Goal: Contribute content: Contribute content

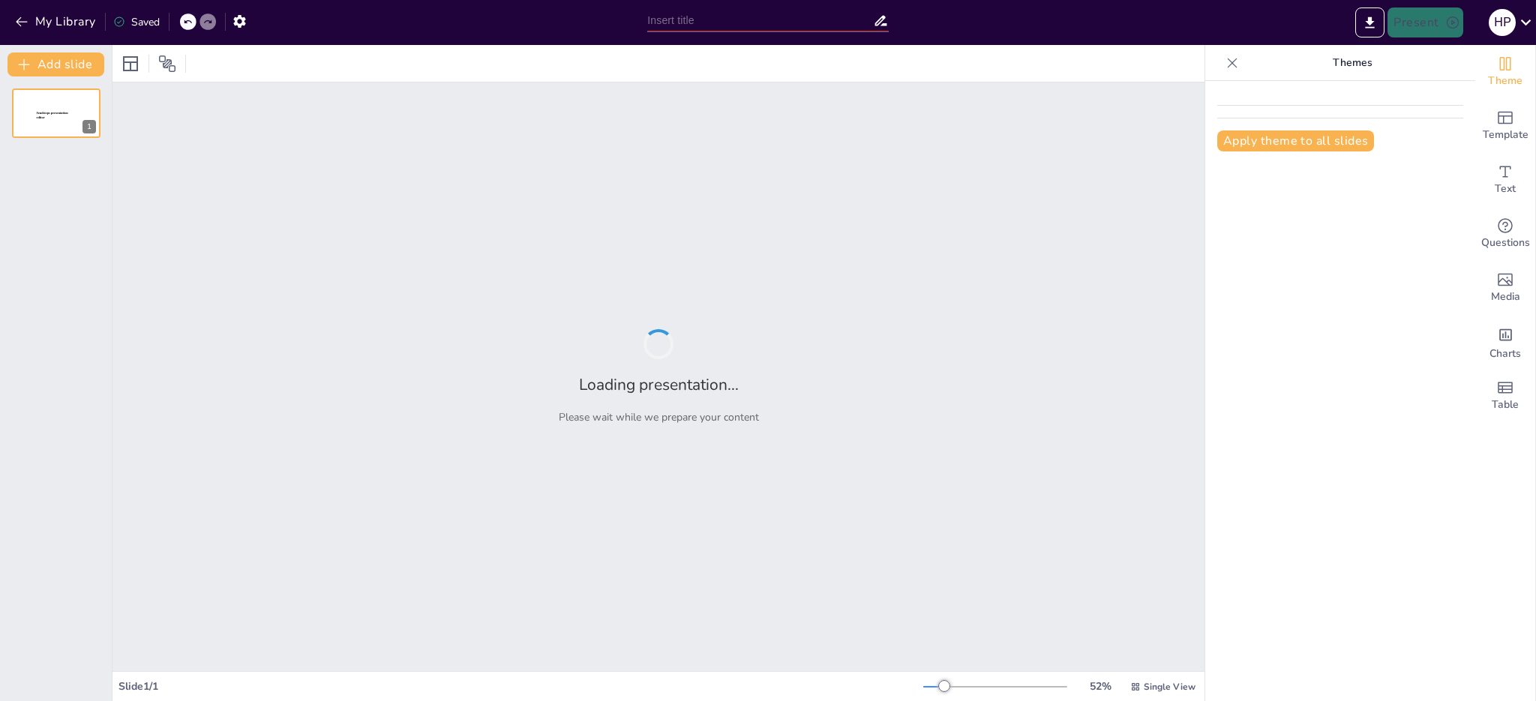
type input "New Sendsteps"
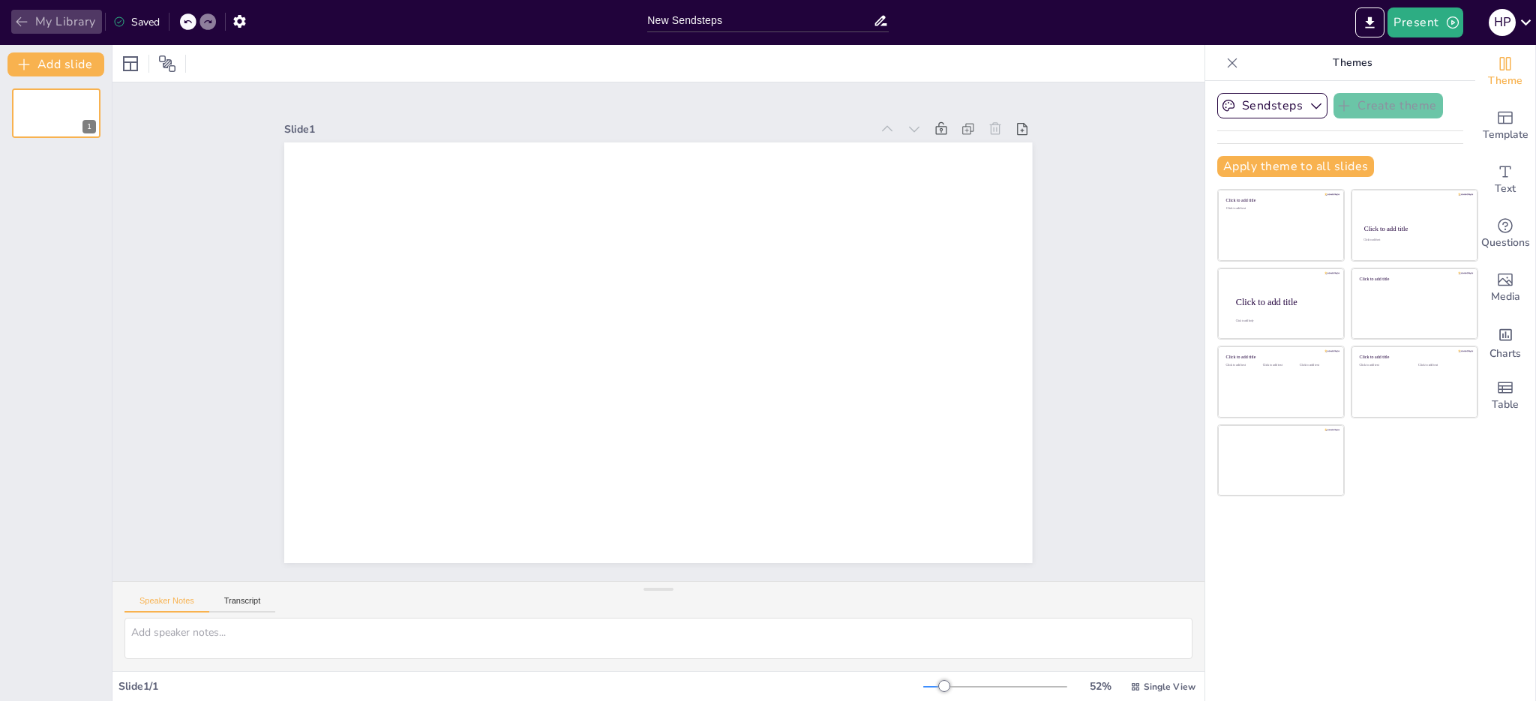
click at [21, 19] on icon "button" at bounding box center [21, 21] width 15 height 15
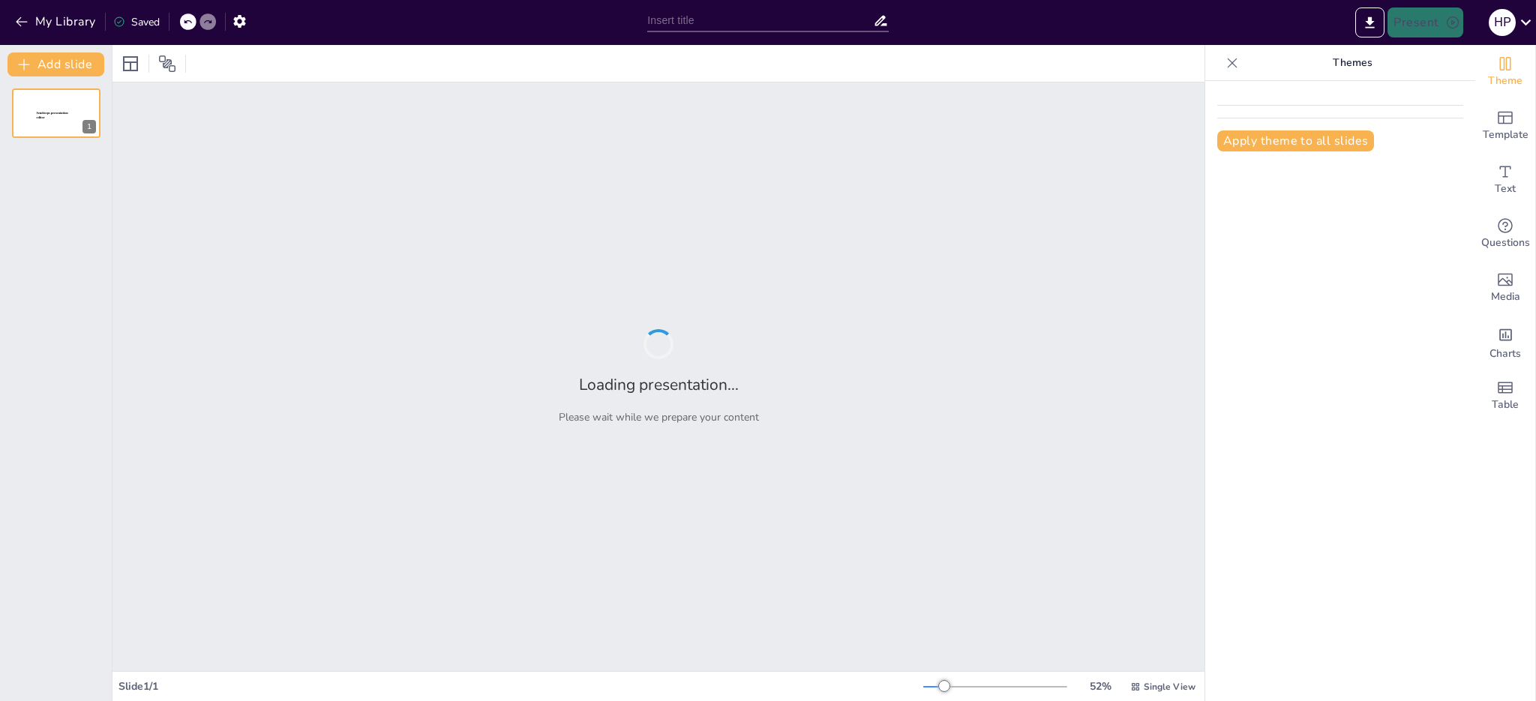
type input "Análisis del Régimen Jurídico de Sanciones Administrativas en [GEOGRAPHIC_DATA]…"
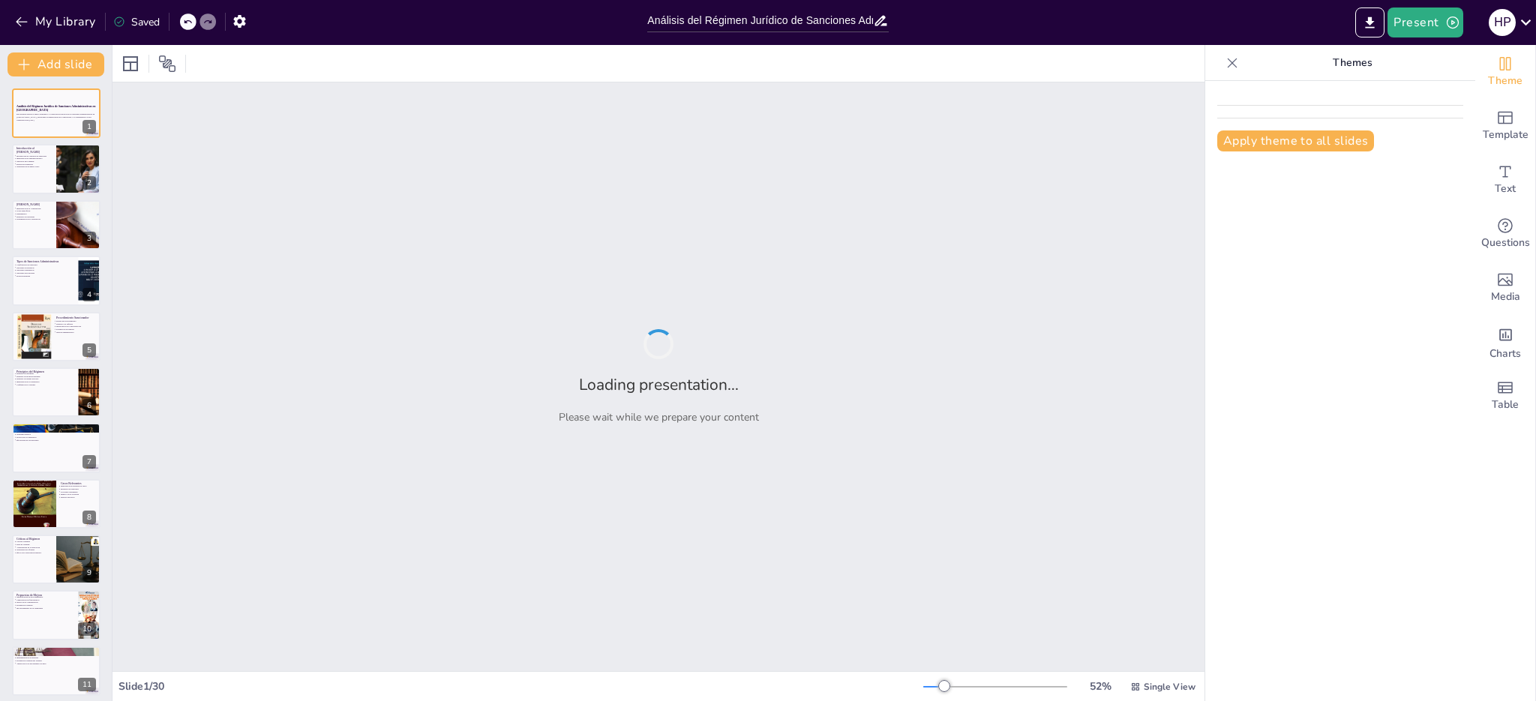
checkbox input "true"
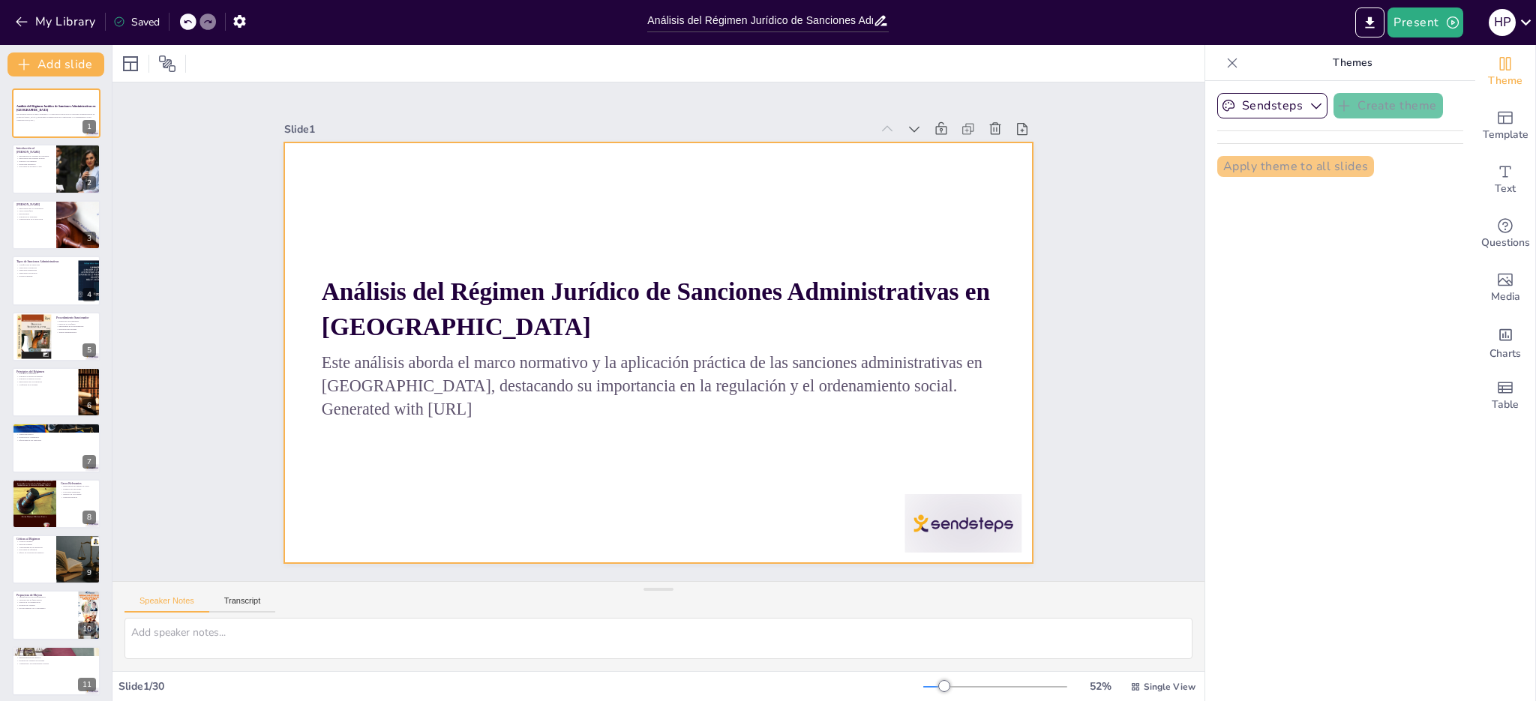
checkbox input "true"
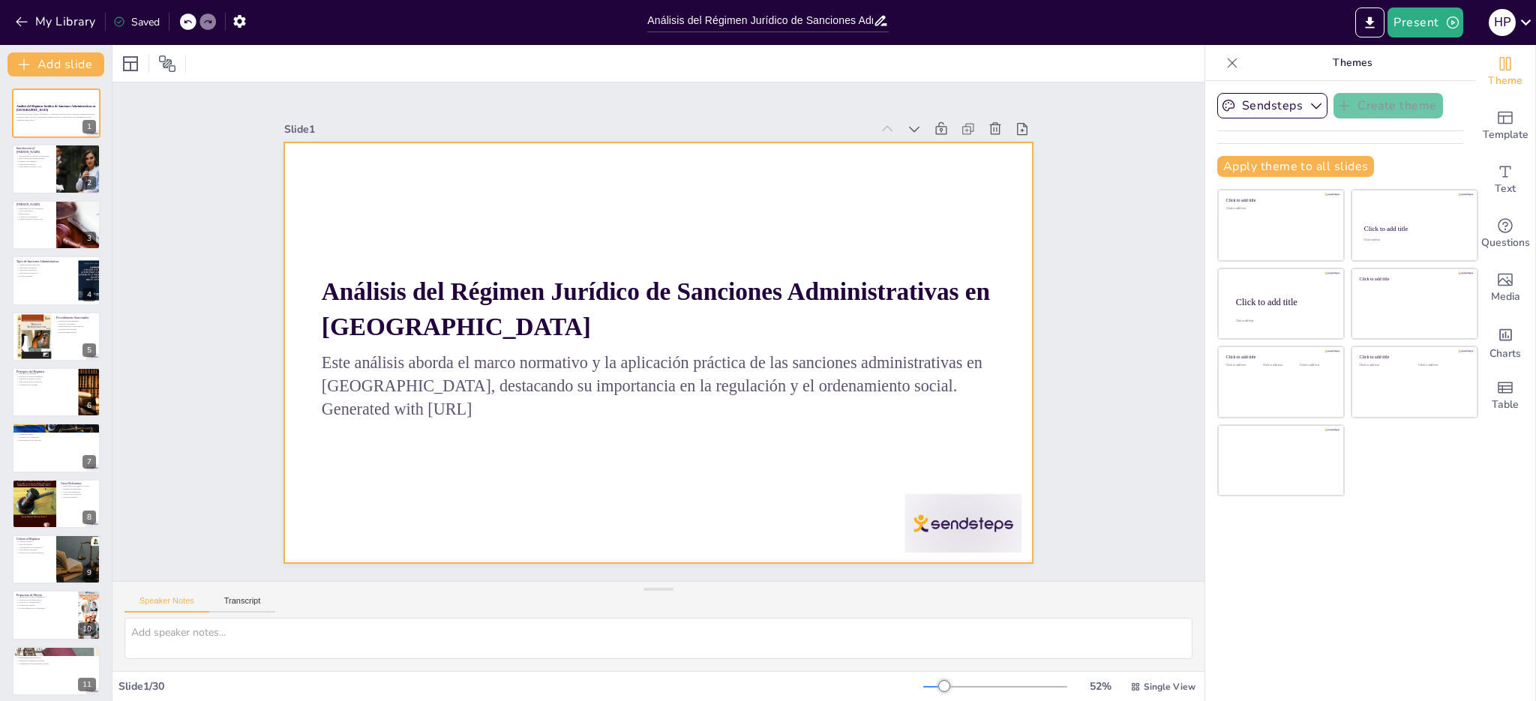
checkbox input "true"
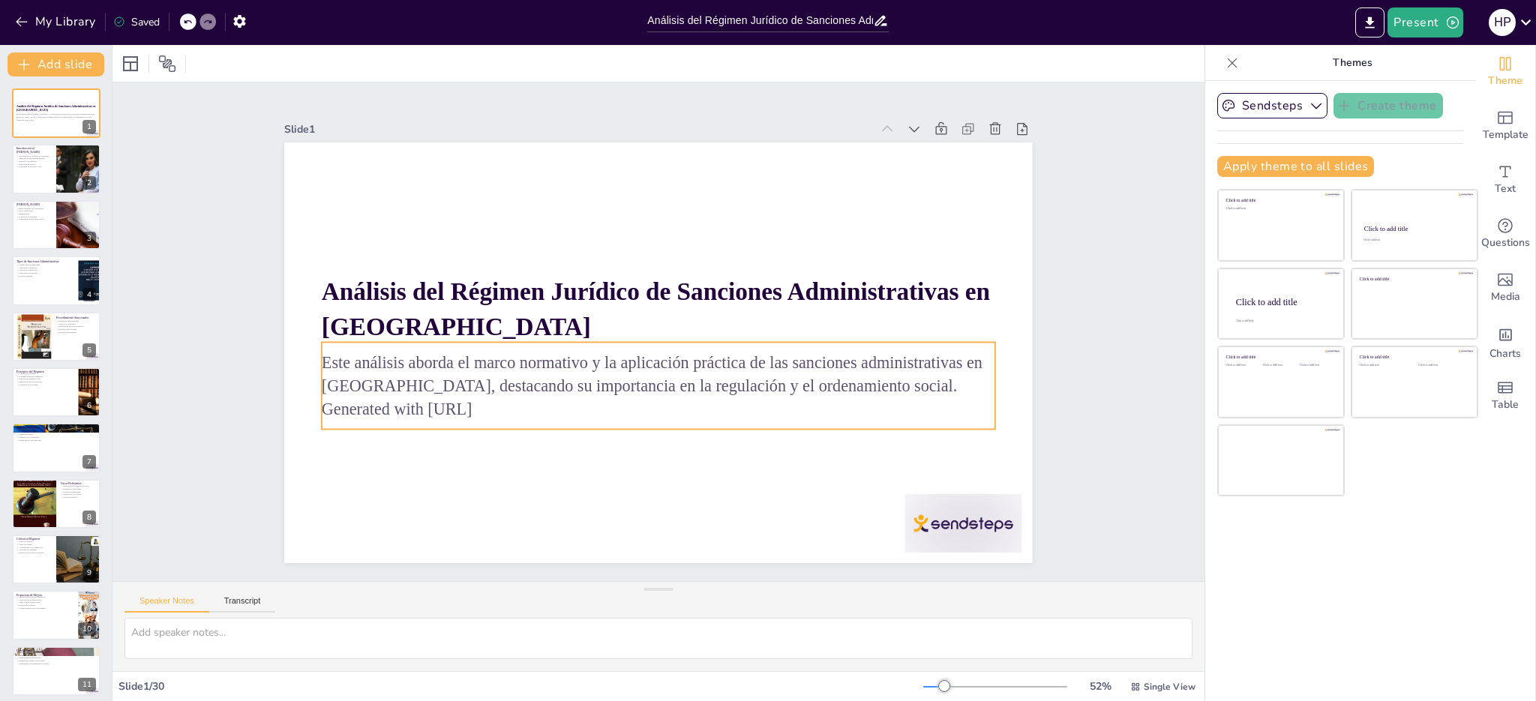
checkbox input "true"
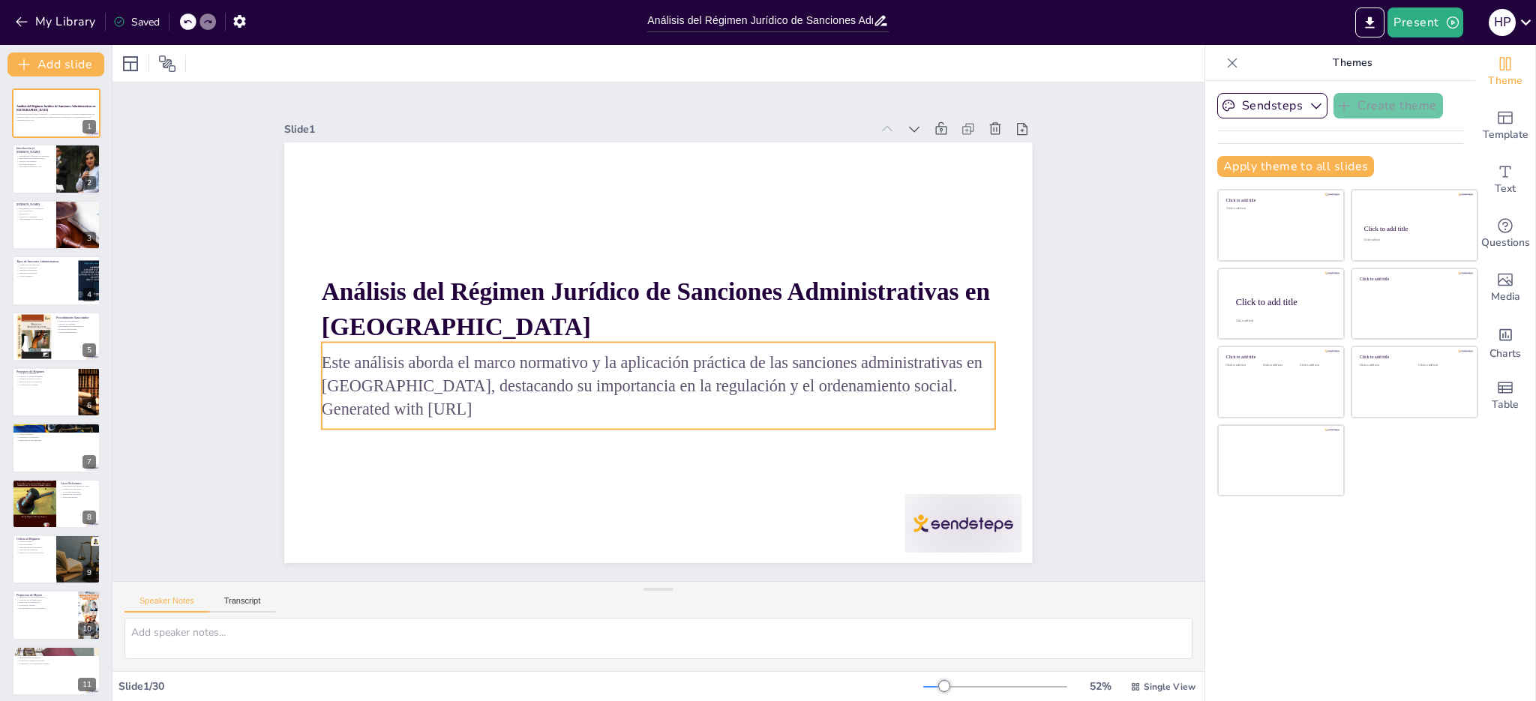
checkbox input "true"
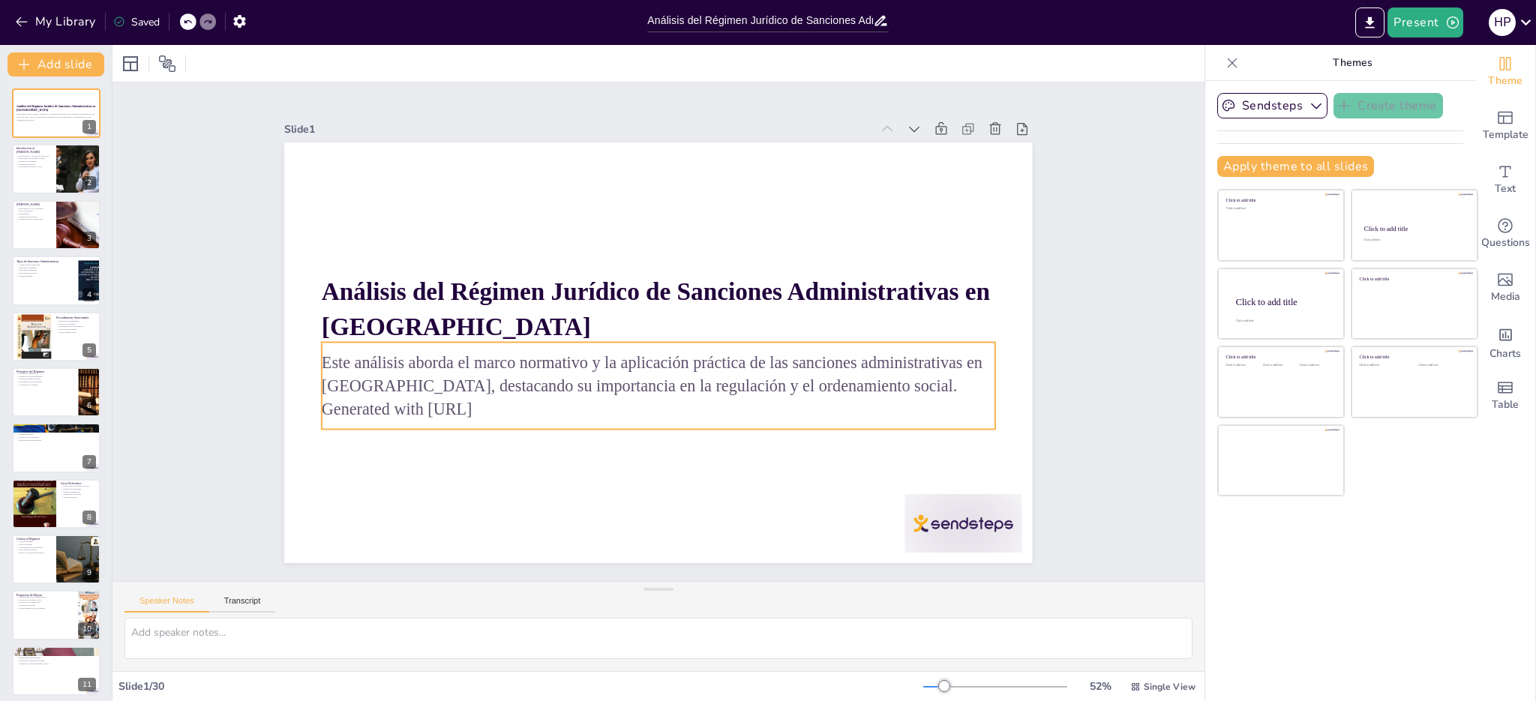
checkbox input "true"
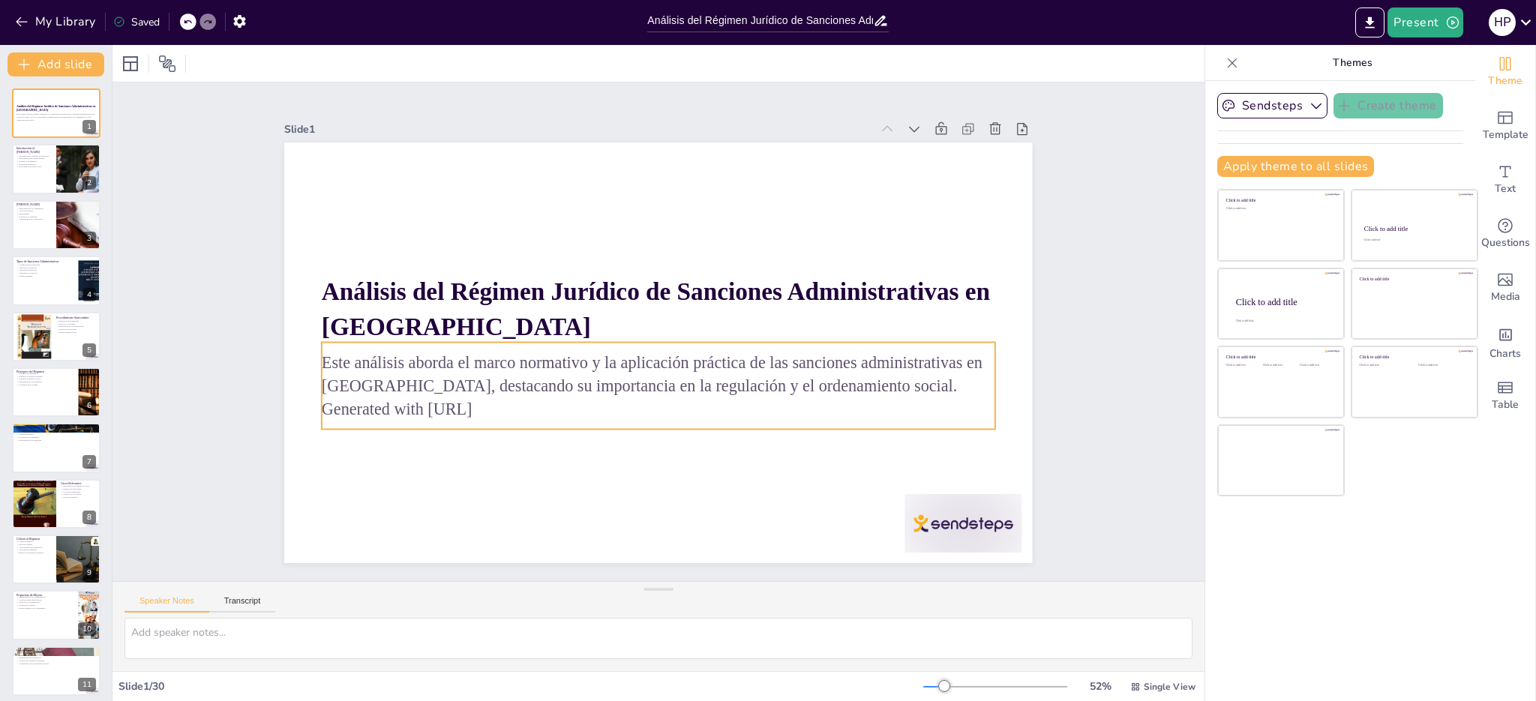
checkbox input "true"
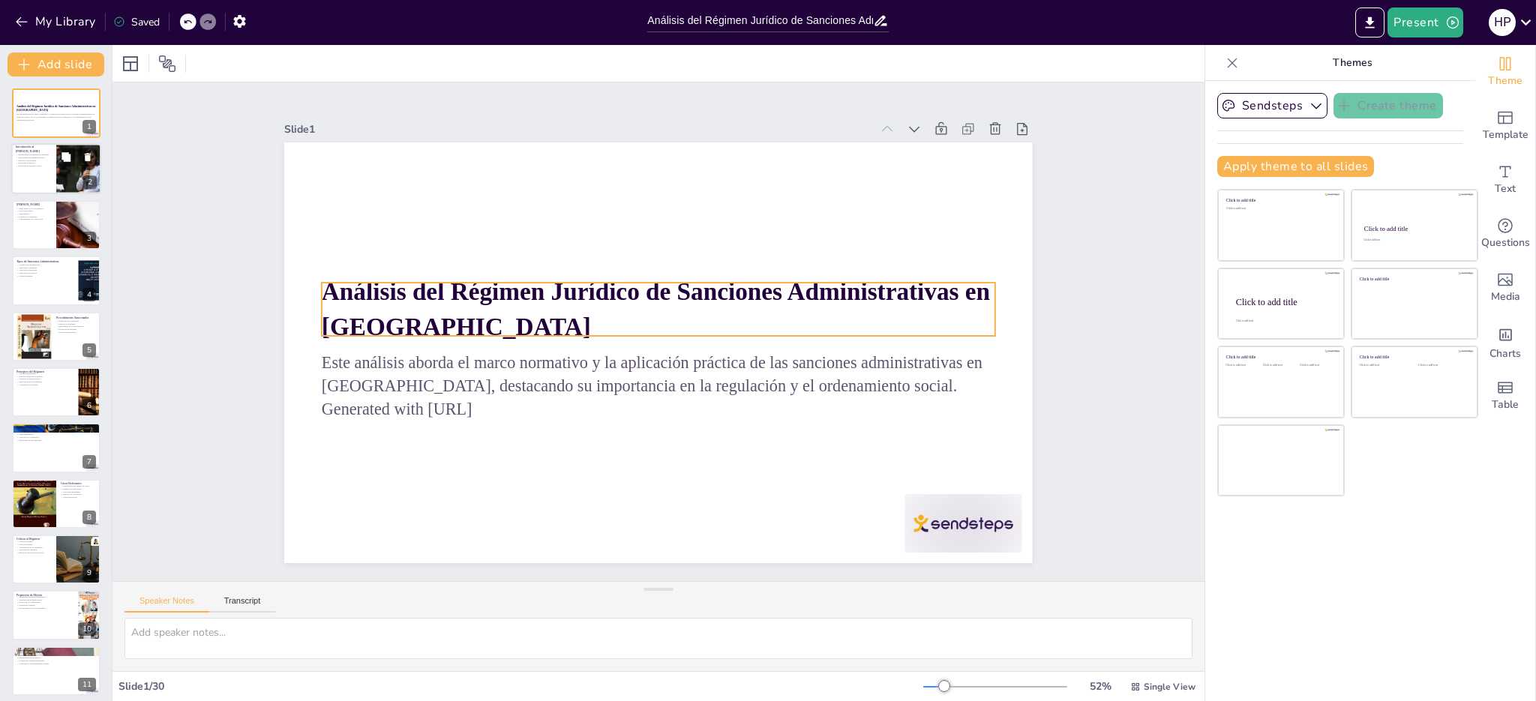
checkbox input "true"
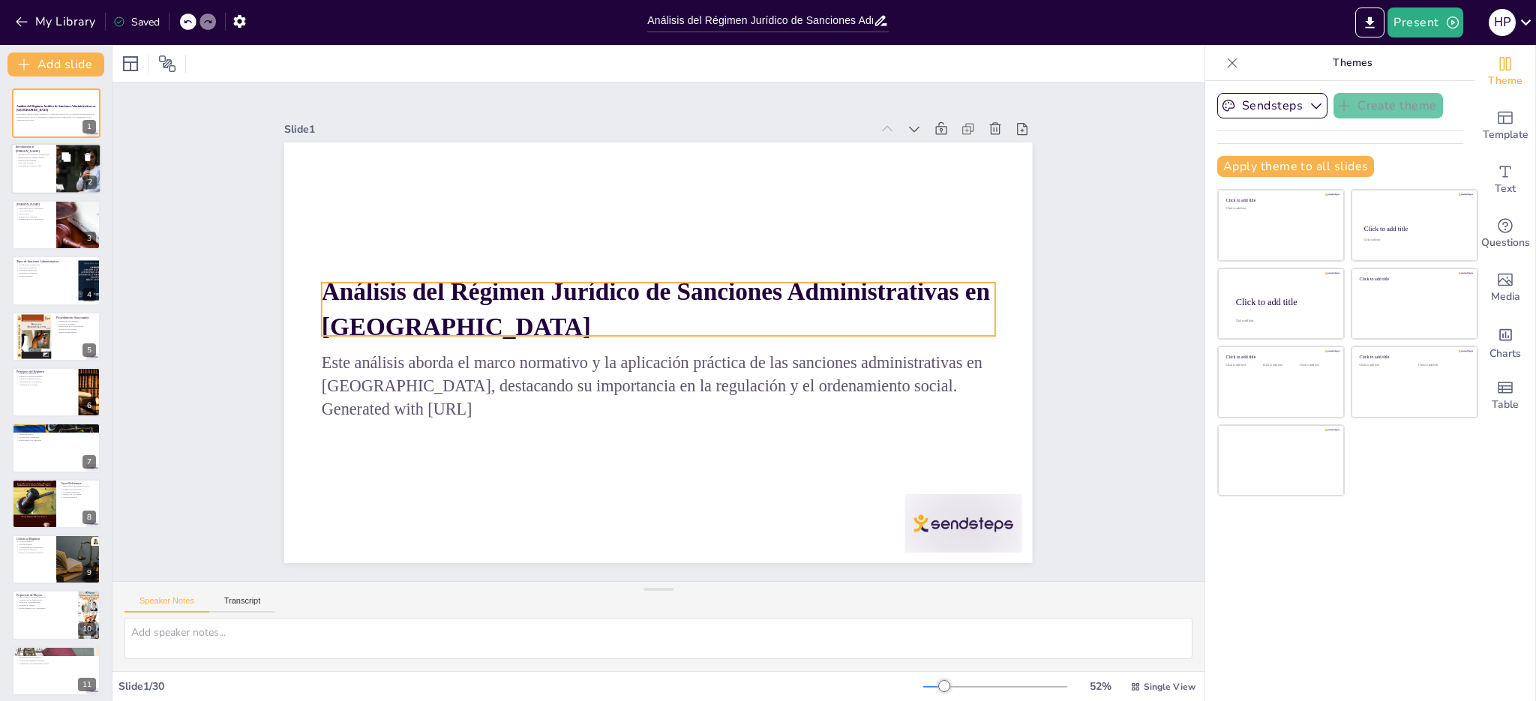
checkbox input "true"
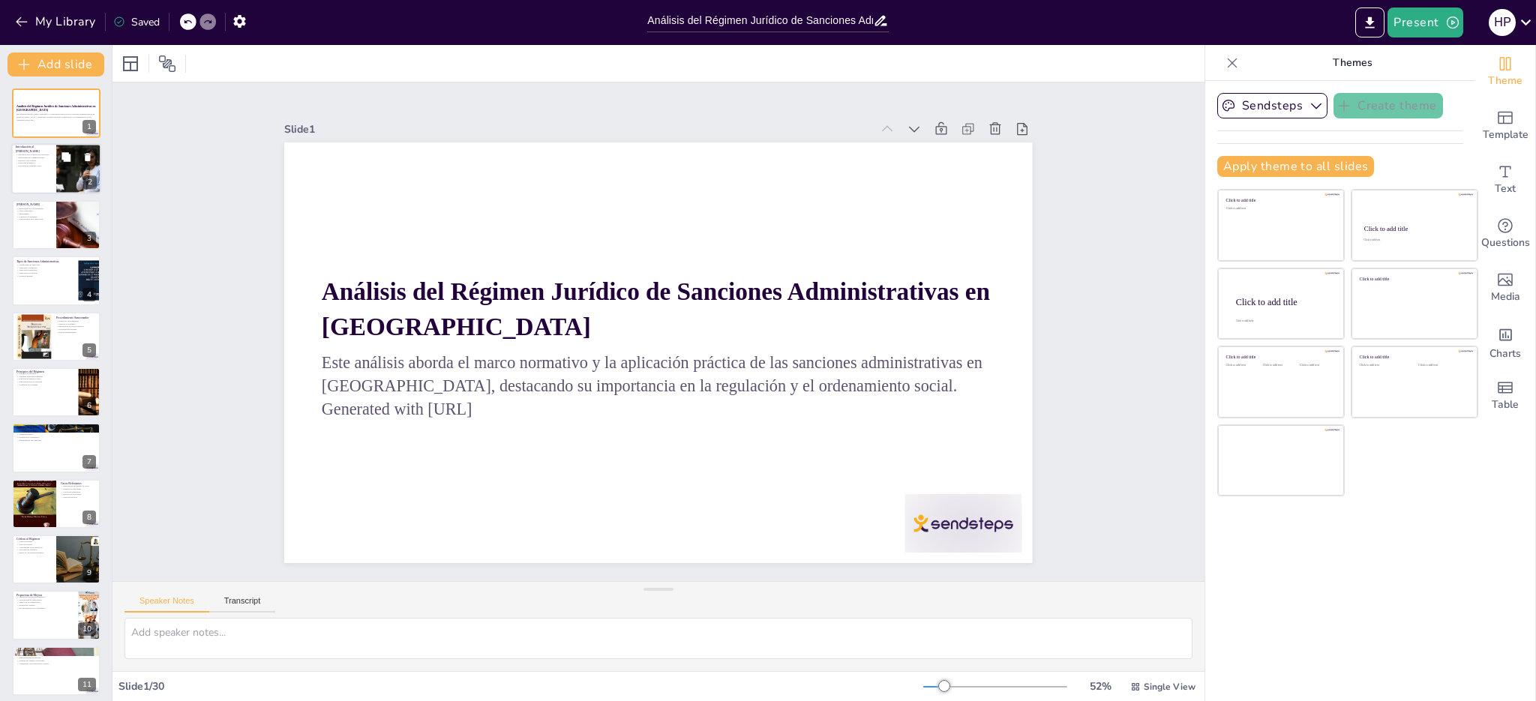
checkbox input "true"
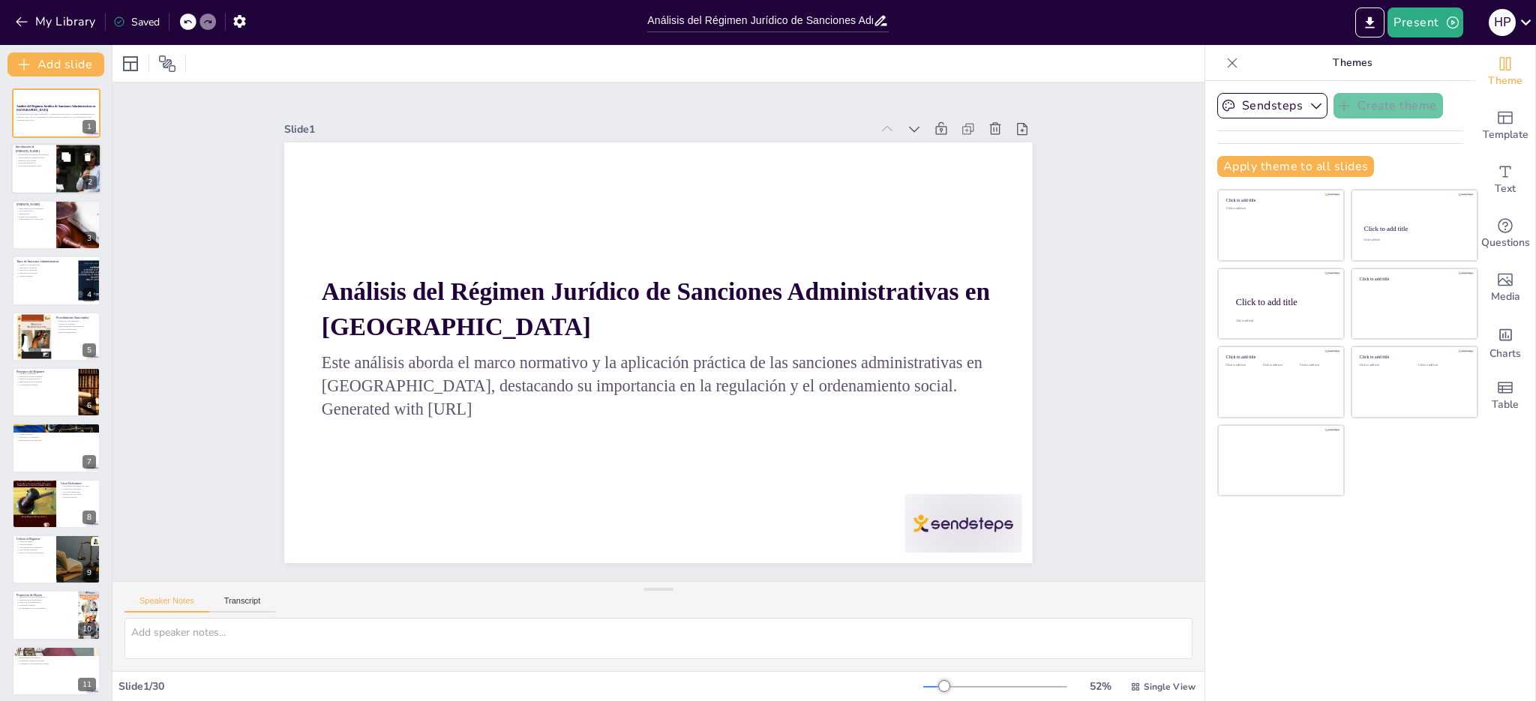
checkbox input "true"
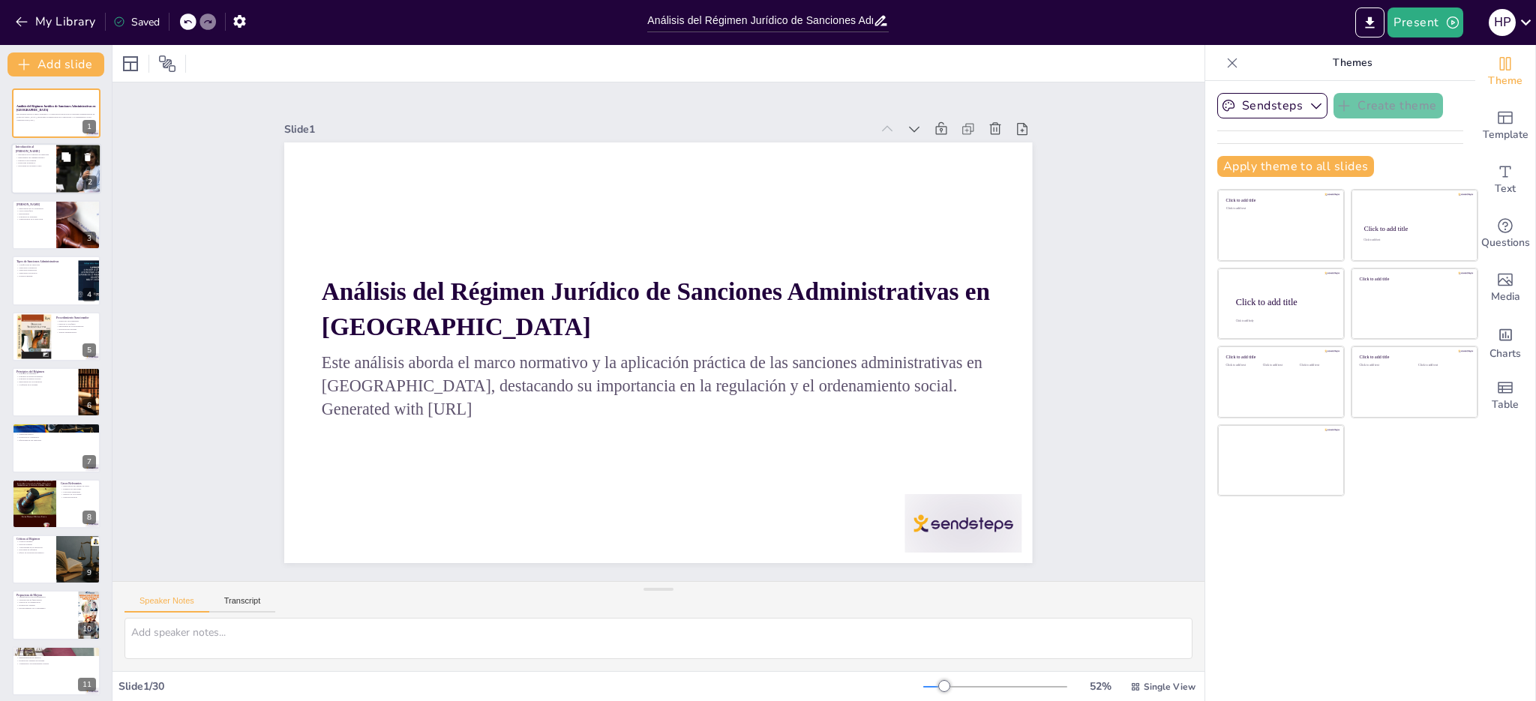
checkbox input "true"
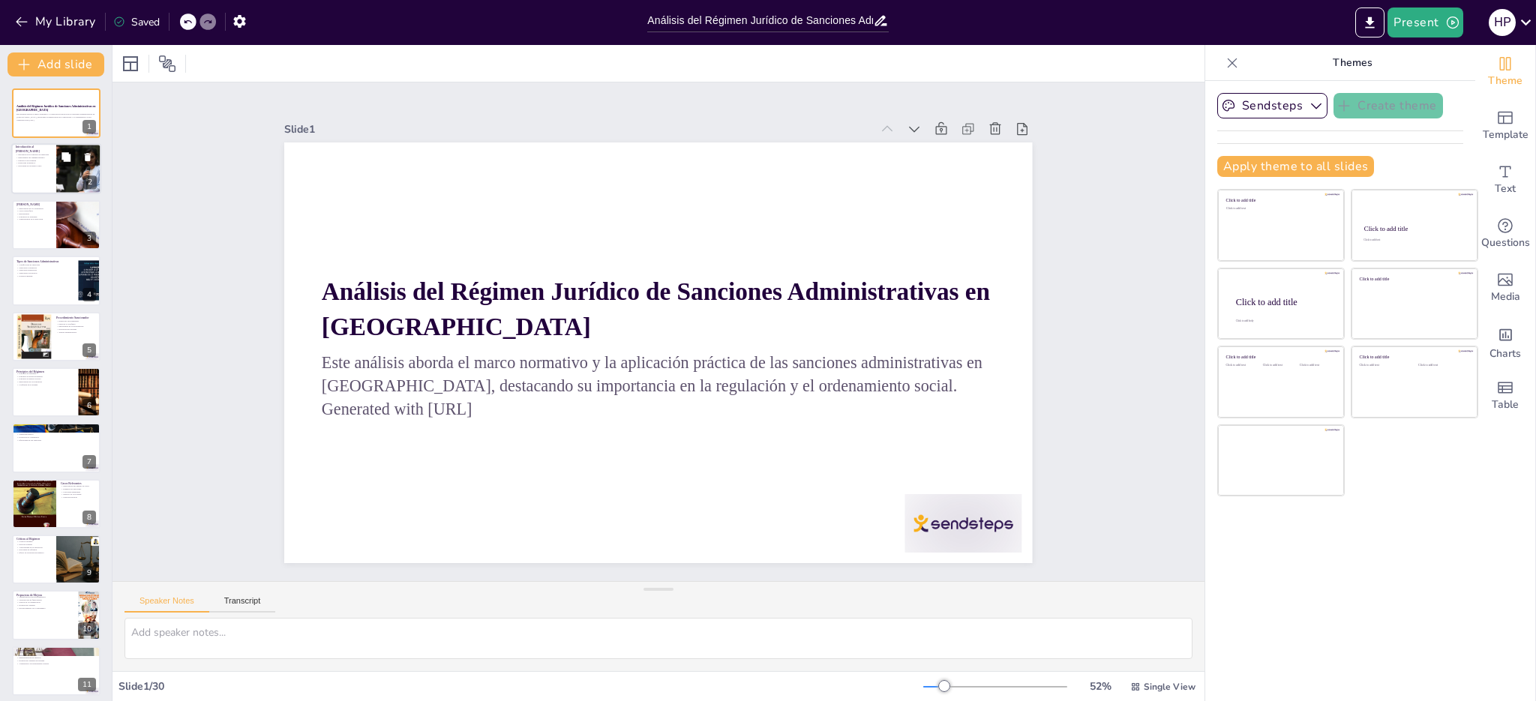
click at [57, 151] on button at bounding box center [66, 158] width 18 height 18
type textarea "La introducción al concepto de régimen jurídico de sanciones administrativas es…"
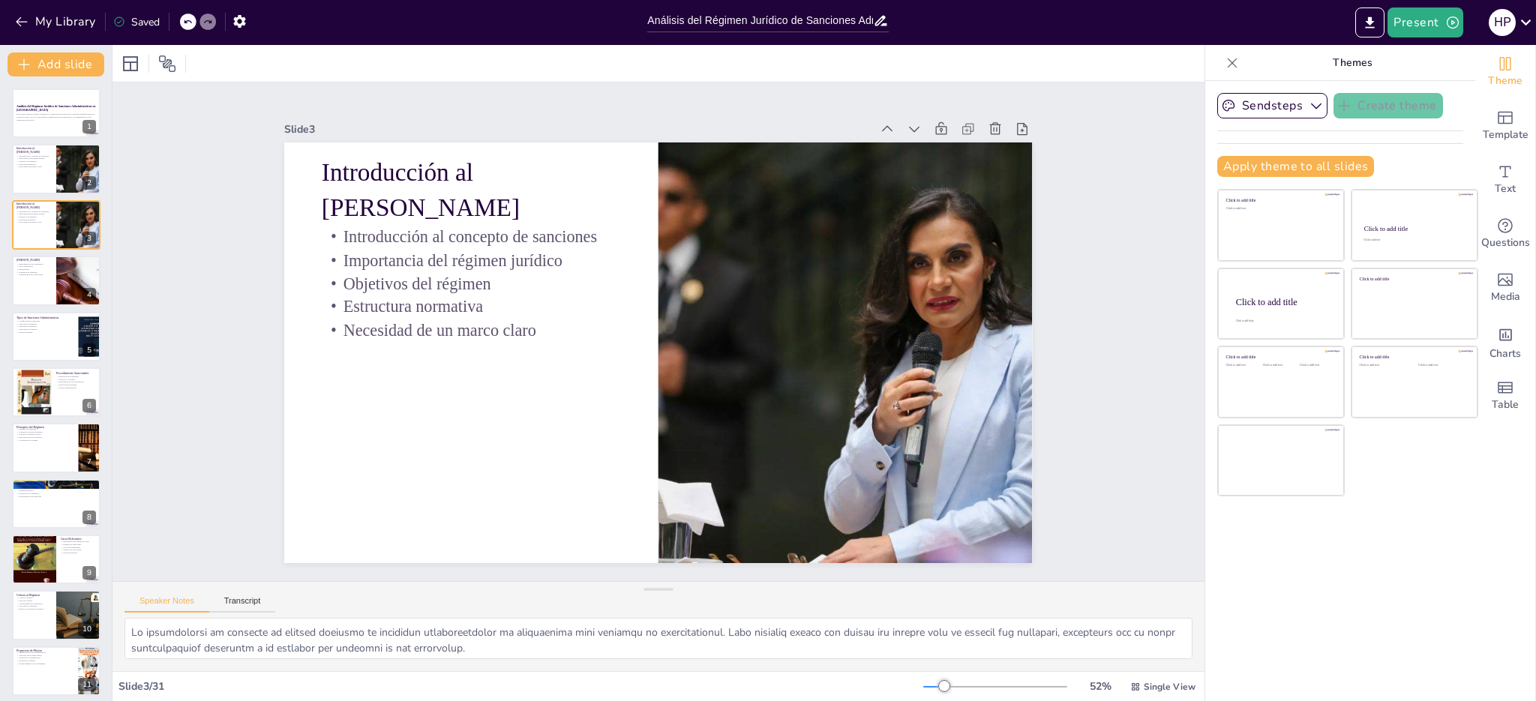
checkbox input "true"
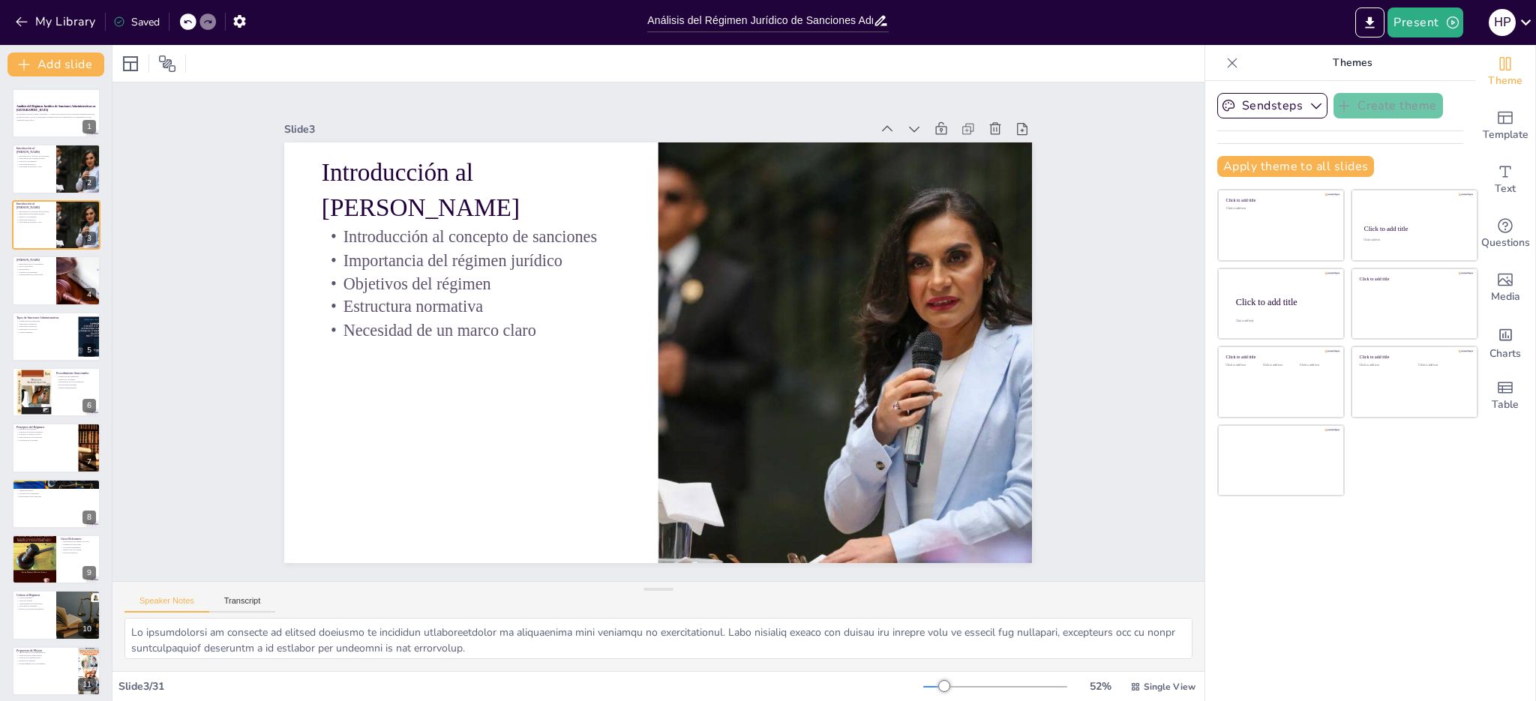
checkbox input "true"
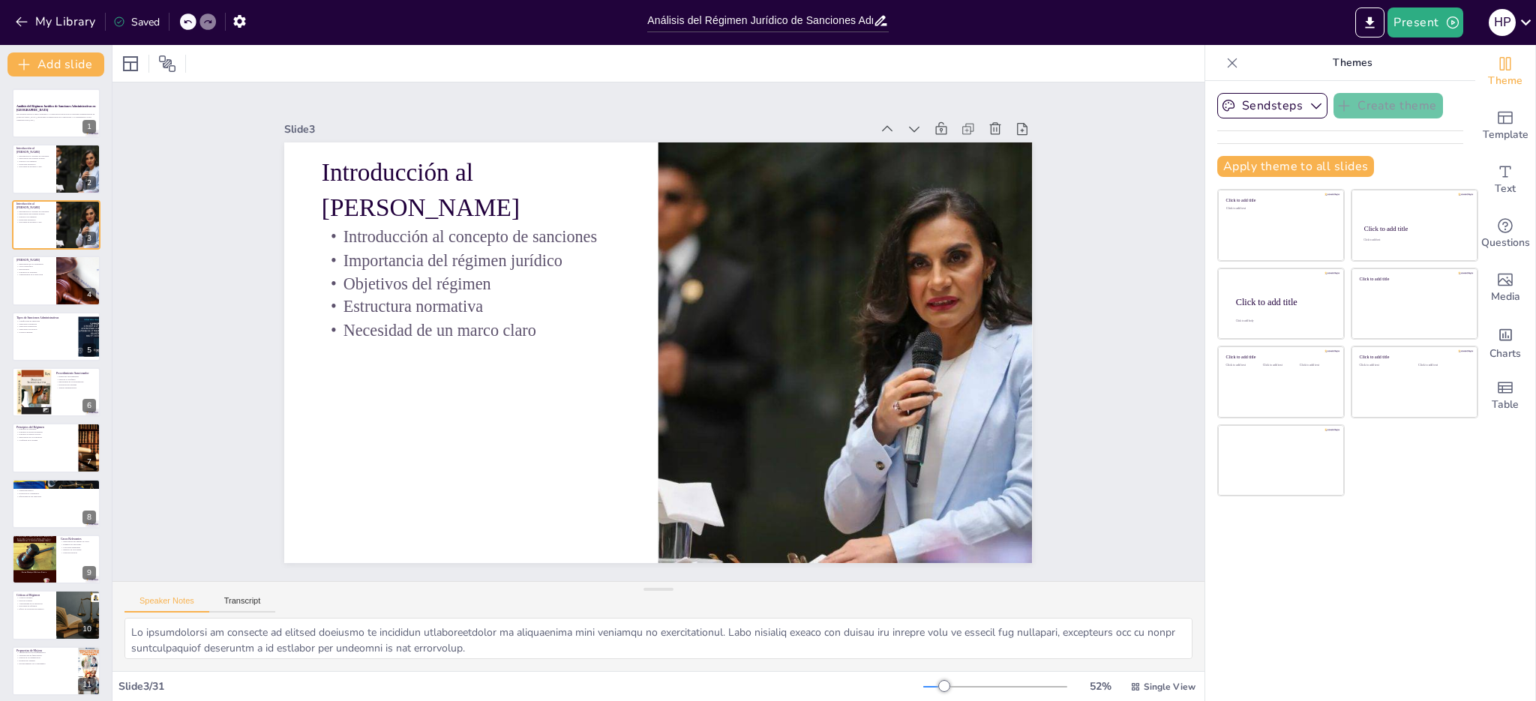
checkbox input "true"
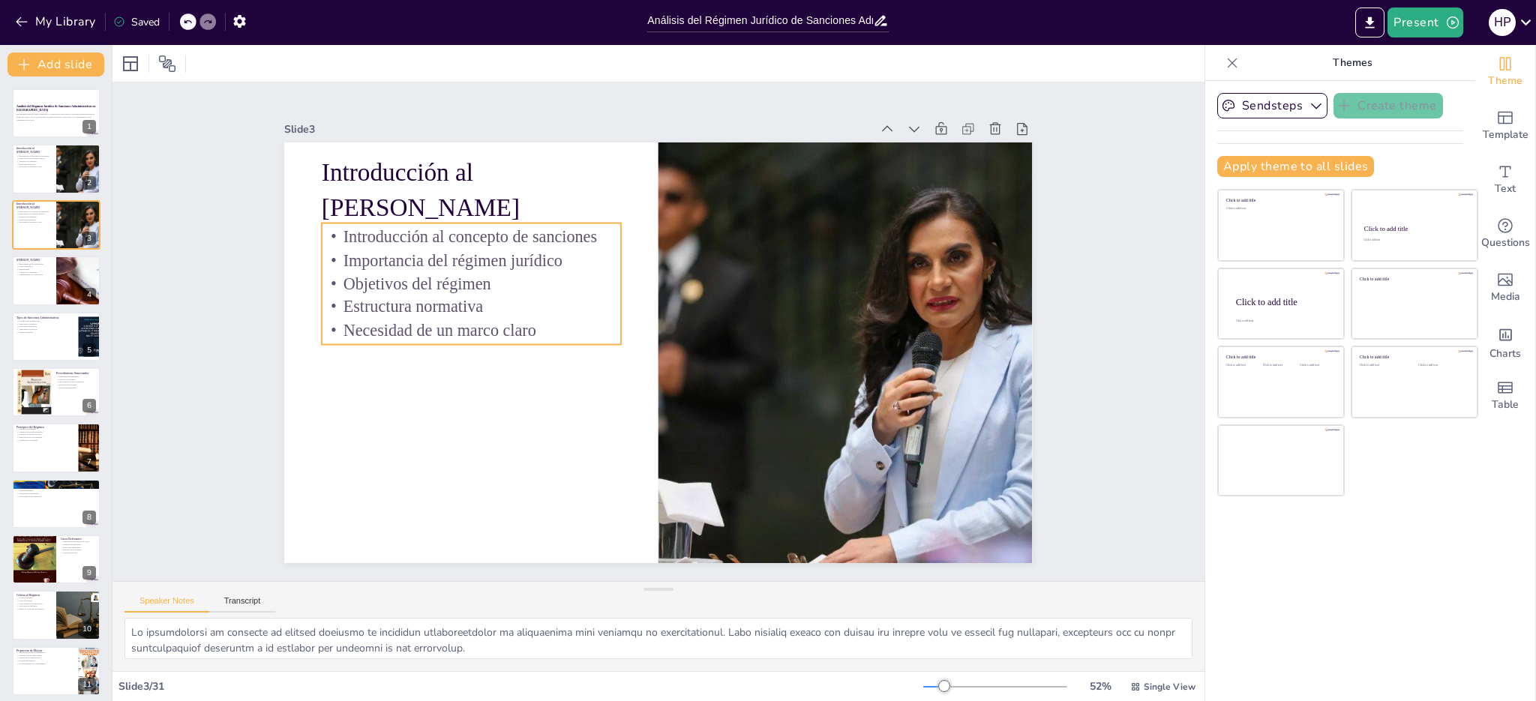
checkbox input "true"
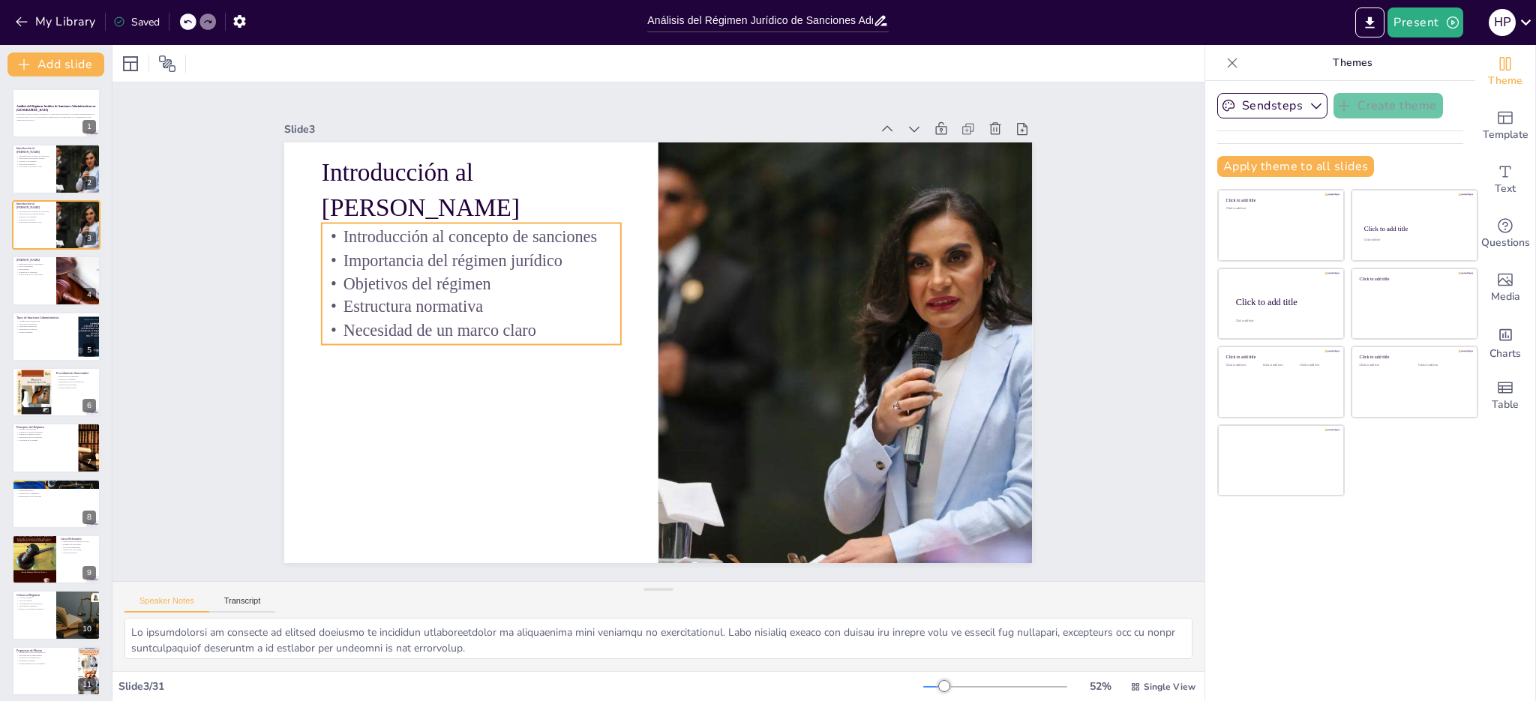
checkbox input "true"
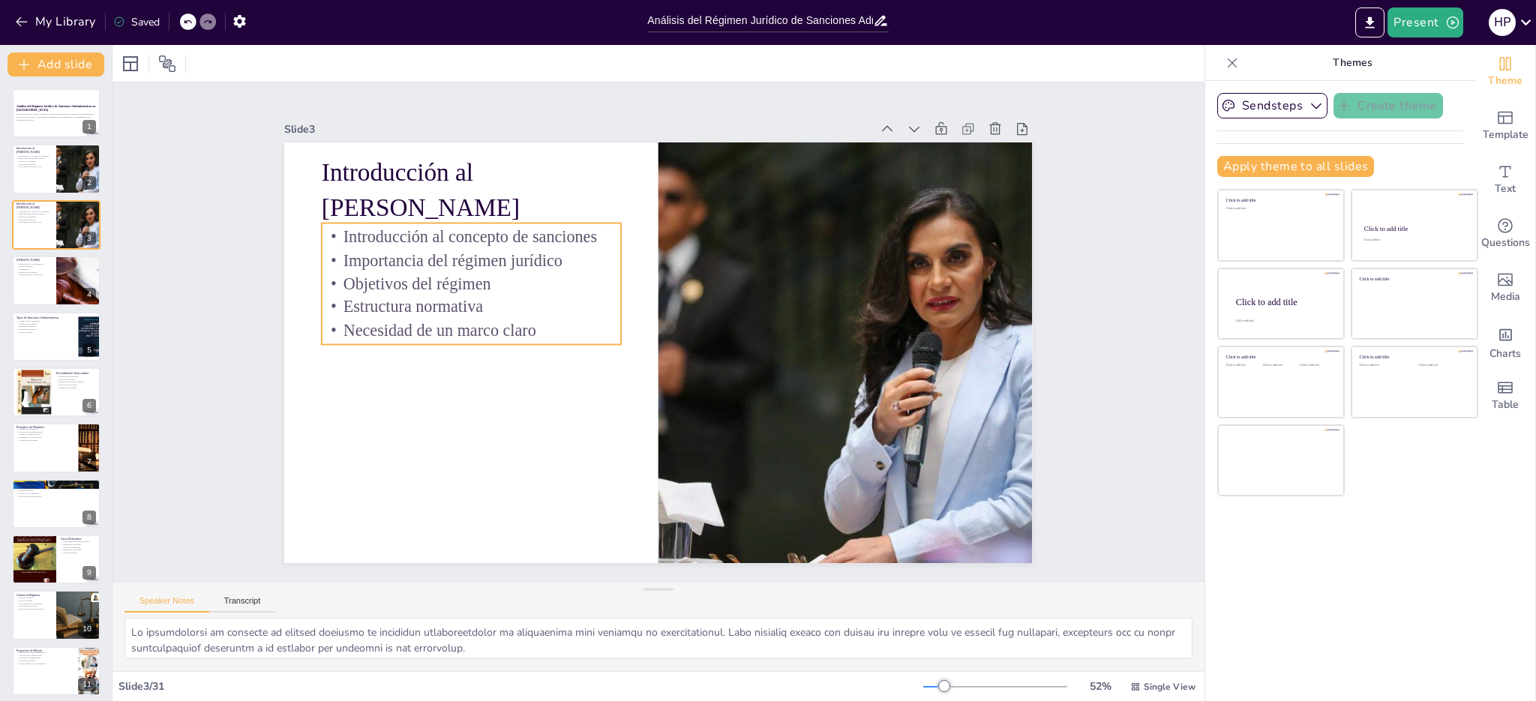
checkbox input "true"
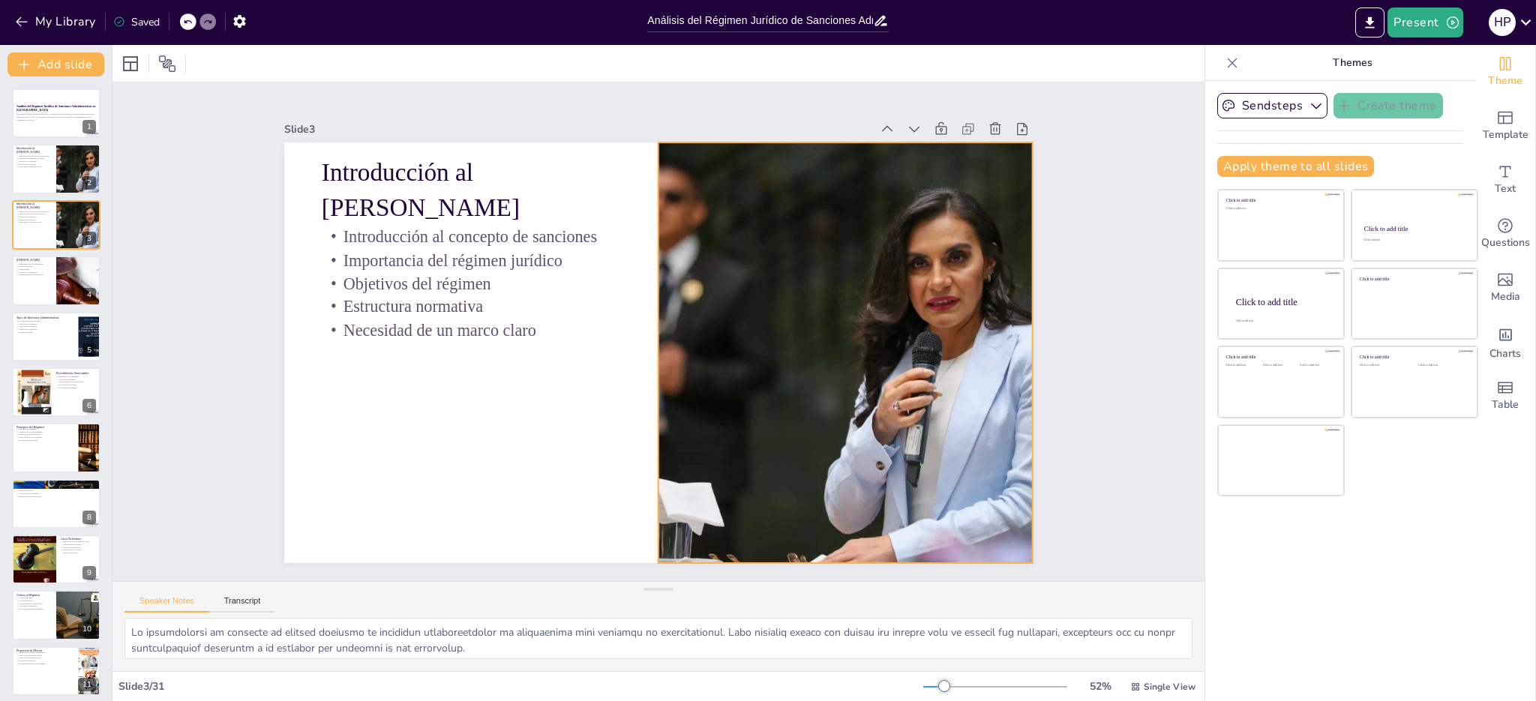
checkbox input "true"
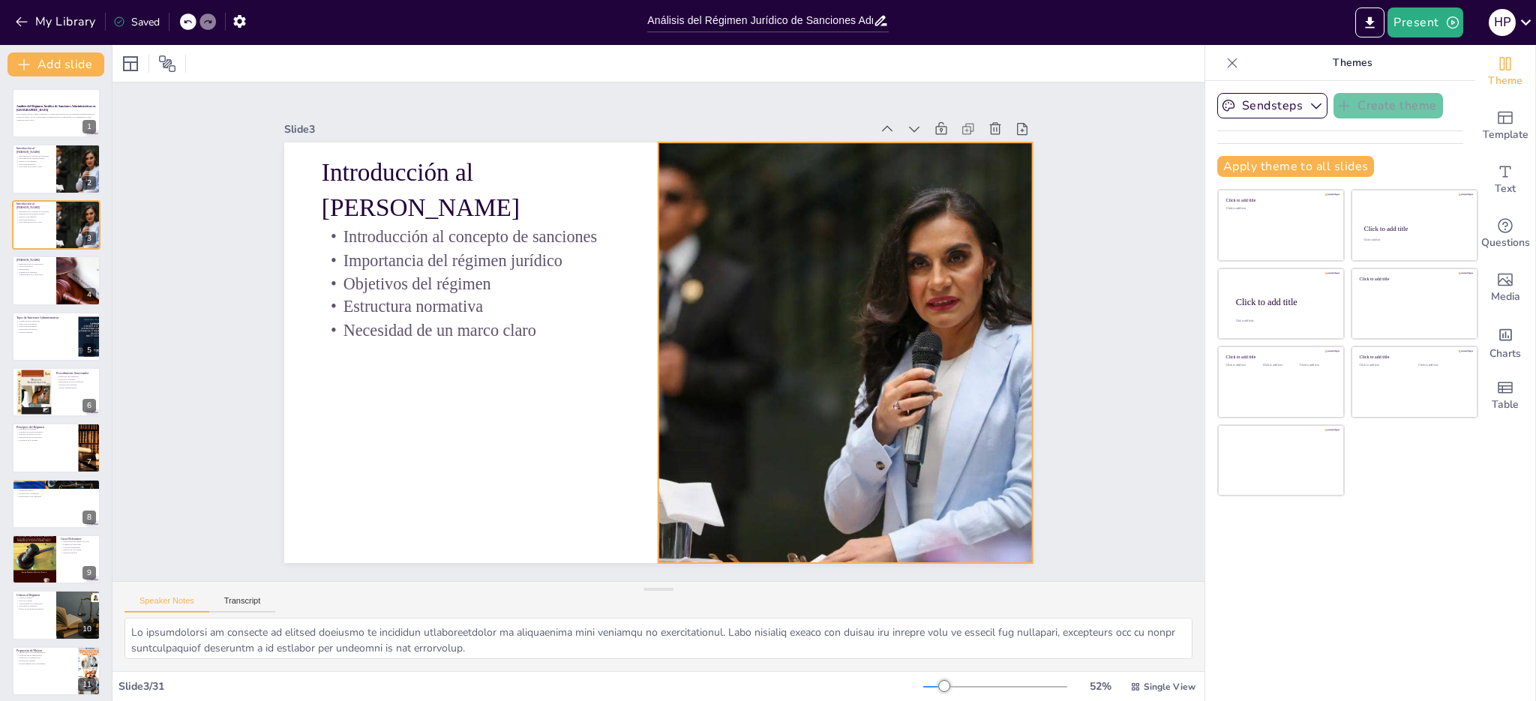
click at [808, 298] on div at bounding box center [768, 485] width 735 height 750
checkbox input "true"
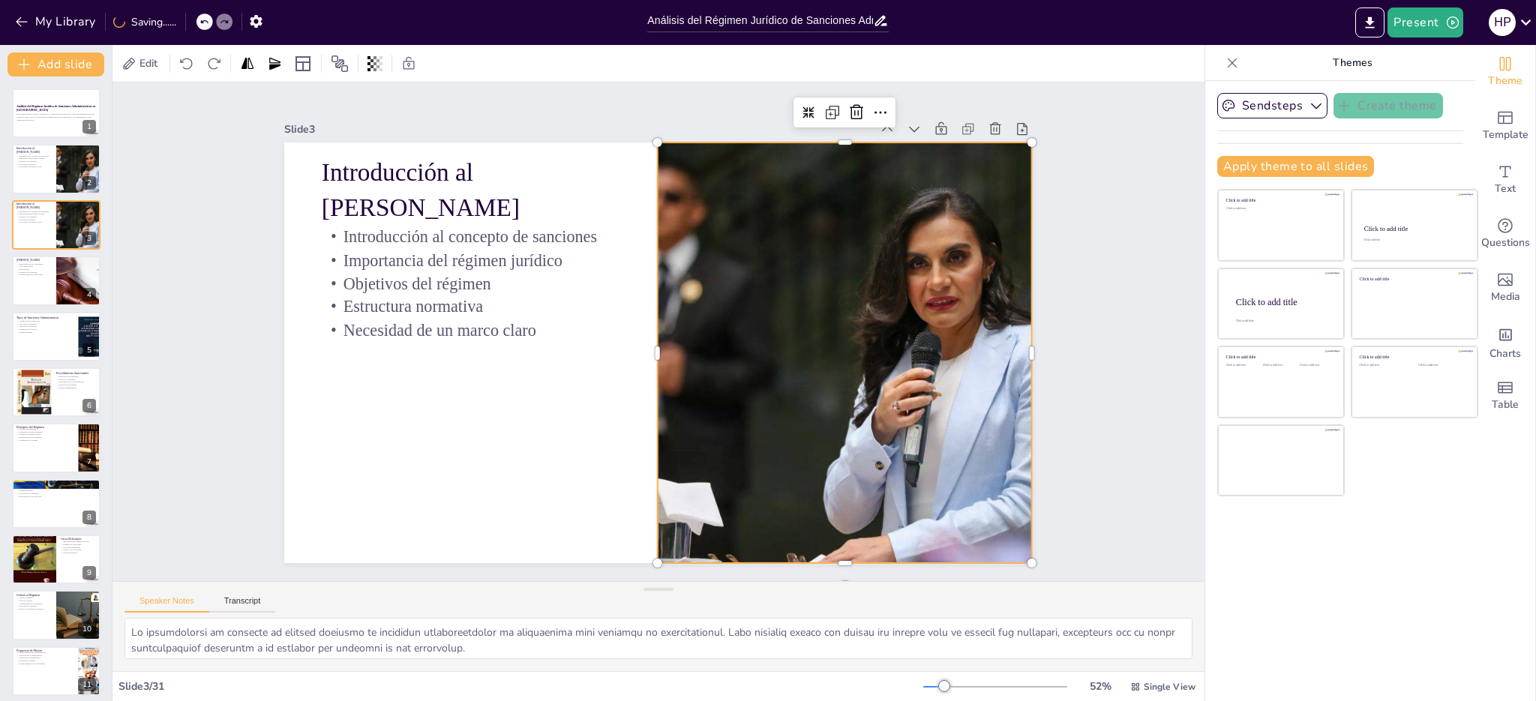
checkbox input "true"
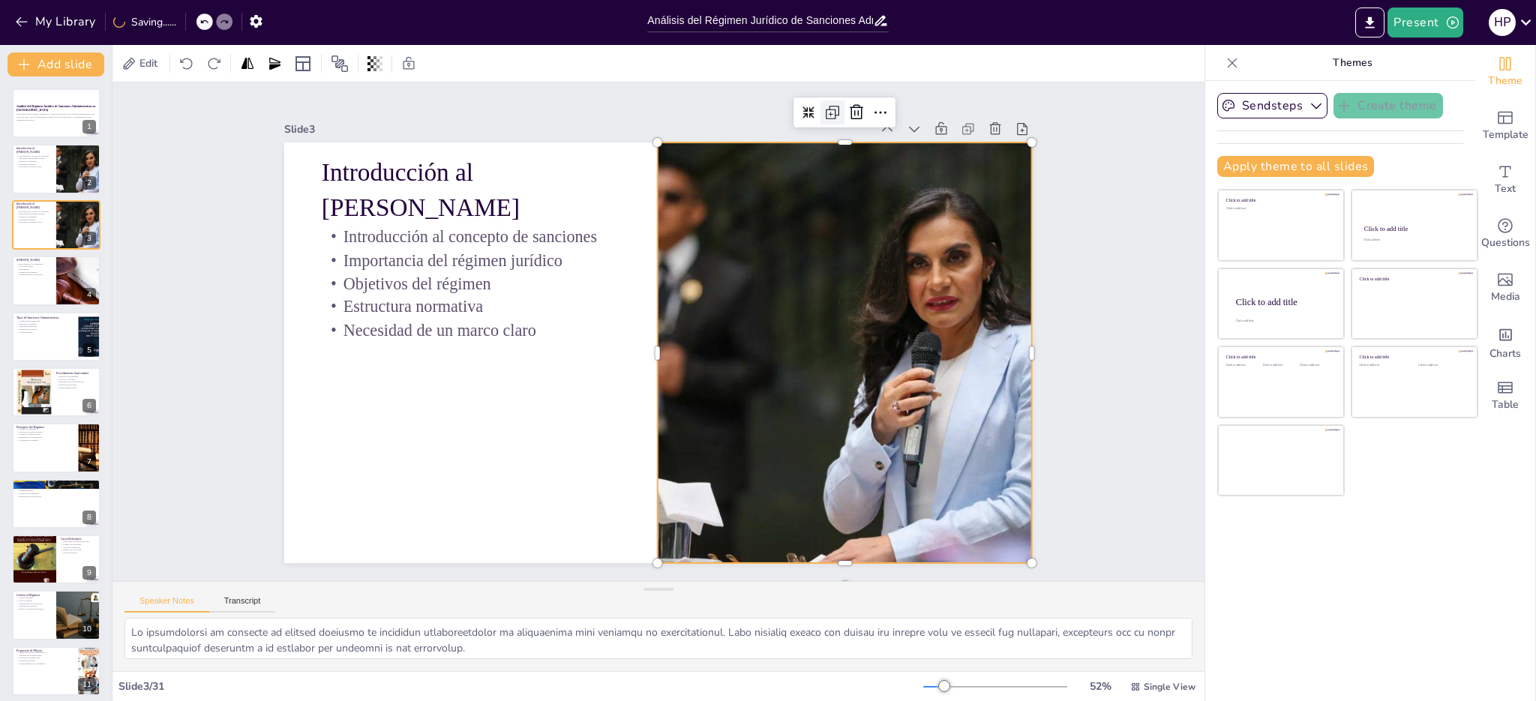
checkbox input "true"
click at [907, 217] on icon at bounding box center [919, 229] width 25 height 25
checkbox input "true"
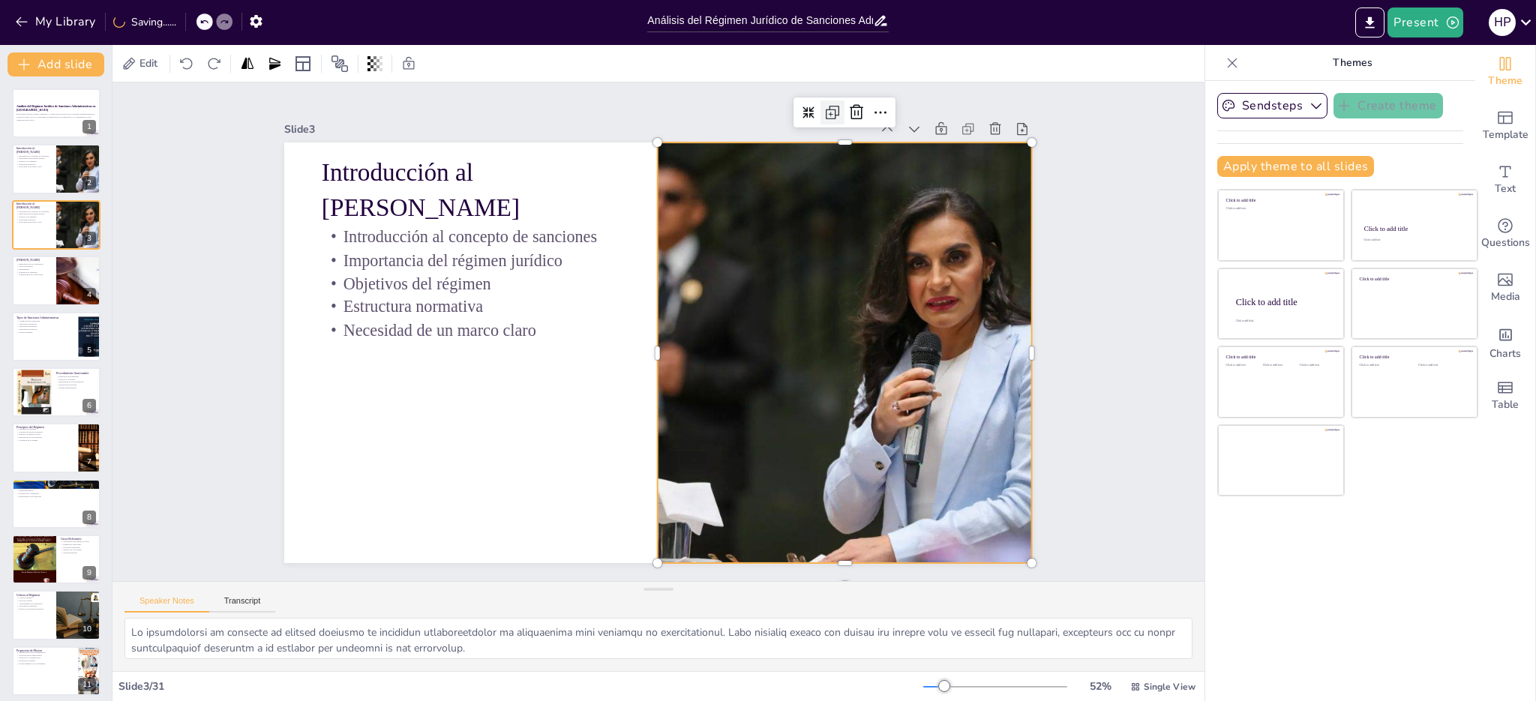
checkbox input "true"
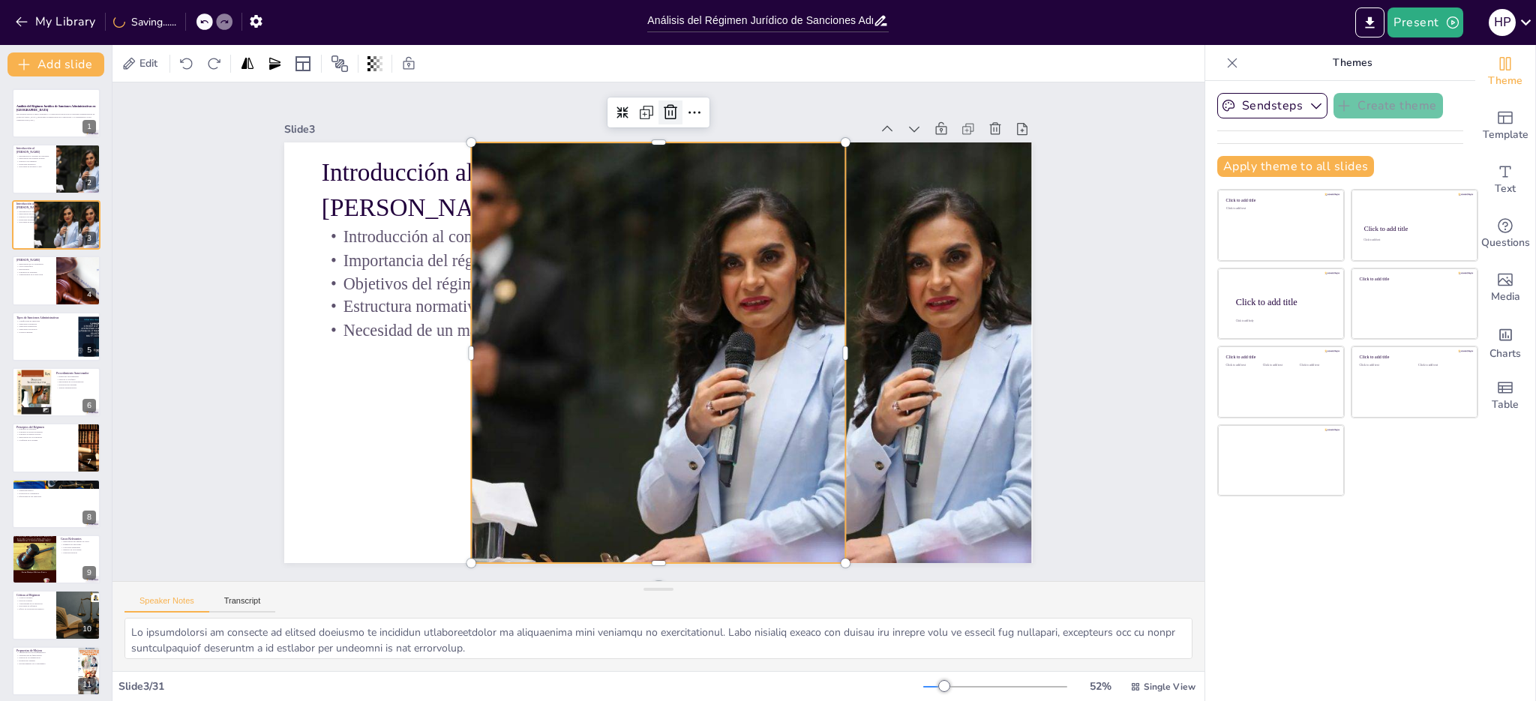
click at [802, 164] on icon at bounding box center [815, 177] width 26 height 26
checkbox input "true"
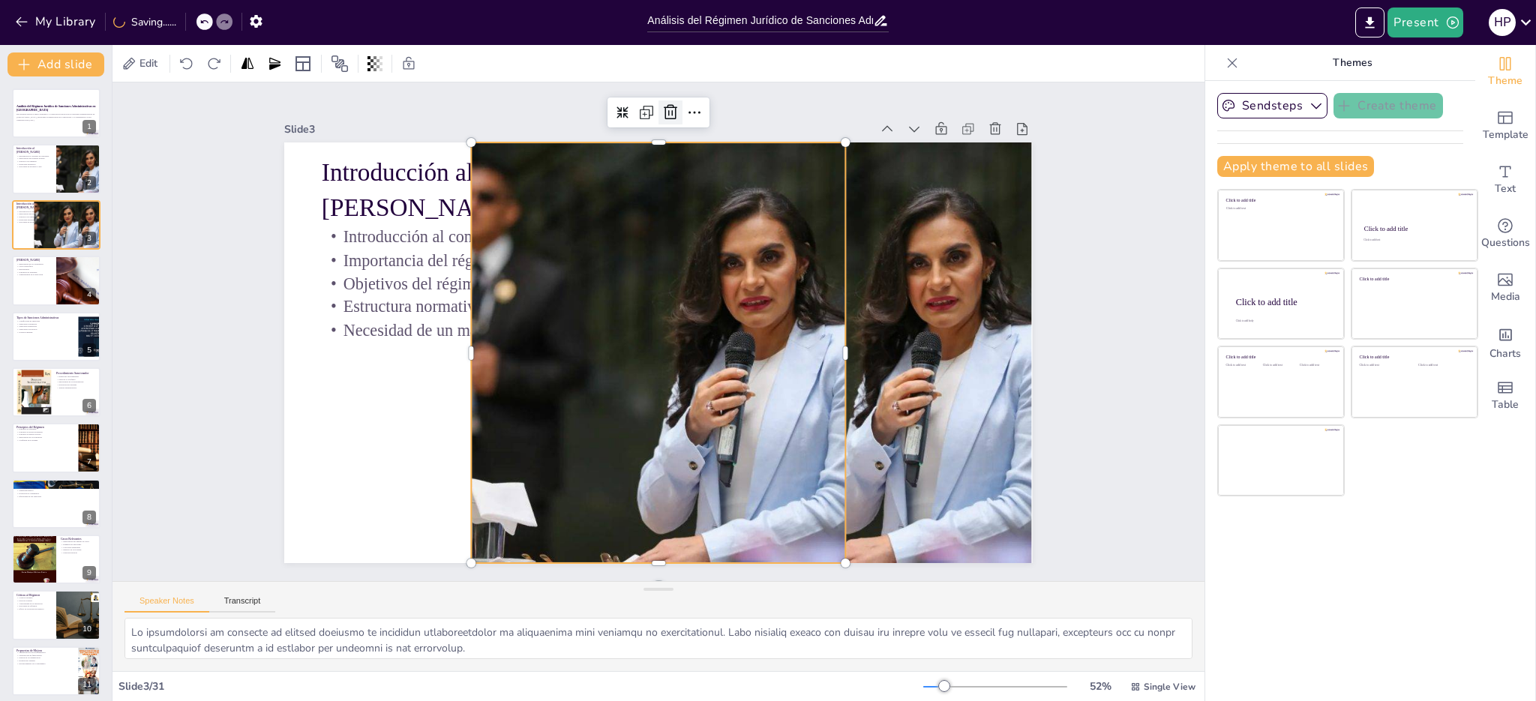
checkbox input "true"
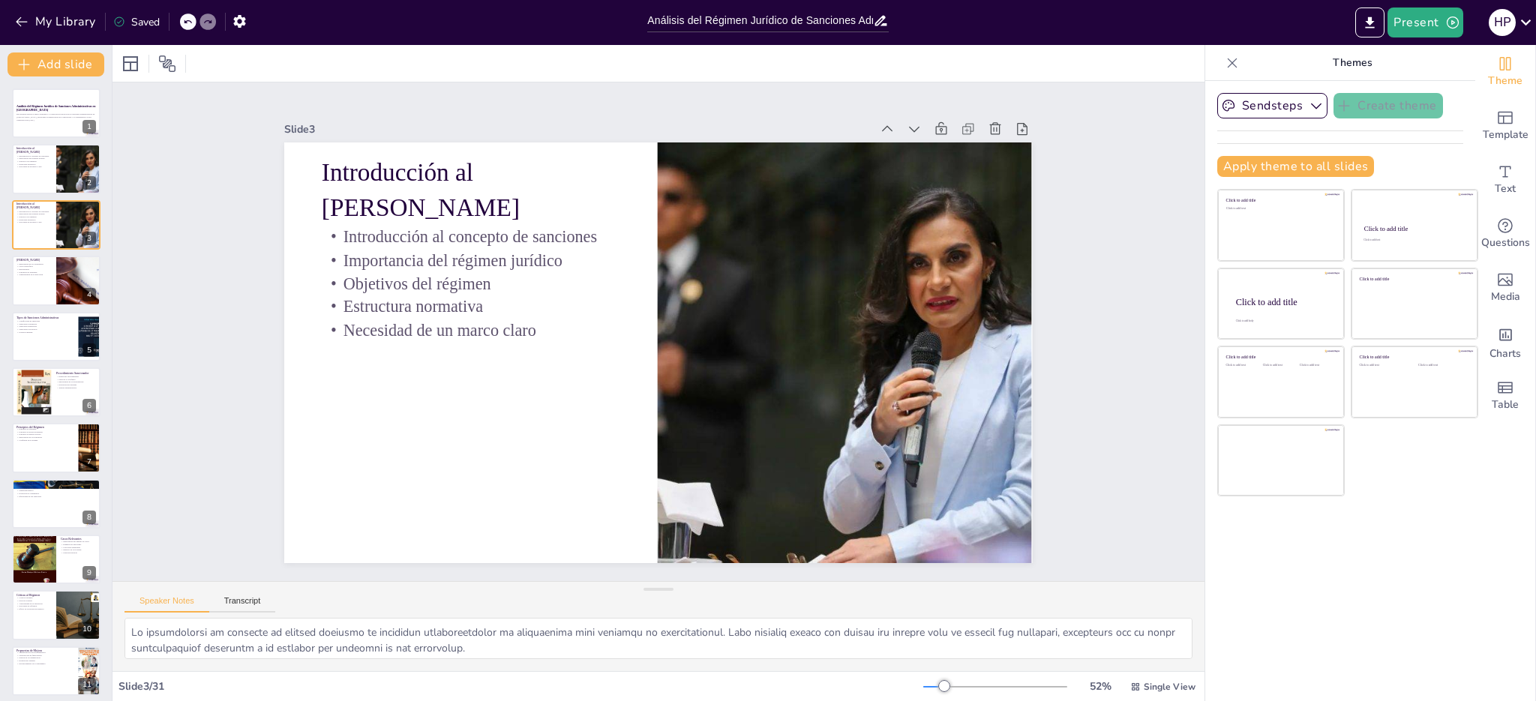
checkbox input "true"
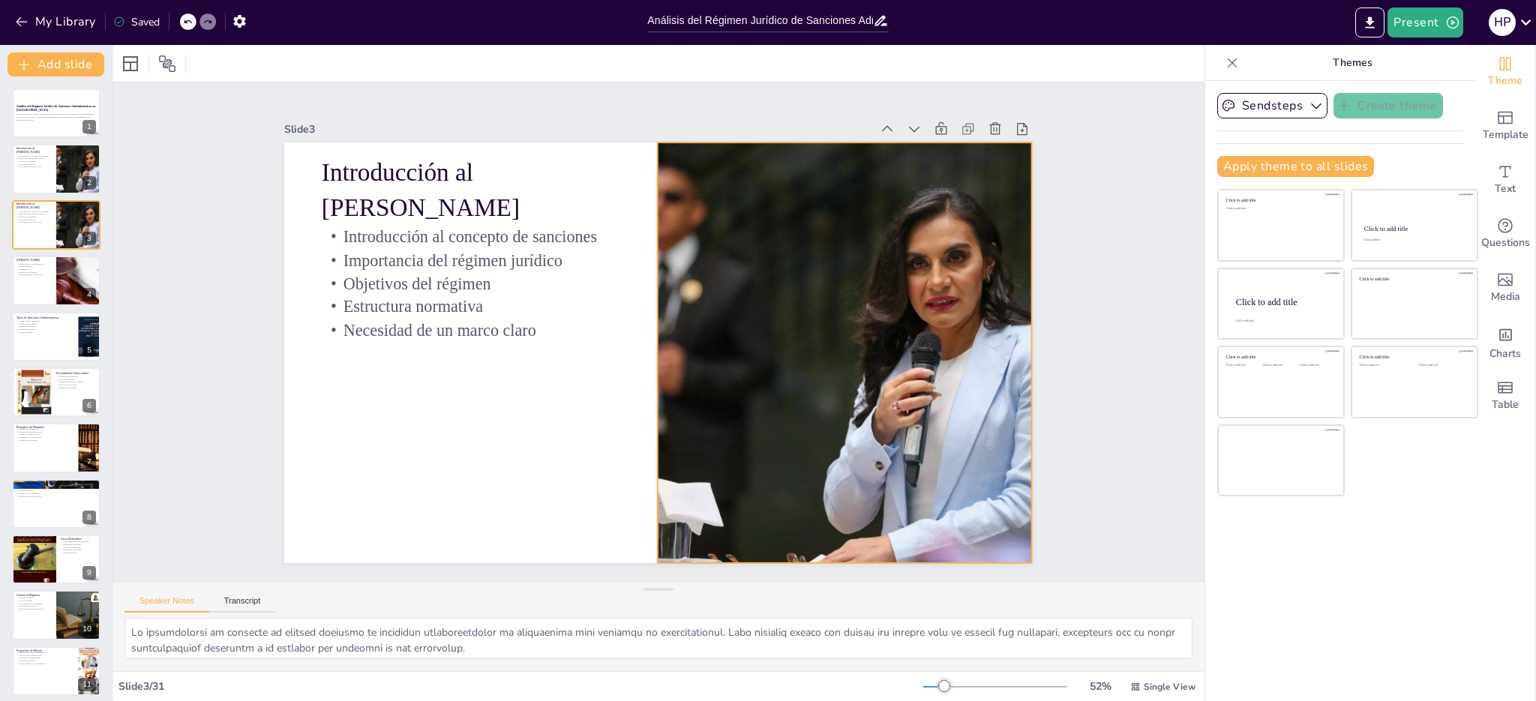
checkbox input "true"
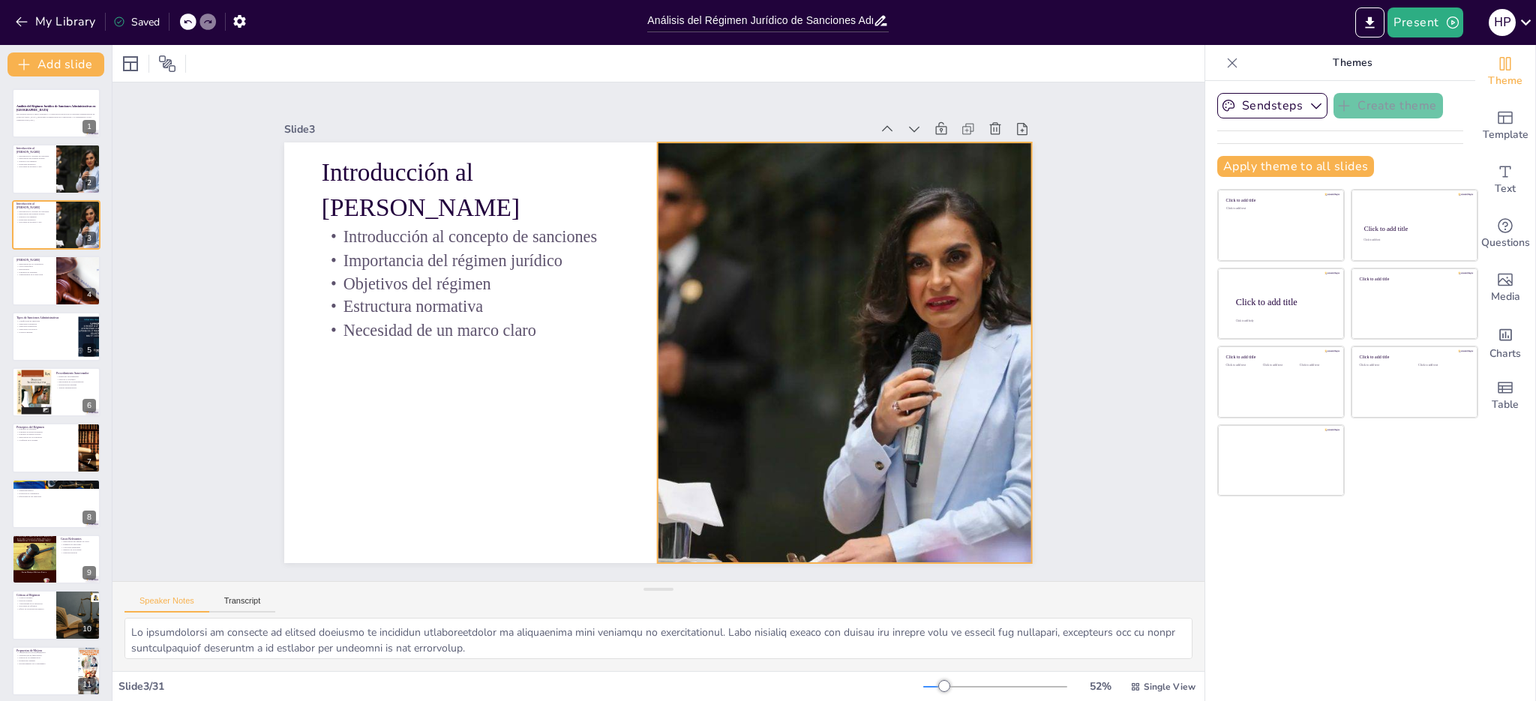
click at [857, 198] on div at bounding box center [768, 485] width 735 height 750
checkbox input "true"
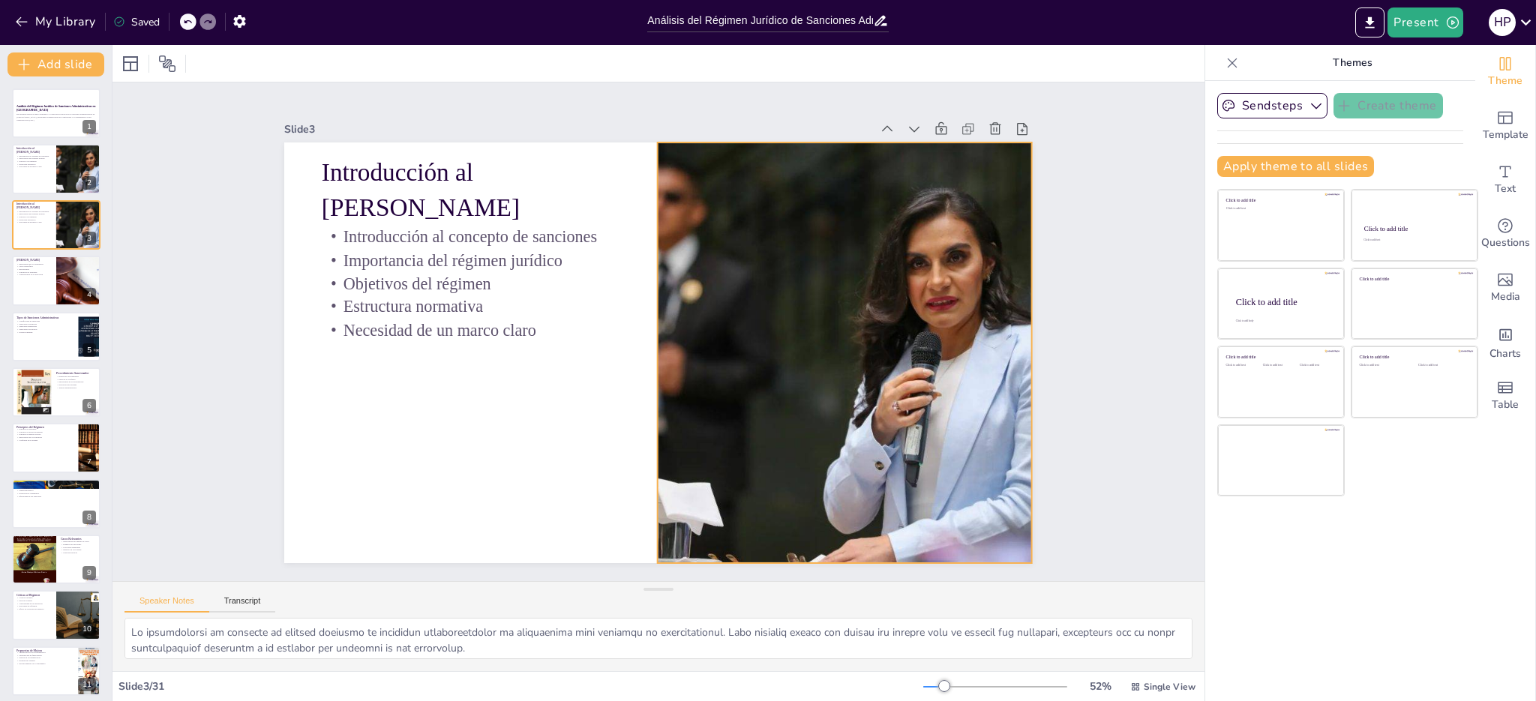
checkbox input "true"
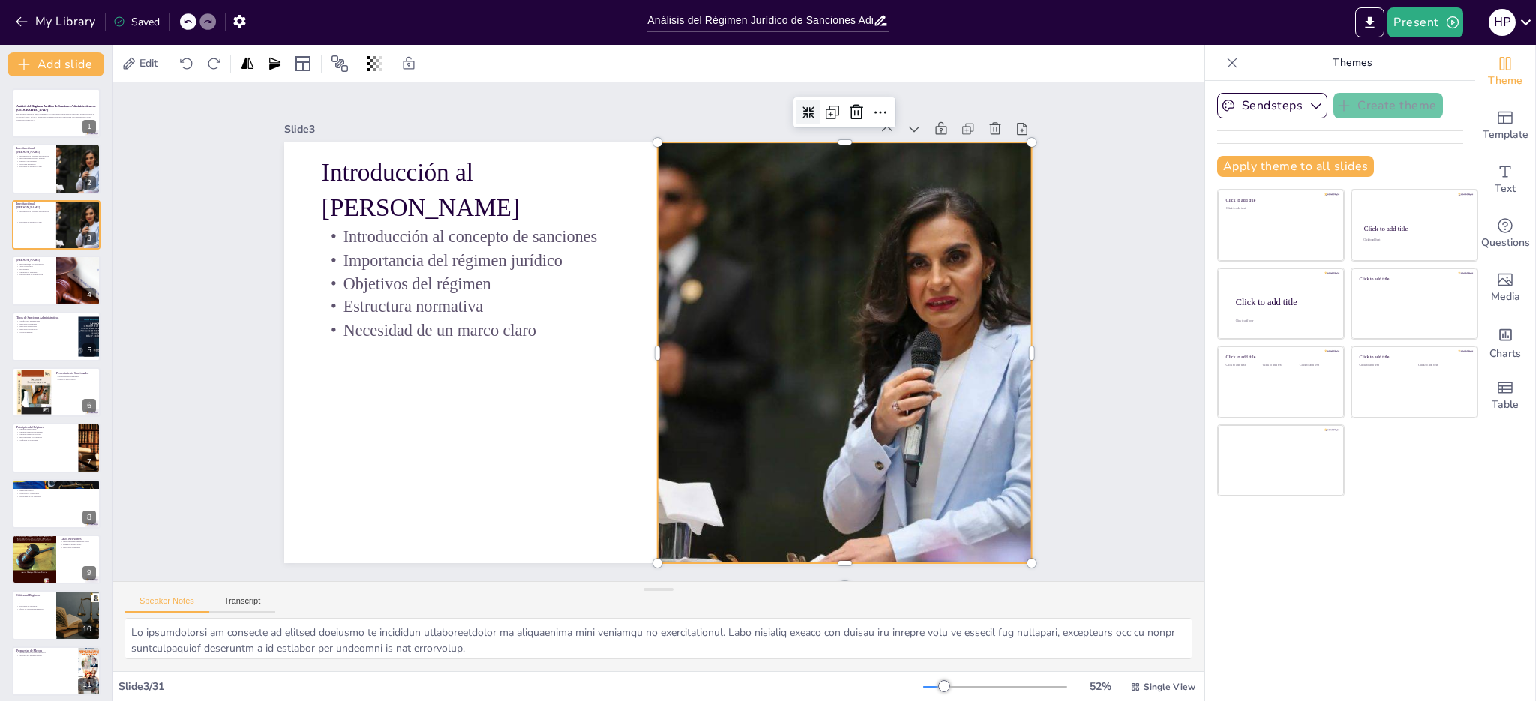
checkbox input "true"
click at [958, 305] on icon at bounding box center [971, 318] width 26 height 26
checkbox input "true"
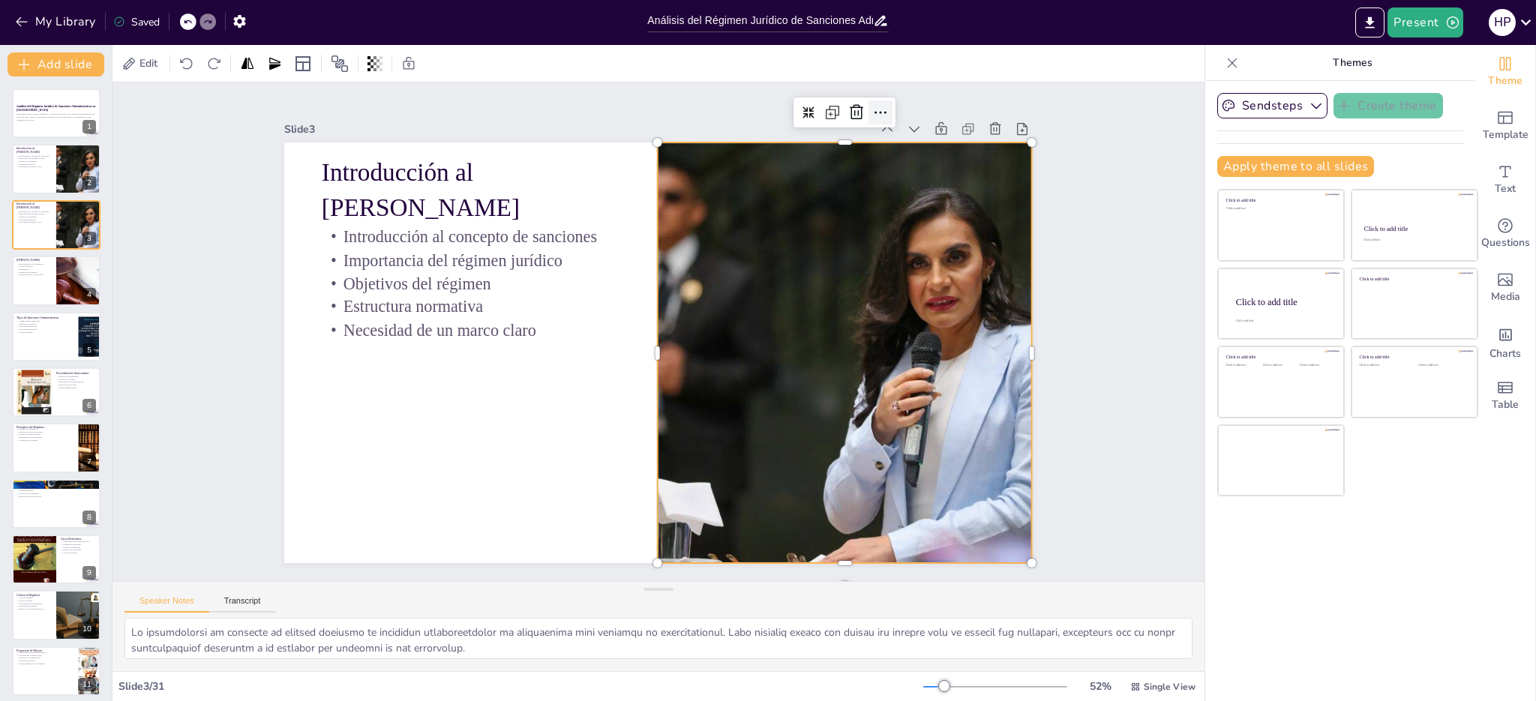
checkbox input "true"
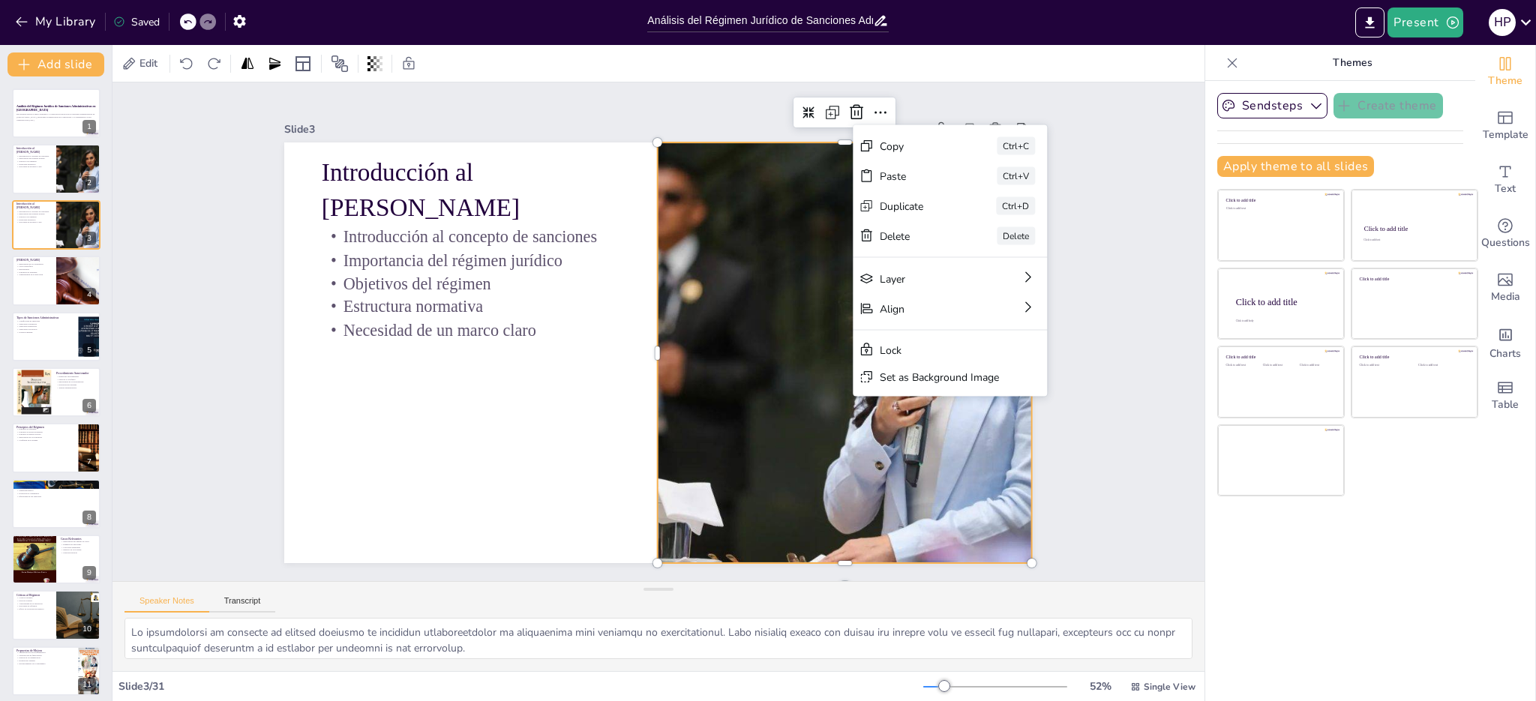
checkbox input "true"
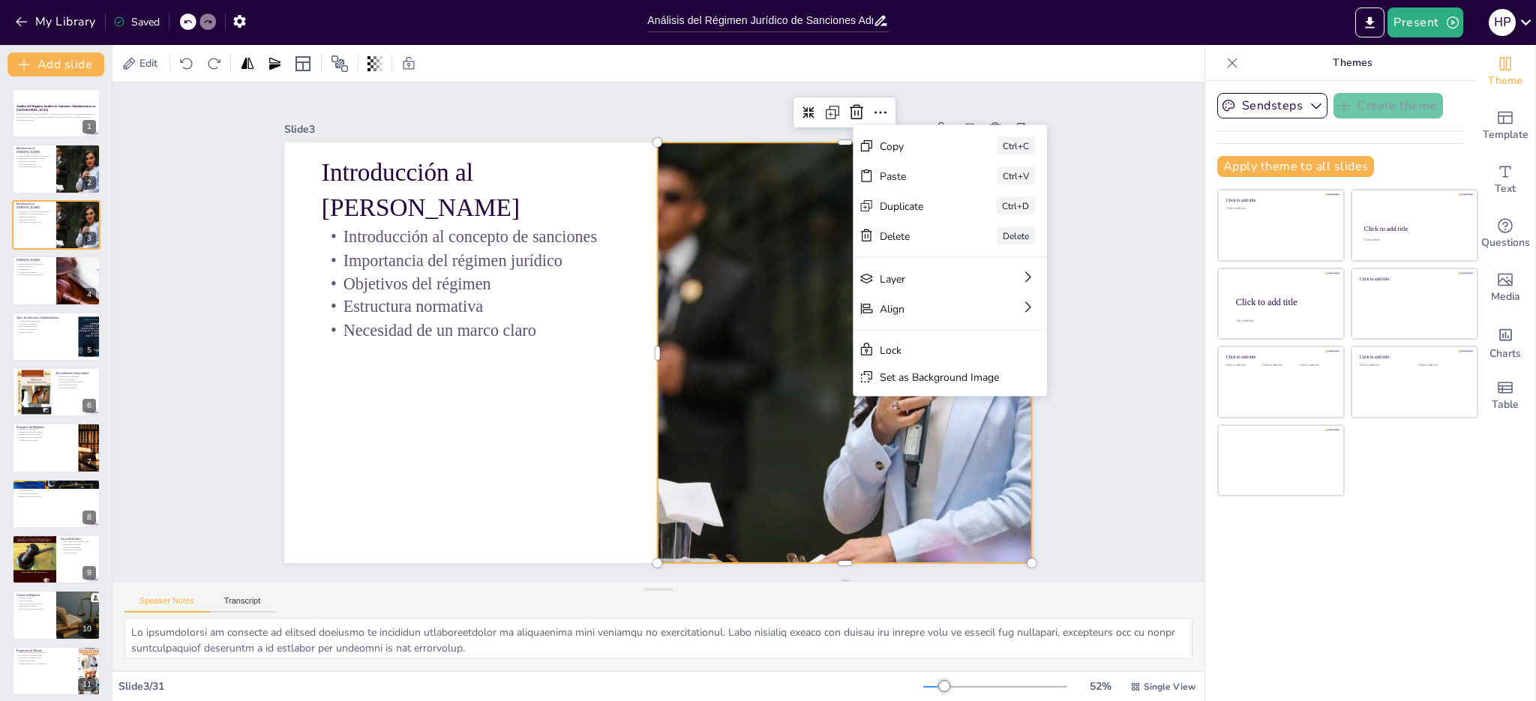
checkbox input "true"
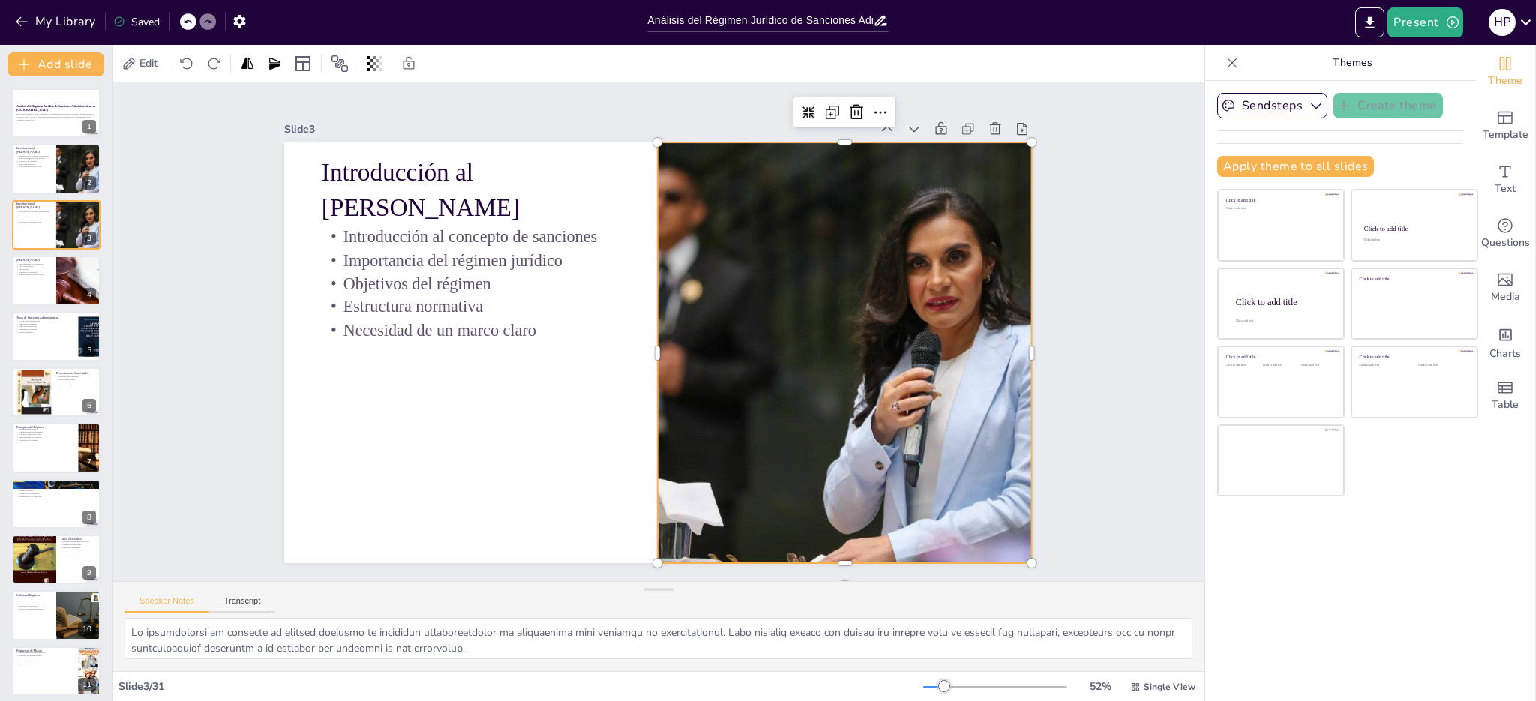
click at [785, 221] on div at bounding box center [657, 519] width 485 height 671
checkbox input "true"
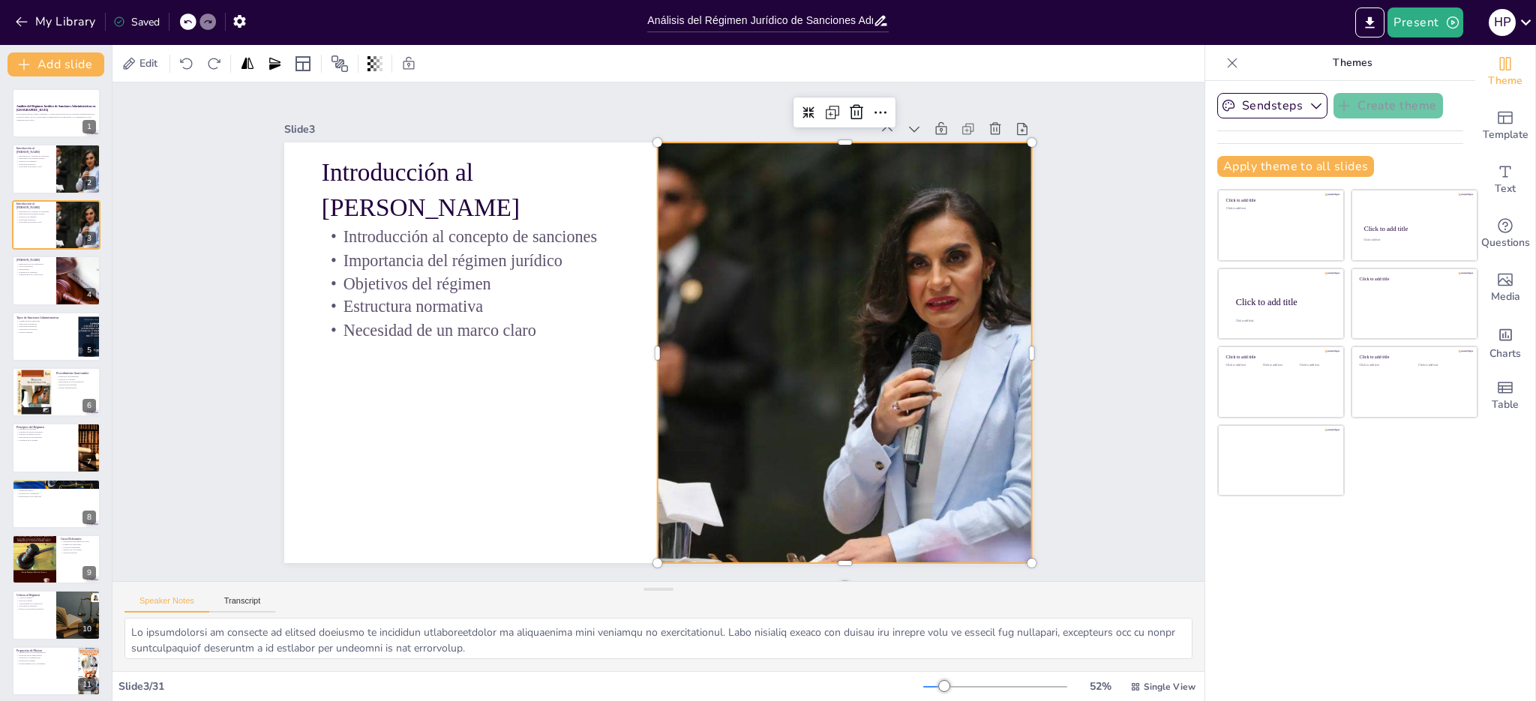
checkbox input "true"
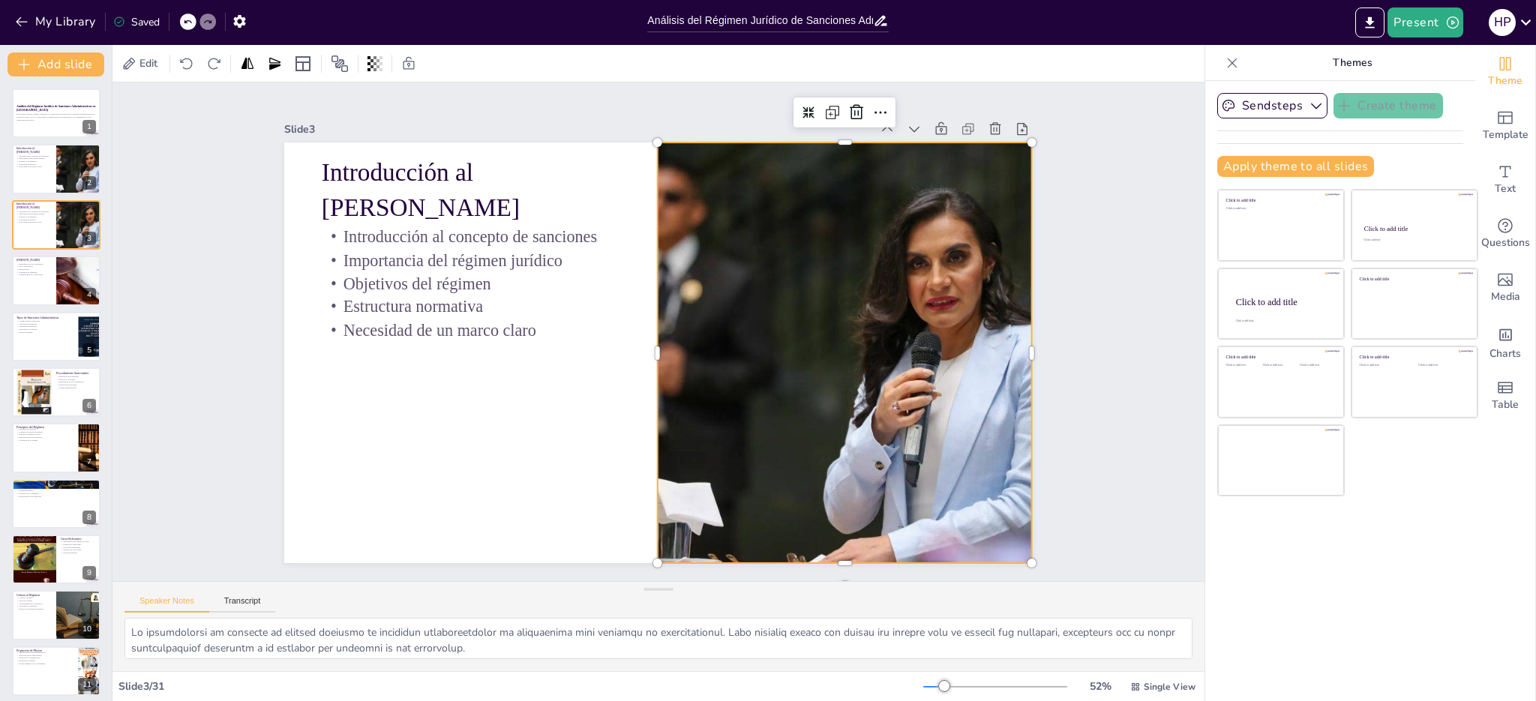
checkbox input "true"
click at [1058, 242] on icon at bounding box center [1067, 251] width 19 height 19
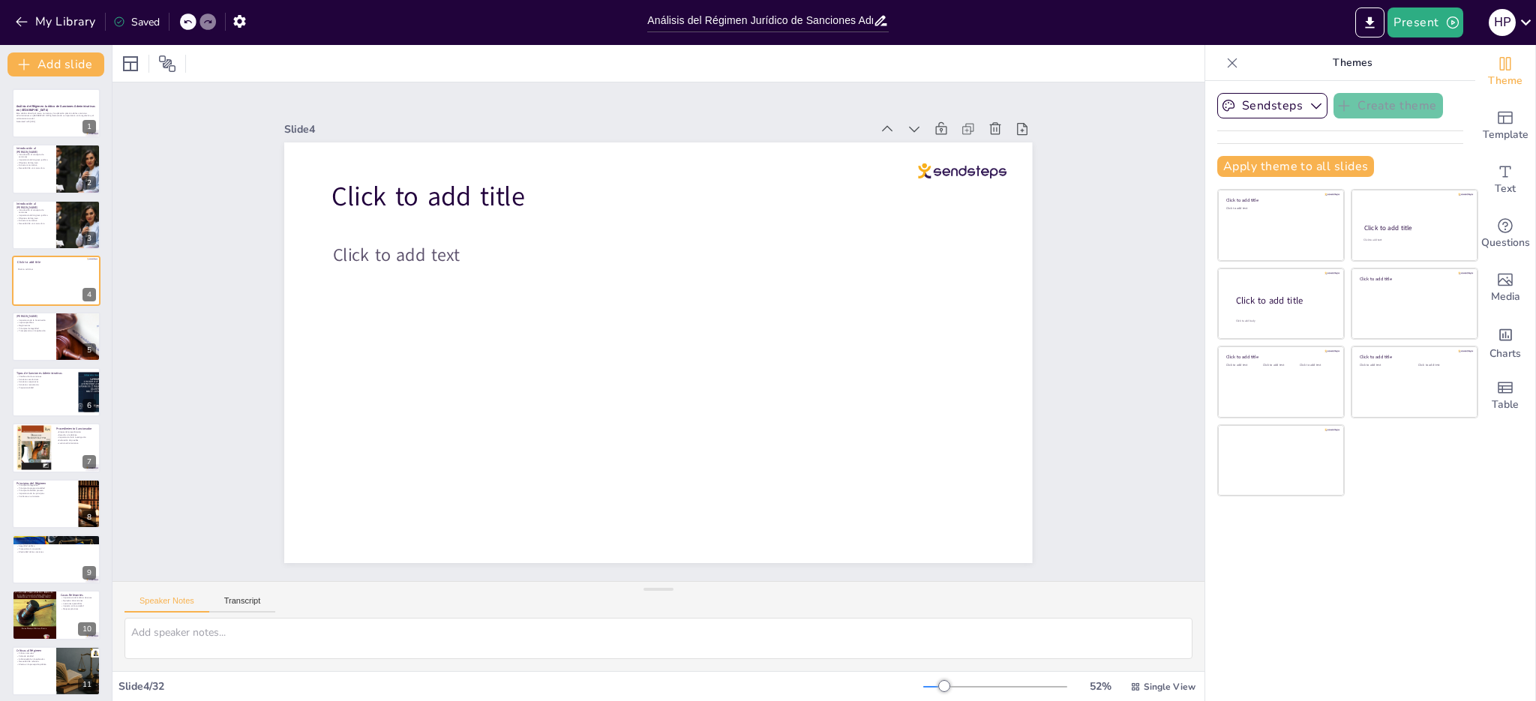
checkbox input "true"
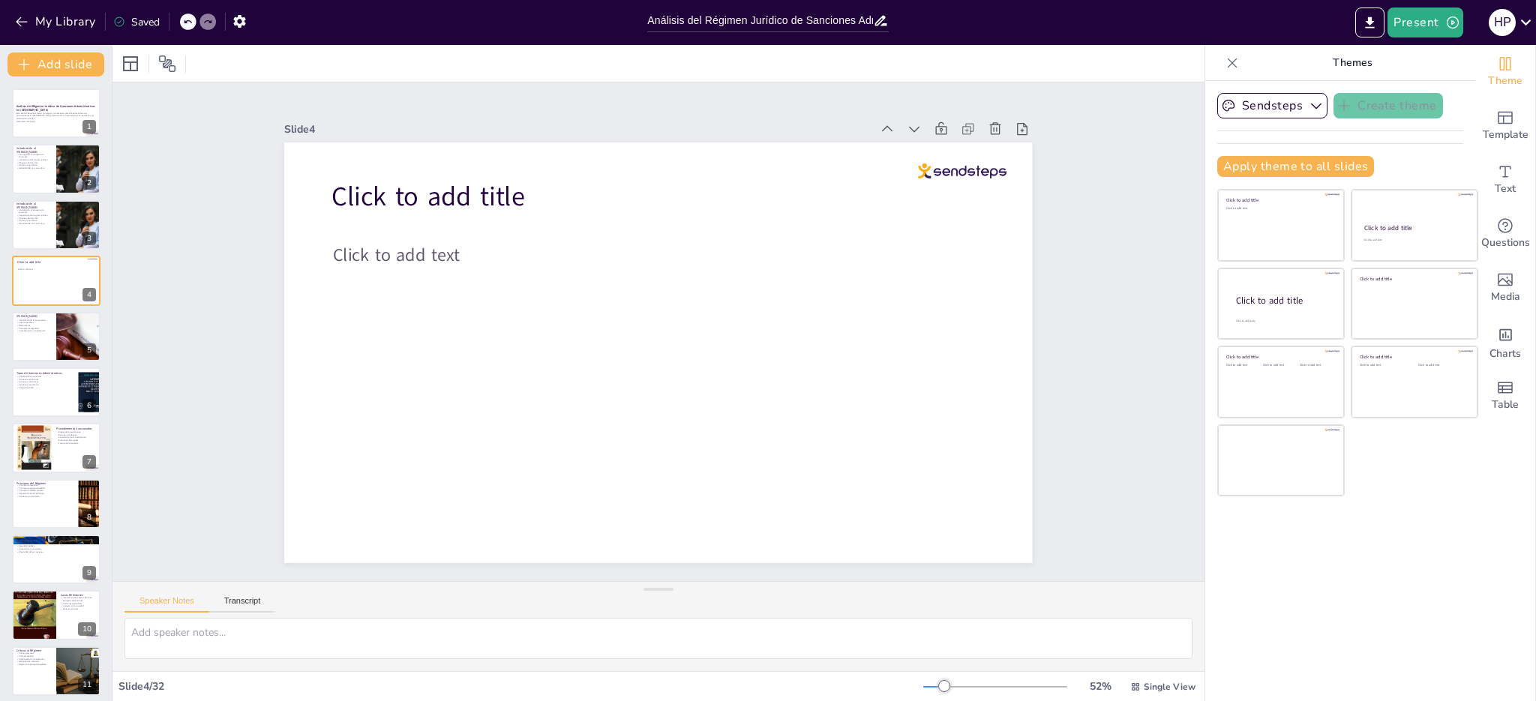
checkbox input "true"
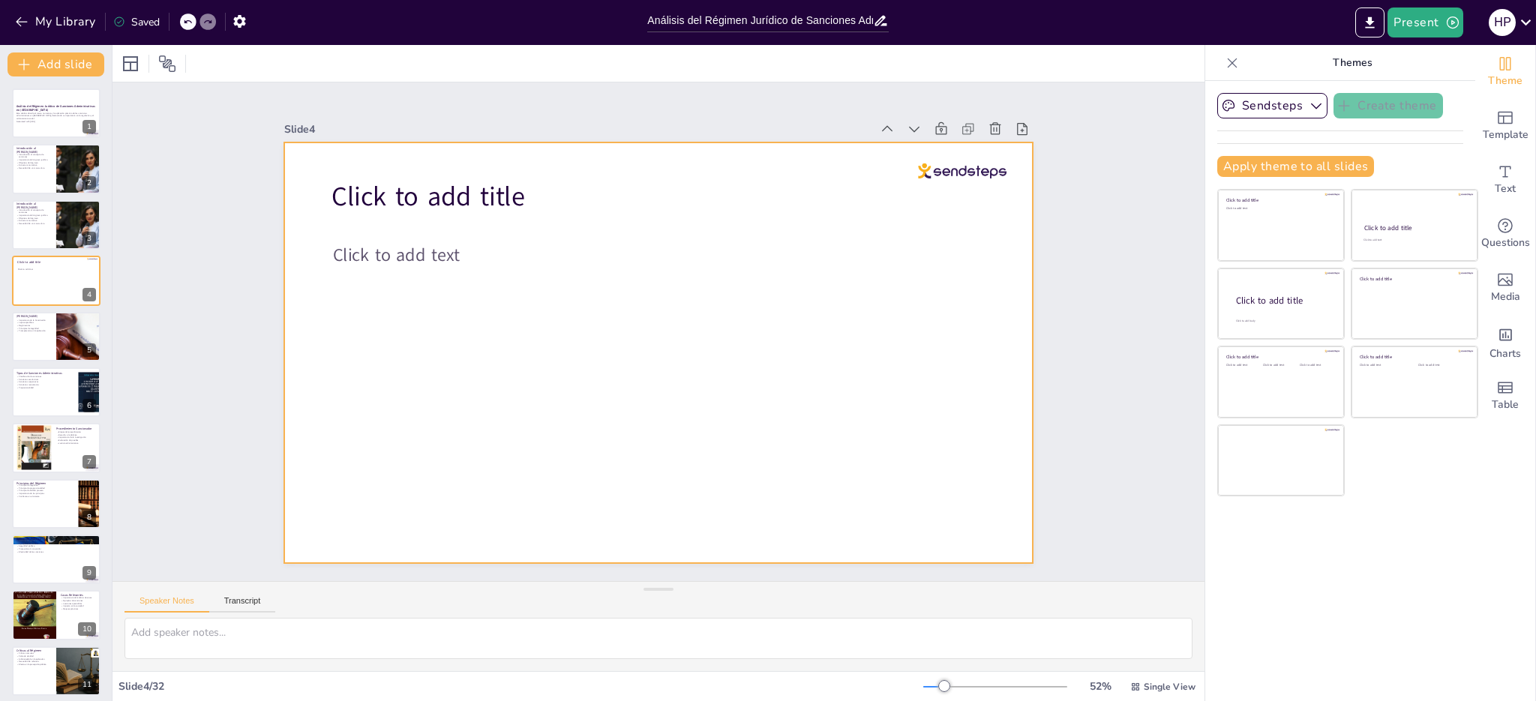
checkbox input "true"
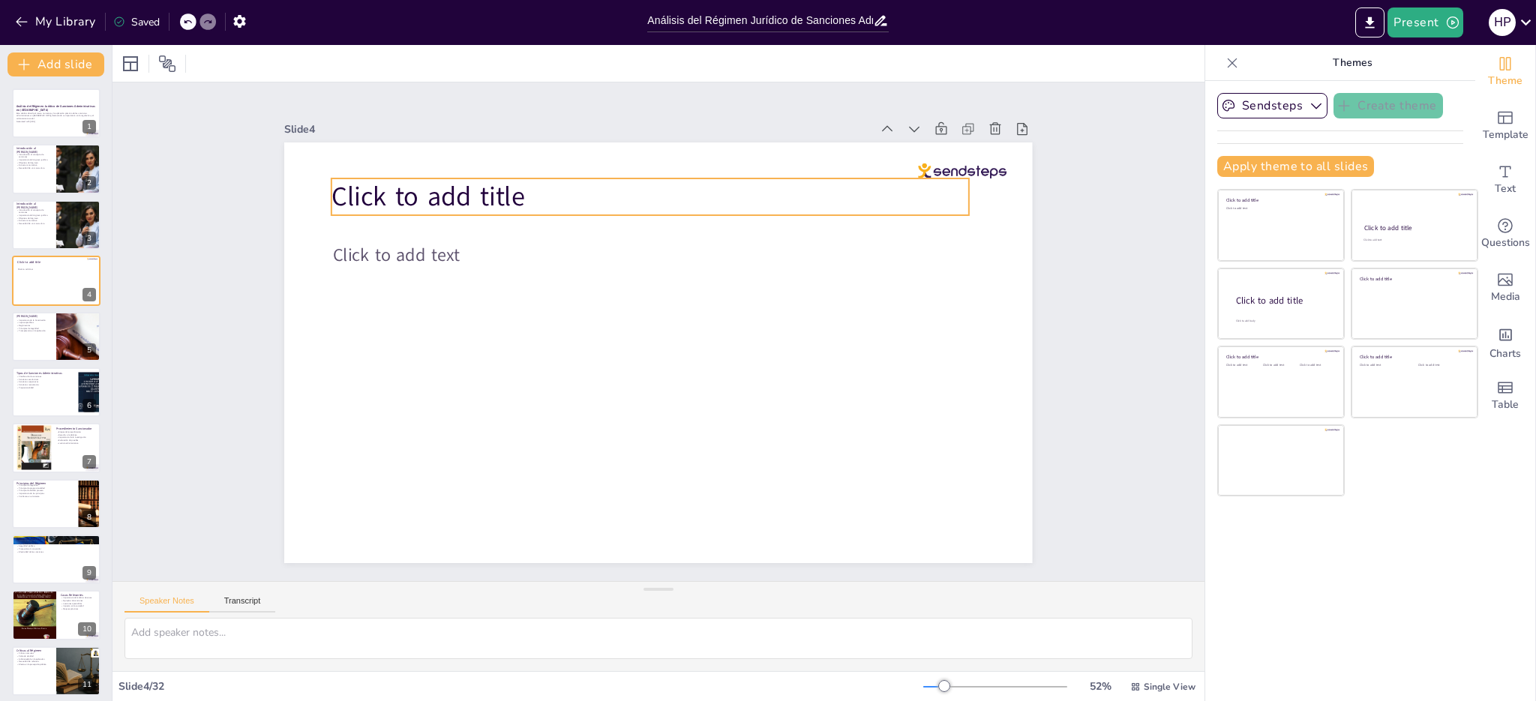
checkbox input "true"
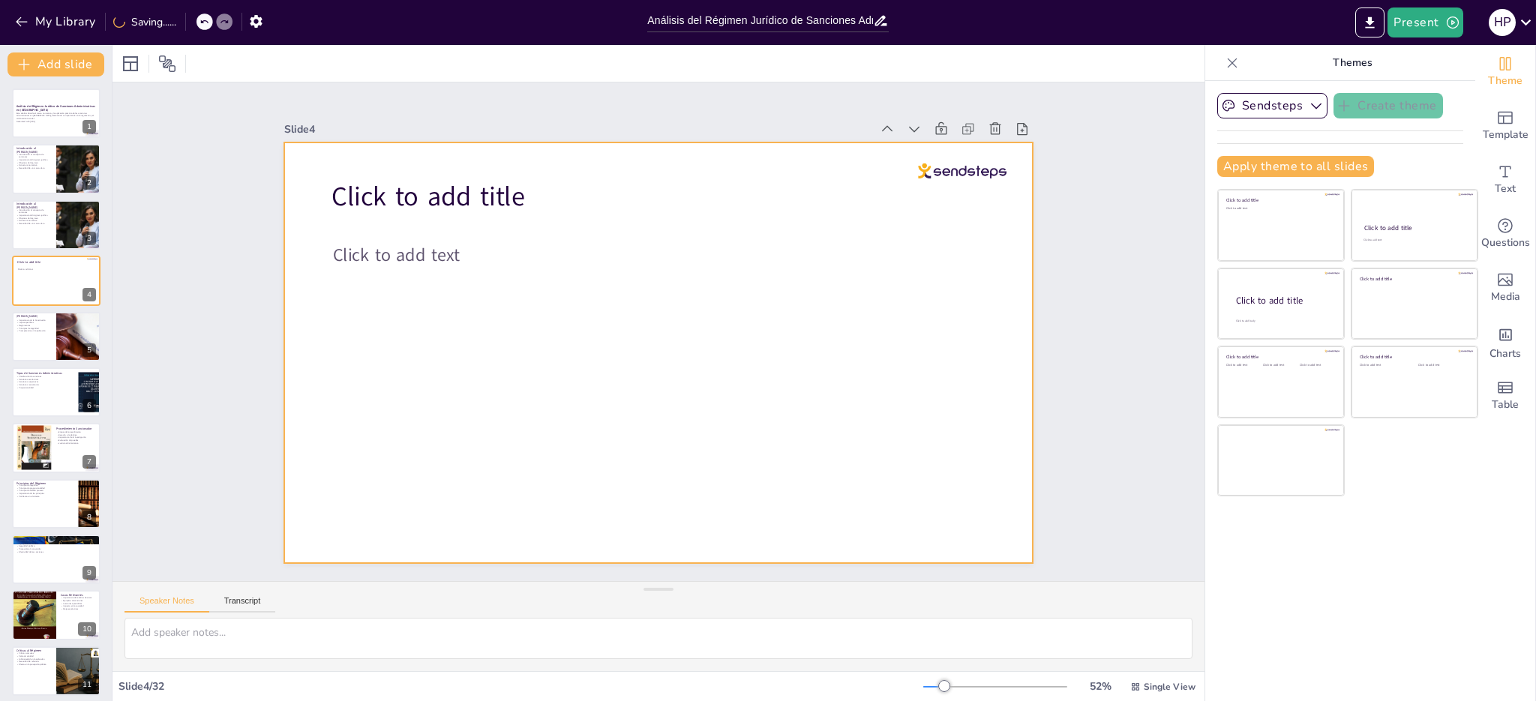
checkbox input "true"
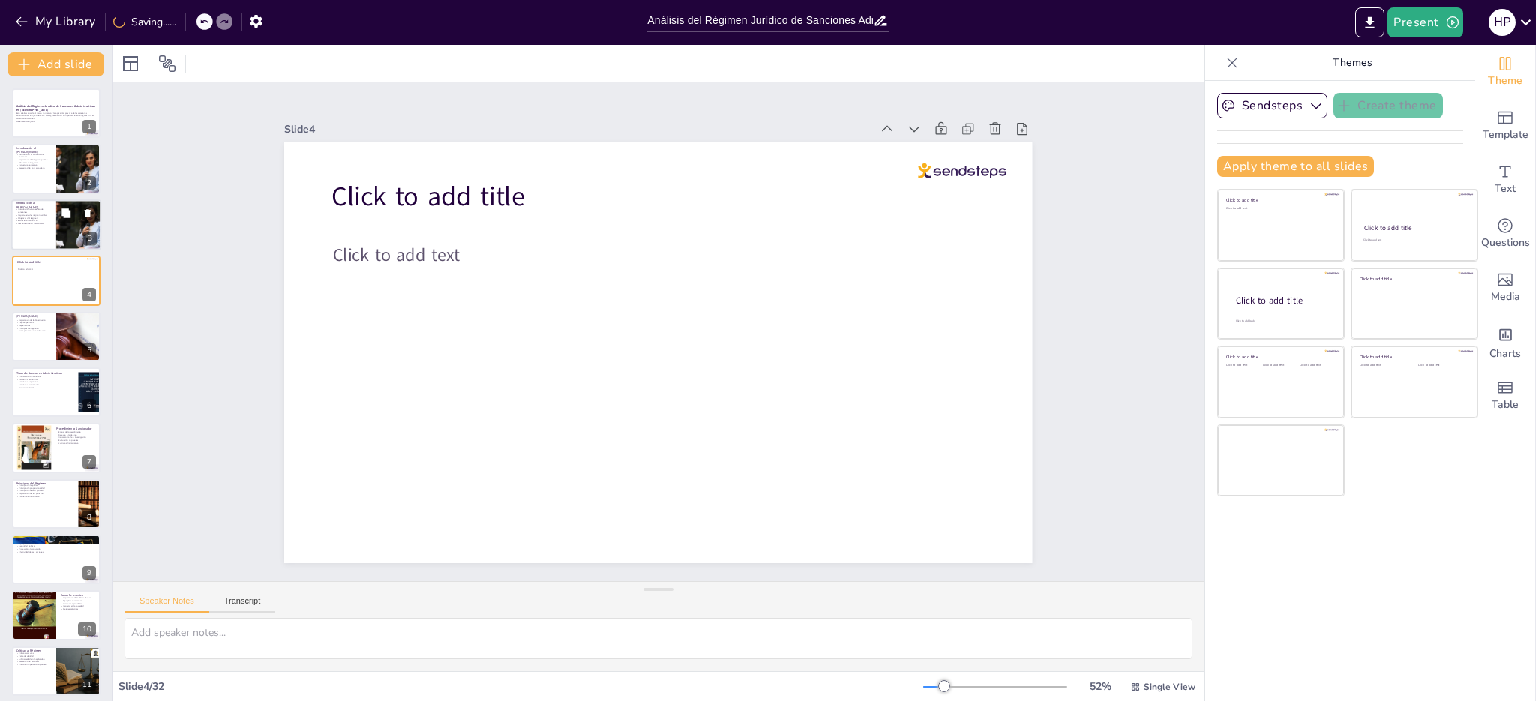
checkbox input "true"
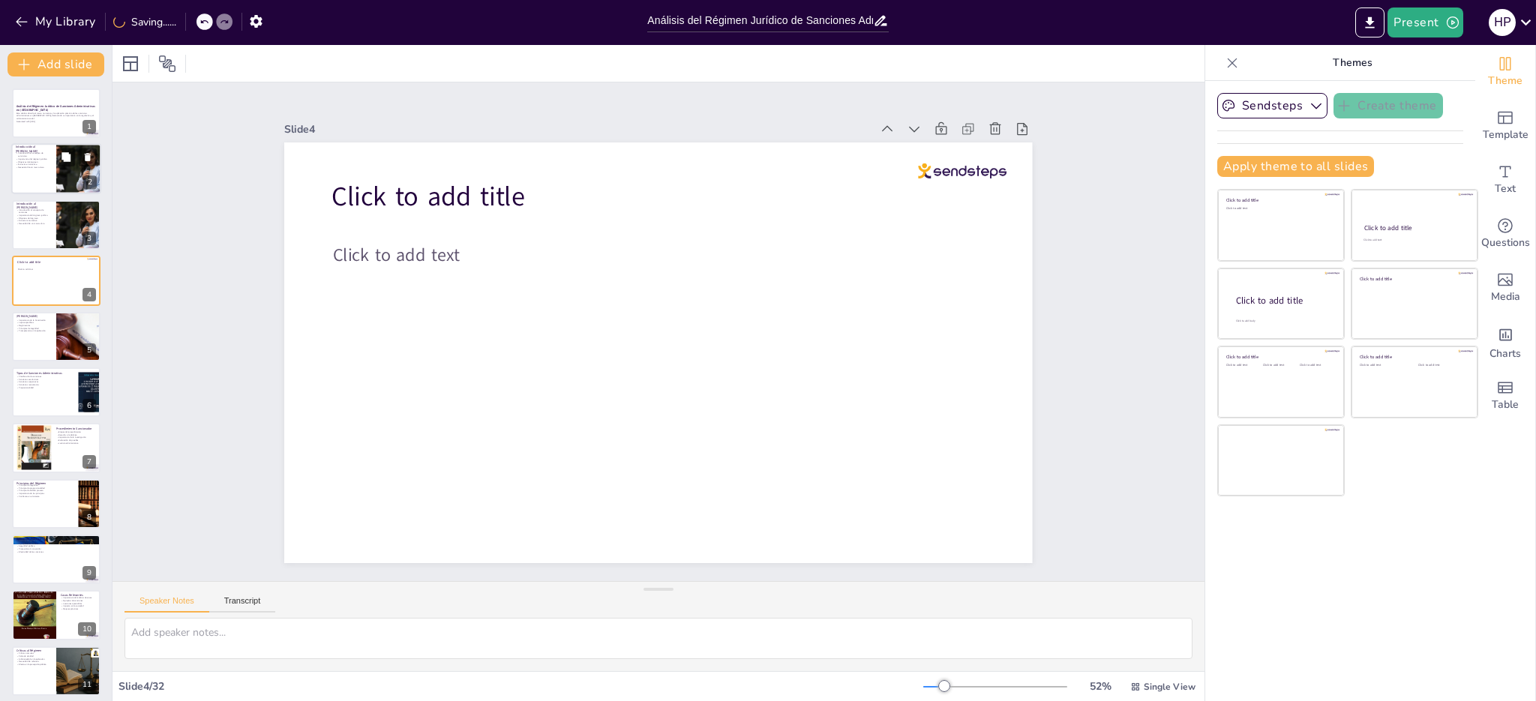
checkbox input "true"
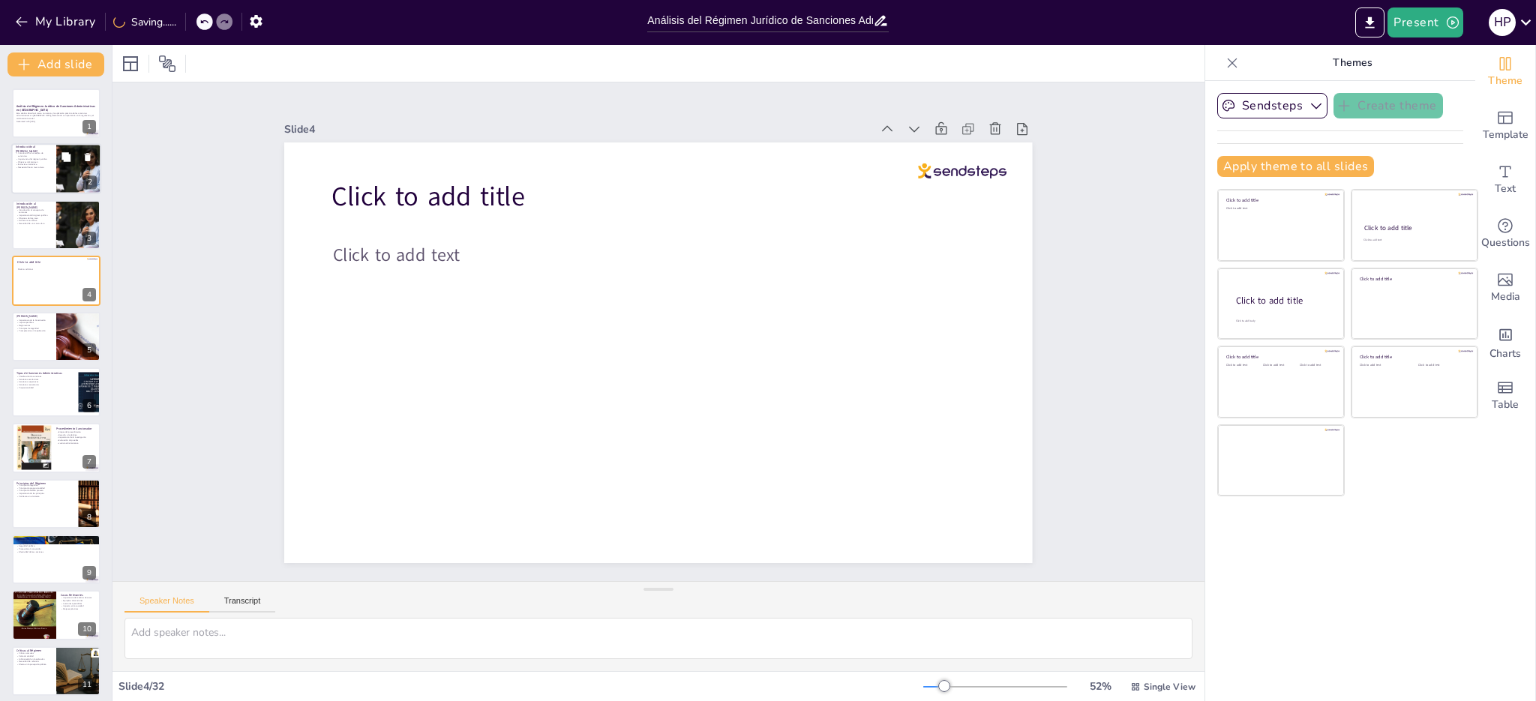
checkbox input "true"
click at [45, 170] on div at bounding box center [56, 169] width 90 height 51
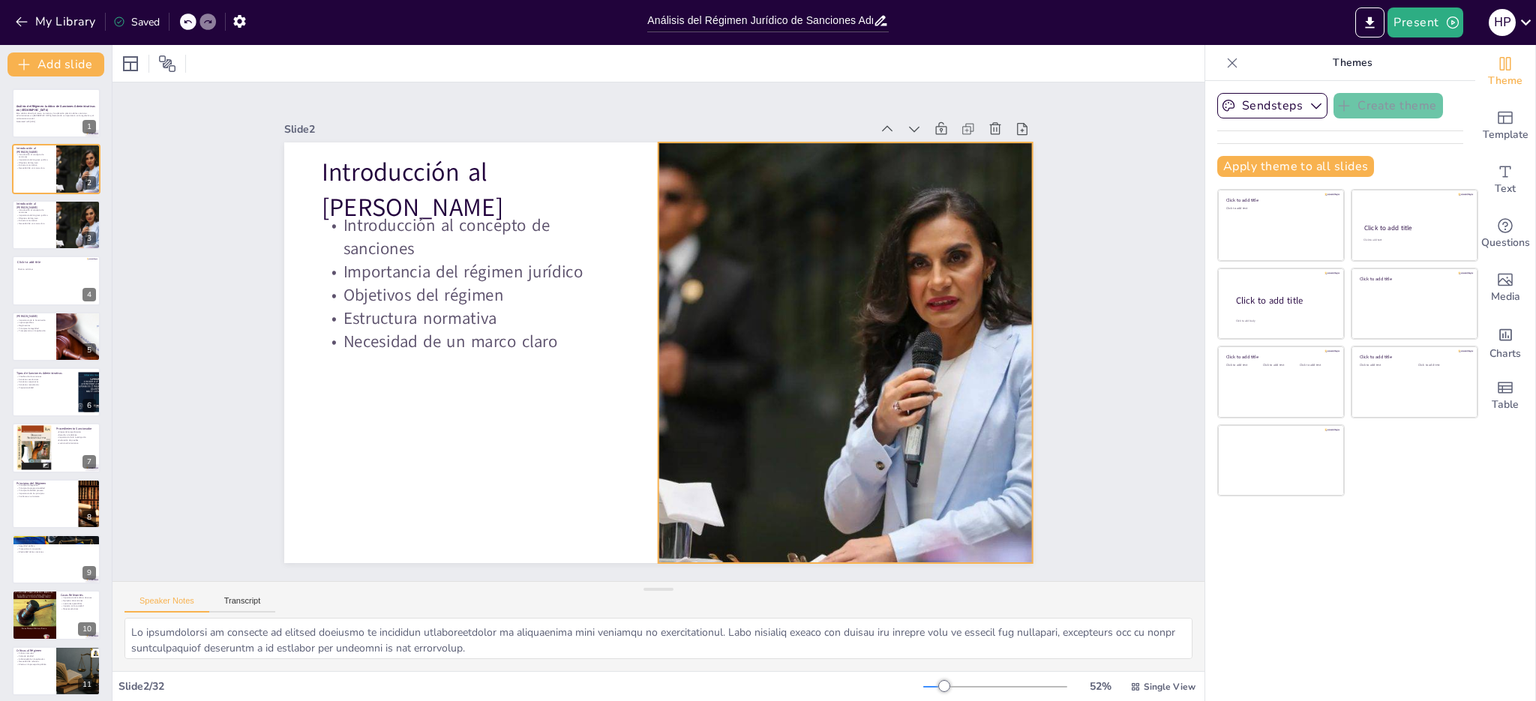
click at [919, 221] on div at bounding box center [842, 373] width 671 height 485
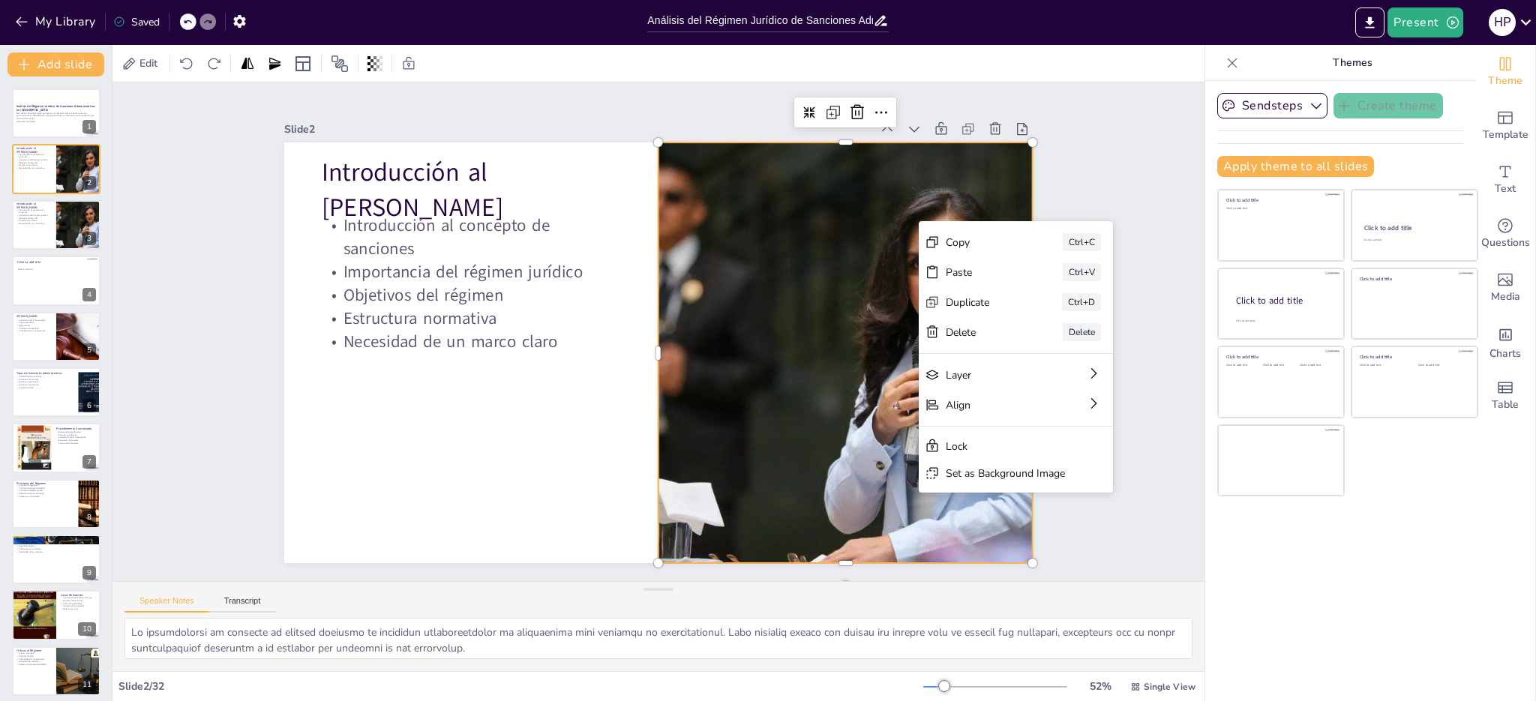
click at [815, 274] on div at bounding box center [798, 459] width 758 height 711
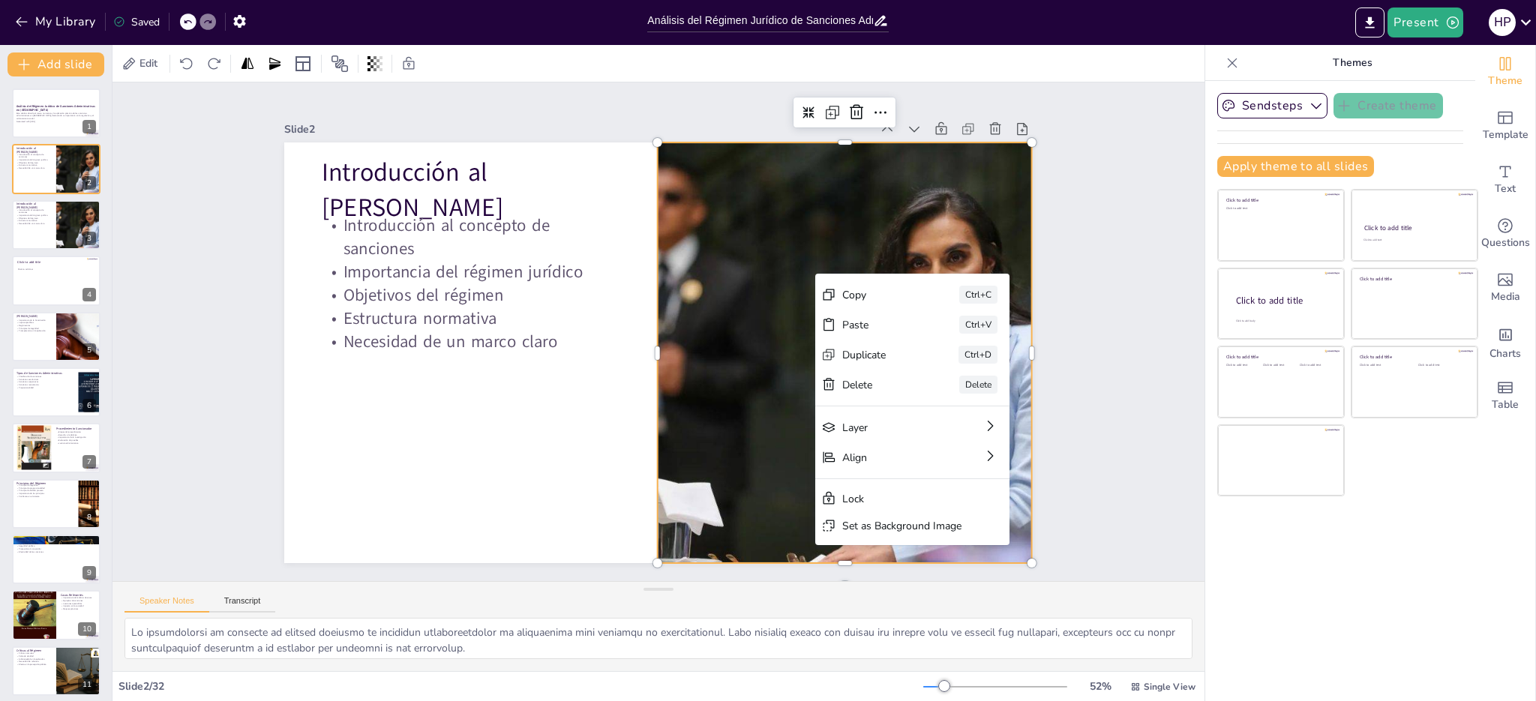
click at [788, 280] on div at bounding box center [820, 427] width 748 height 641
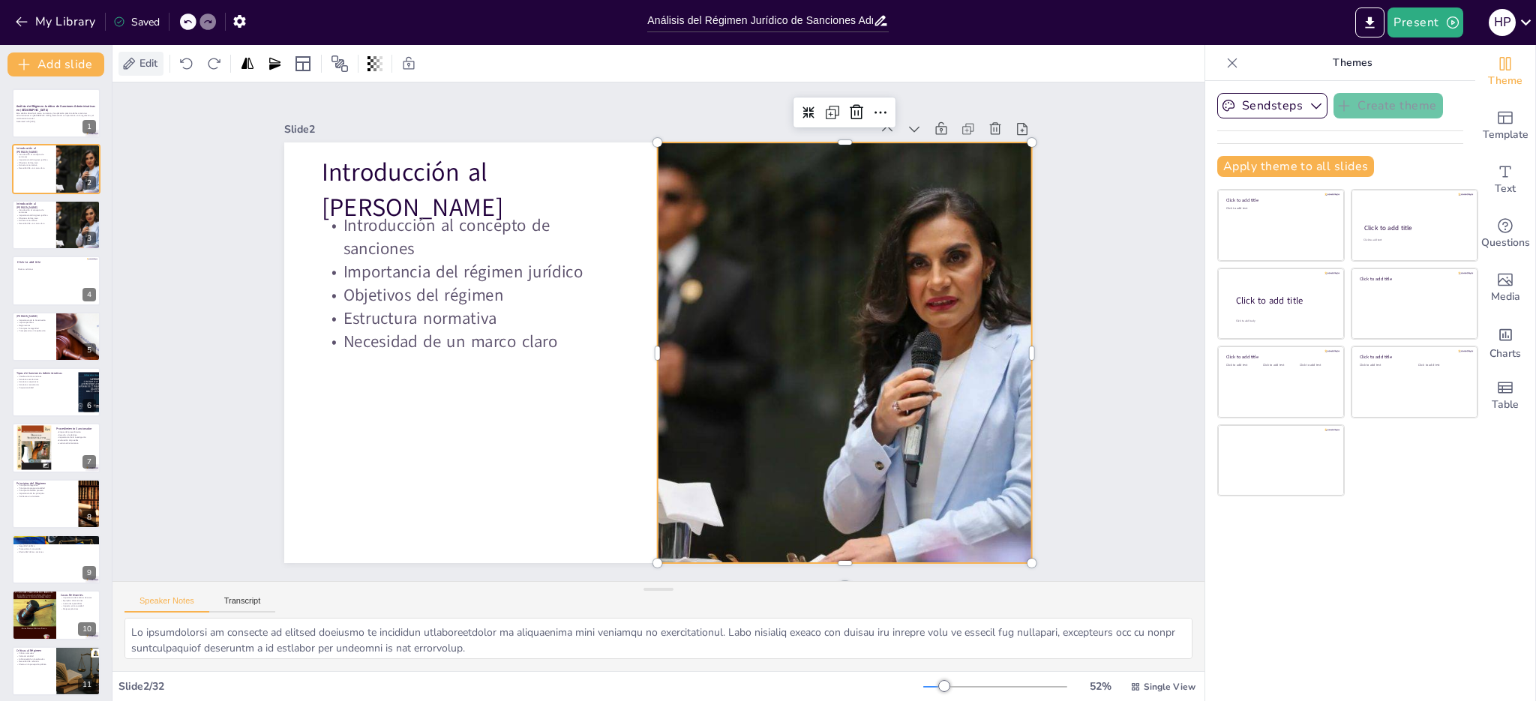
click at [146, 60] on span "Edit" at bounding box center [149, 63] width 24 height 14
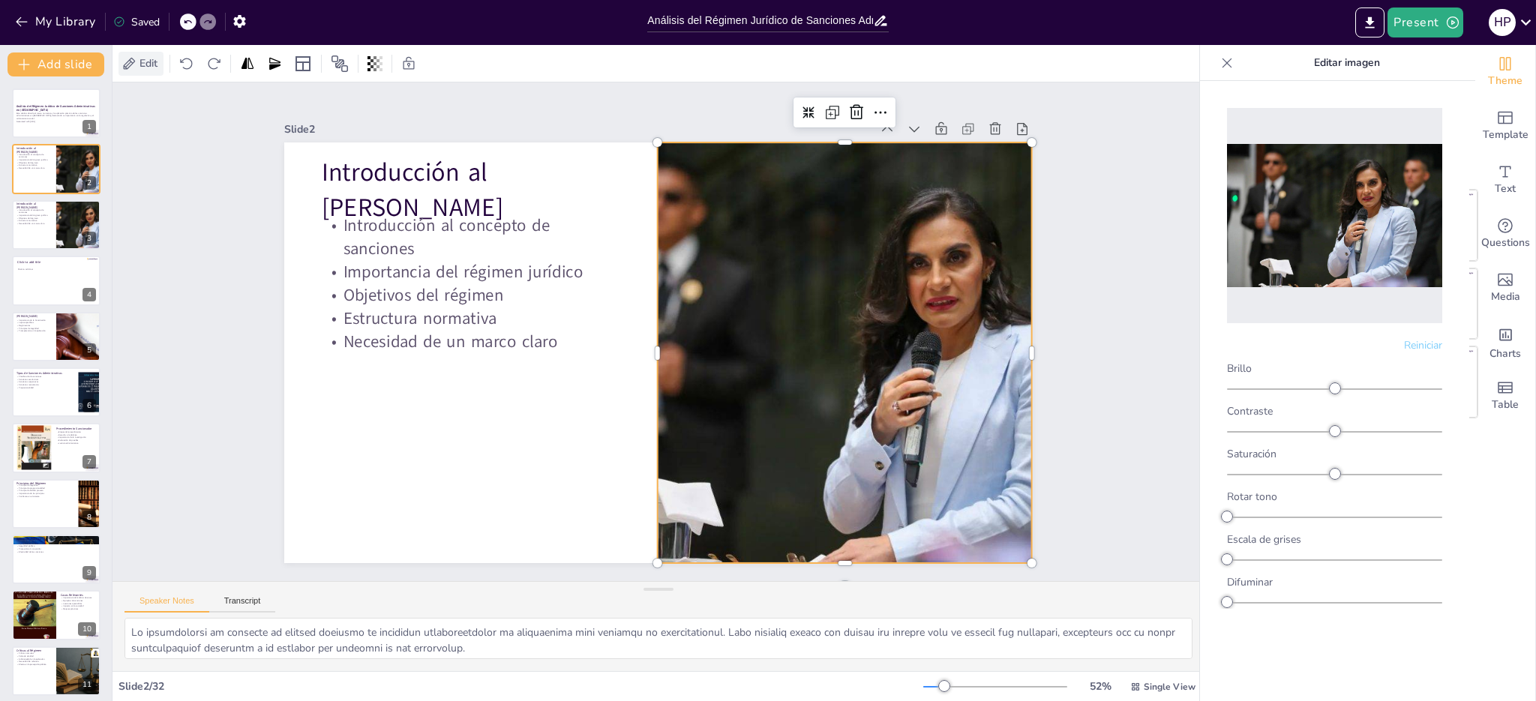
click at [146, 60] on span "Edit" at bounding box center [149, 63] width 24 height 14
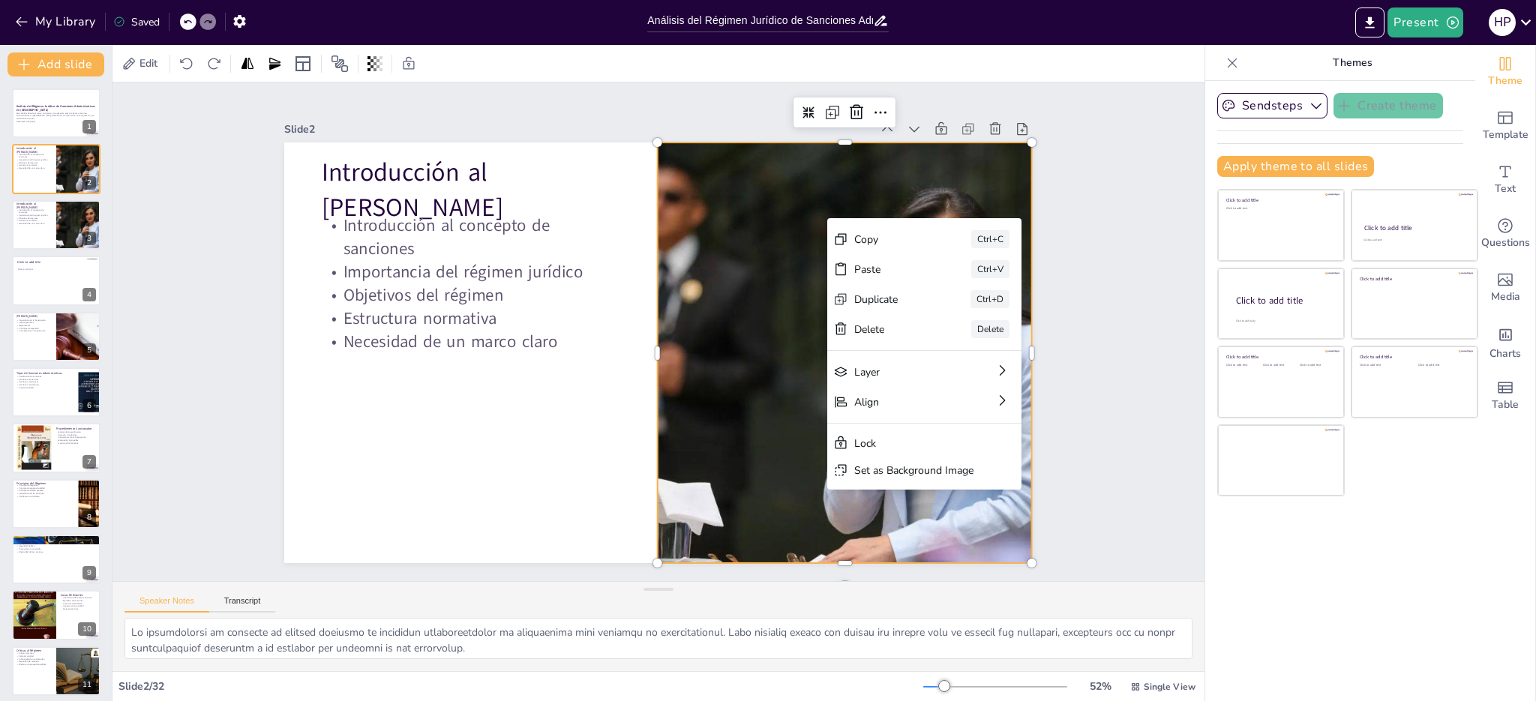
click at [682, 311] on div at bounding box center [581, 502] width 595 height 730
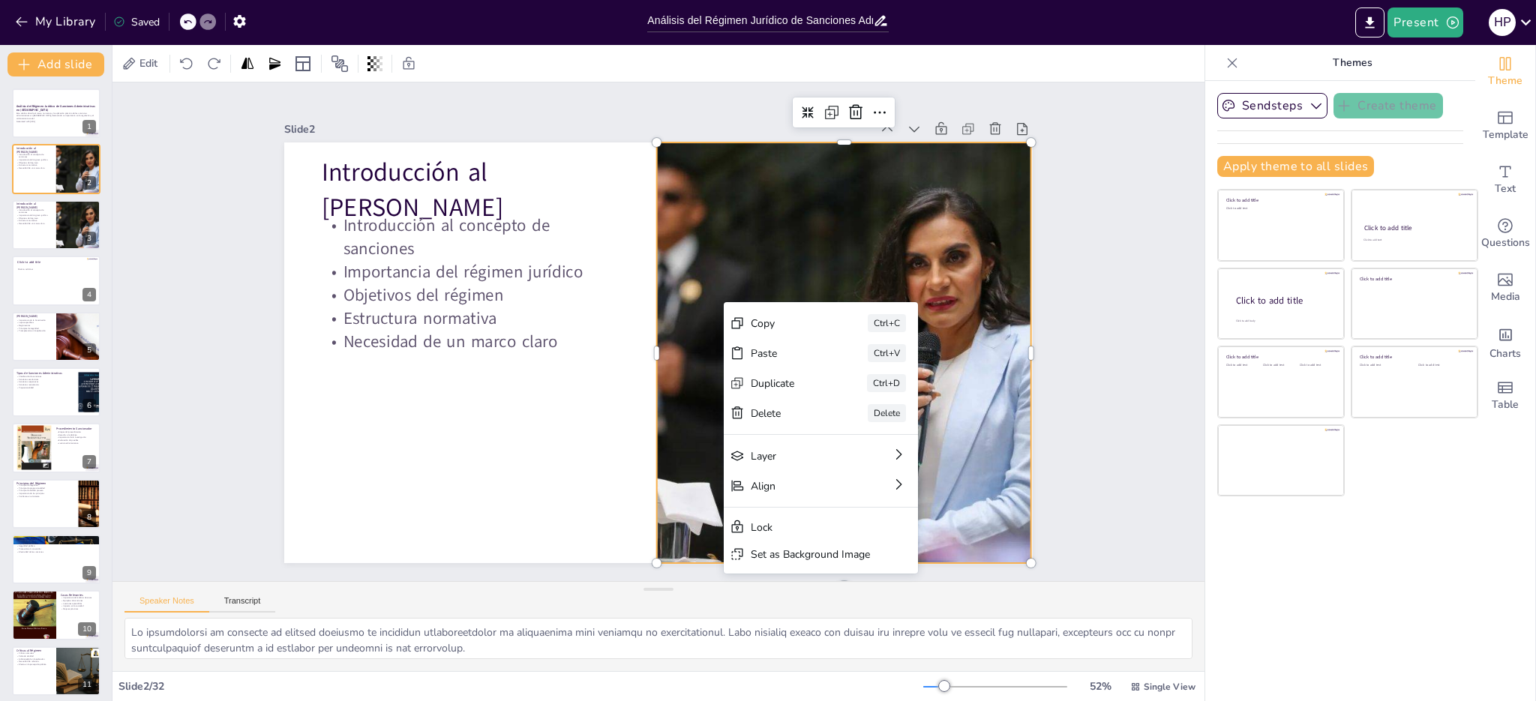
click at [725, 246] on div at bounding box center [835, 390] width 704 height 543
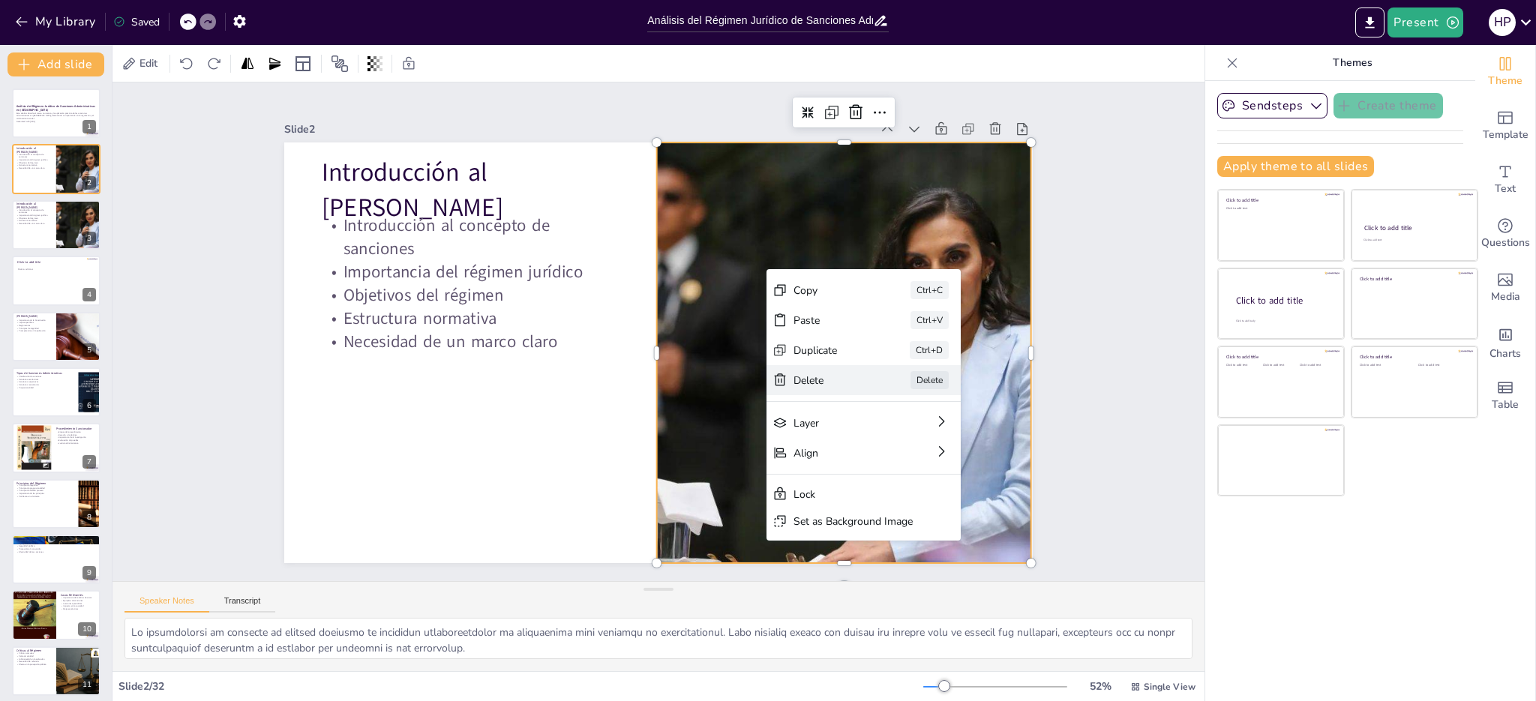
click at [804, 563] on div "Delete" at bounding box center [840, 588] width 72 height 50
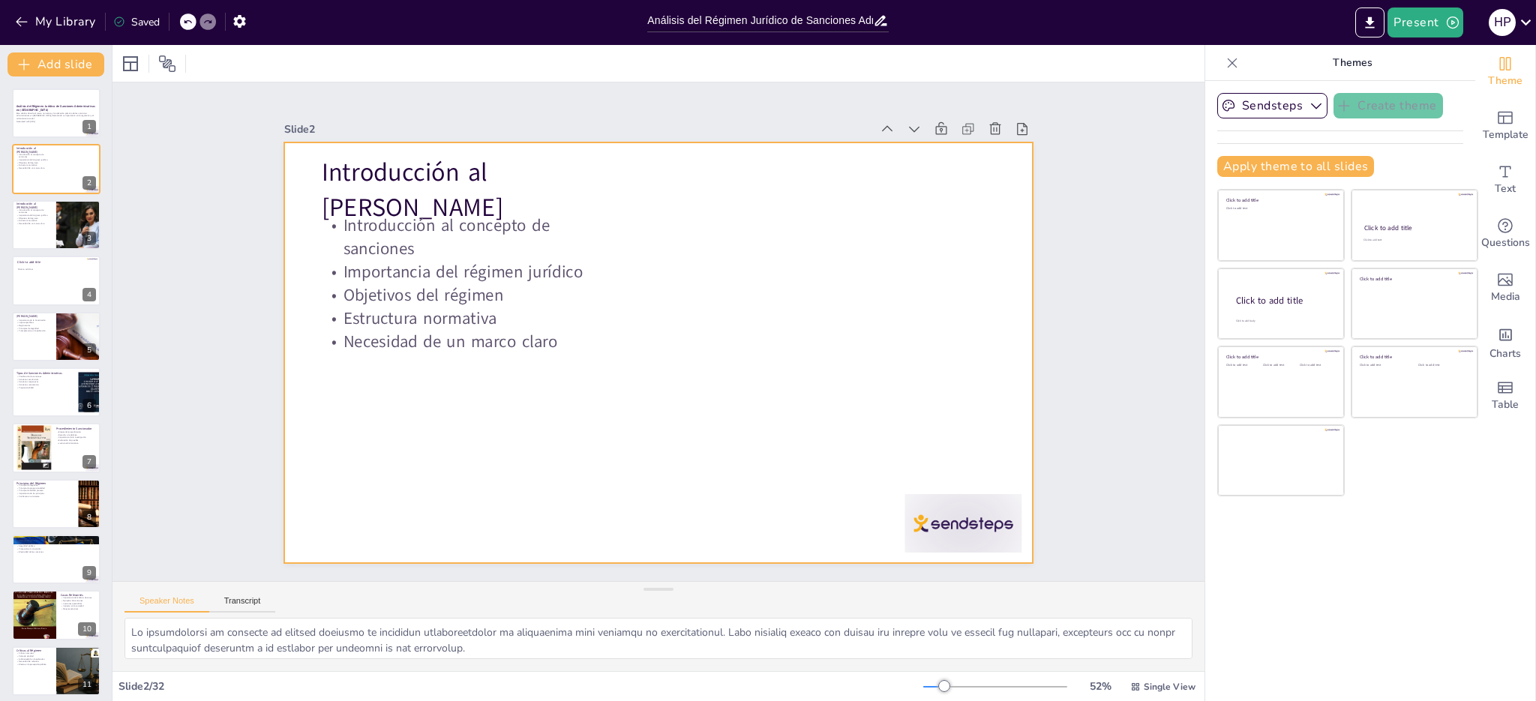
click at [779, 317] on div at bounding box center [646, 349] width 853 height 780
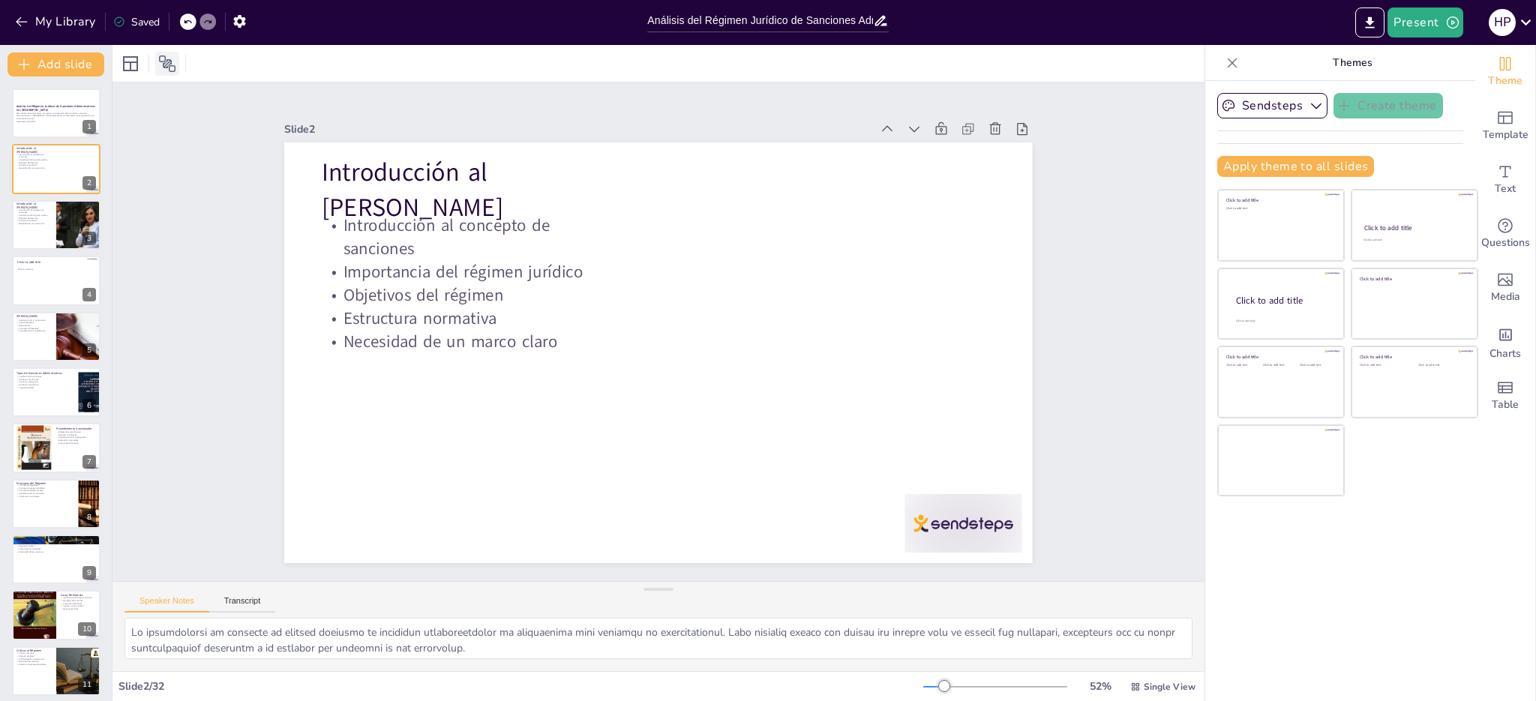
click at [172, 66] on icon at bounding box center [167, 64] width 18 height 18
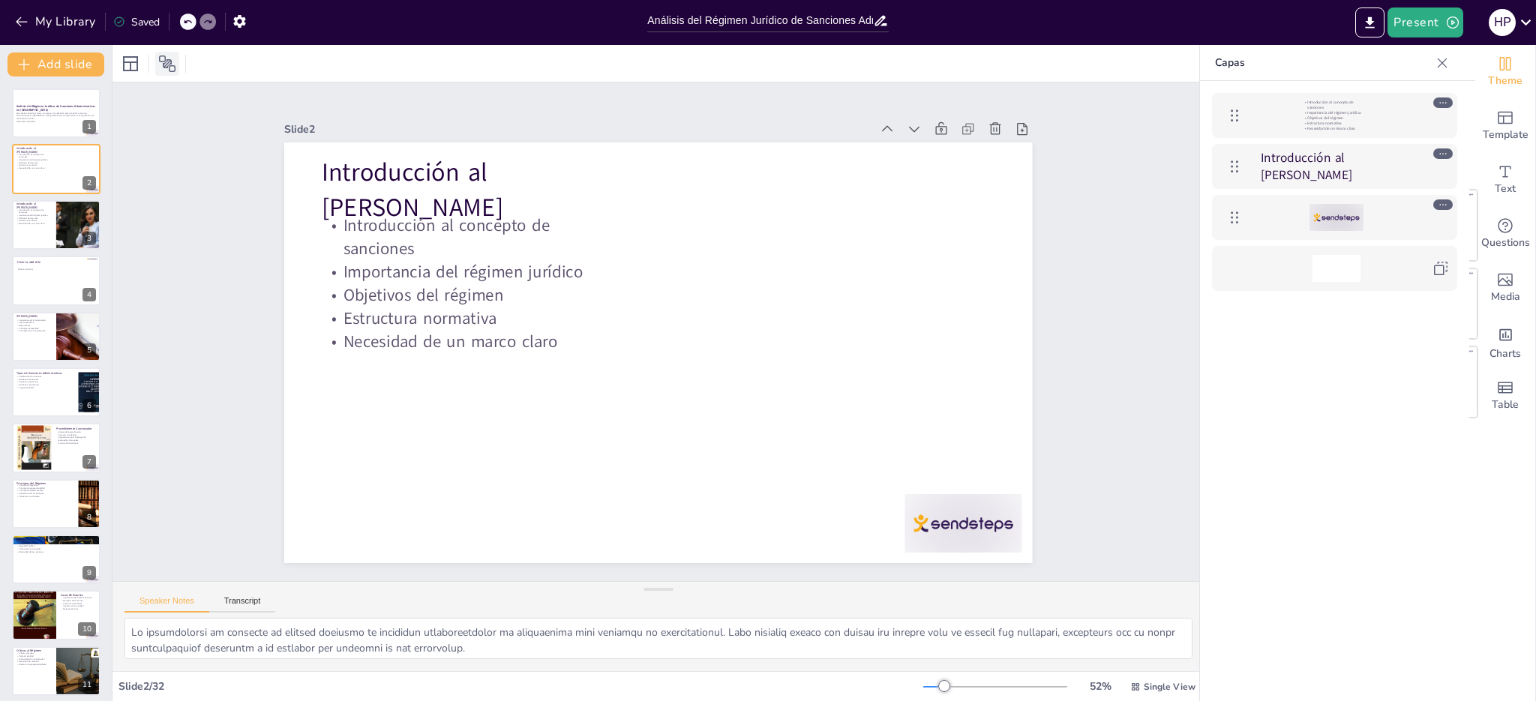
click at [171, 66] on icon at bounding box center [167, 64] width 18 height 18
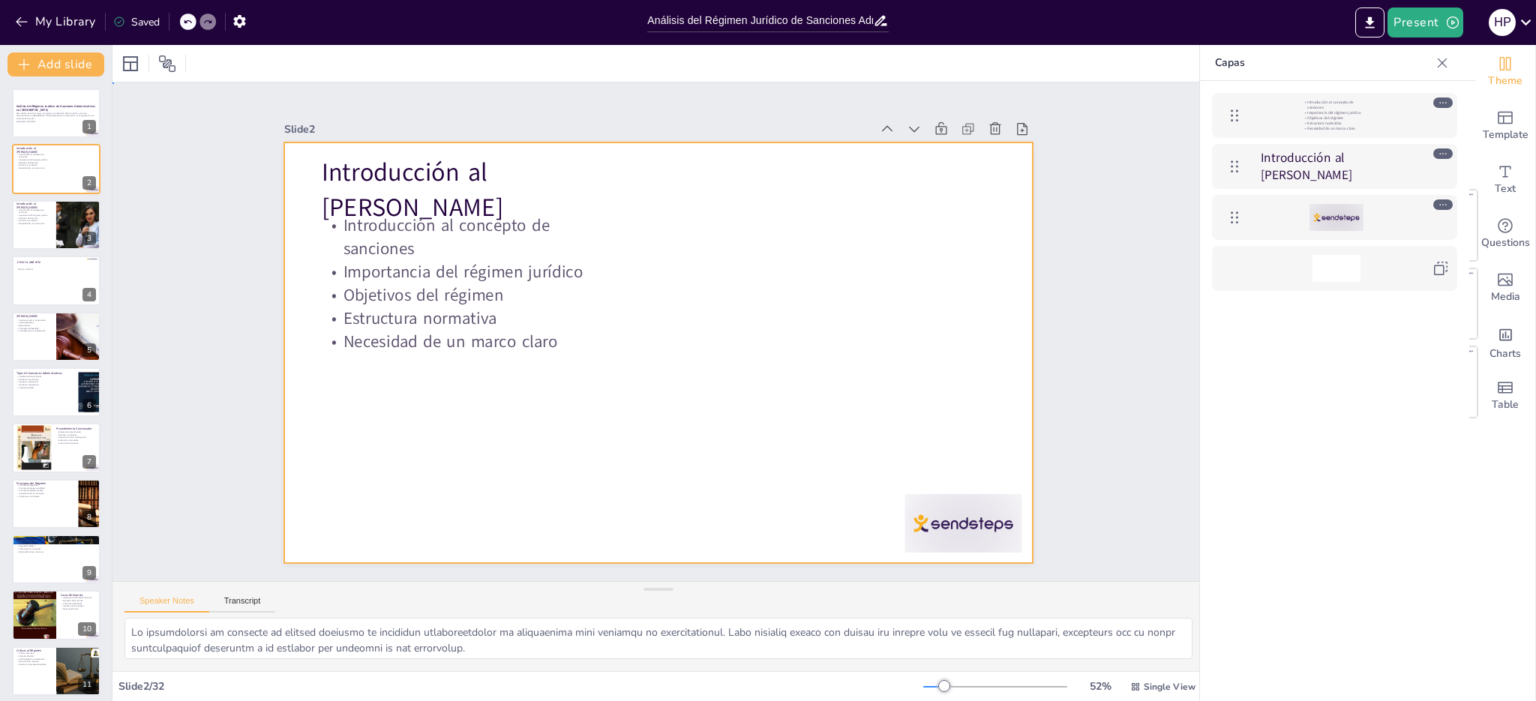
click at [817, 268] on div at bounding box center [640, 321] width 739 height 858
click at [1328, 276] on div at bounding box center [1337, 268] width 48 height 27
click at [1329, 267] on div at bounding box center [1337, 268] width 48 height 27
click at [1437, 269] on icon at bounding box center [1441, 269] width 18 height 18
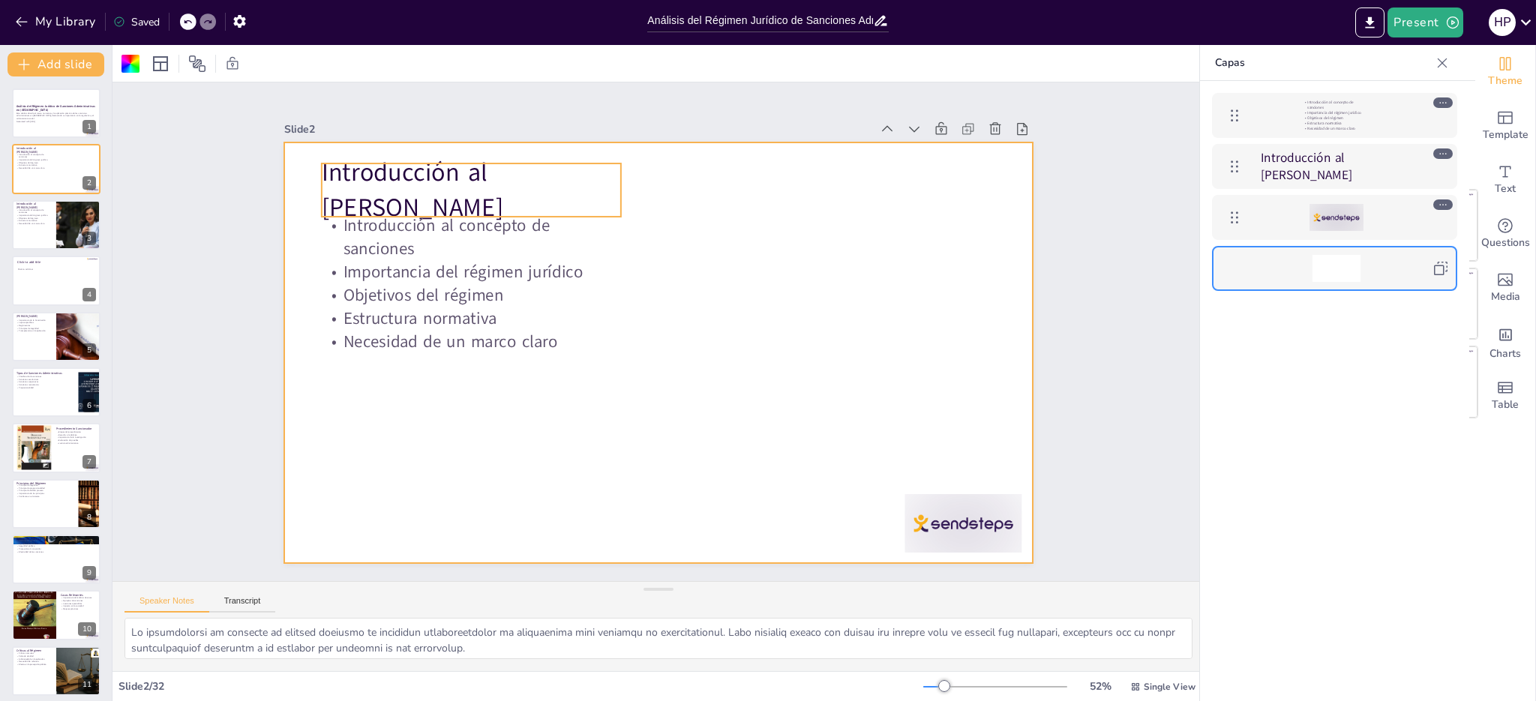
click at [1278, 174] on font "Introducción al [PERSON_NAME]" at bounding box center [1307, 166] width 92 height 35
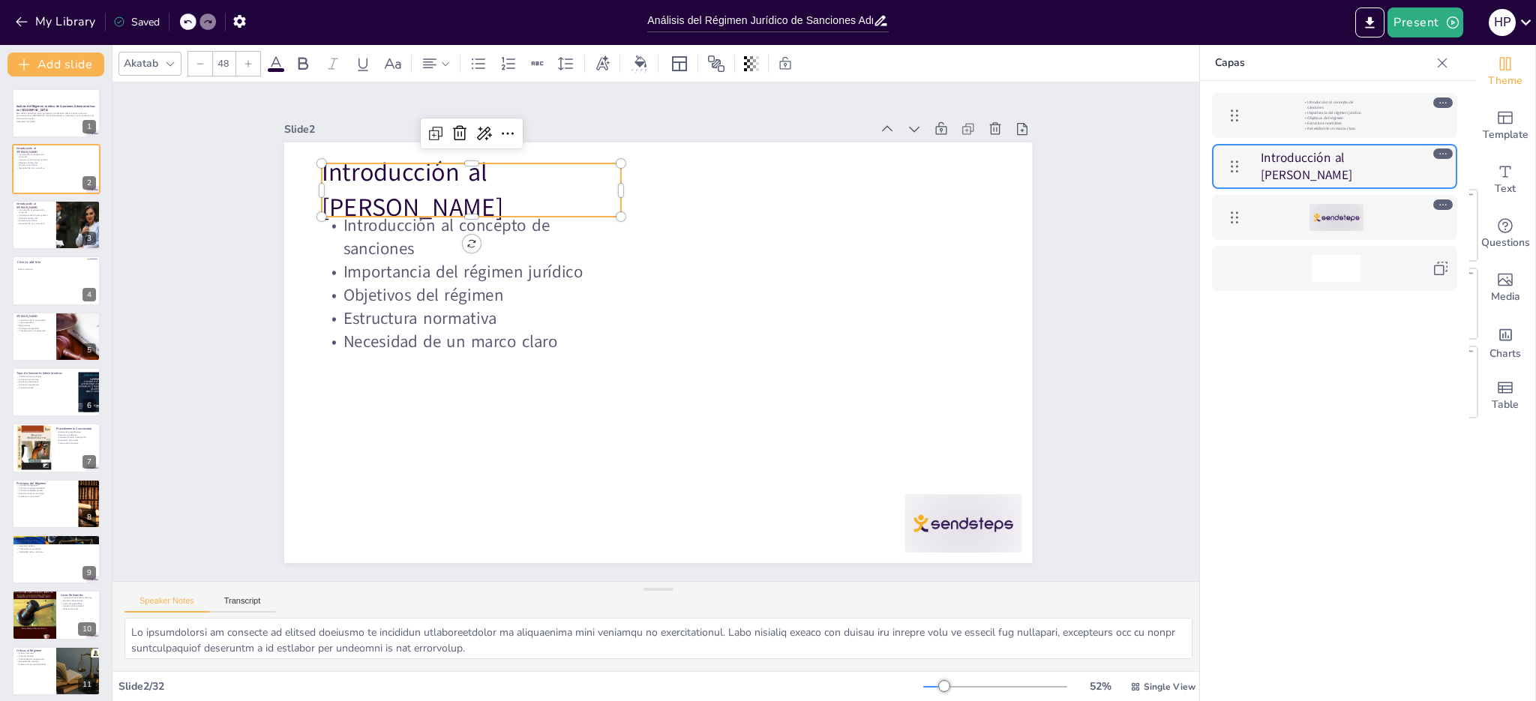
click at [1301, 114] on div "Introducción al concepto de sanciones Importancia del régimen jurídico Objetivo…" at bounding box center [1336, 115] width 173 height 27
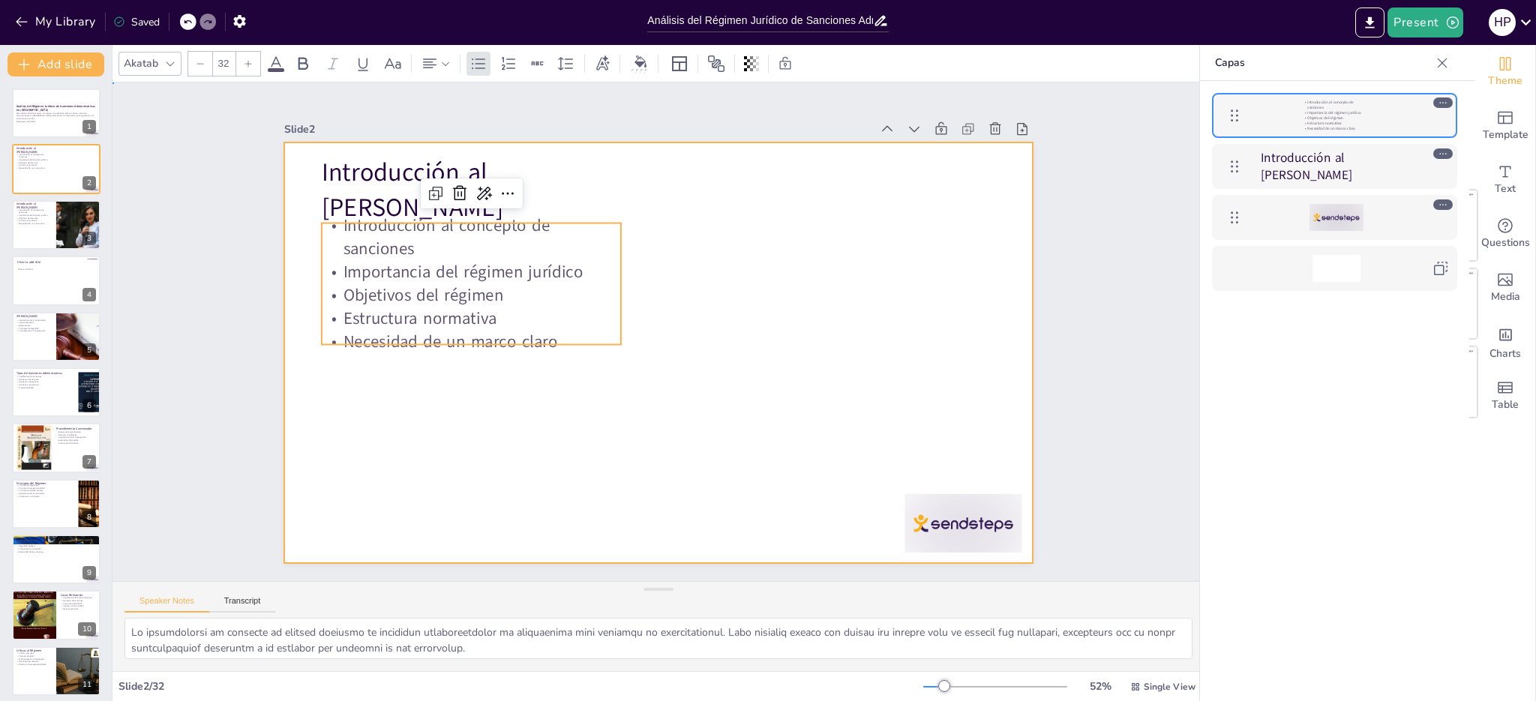
click at [927, 302] on div at bounding box center [646, 349] width 853 height 780
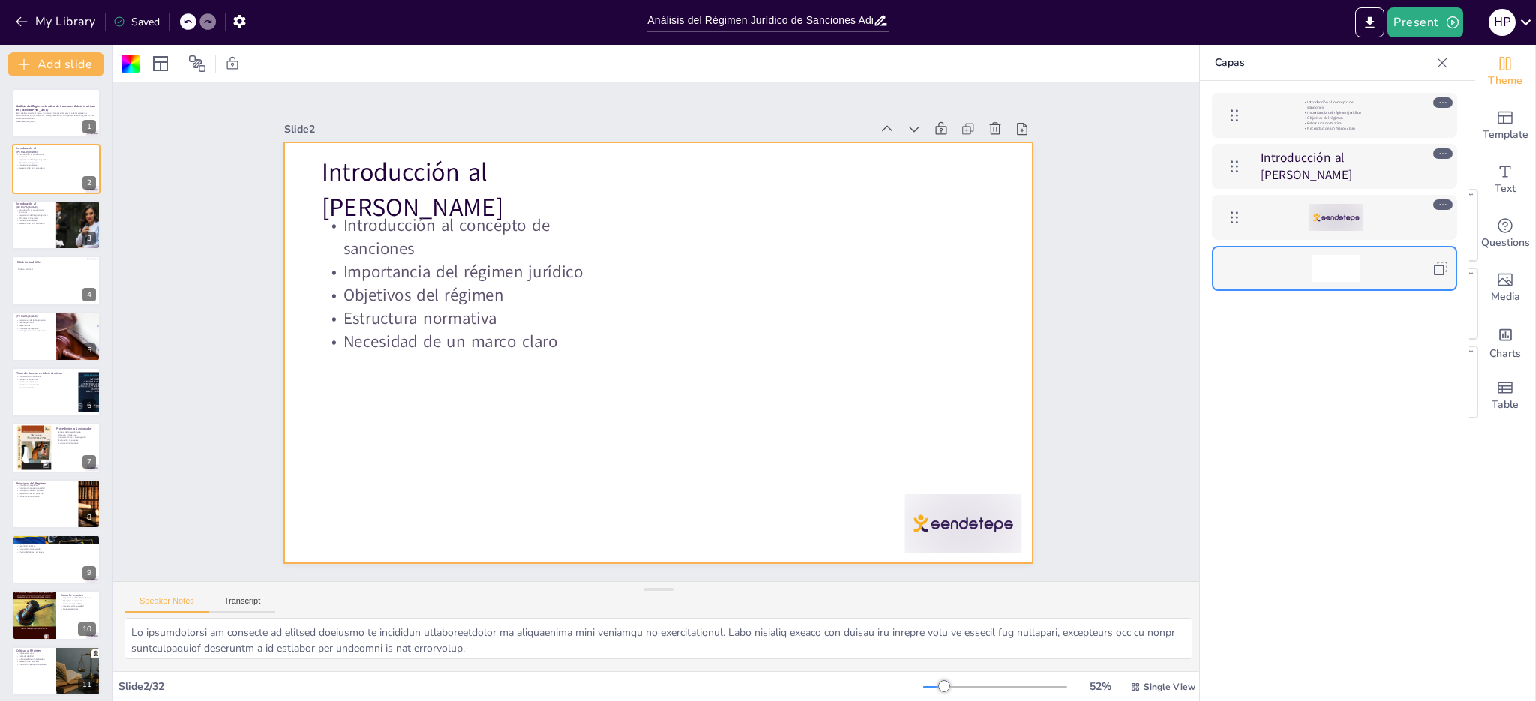
click at [1447, 272] on icon at bounding box center [1441, 269] width 18 height 18
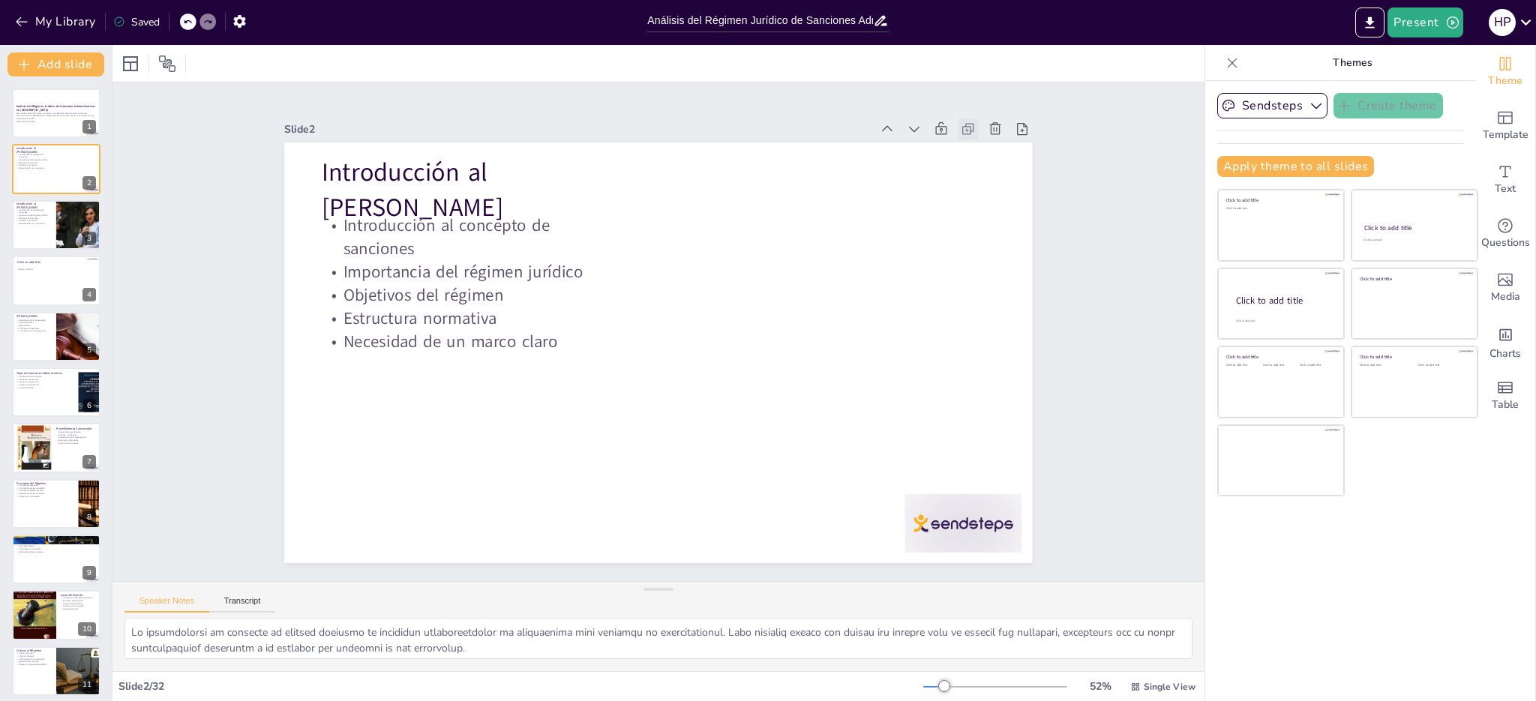
click at [995, 189] on icon at bounding box center [1004, 198] width 18 height 18
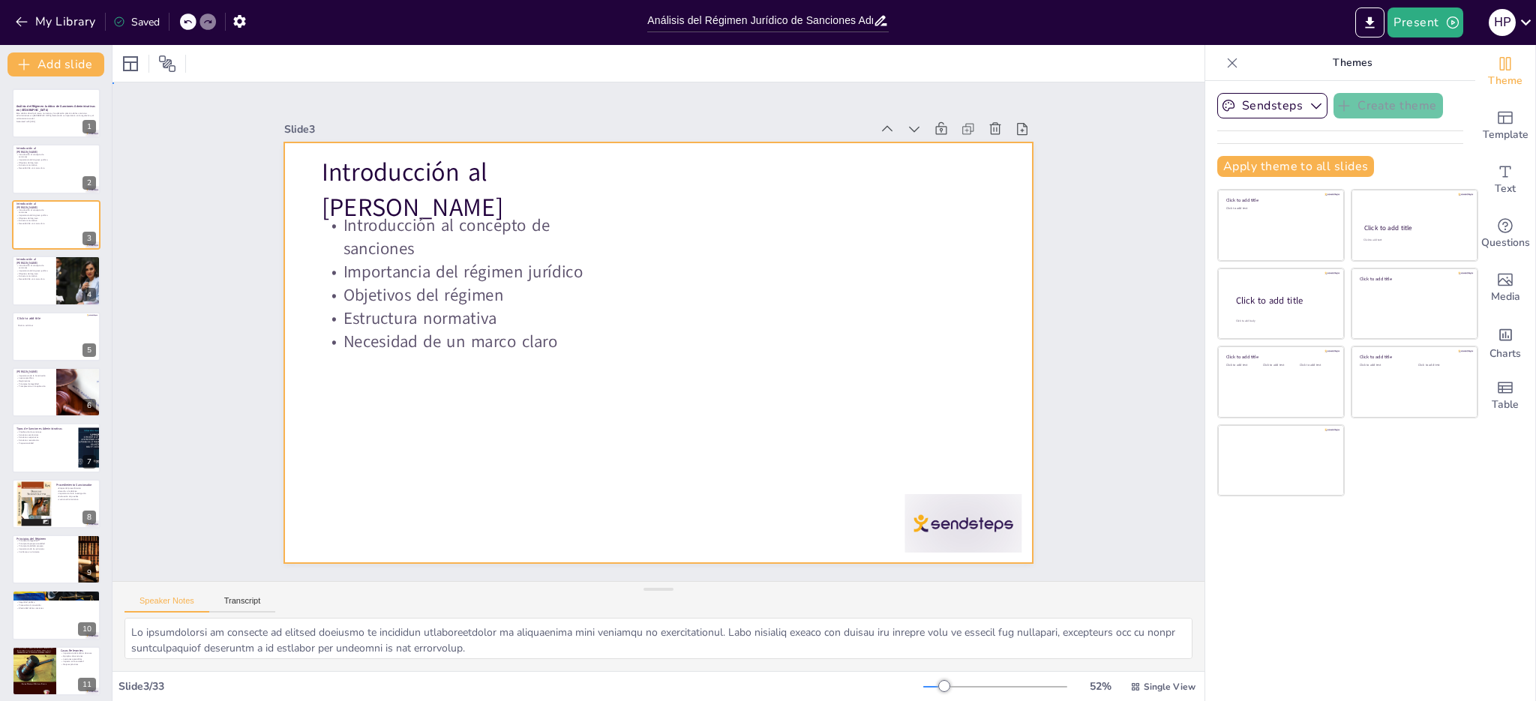
click at [847, 214] on div at bounding box center [652, 352] width 842 height 632
click at [66, 176] on div at bounding box center [56, 169] width 90 height 51
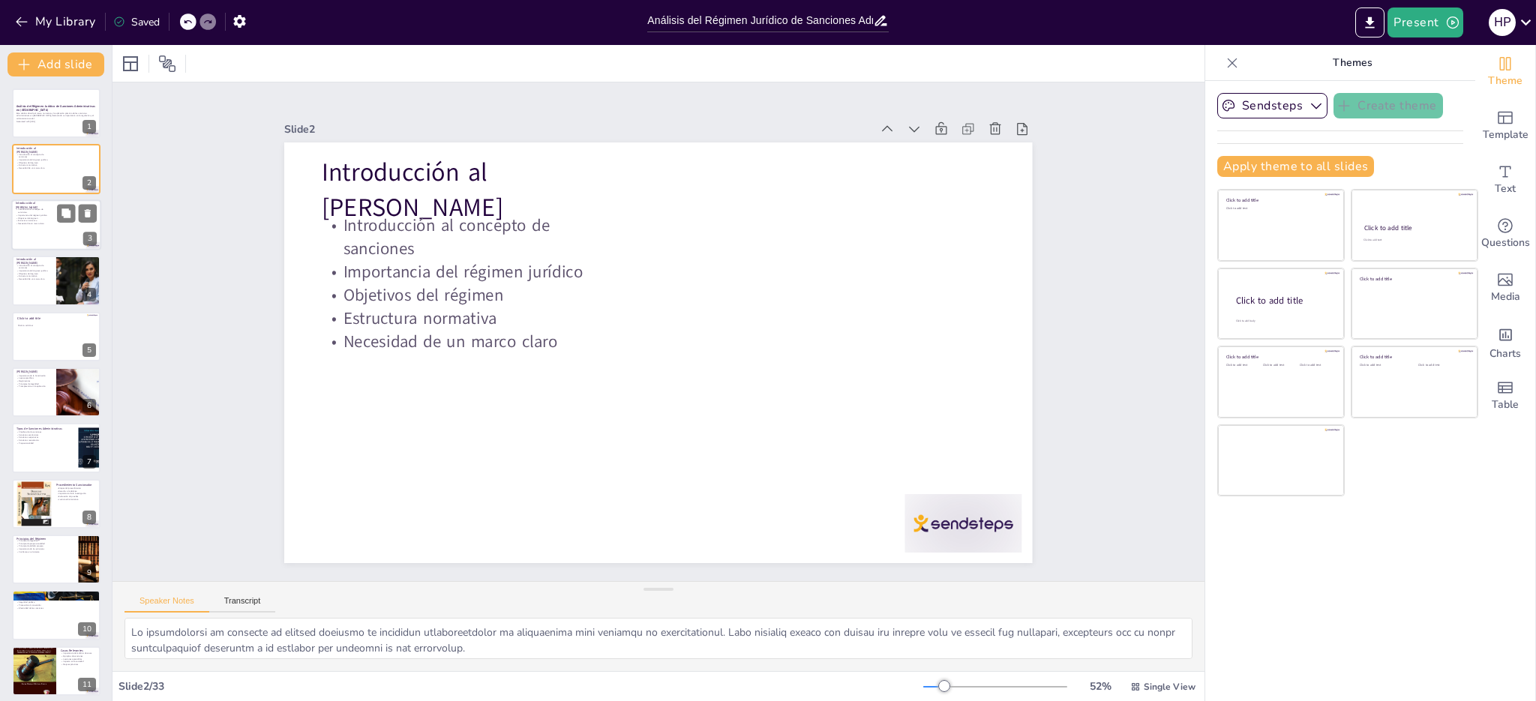
click at [59, 226] on div at bounding box center [56, 225] width 90 height 51
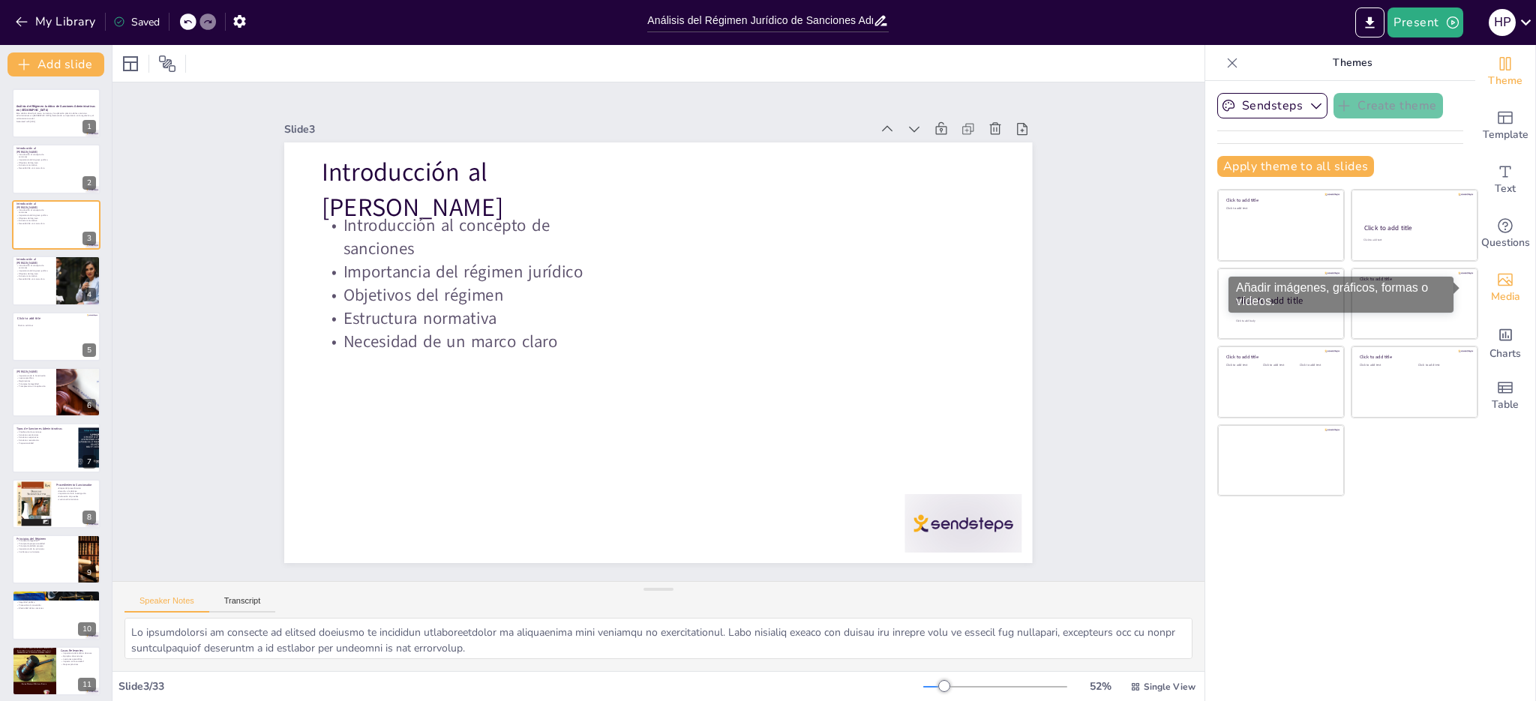
click at [1497, 282] on icon "Add images, graphics, shapes or video" at bounding box center [1505, 280] width 18 height 18
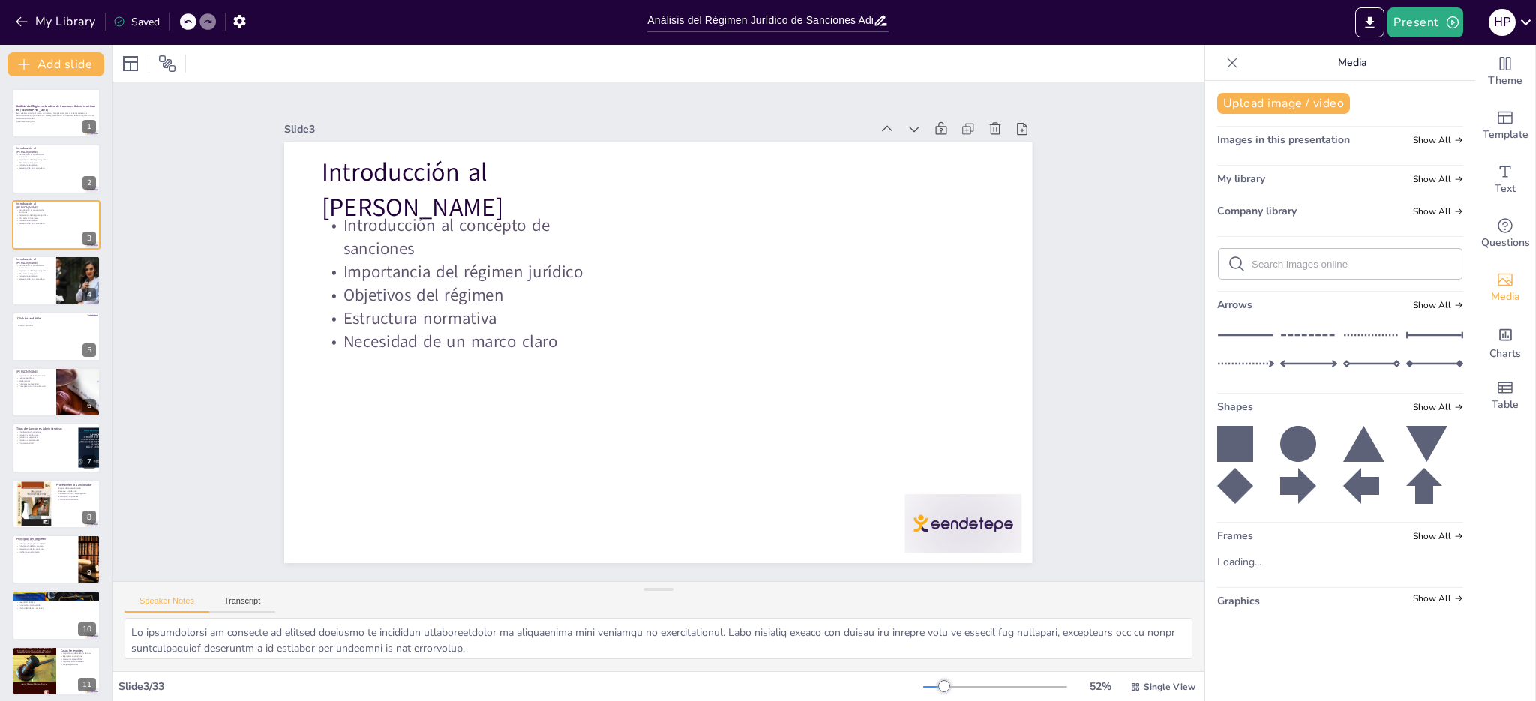
click at [1218, 560] on div "Loading..." at bounding box center [1245, 562] width 57 height 14
click at [1498, 343] on div "Add charts and graphs" at bounding box center [1506, 334] width 16 height 24
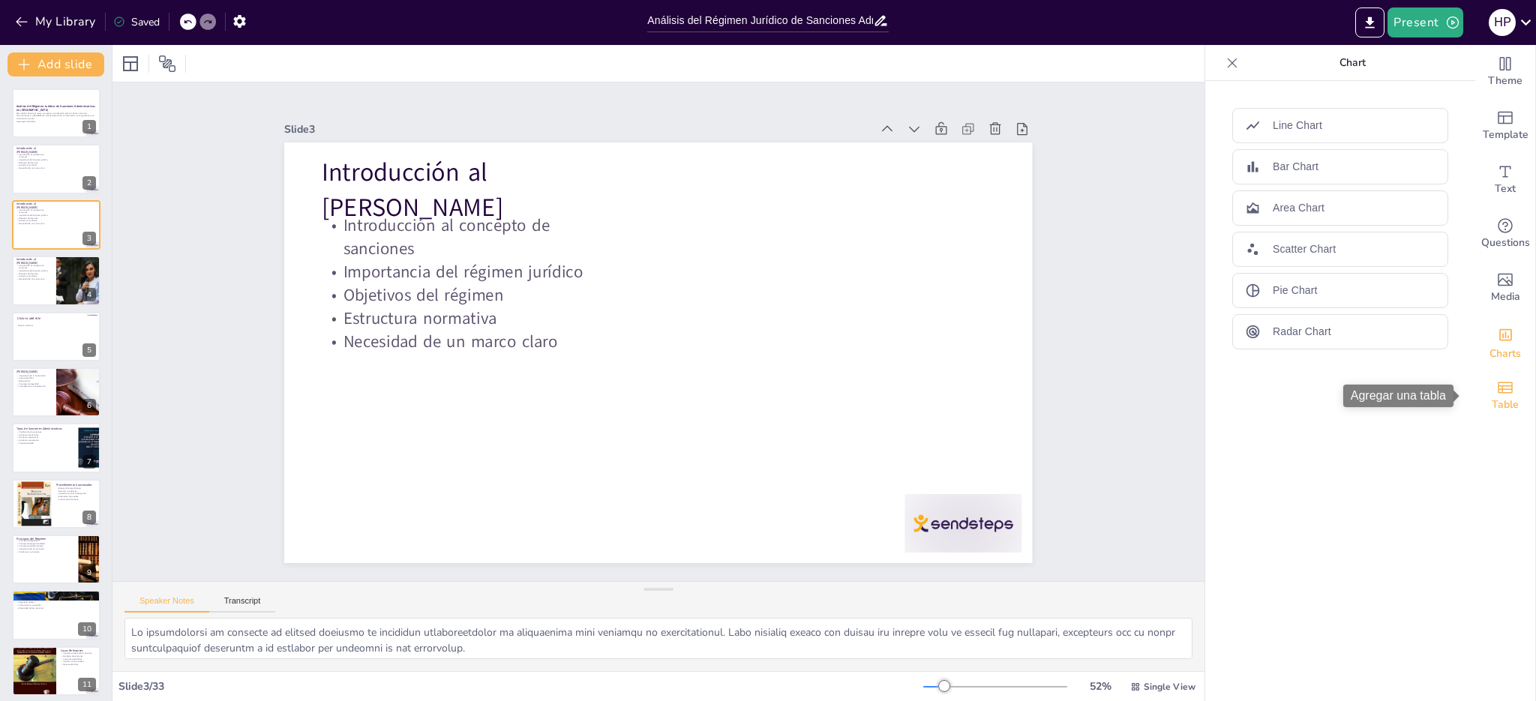
click at [1496, 394] on icon "Add a table" at bounding box center [1505, 388] width 18 height 18
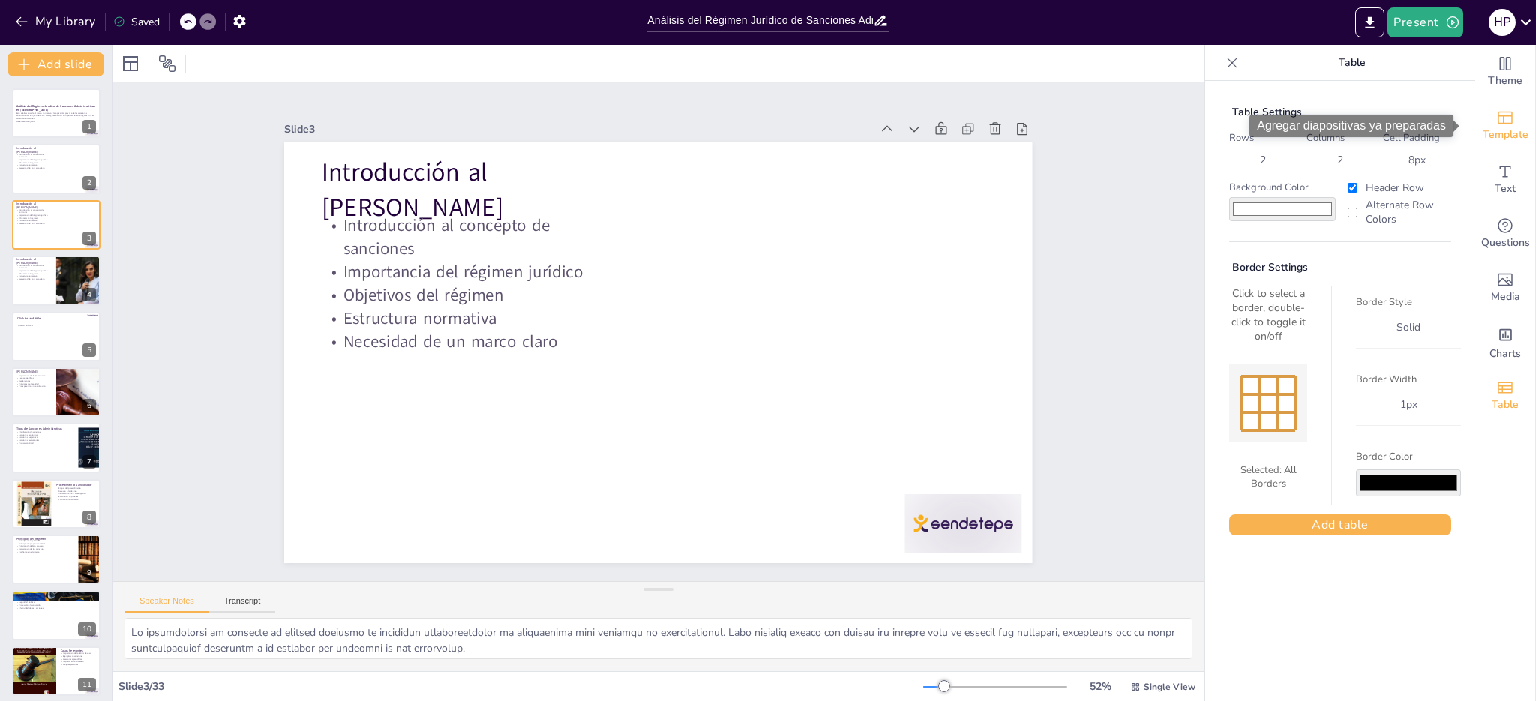
click at [1496, 125] on icon "Add ready made slides" at bounding box center [1505, 118] width 18 height 18
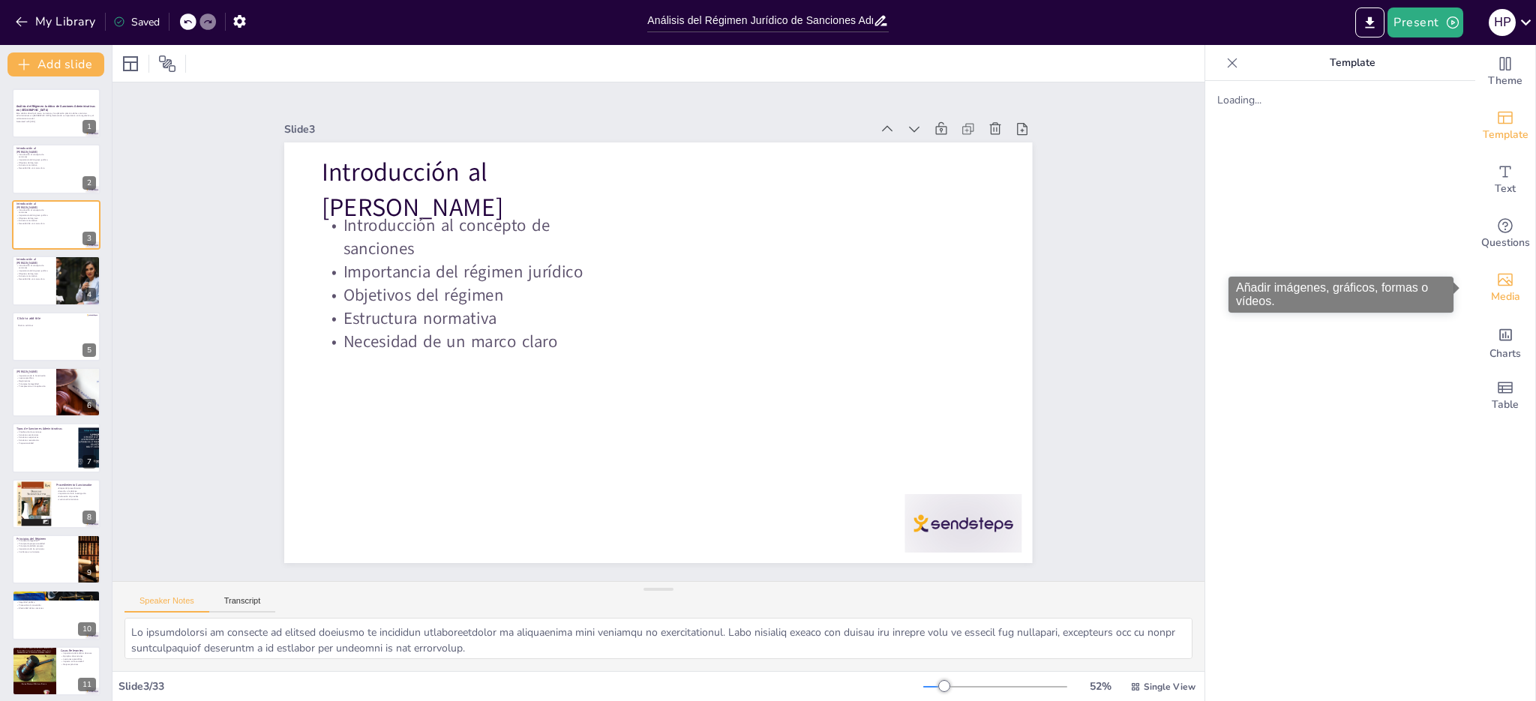
click at [1498, 290] on span "Media" at bounding box center [1505, 297] width 29 height 17
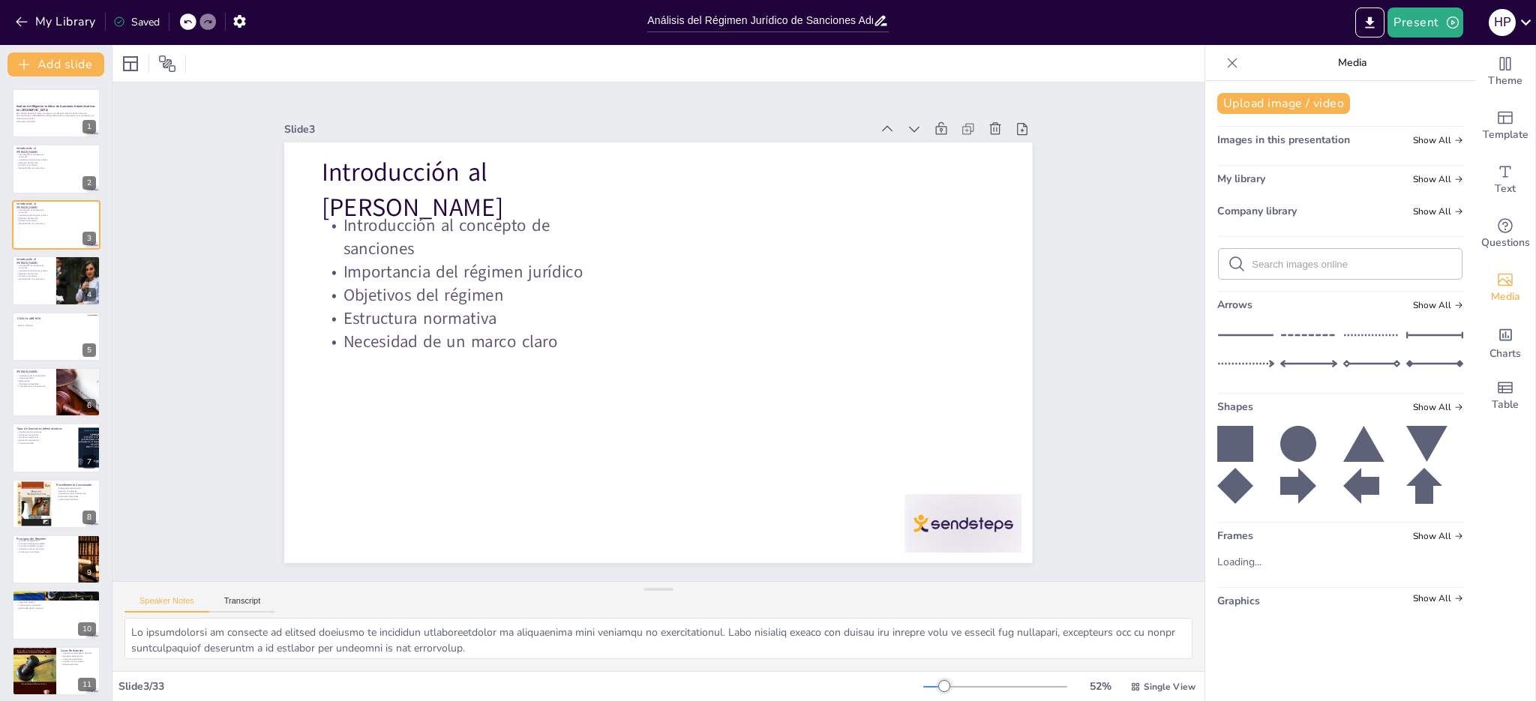
click at [1256, 139] on span "Images in this presentation" at bounding box center [1283, 140] width 133 height 14
click at [1235, 182] on span "My library" at bounding box center [1241, 179] width 48 height 14
click at [1228, 601] on span "Graphics" at bounding box center [1238, 601] width 43 height 14
click at [1229, 563] on div "Loading..." at bounding box center [1245, 562] width 57 height 14
click at [1499, 354] on span "Charts" at bounding box center [1506, 354] width 32 height 17
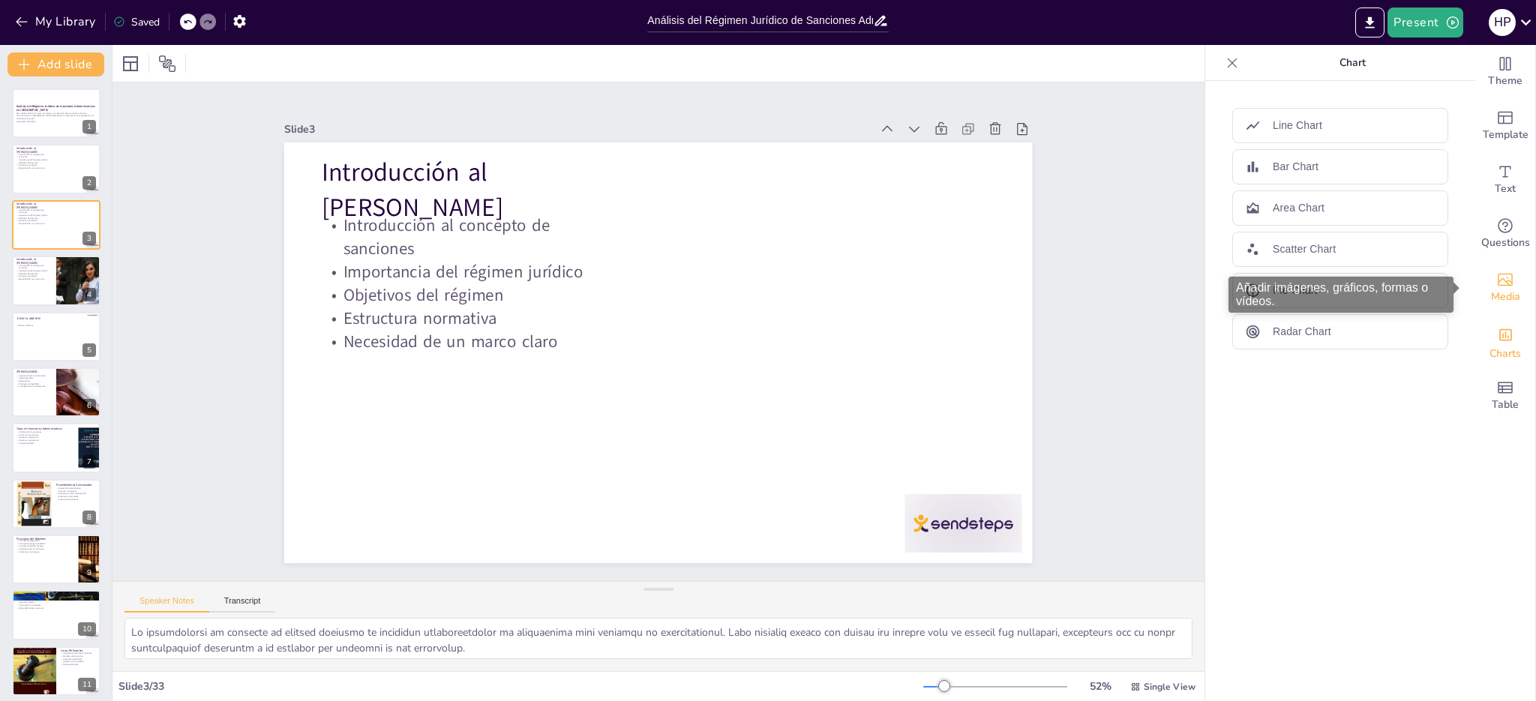
click at [1493, 292] on span "Media" at bounding box center [1505, 297] width 29 height 17
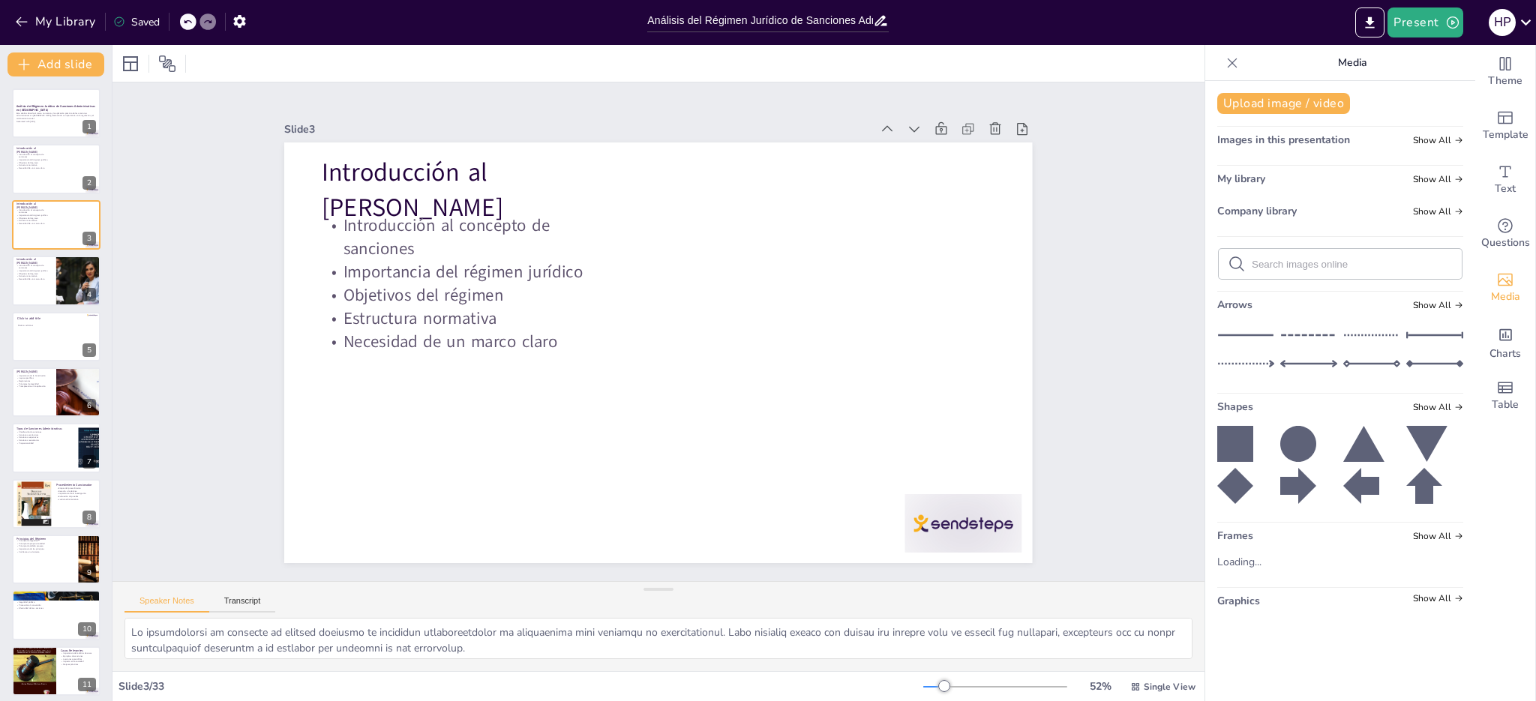
click at [1320, 263] on input "text" at bounding box center [1352, 264] width 201 height 11
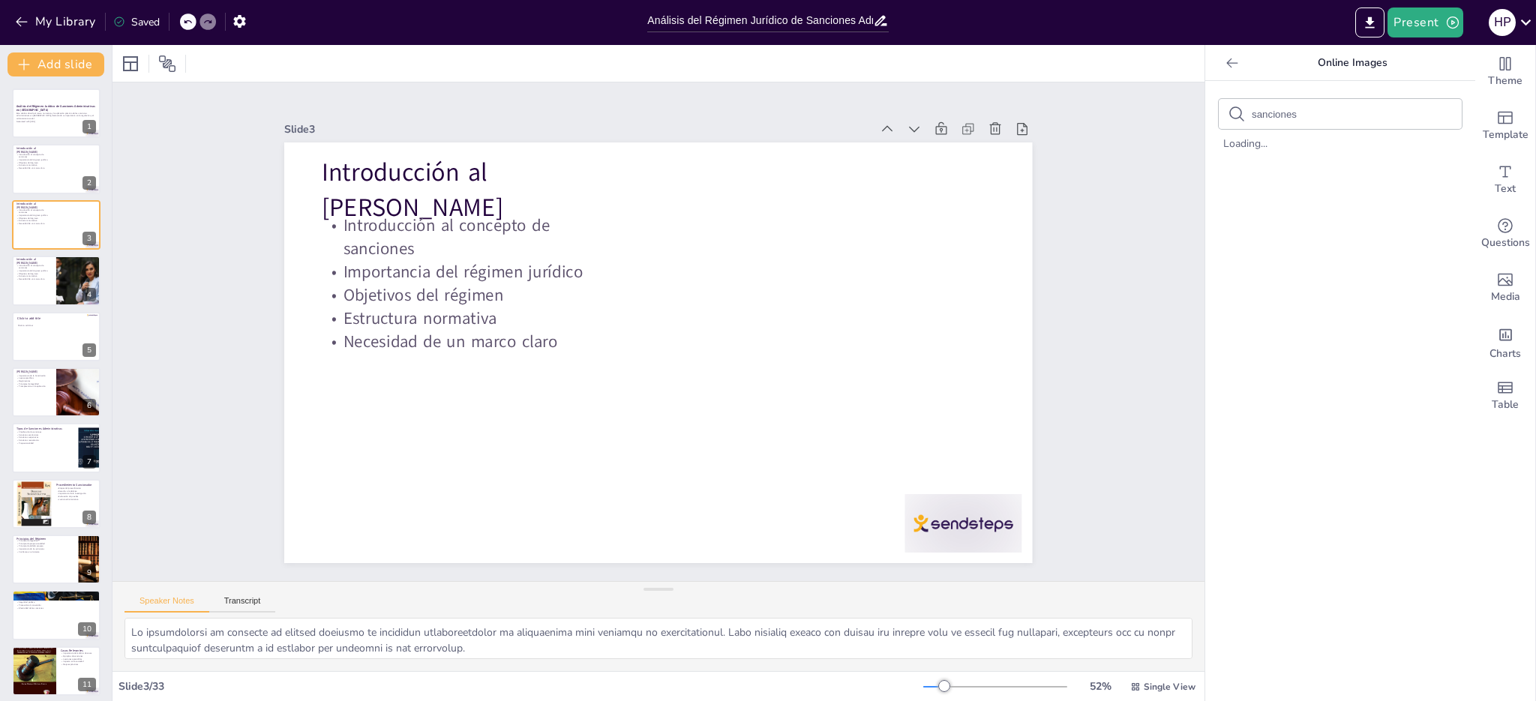
click at [1326, 62] on p "Online Images" at bounding box center [1352, 63] width 216 height 36
click at [398, 281] on p "Objetivos del régimen" at bounding box center [515, 207] width 271 height 170
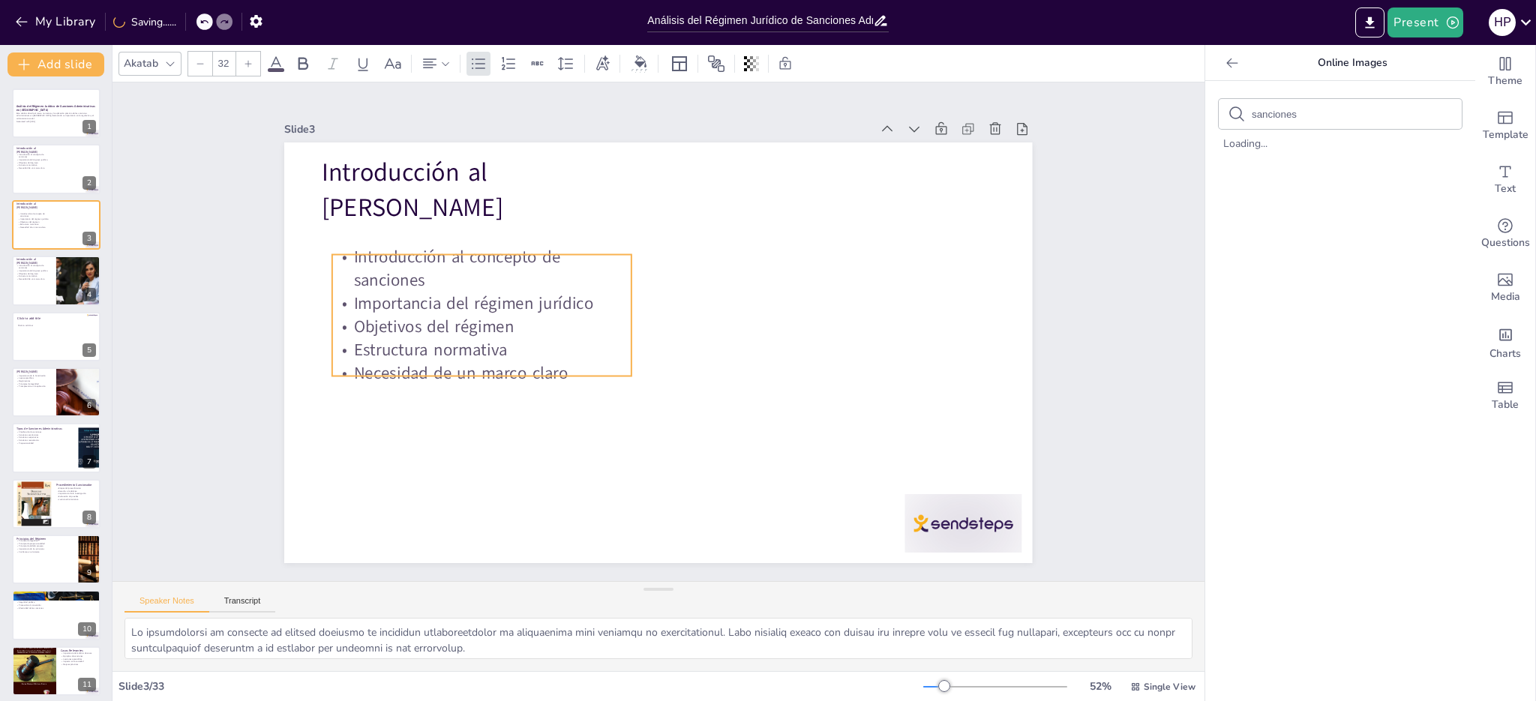
drag, startPoint x: 398, startPoint y: 282, endPoint x: 409, endPoint y: 314, distance: 33.2
click at [409, 314] on p "Objetivos del régimen" at bounding box center [493, 272] width 292 height 115
click at [246, 61] on icon at bounding box center [248, 63] width 9 height 9
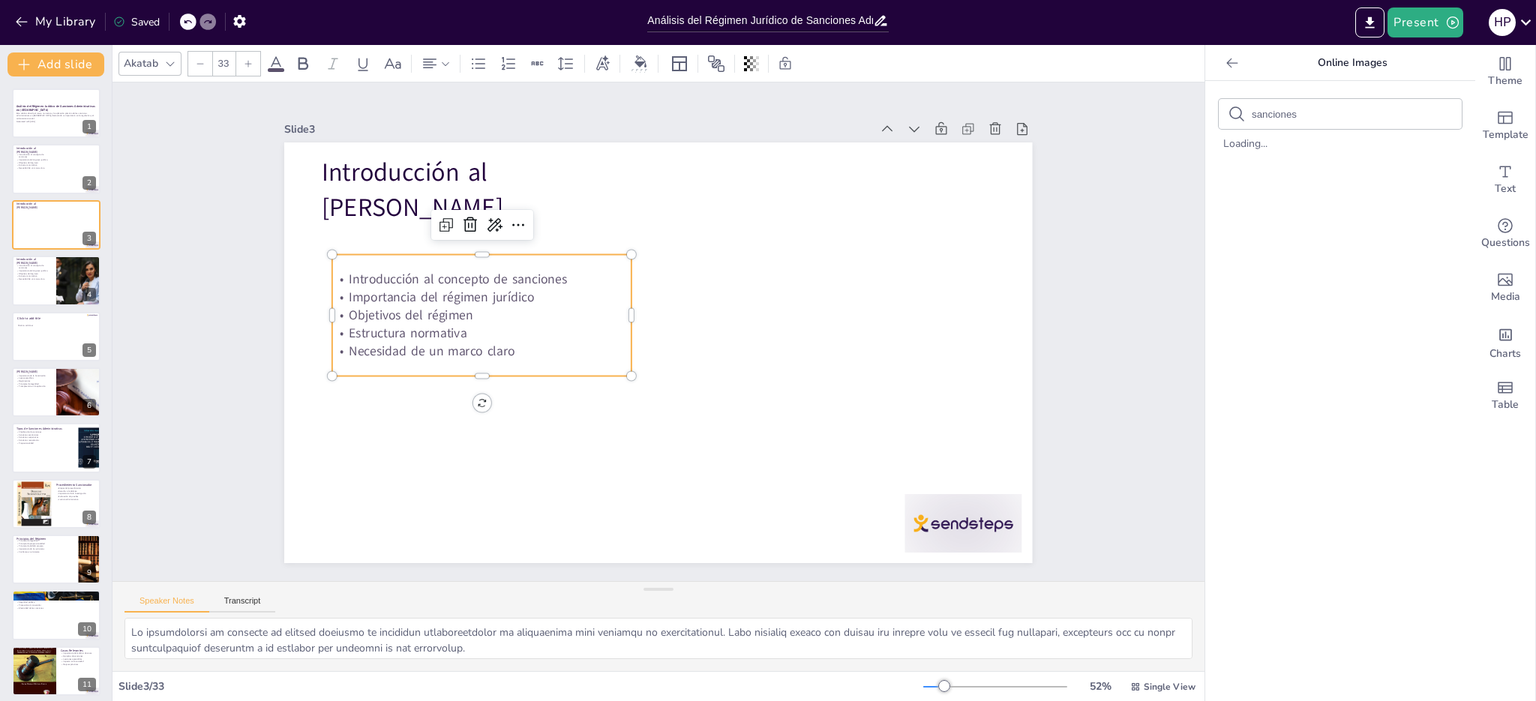
click at [246, 61] on icon at bounding box center [248, 63] width 9 height 9
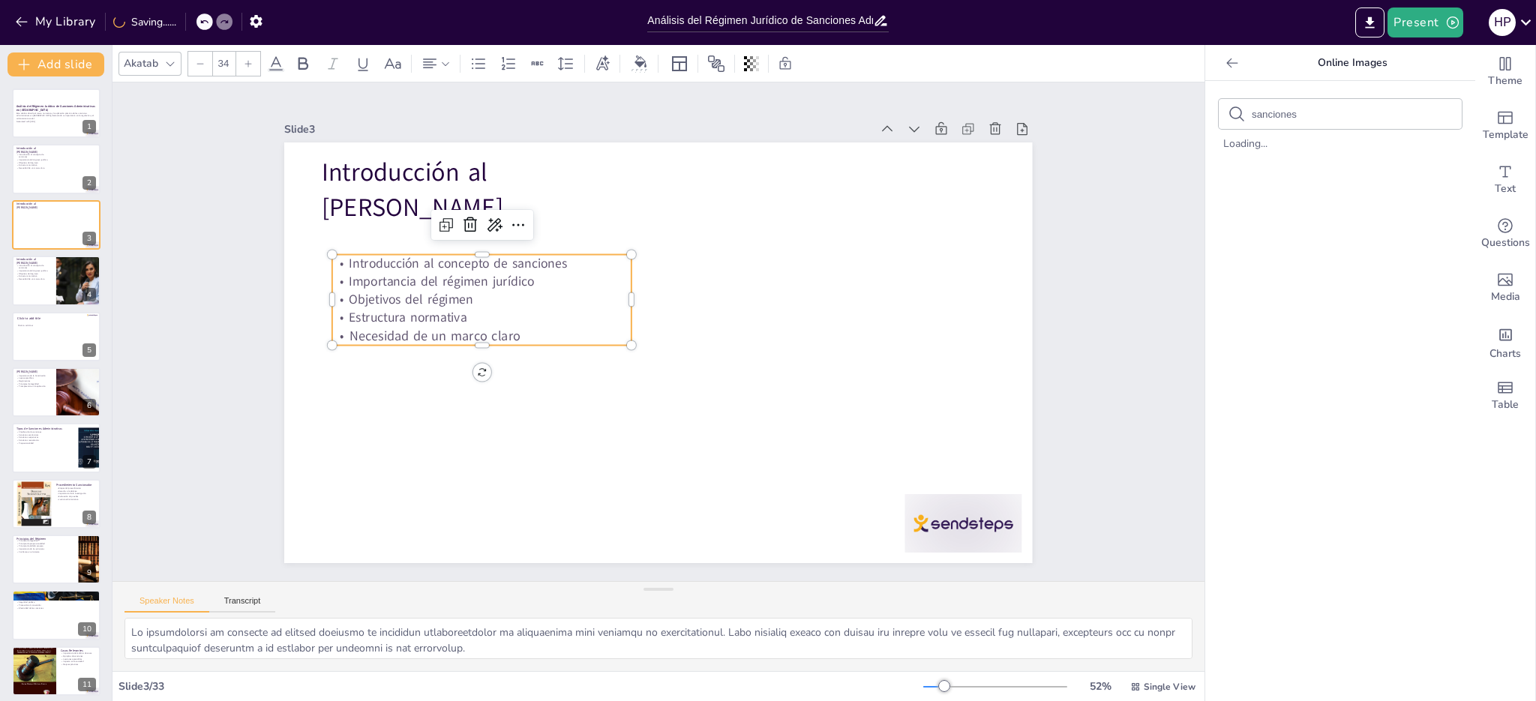
click at [248, 63] on icon at bounding box center [248, 63] width 7 height 7
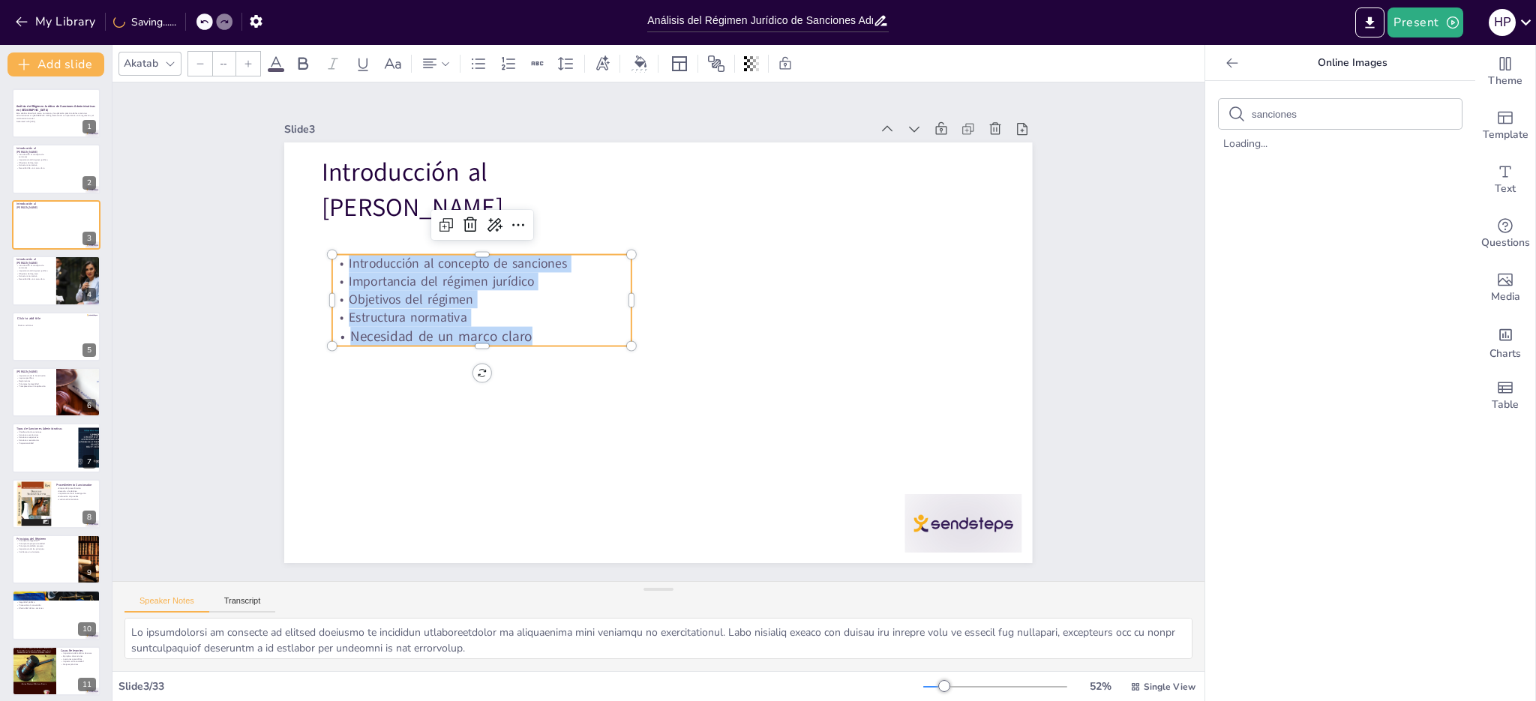
drag, startPoint x: 337, startPoint y: 259, endPoint x: 525, endPoint y: 333, distance: 202.4
click at [525, 319] on div "Introducción al concepto de sanciones Importancia del régimen jurídico Objetivo…" at bounding box center [580, 171] width 250 height 296
click at [254, 63] on div at bounding box center [248, 64] width 24 height 24
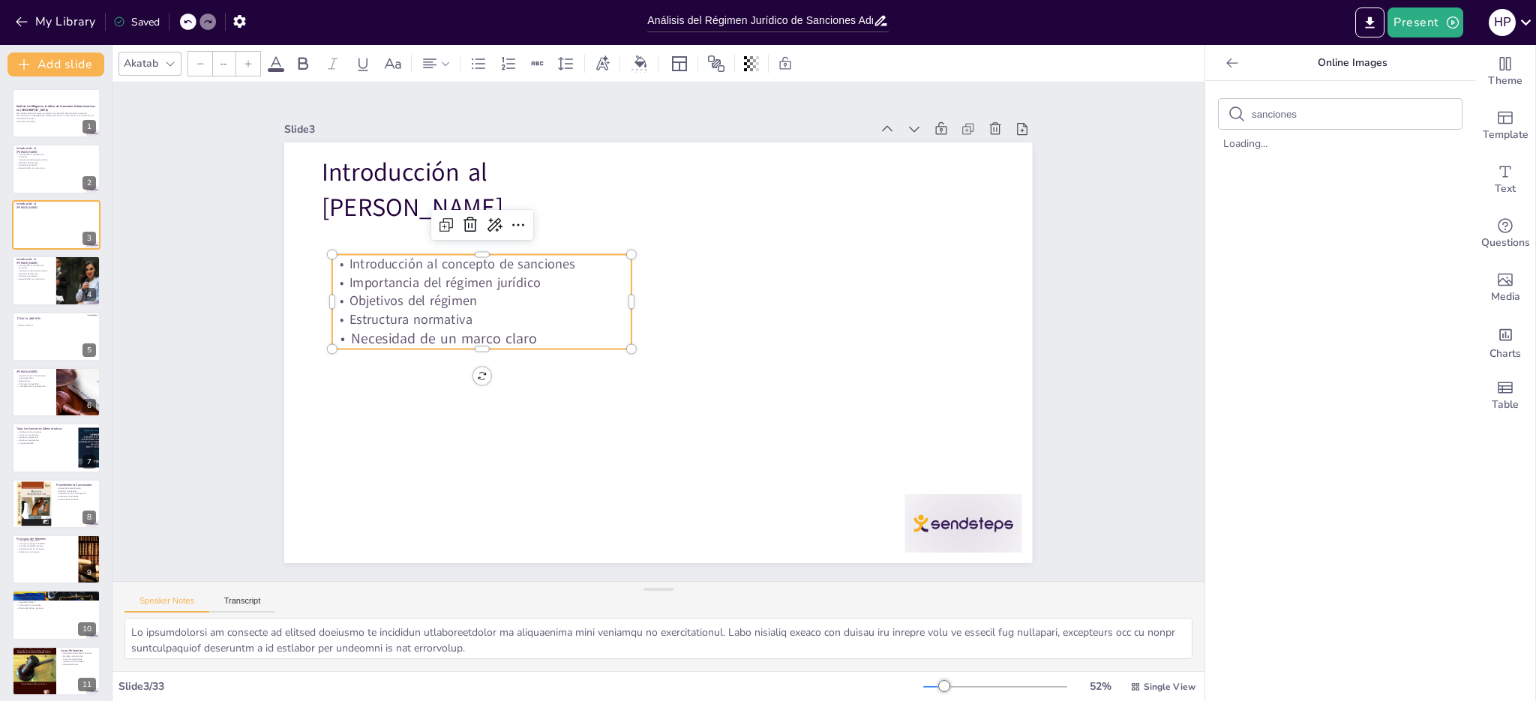
click at [254, 63] on div at bounding box center [248, 64] width 24 height 24
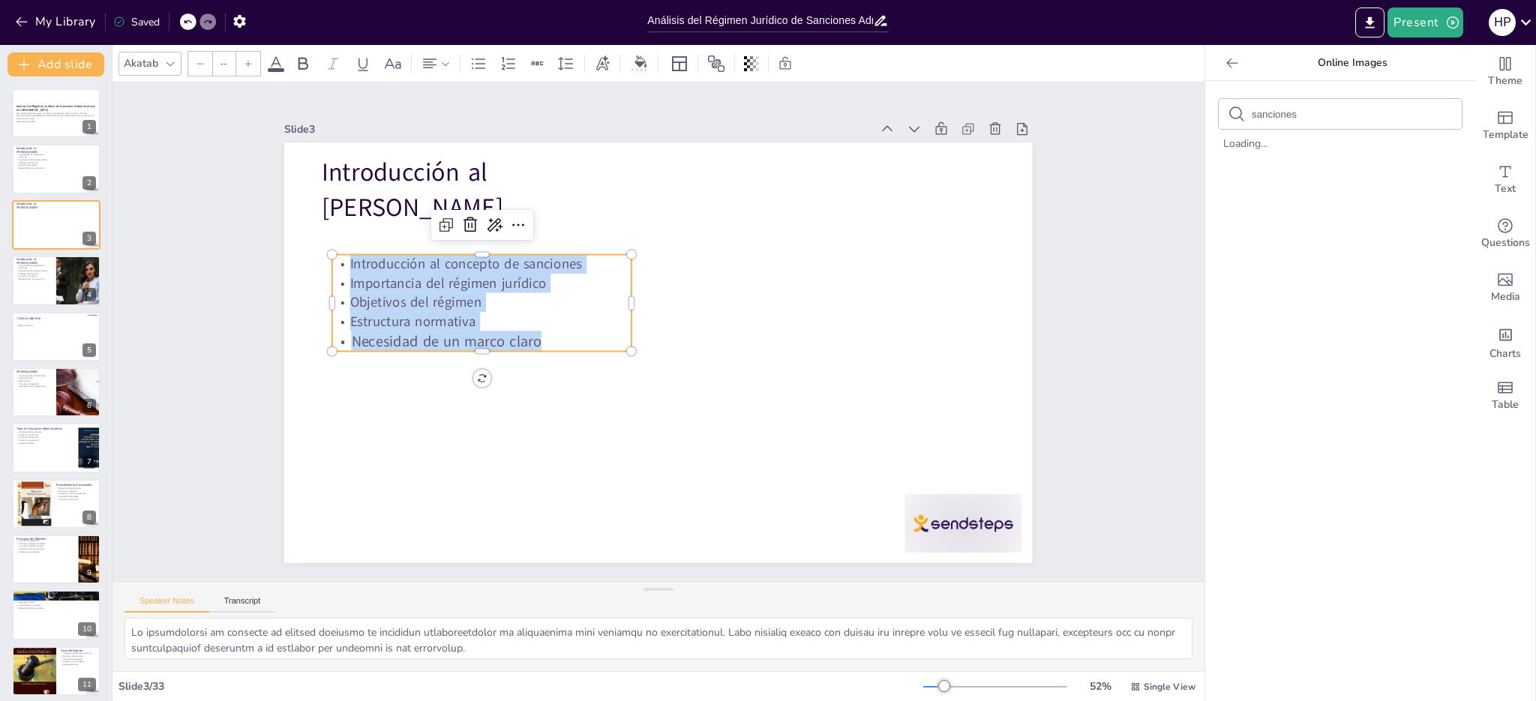
click at [254, 63] on div at bounding box center [248, 64] width 24 height 24
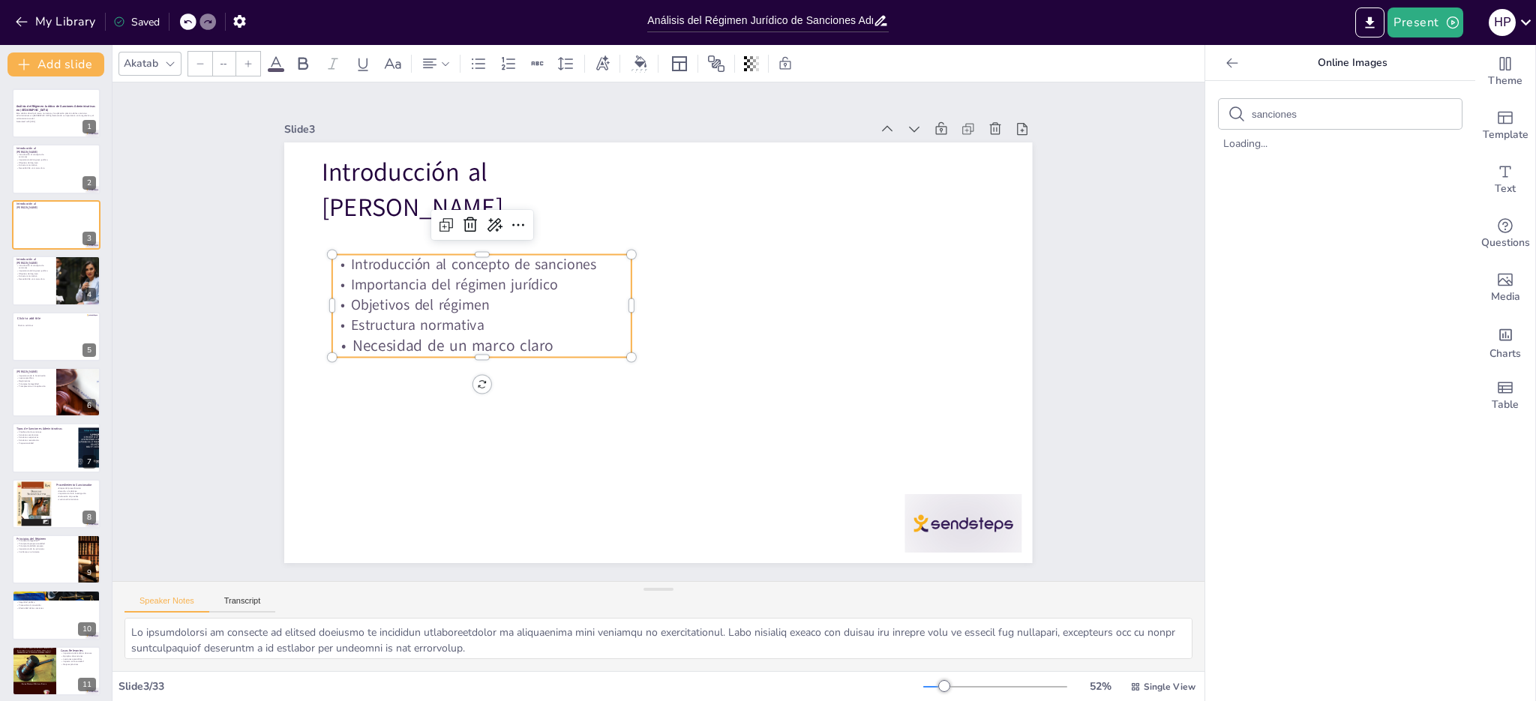
click at [254, 63] on div at bounding box center [248, 64] width 24 height 24
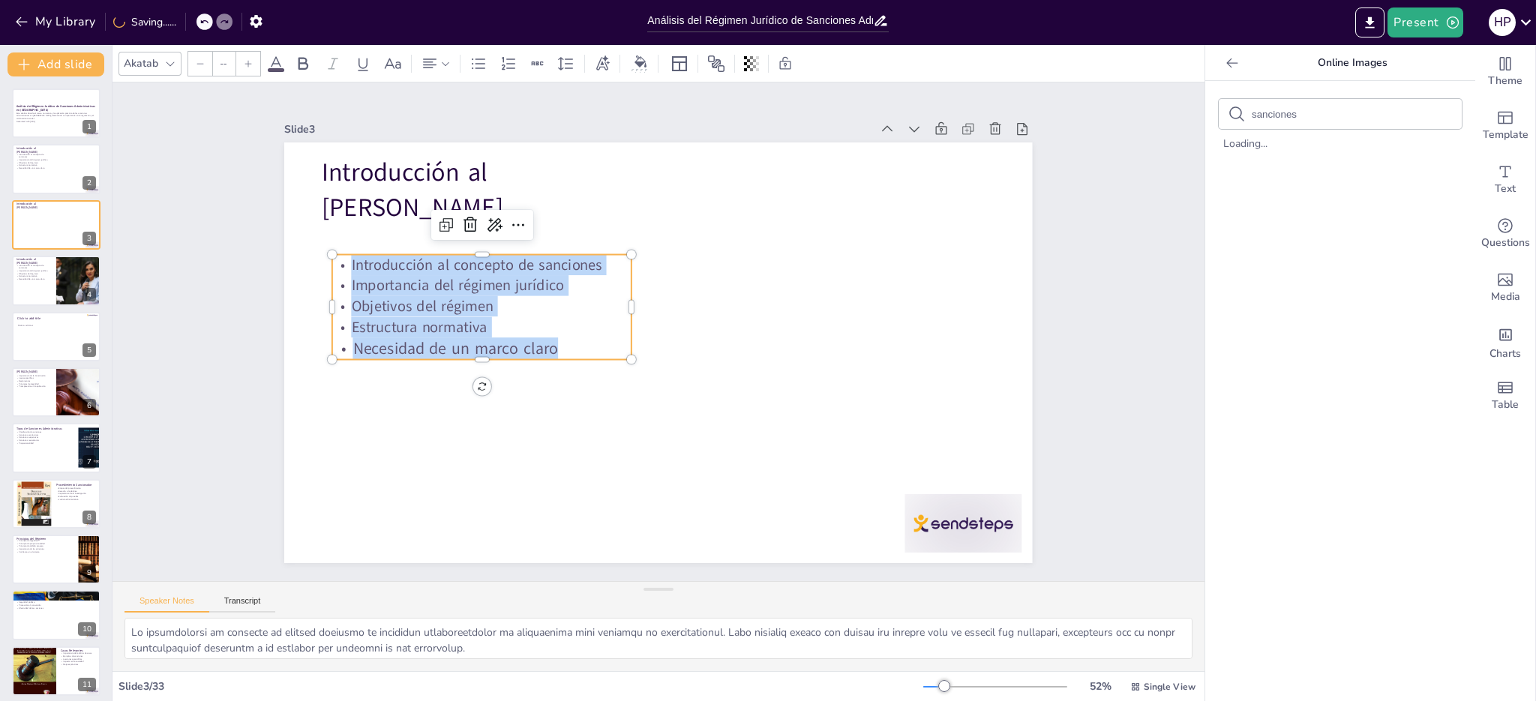
click at [254, 63] on div at bounding box center [248, 64] width 24 height 24
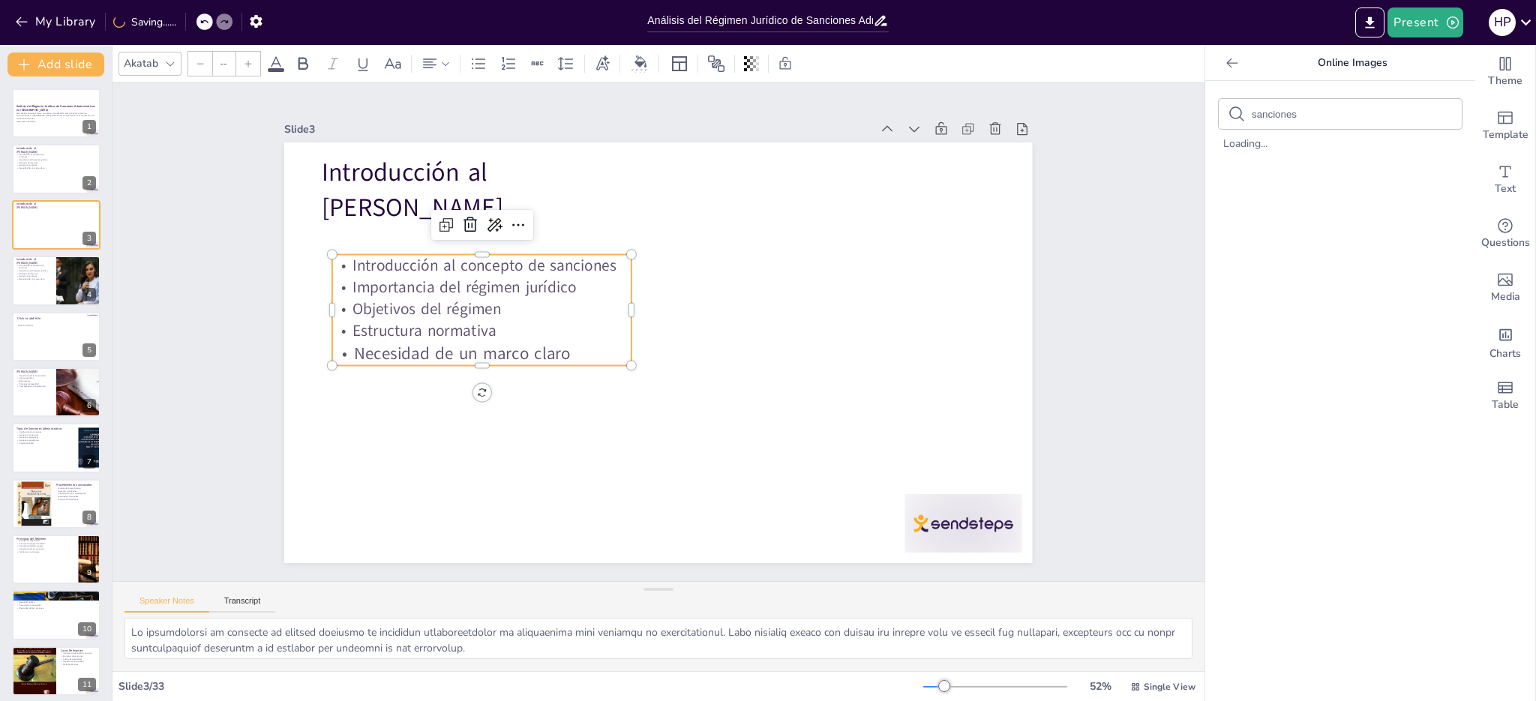
click at [254, 63] on div at bounding box center [248, 64] width 24 height 24
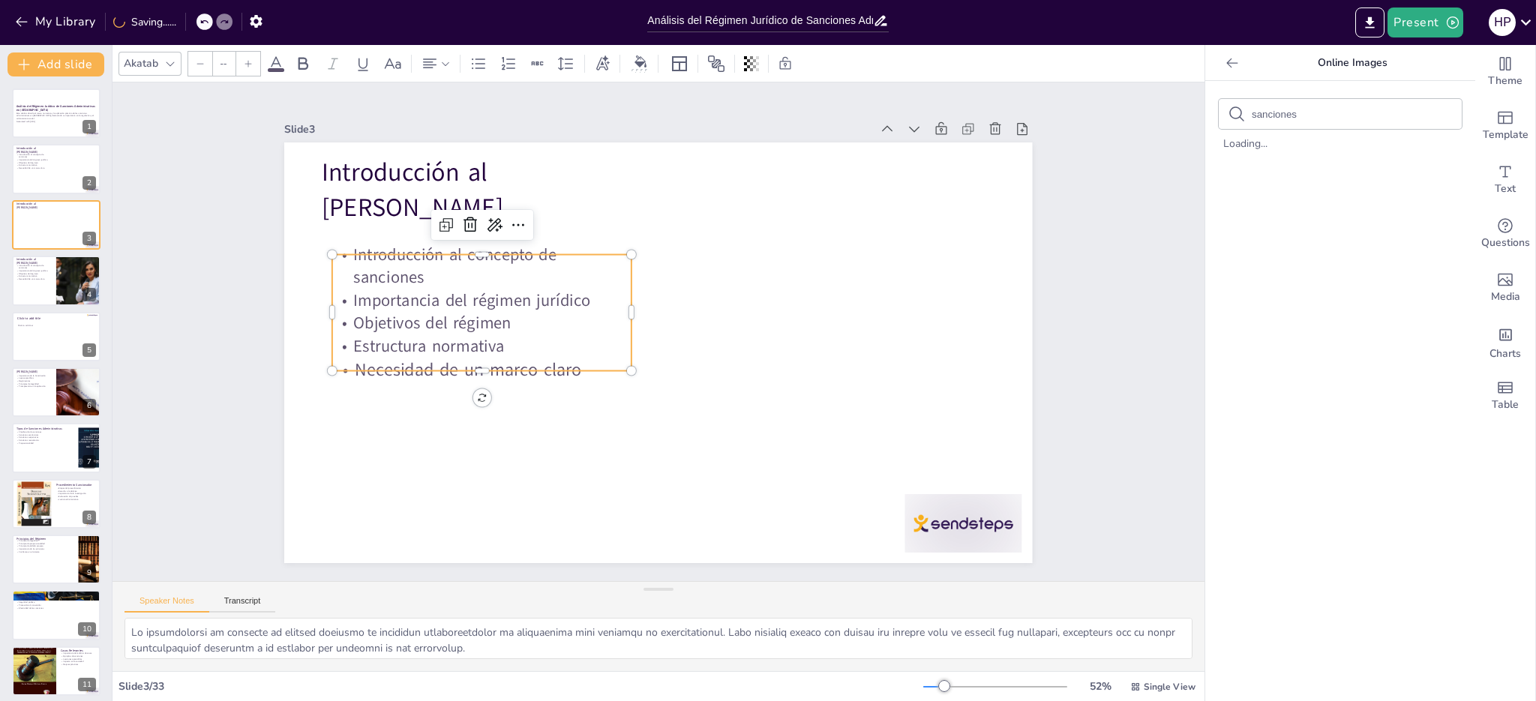
click at [254, 63] on div at bounding box center [248, 64] width 24 height 24
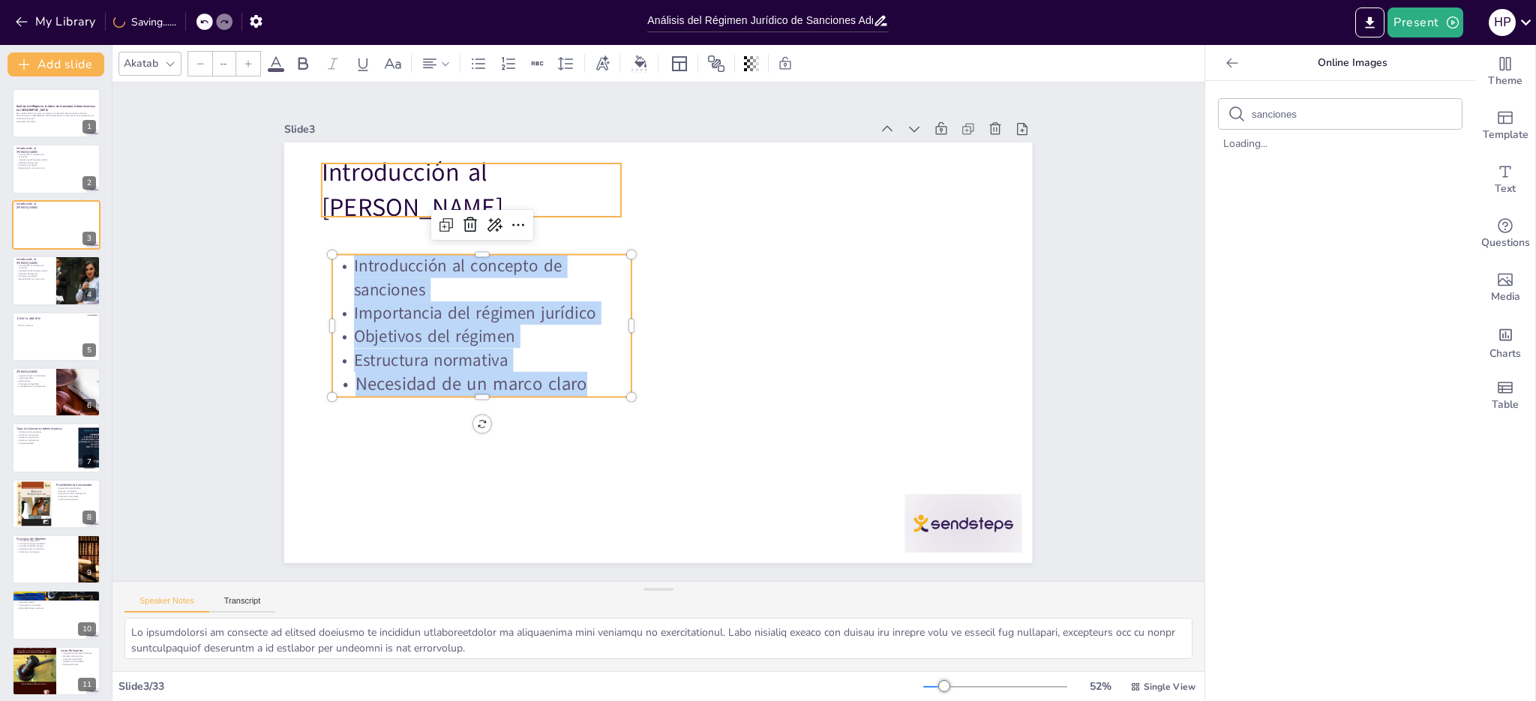
click at [401, 177] on p "Introducción al [PERSON_NAME]" at bounding box center [471, 190] width 299 height 70
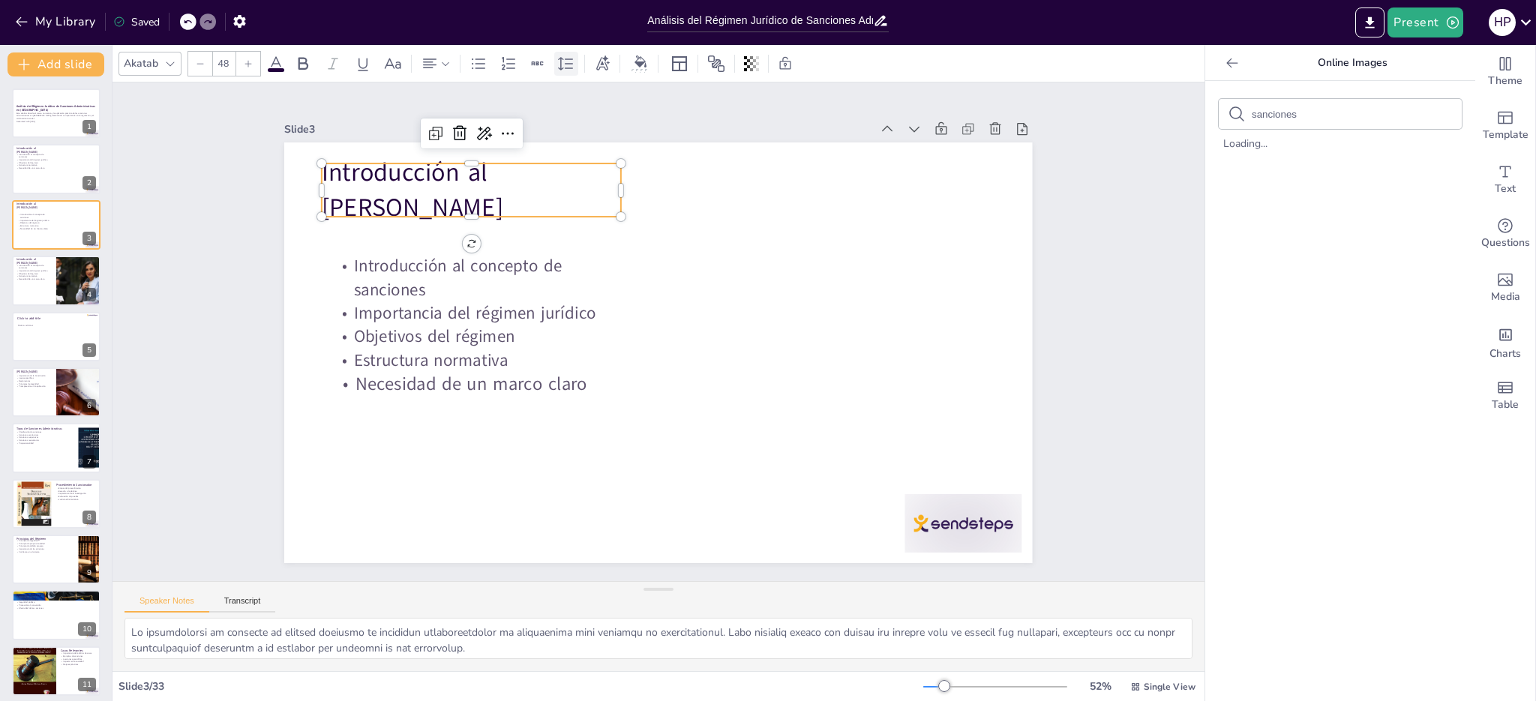
click at [569, 70] on icon at bounding box center [566, 64] width 18 height 18
click at [604, 94] on div "Slide 1 Análisis del Régimen Jurídico de Sanciones Administrativas en Ecuador E…" at bounding box center [659, 332] width 1177 height 1046
click at [488, 177] on p "Introducción al [PERSON_NAME]" at bounding box center [487, 171] width 305 height 101
click at [447, 67] on icon at bounding box center [445, 64] width 11 height 11
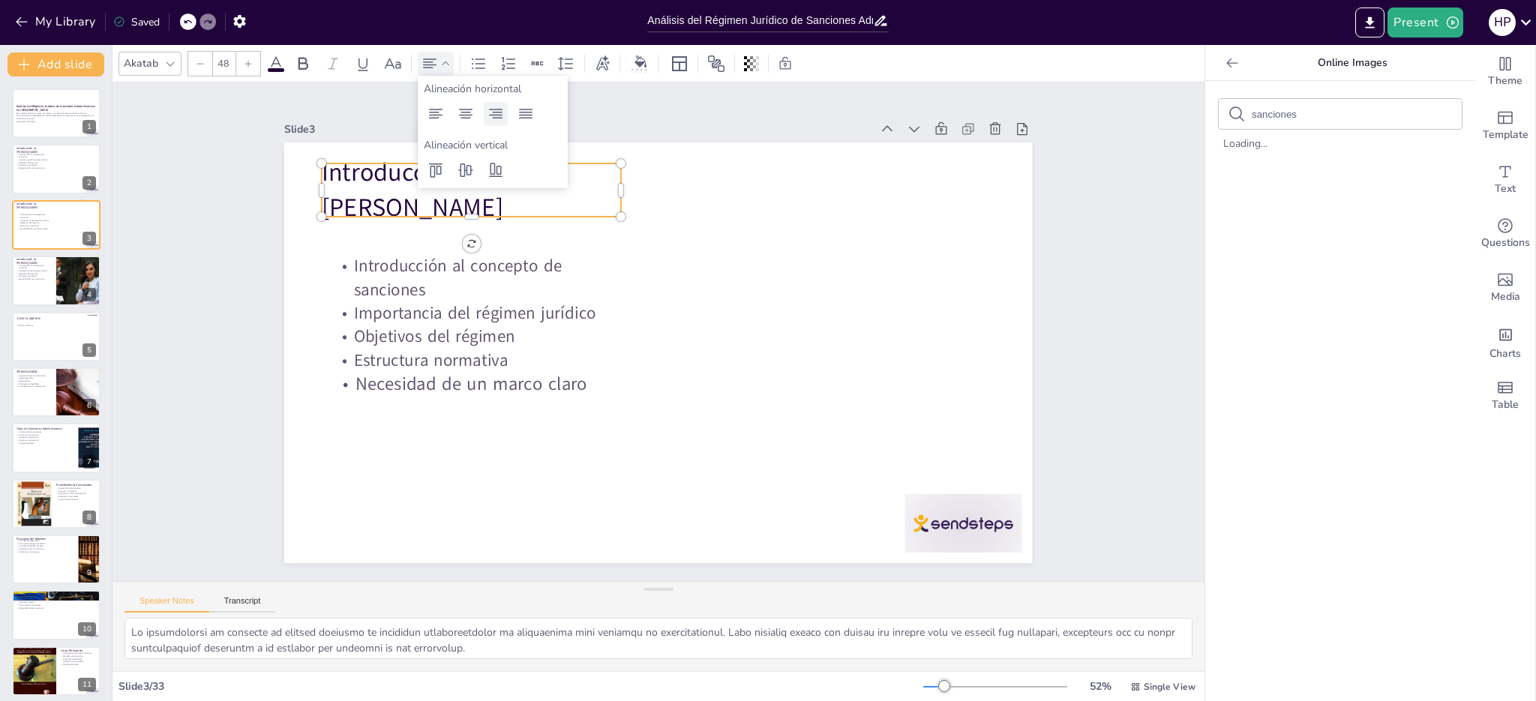
click at [497, 118] on icon at bounding box center [496, 114] width 18 height 18
click at [464, 114] on icon at bounding box center [466, 114] width 14 height 10
click at [534, 117] on icon at bounding box center [526, 114] width 18 height 18
click at [472, 116] on icon at bounding box center [466, 114] width 18 height 18
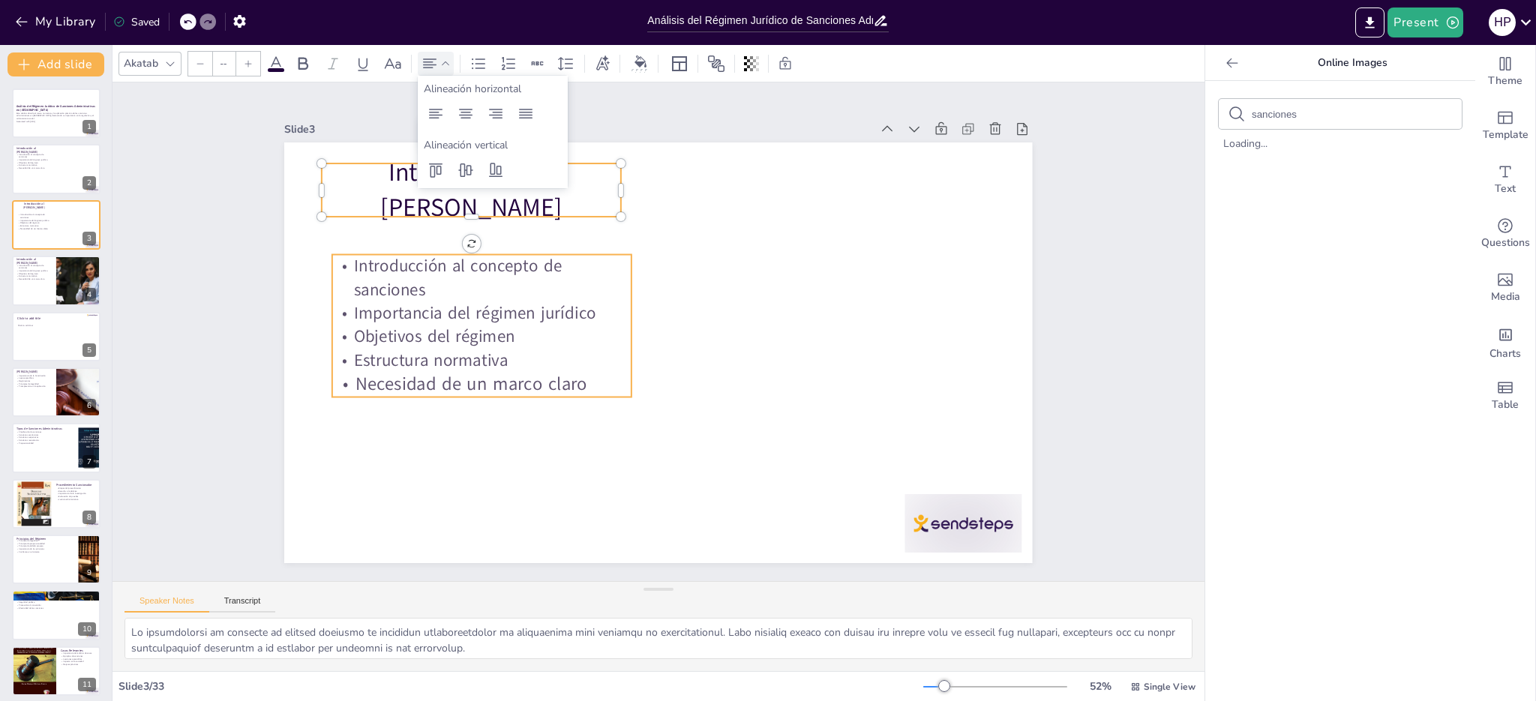
click at [614, 353] on p "Estructura normativa" at bounding box center [491, 268] width 271 height 170
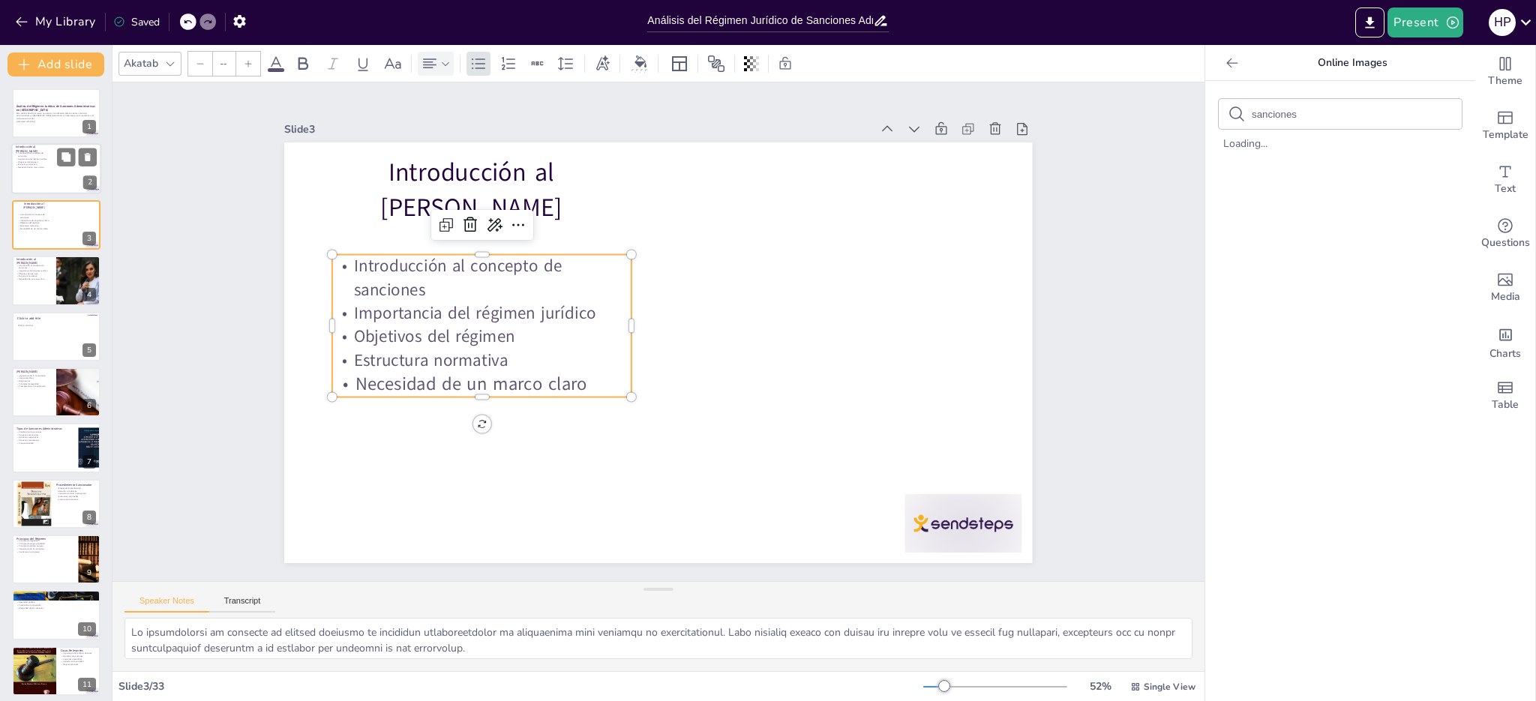
click at [44, 170] on div at bounding box center [56, 169] width 90 height 51
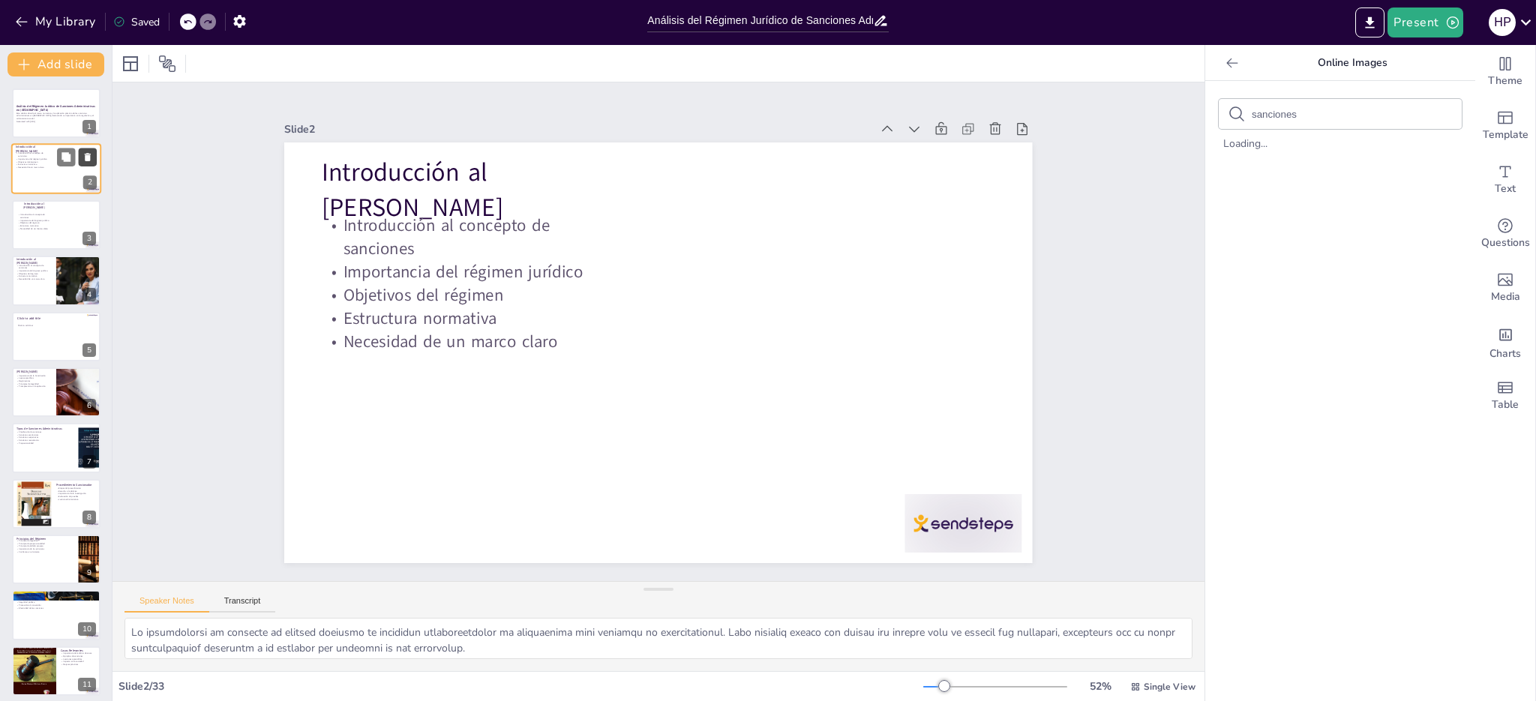
click at [87, 160] on icon at bounding box center [88, 158] width 6 height 8
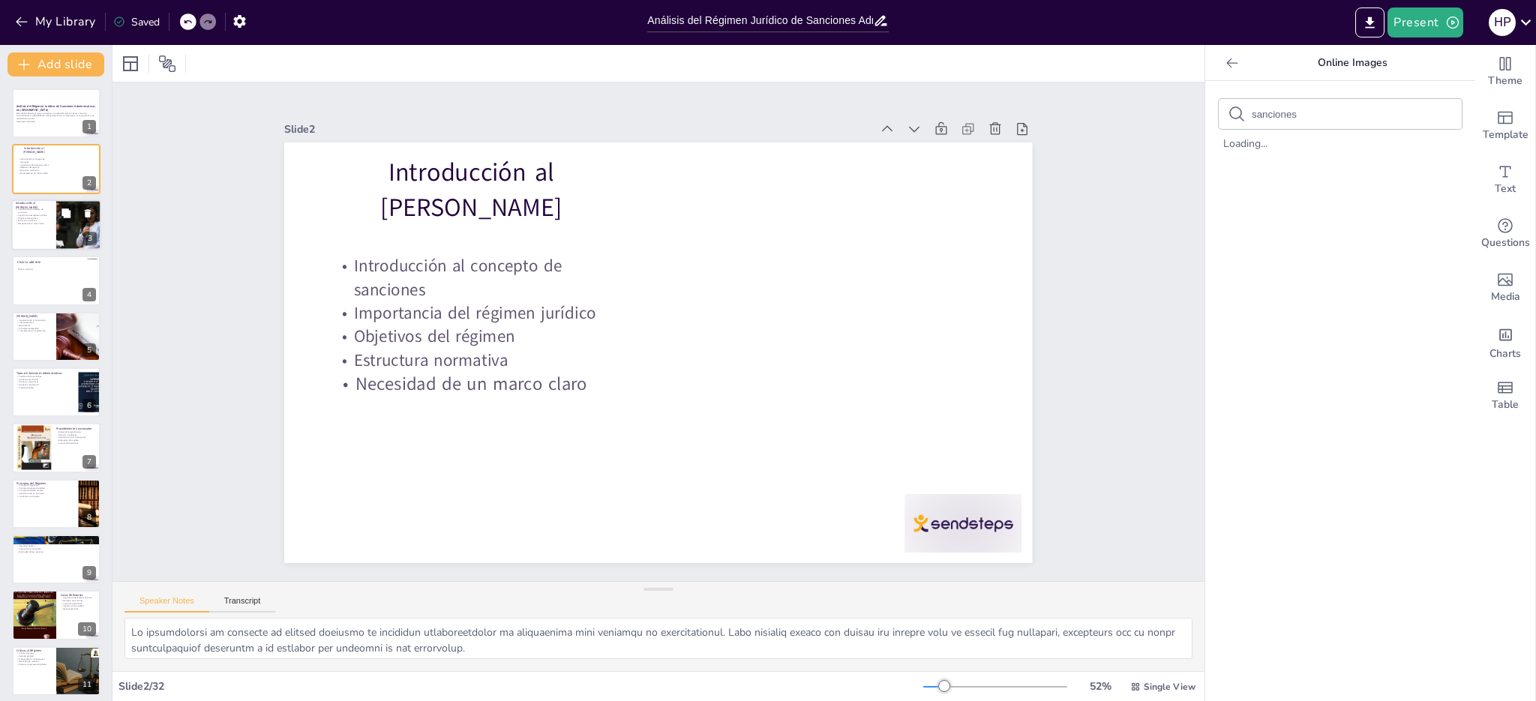
click at [33, 227] on div at bounding box center [56, 225] width 90 height 51
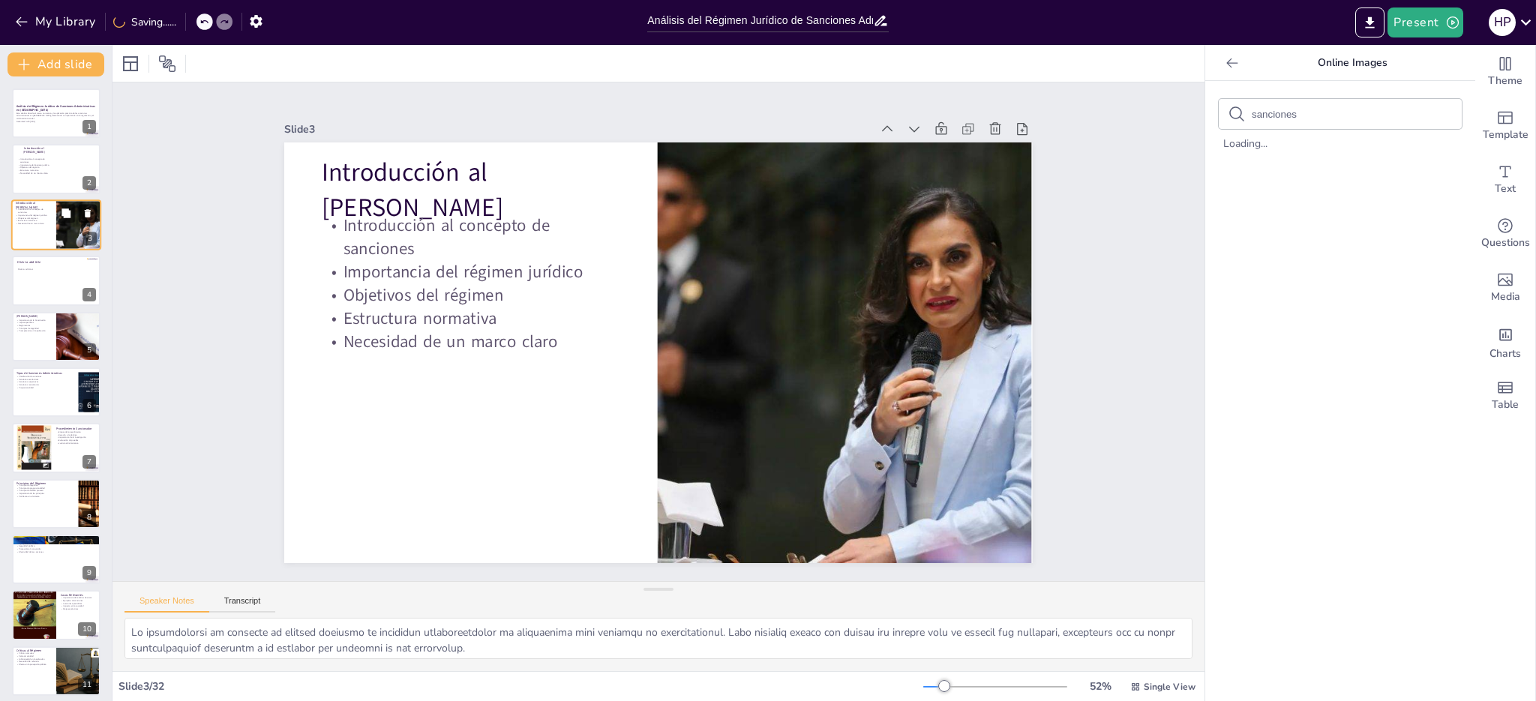
click at [89, 214] on icon at bounding box center [88, 213] width 6 height 8
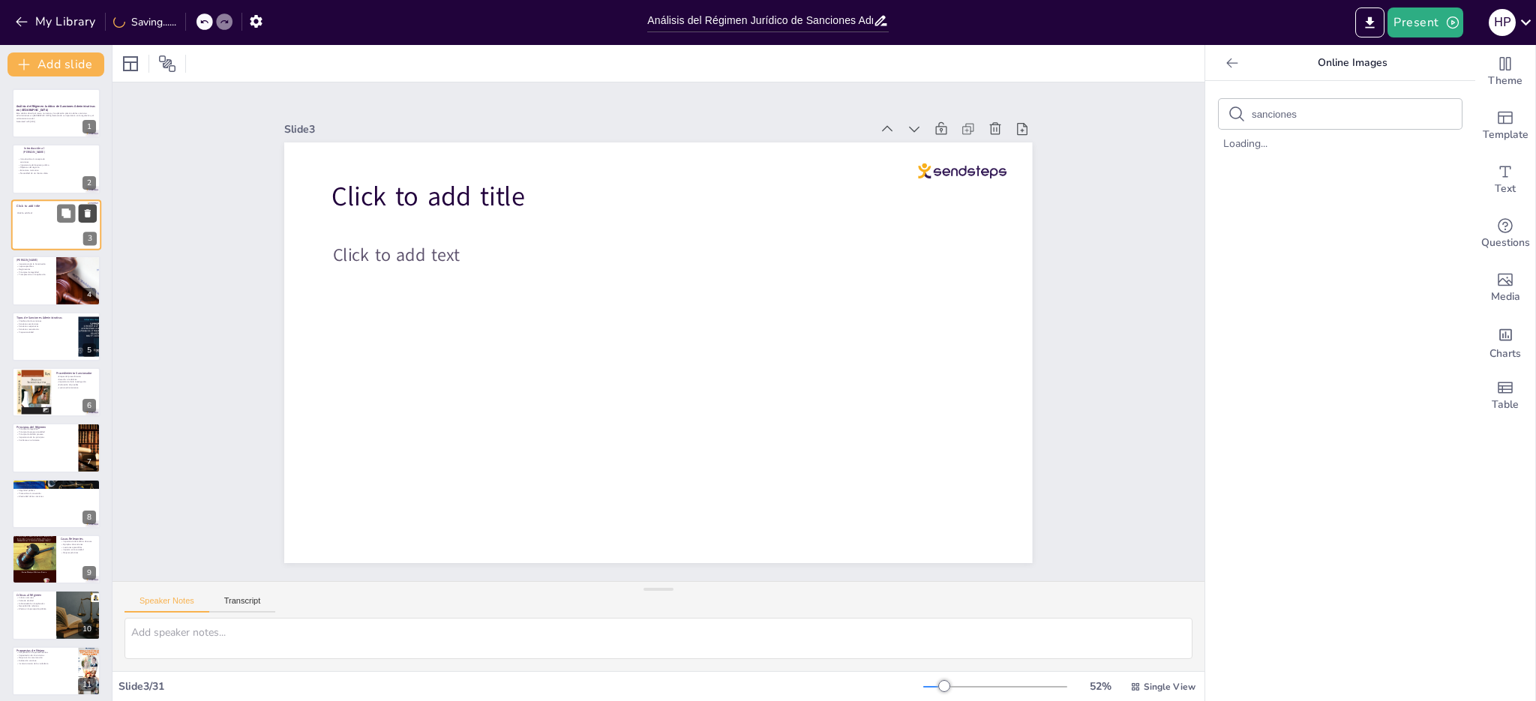
click at [88, 215] on icon at bounding box center [88, 213] width 6 height 8
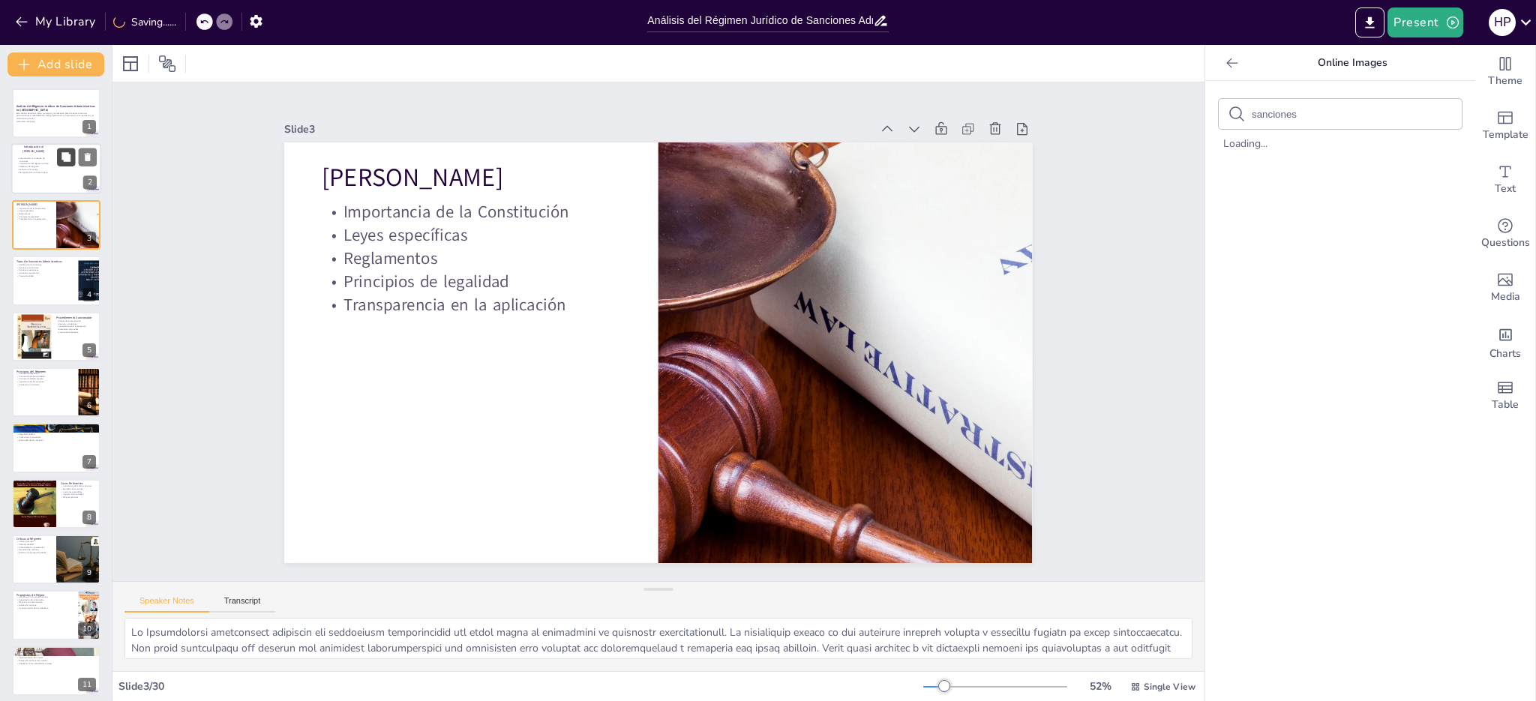
click at [61, 166] on button at bounding box center [66, 158] width 18 height 18
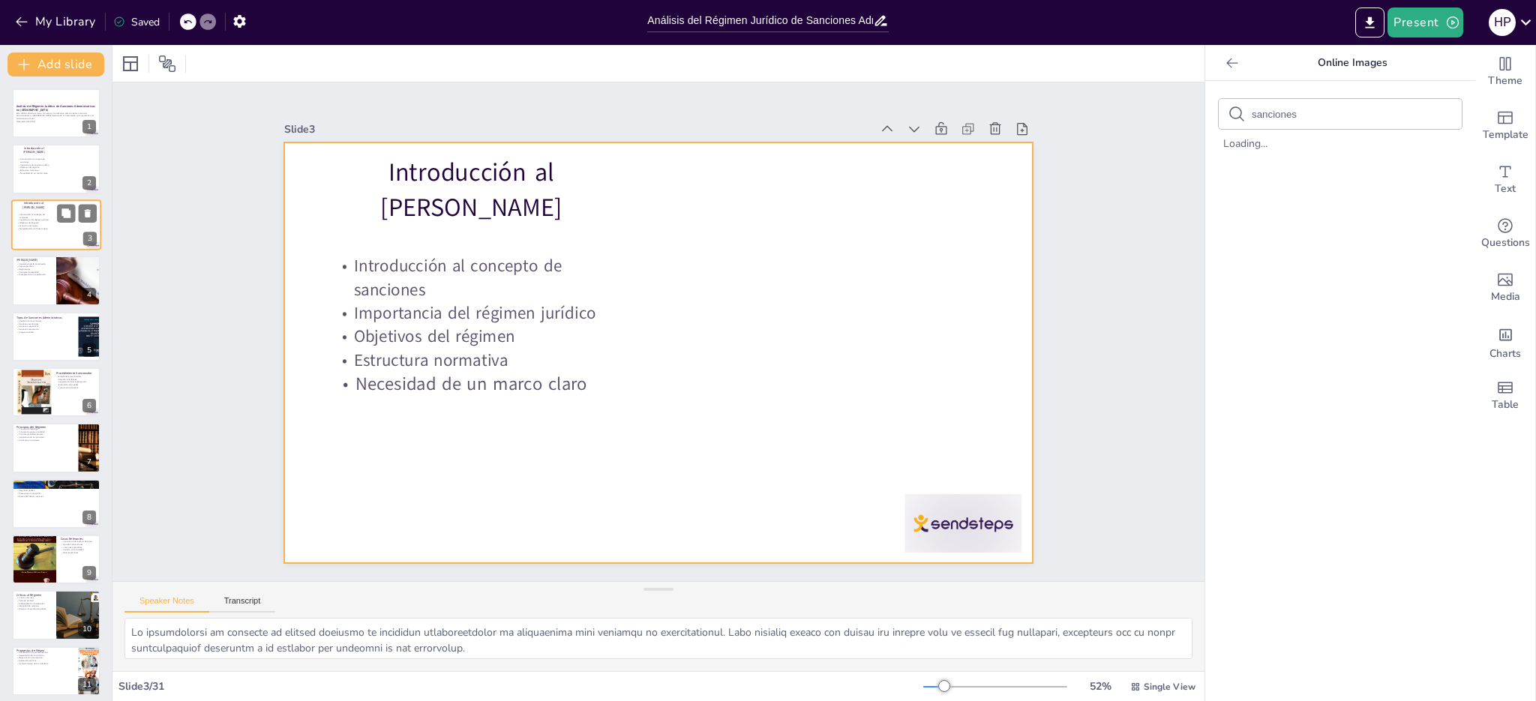
click at [36, 233] on div at bounding box center [56, 225] width 90 height 51
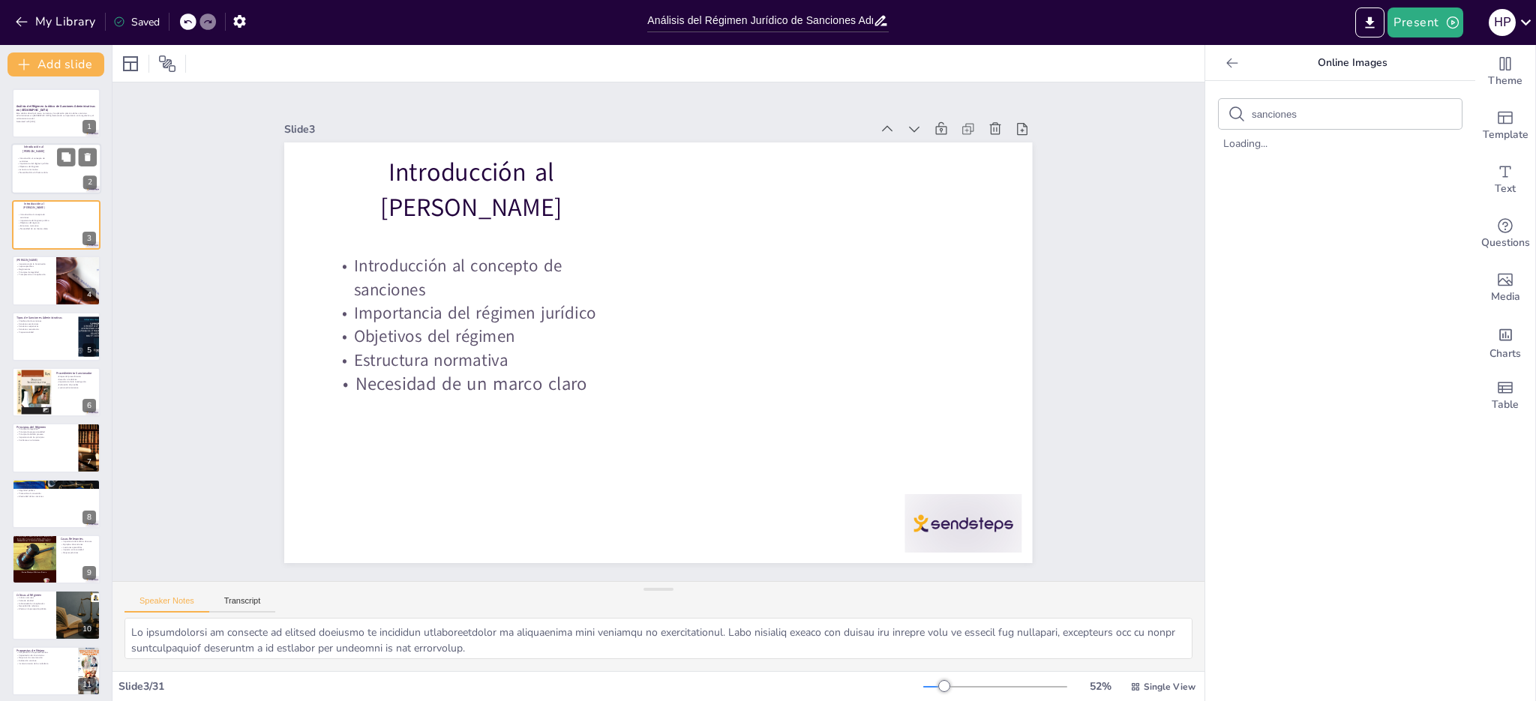
click at [44, 172] on p "Necesidad de un marco claro" at bounding box center [35, 173] width 36 height 3
click at [89, 157] on icon at bounding box center [88, 158] width 6 height 8
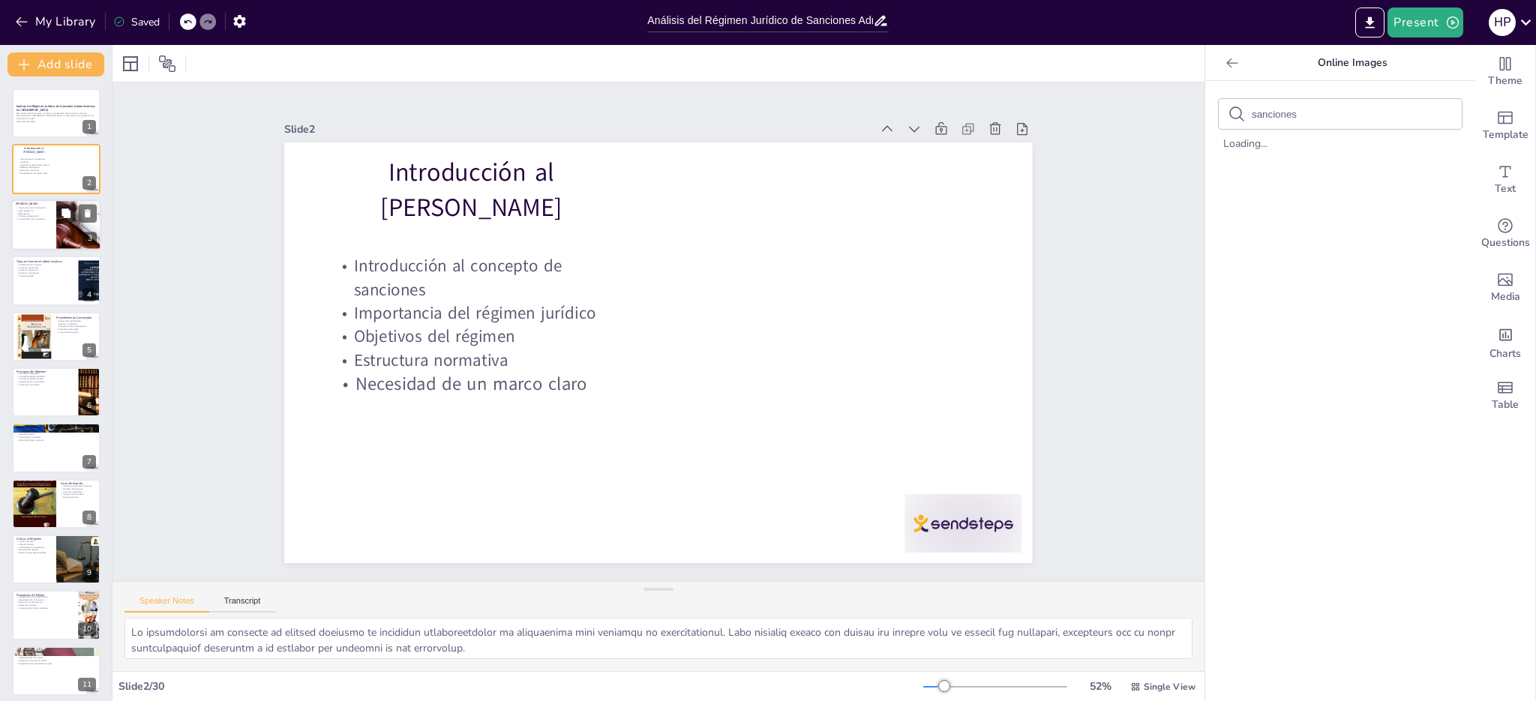
click at [45, 224] on div at bounding box center [56, 225] width 90 height 51
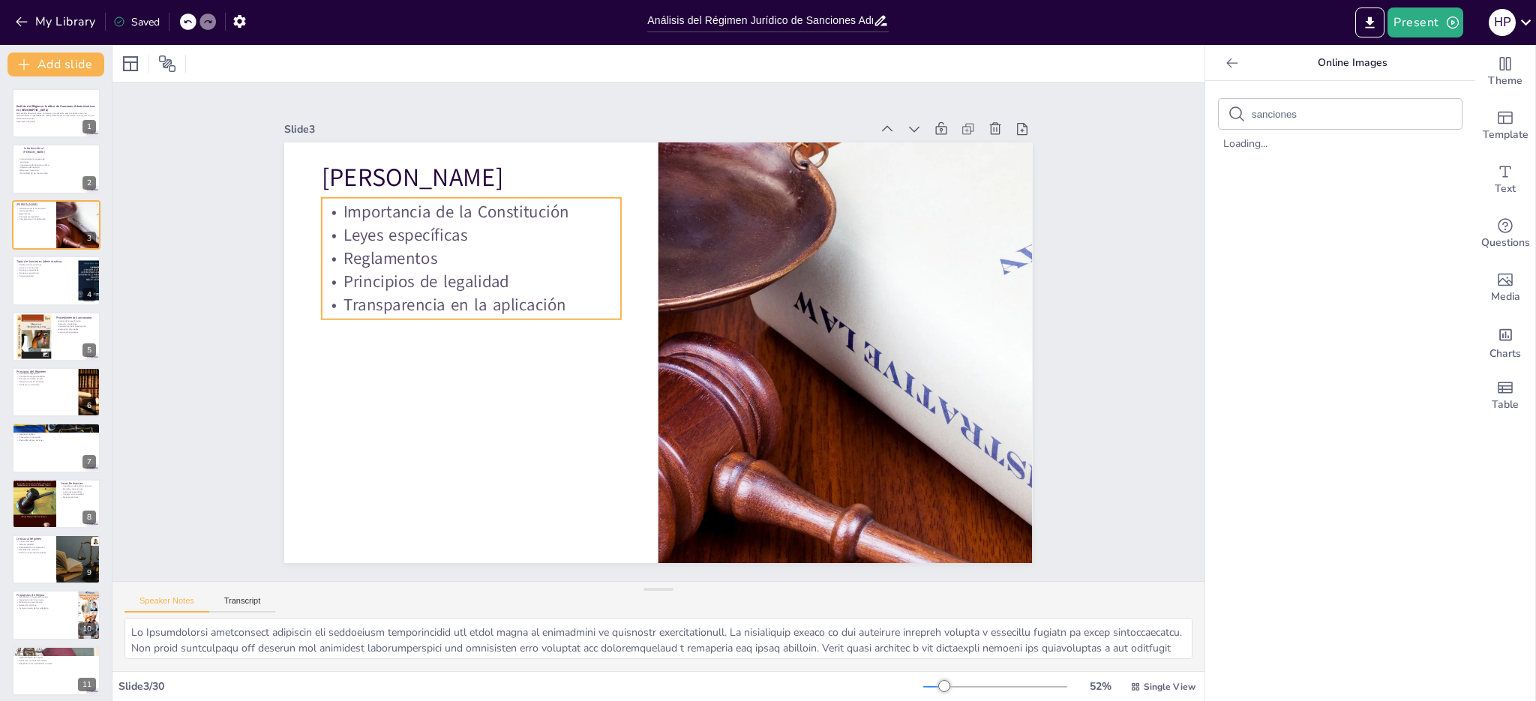
click at [419, 296] on p "Transparencia en la aplicación" at bounding box center [538, 187] width 238 height 218
click at [497, 232] on p "Leyes específicas" at bounding box center [606, 128] width 218 height 238
click at [497, 230] on p "Leyes específicas" at bounding box center [606, 128] width 218 height 238
click at [338, 203] on p "Importancia de la Constitución" at bounding box center [485, 192] width 300 height 54
click at [372, 206] on p "Importancia de la Constitución" at bounding box center [518, 159] width 292 height 115
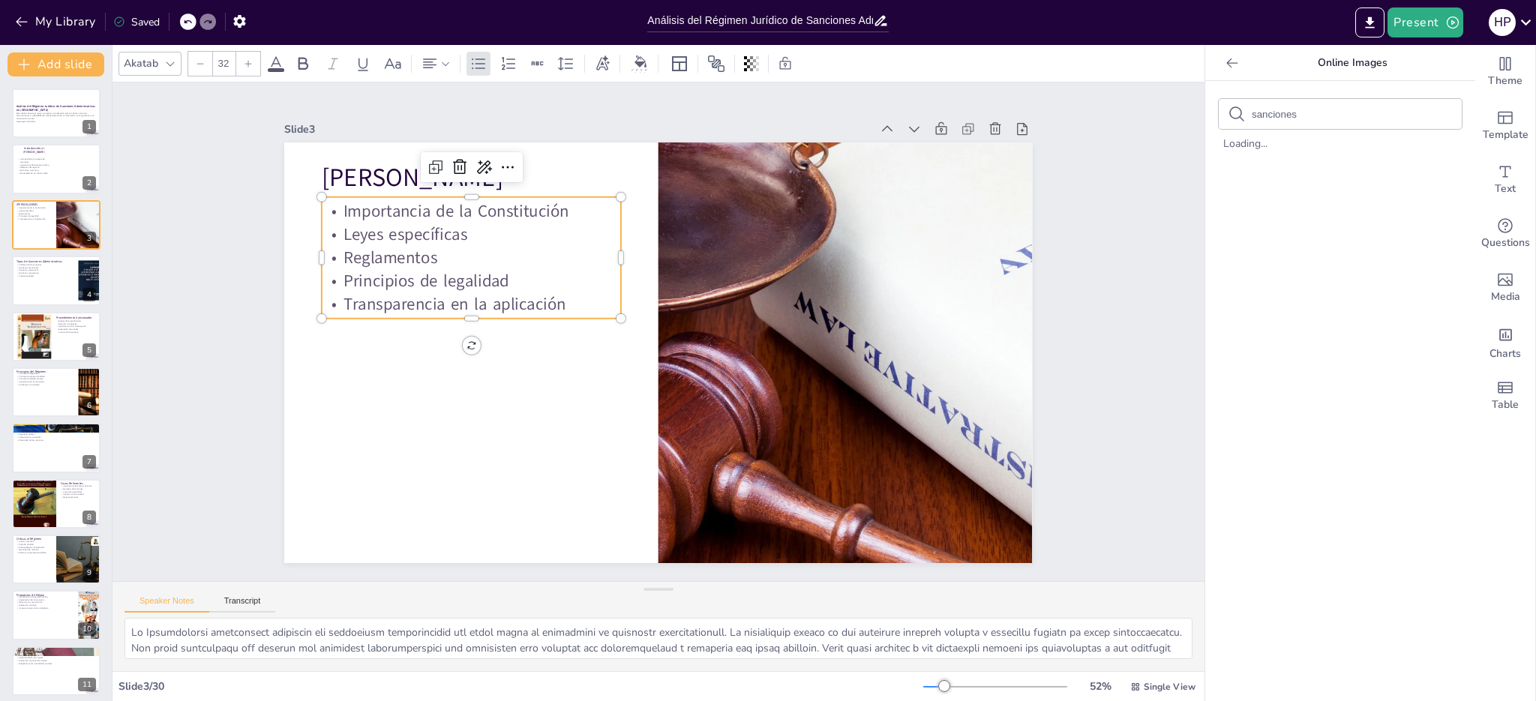
click at [374, 207] on p "Importancia de la Constitución" at bounding box center [501, 175] width 298 height 85
click at [450, 211] on p "Importancia de la Constitución" at bounding box center [578, 124] width 256 height 195
click at [395, 211] on p "Importancia de la Constitución" at bounding box center [536, 145] width 283 height 143
click at [450, 208] on p "Importancia de la Constitución" at bounding box center [578, 124] width 256 height 195
click at [799, 173] on p "[PERSON_NAME]" at bounding box center [832, 162] width 66 height 302
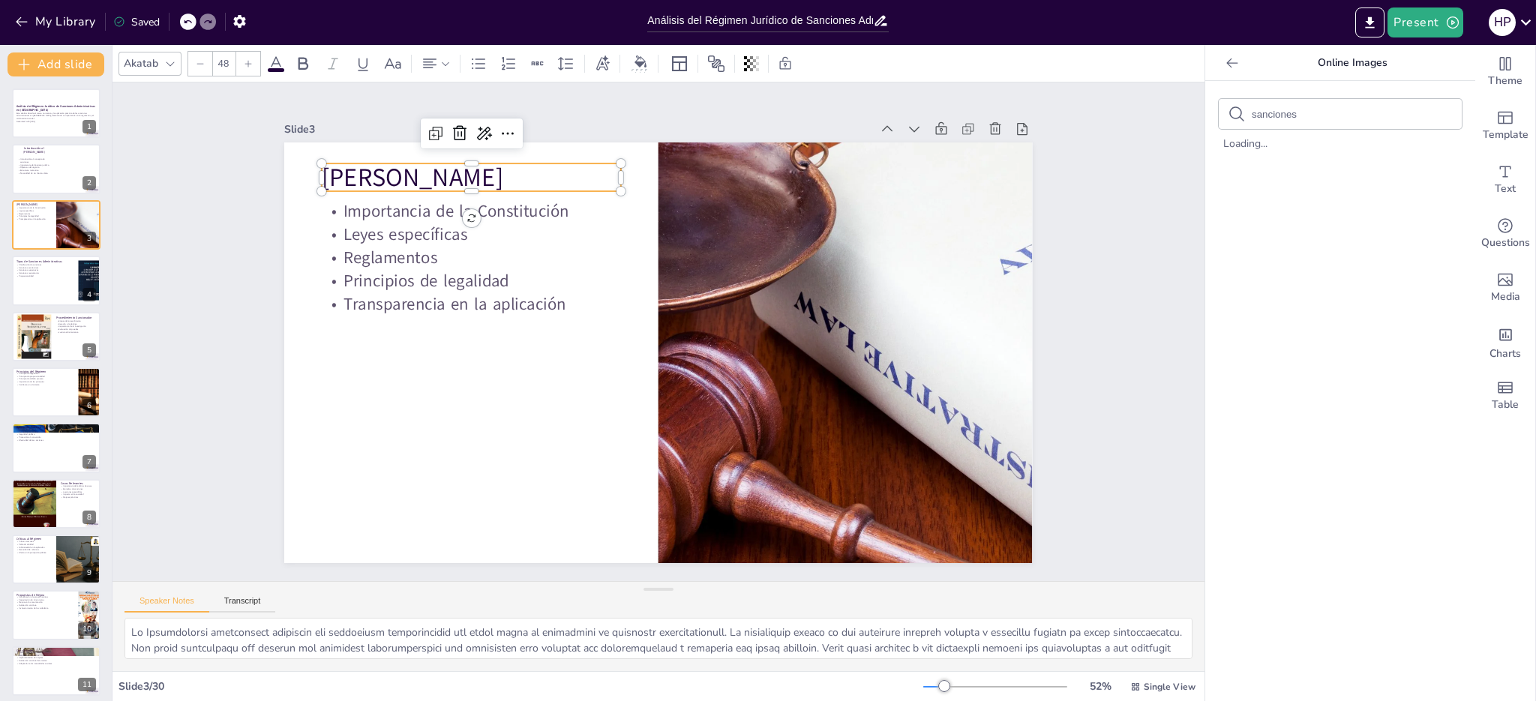
click at [609, 173] on p "[PERSON_NAME]" at bounding box center [699, 92] width 180 height 277
click at [685, 173] on p "[PERSON_NAME]" at bounding box center [748, 107] width 126 height 296
click at [67, 278] on button at bounding box center [66, 269] width 18 height 18
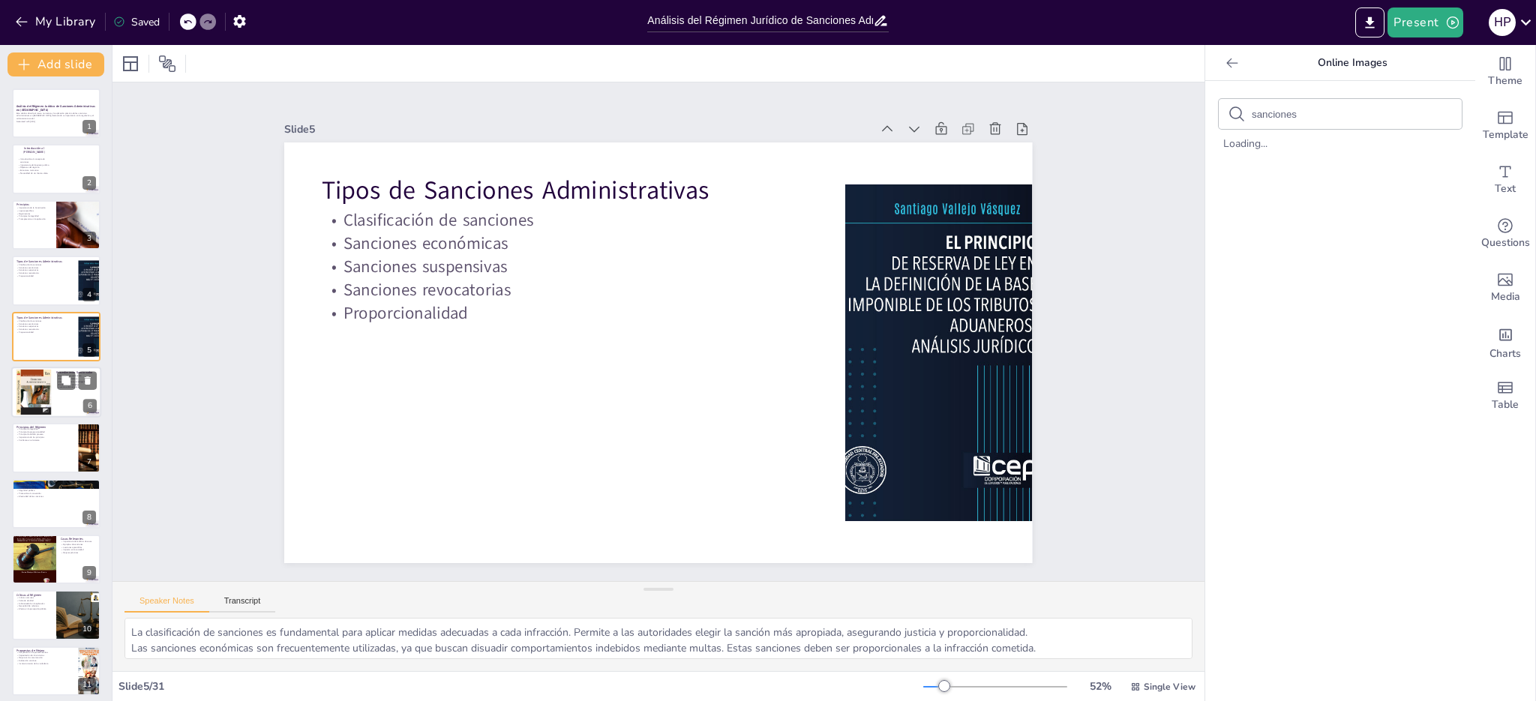
click at [45, 392] on div at bounding box center [34, 392] width 36 height 47
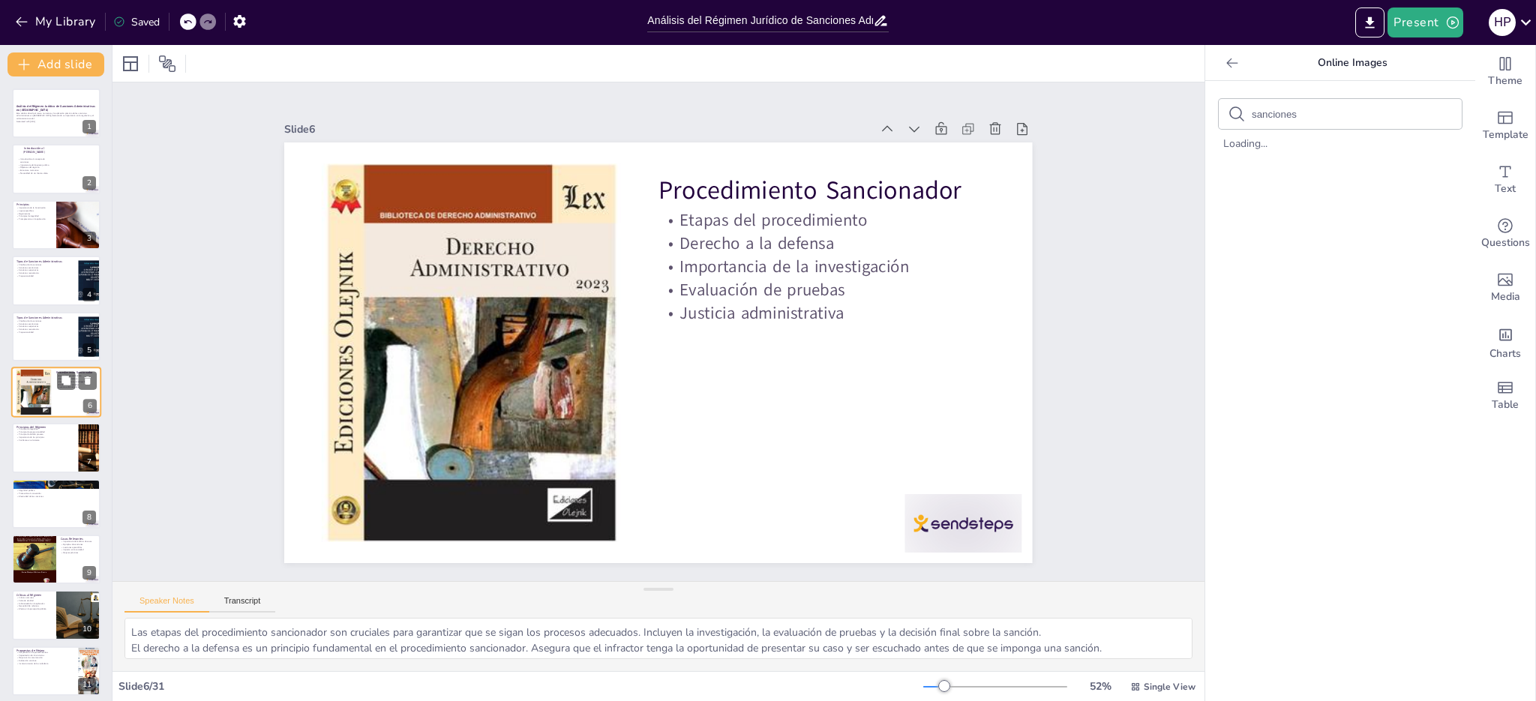
scroll to position [3, 0]
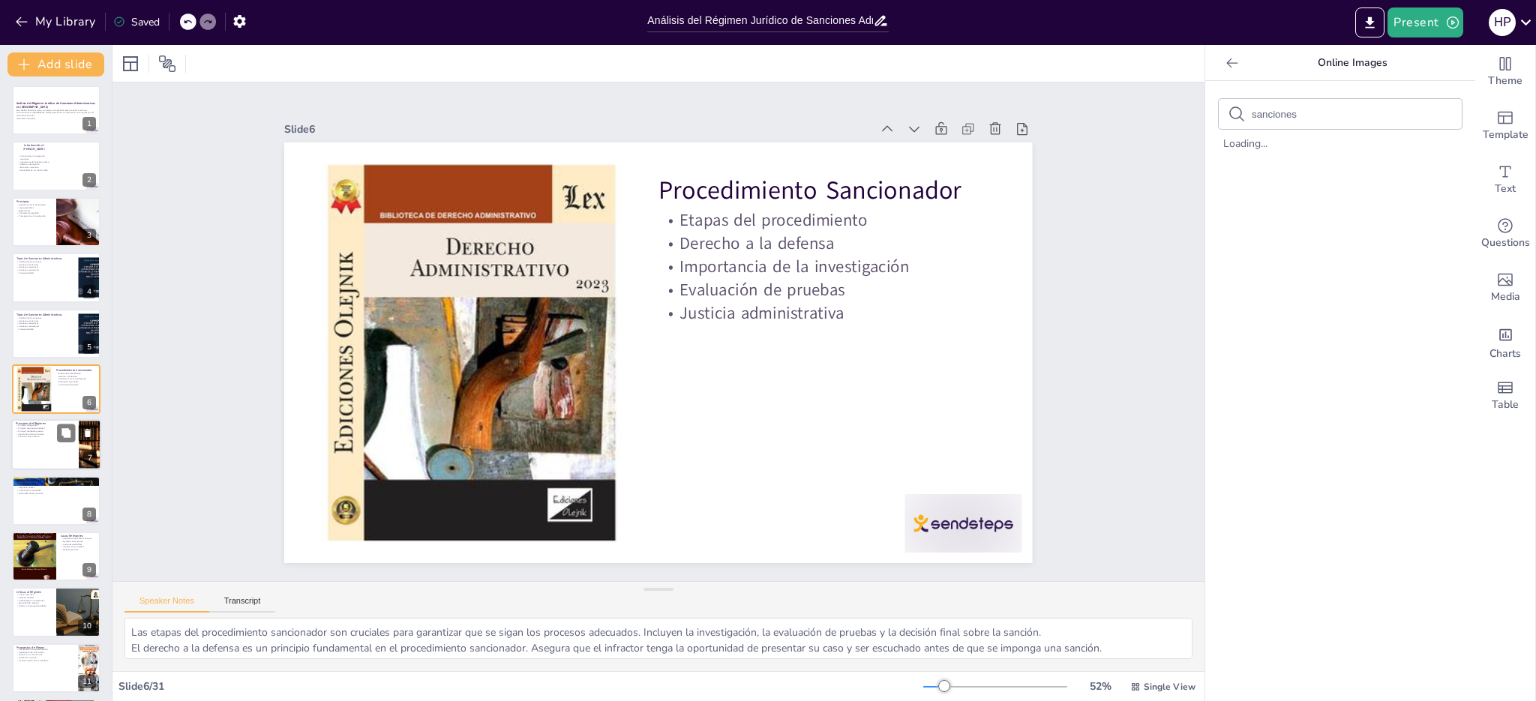
click at [53, 446] on div at bounding box center [56, 445] width 90 height 51
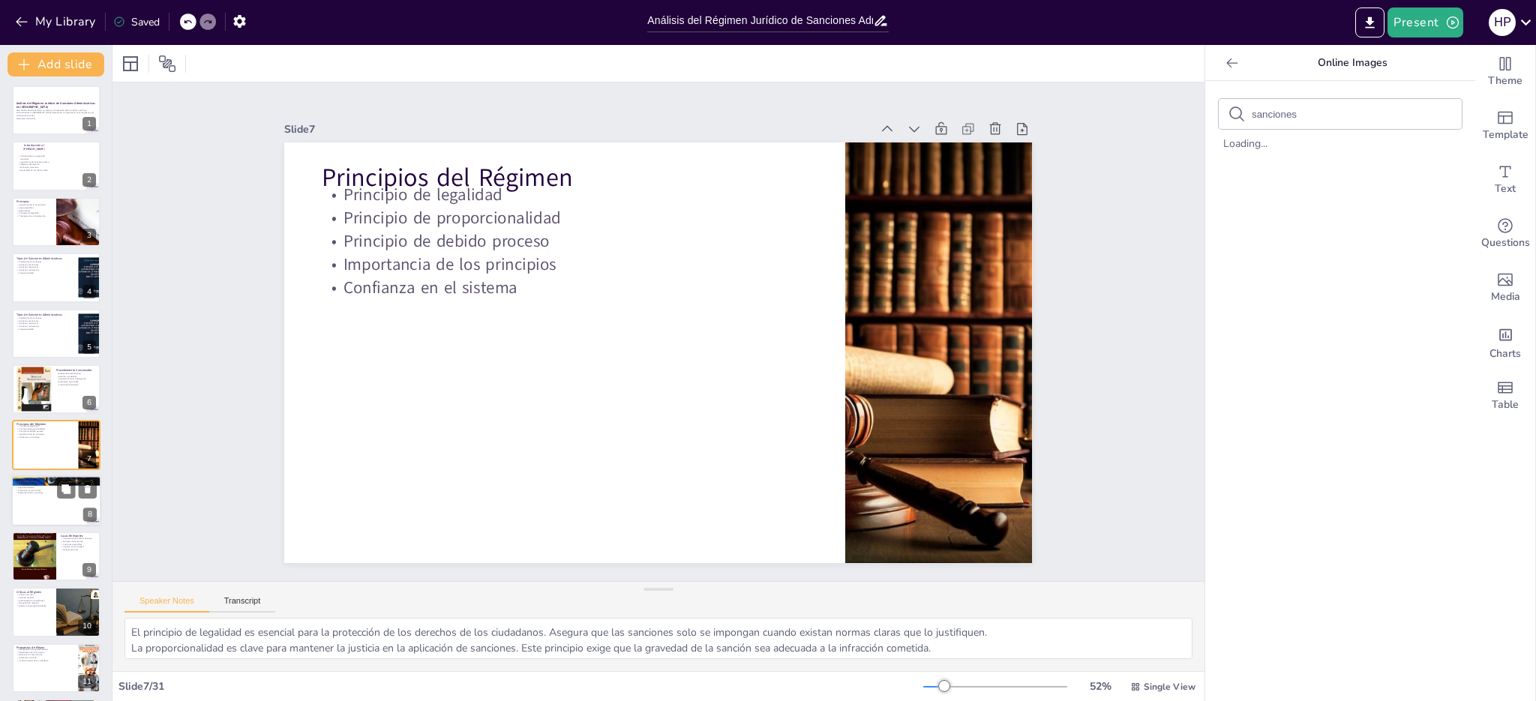
scroll to position [59, 0]
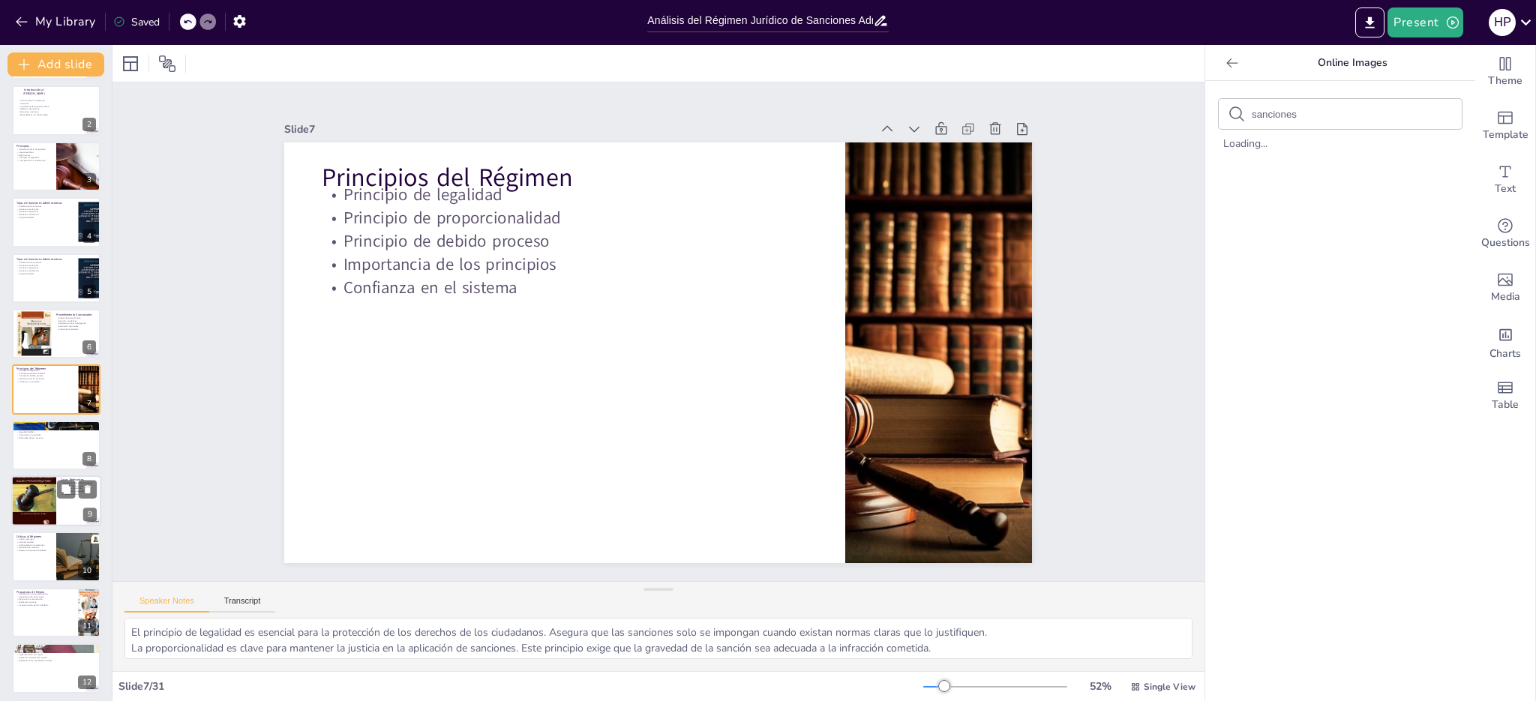
click at [43, 503] on div at bounding box center [33, 501] width 45 height 66
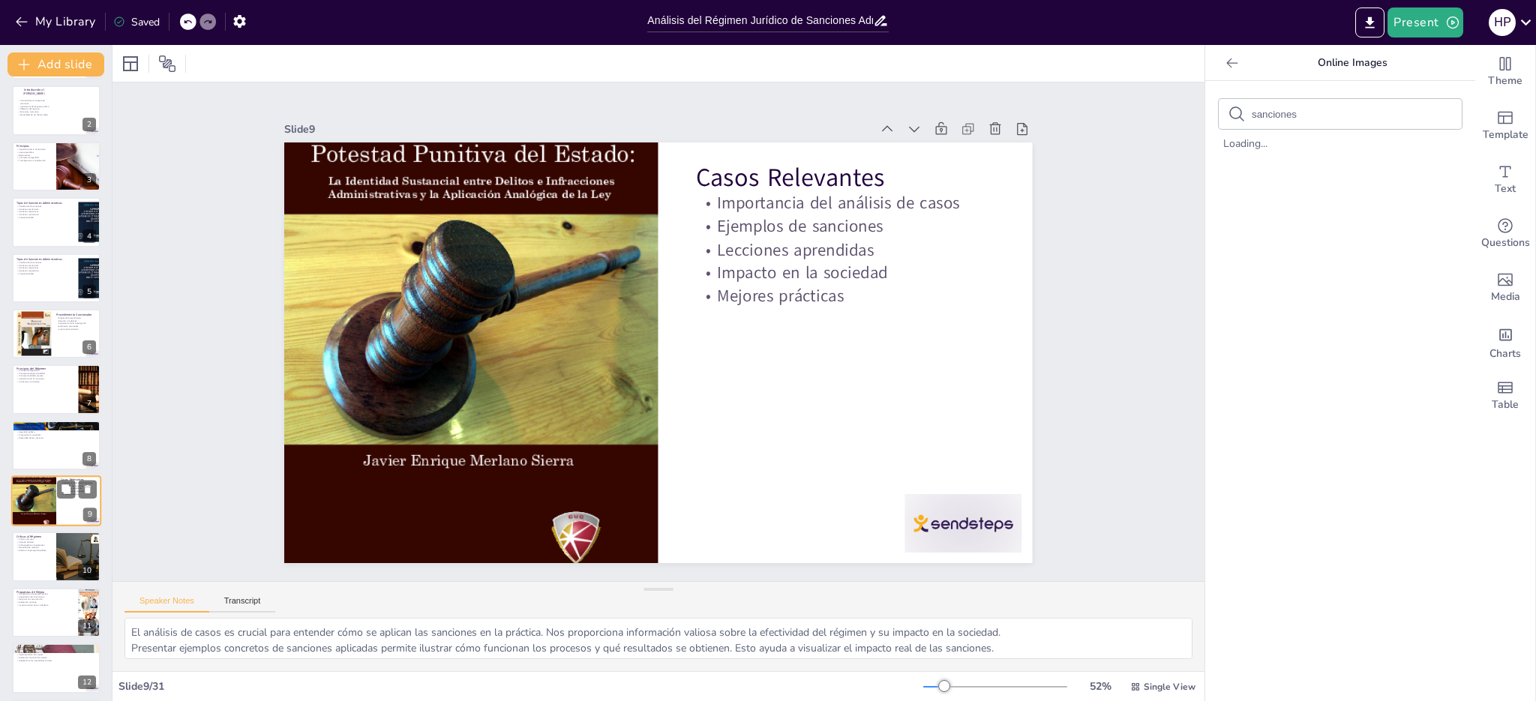
scroll to position [170, 0]
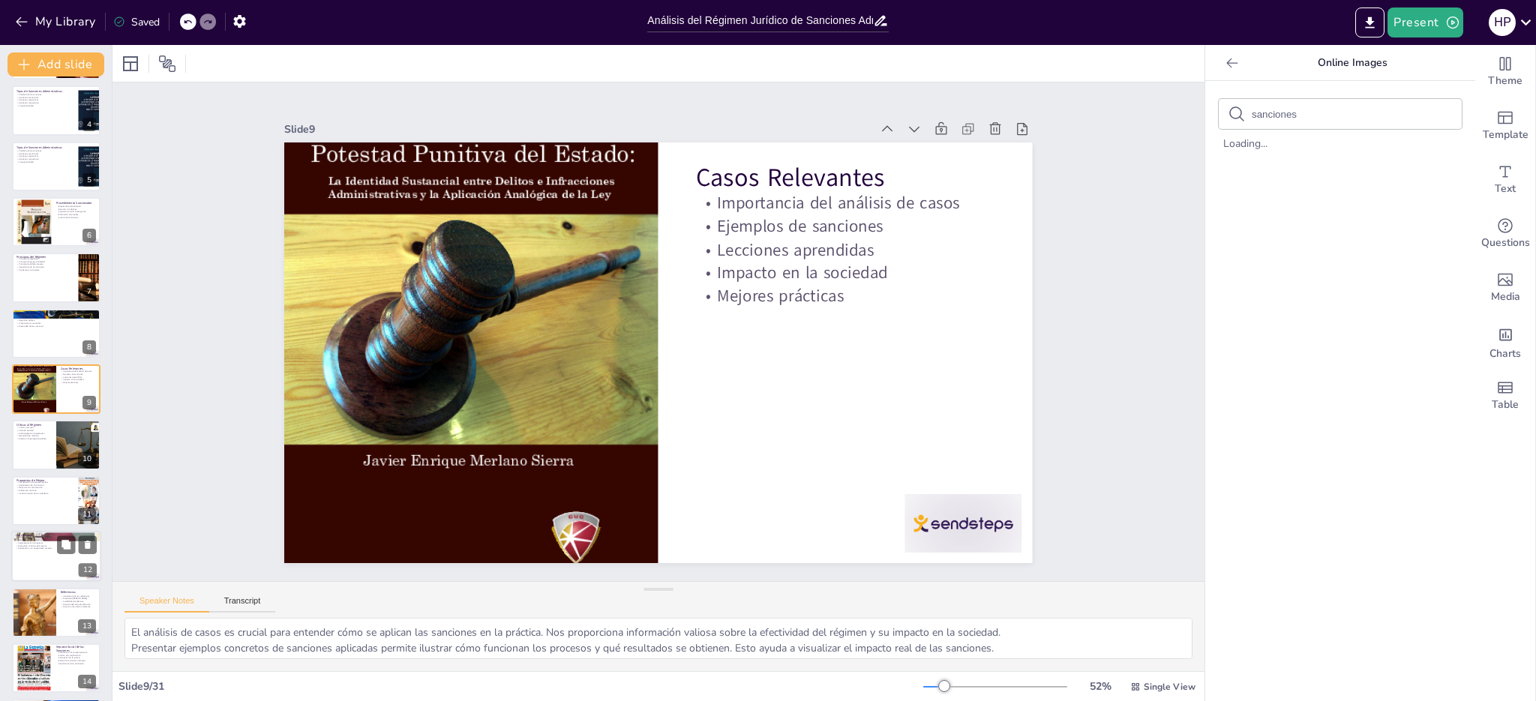
click at [46, 550] on div at bounding box center [56, 556] width 90 height 51
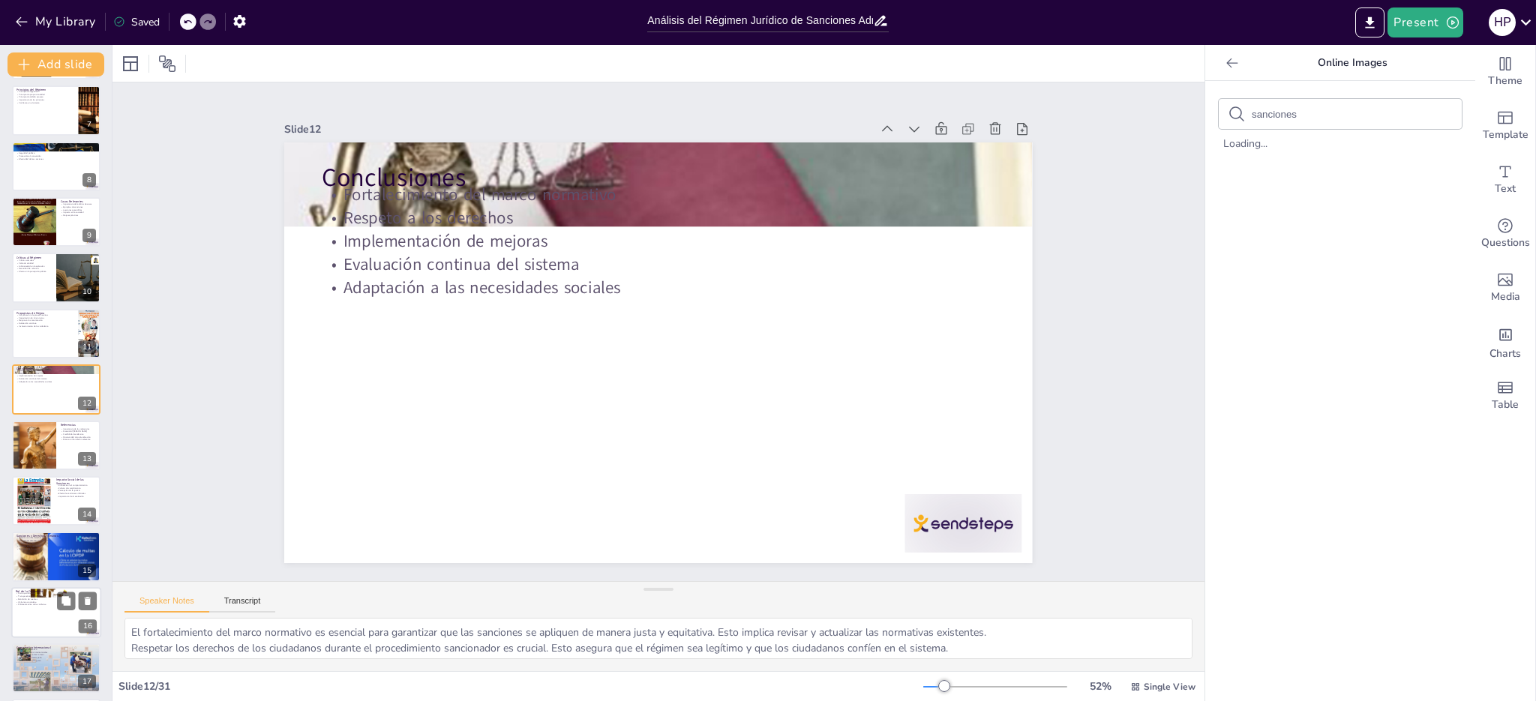
click at [53, 614] on div at bounding box center [56, 612] width 90 height 51
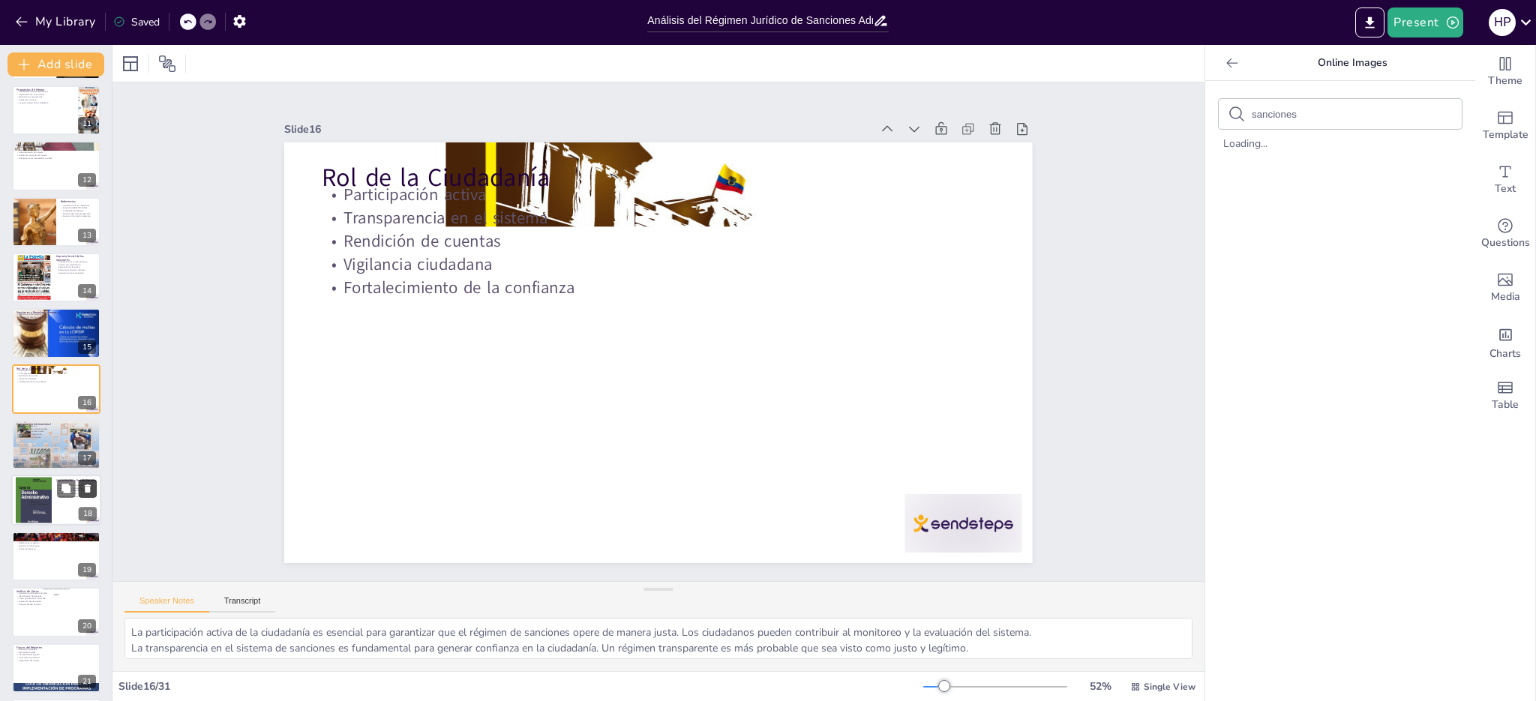
scroll to position [851, 0]
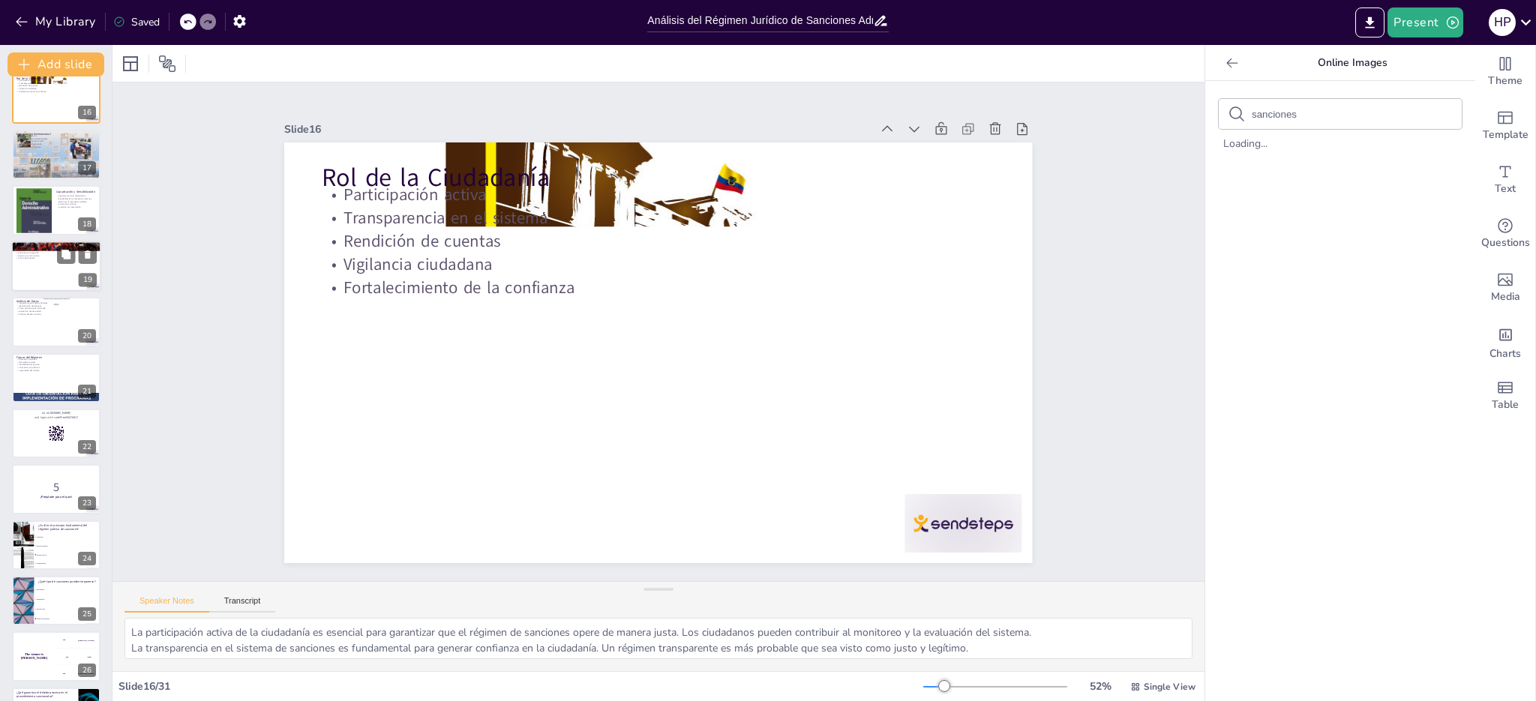
click at [38, 265] on div at bounding box center [56, 266] width 90 height 51
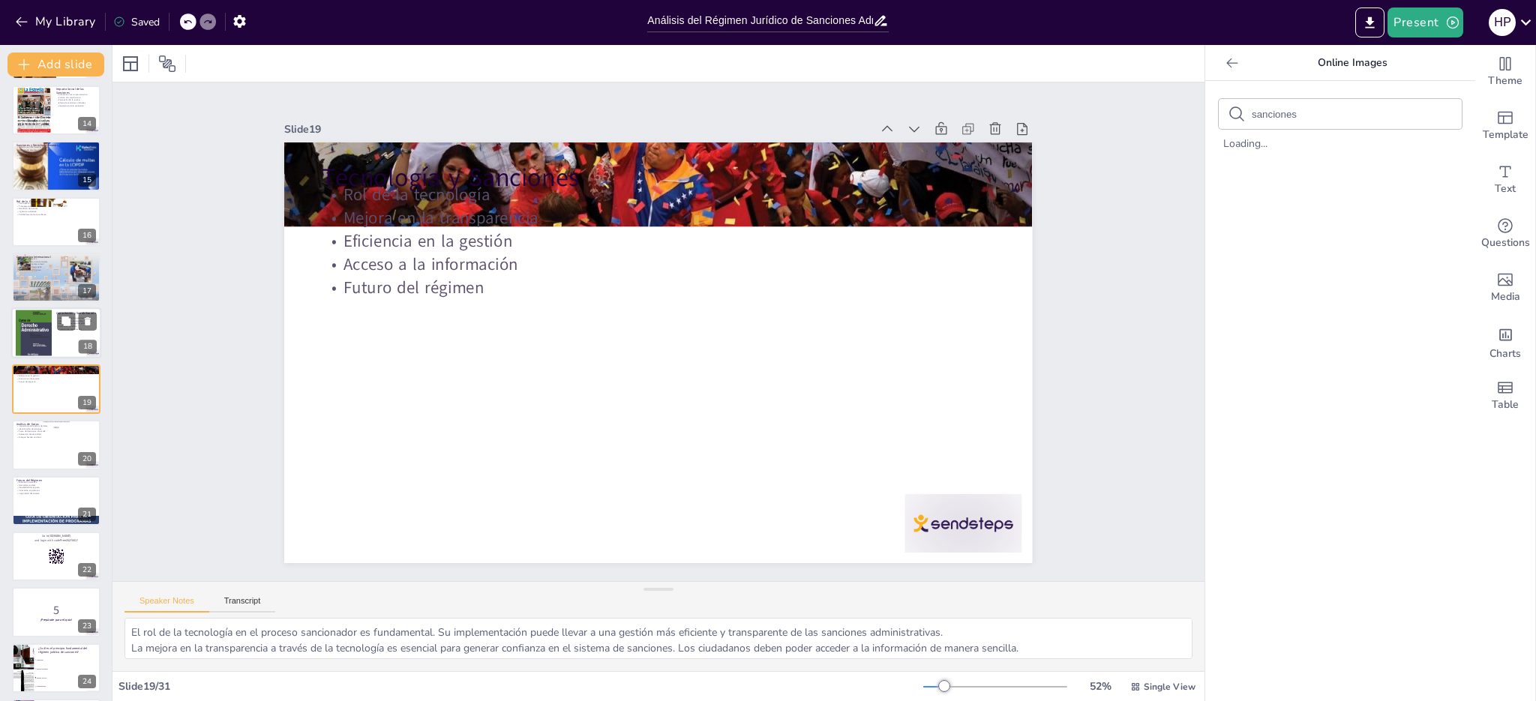
click at [33, 336] on div at bounding box center [34, 334] width 36 height 54
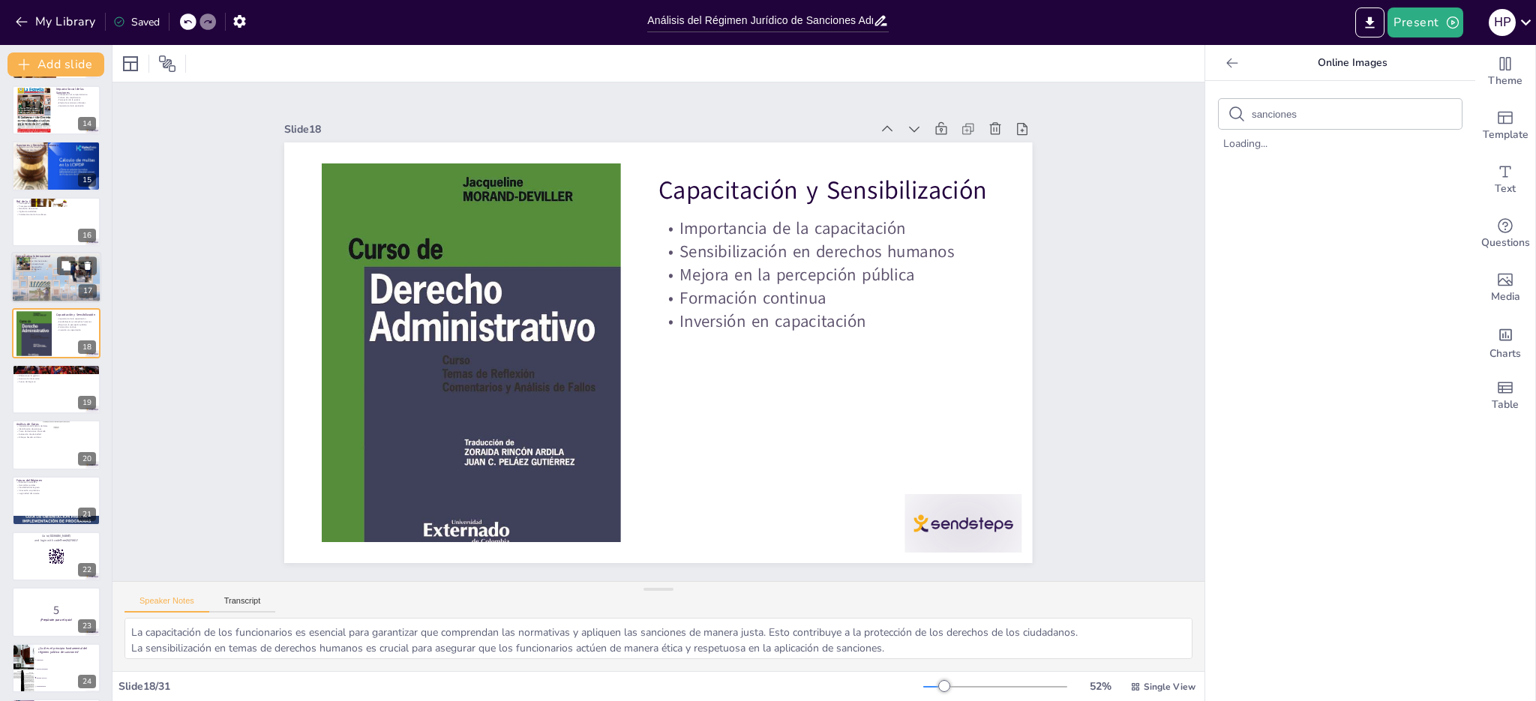
scroll to position [673, 0]
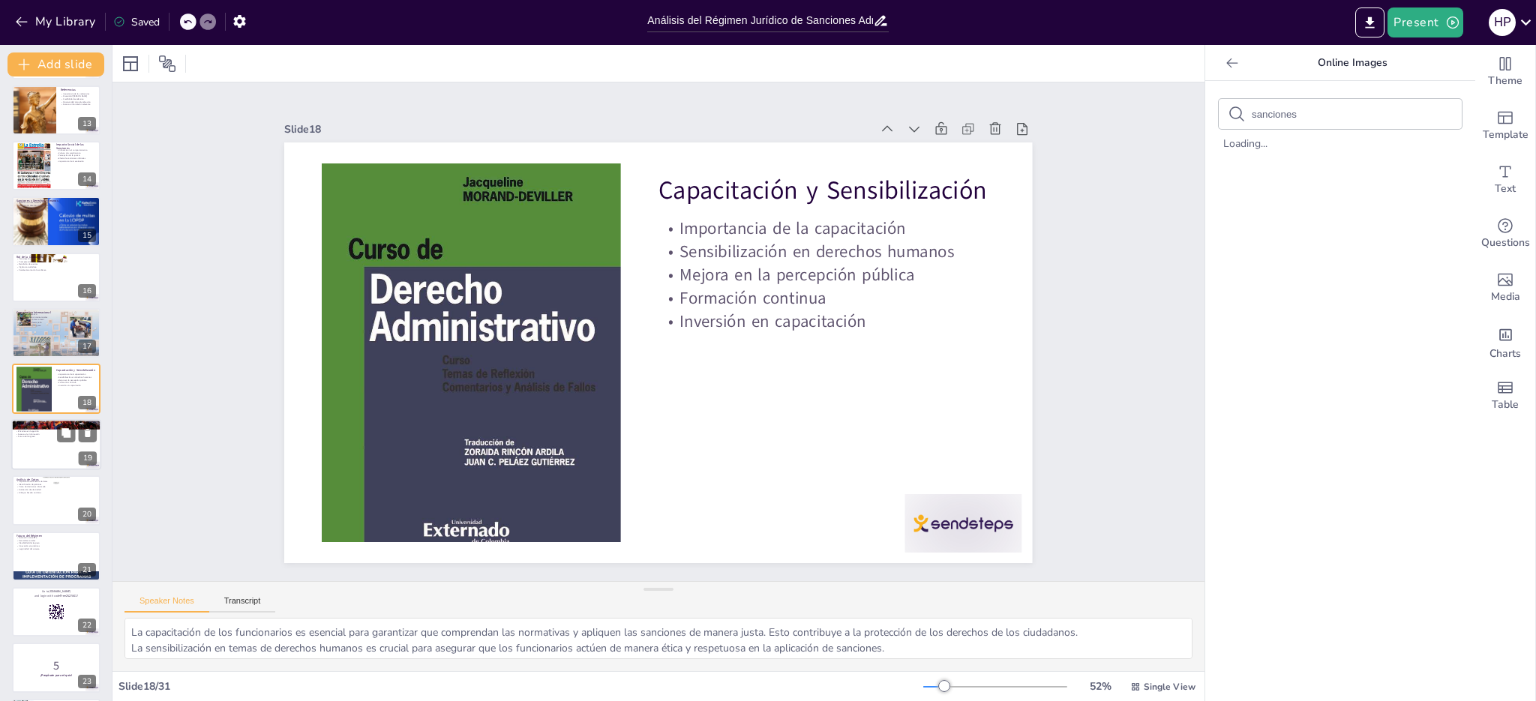
click at [43, 438] on p "Futuro del régimen" at bounding box center [56, 437] width 81 height 3
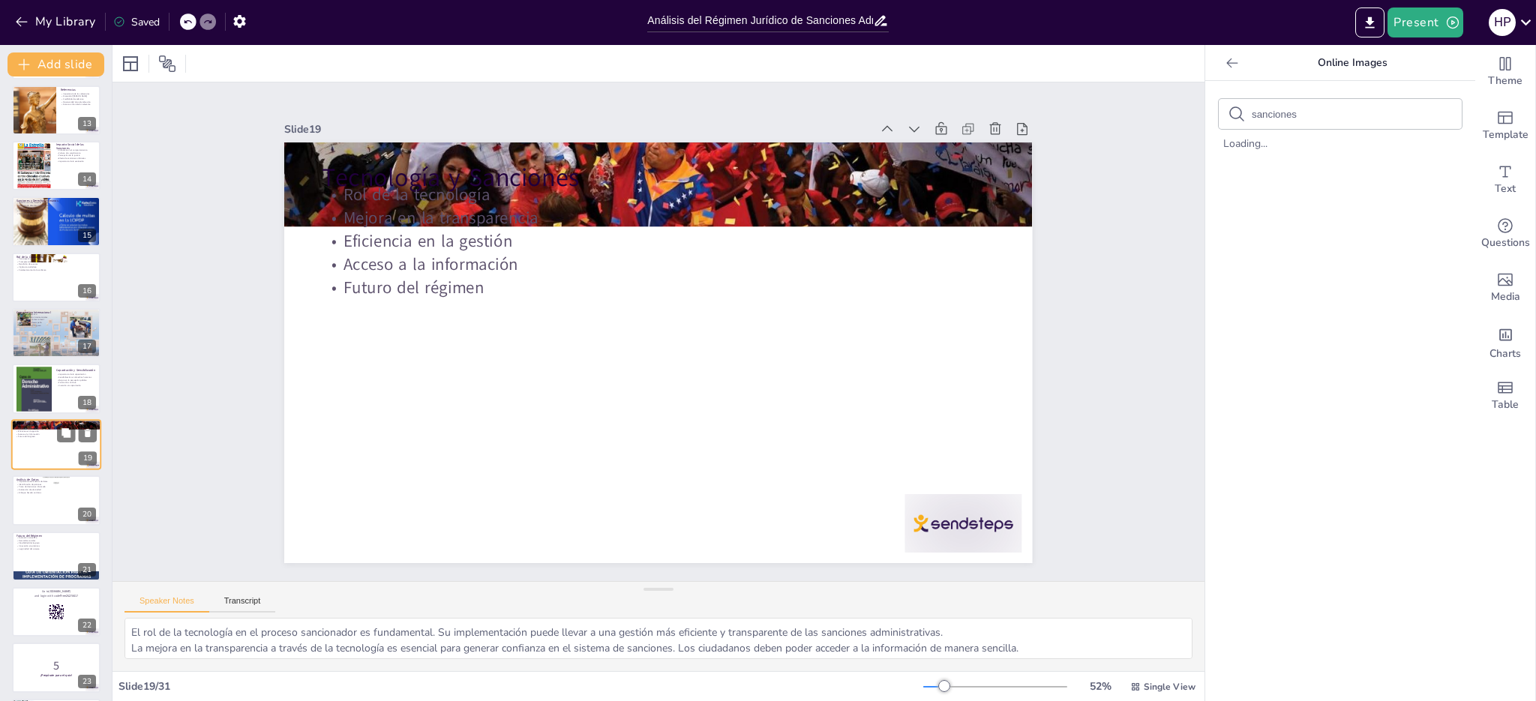
scroll to position [728, 0]
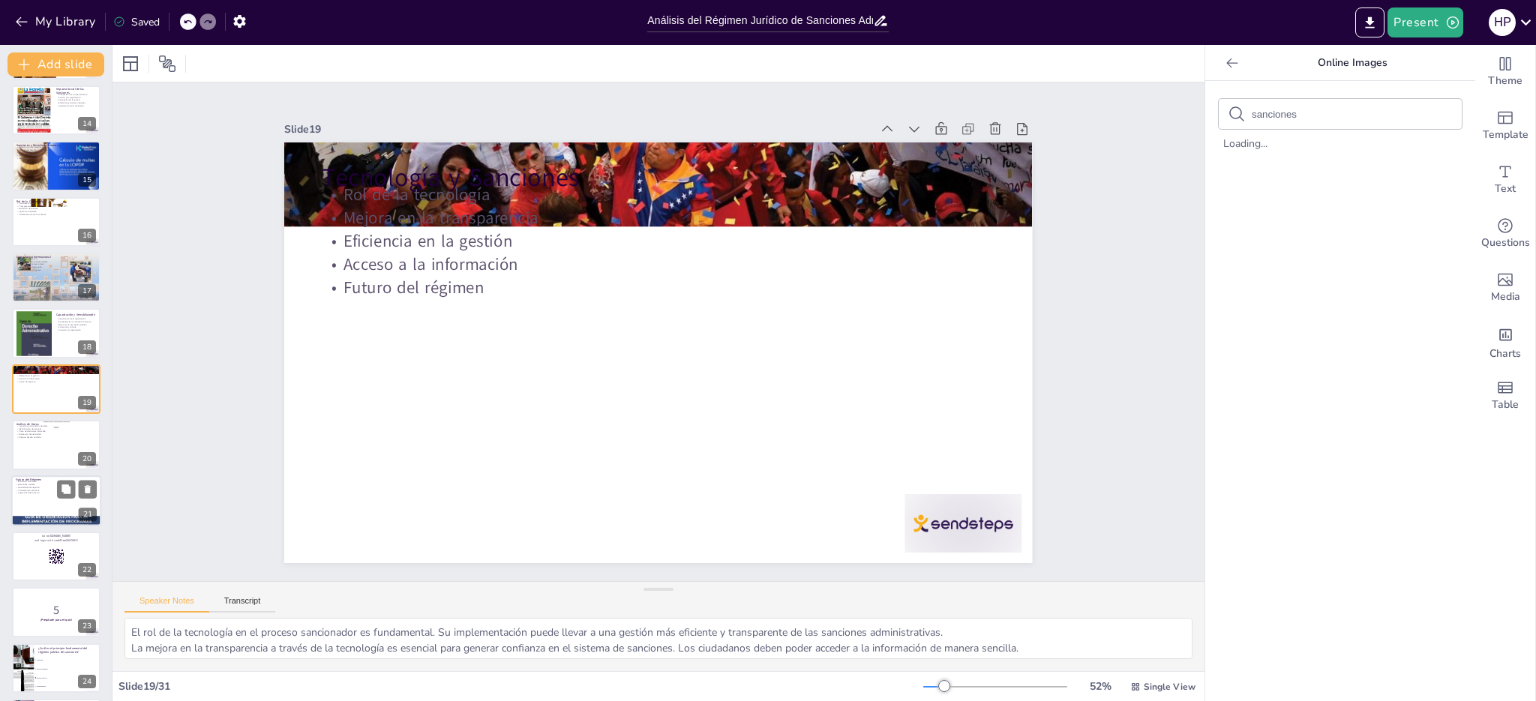
click at [38, 497] on div at bounding box center [56, 501] width 90 height 51
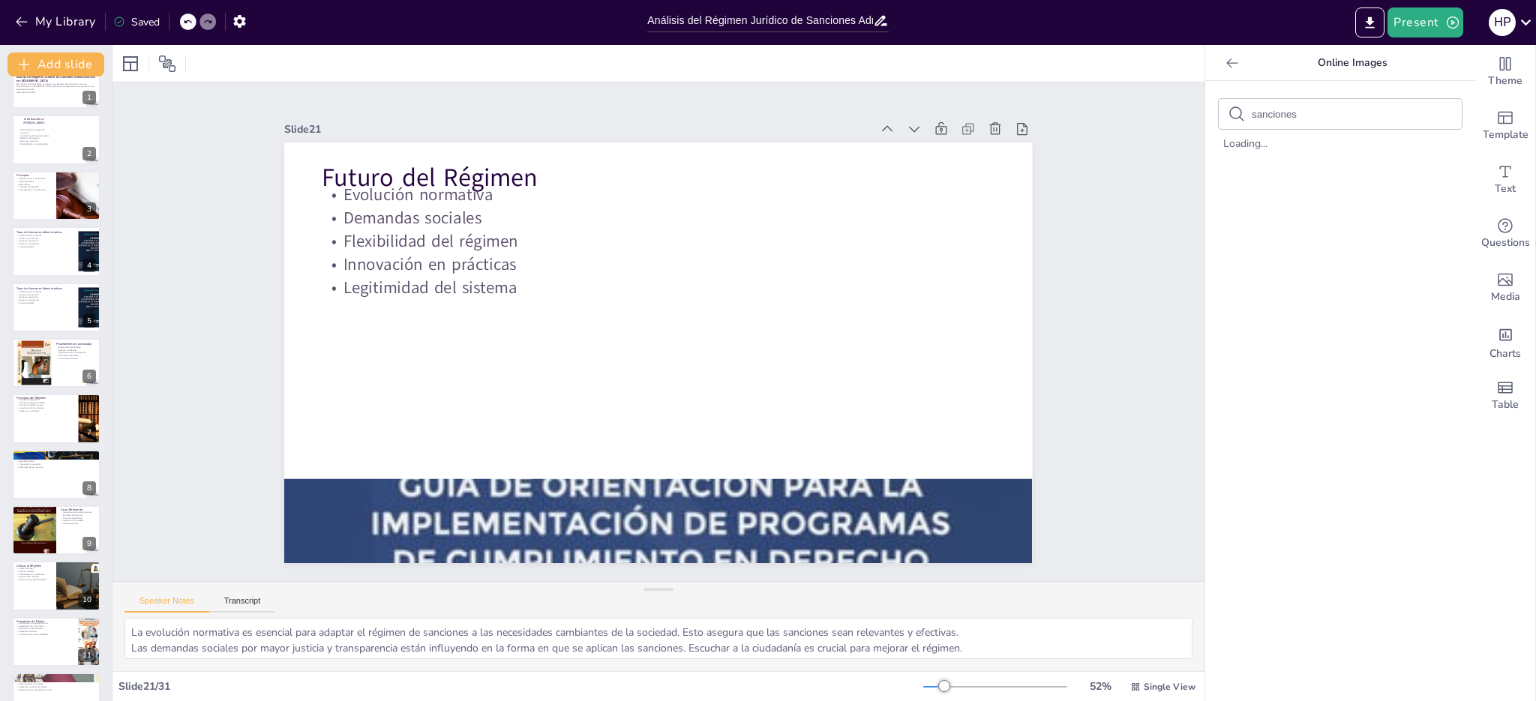
scroll to position [0, 0]
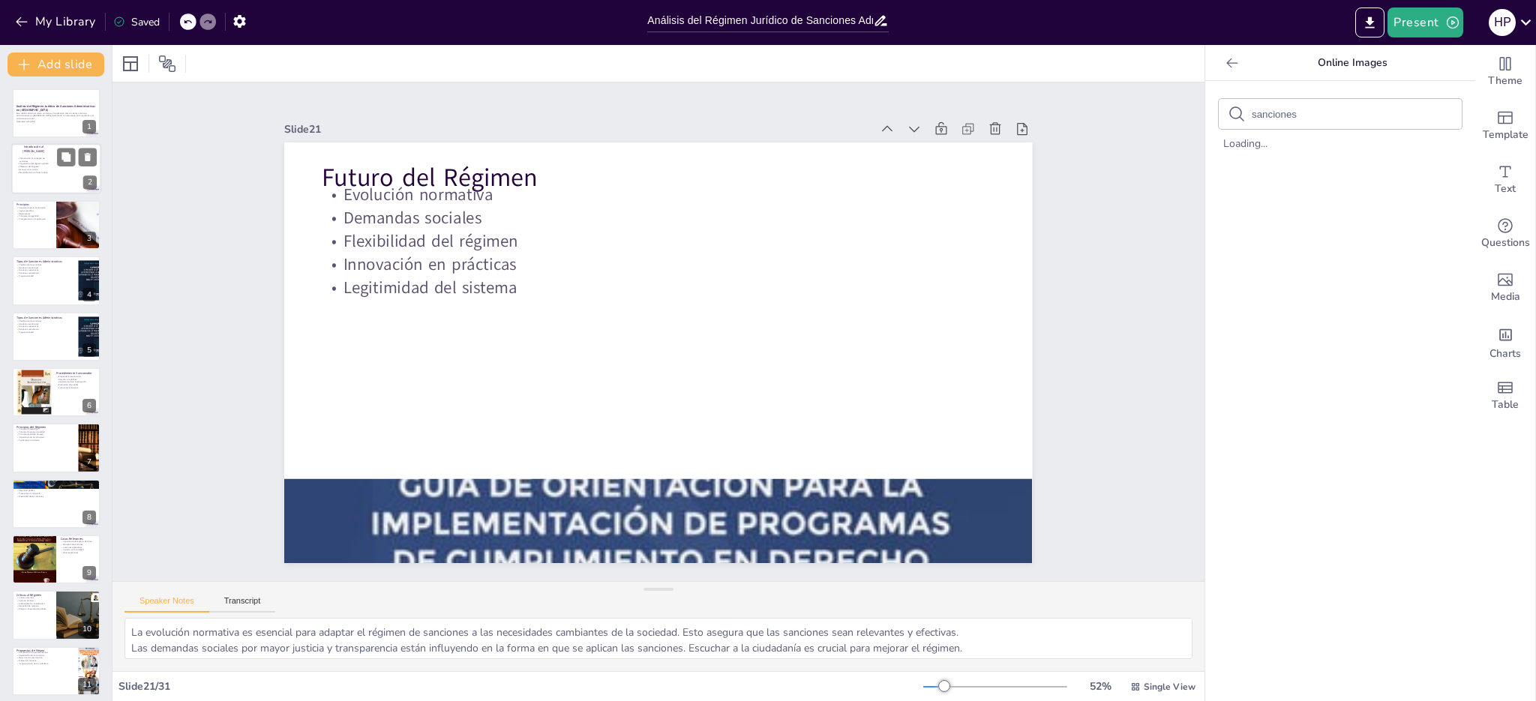
click at [44, 170] on p "Estructura normativa" at bounding box center [35, 170] width 36 height 3
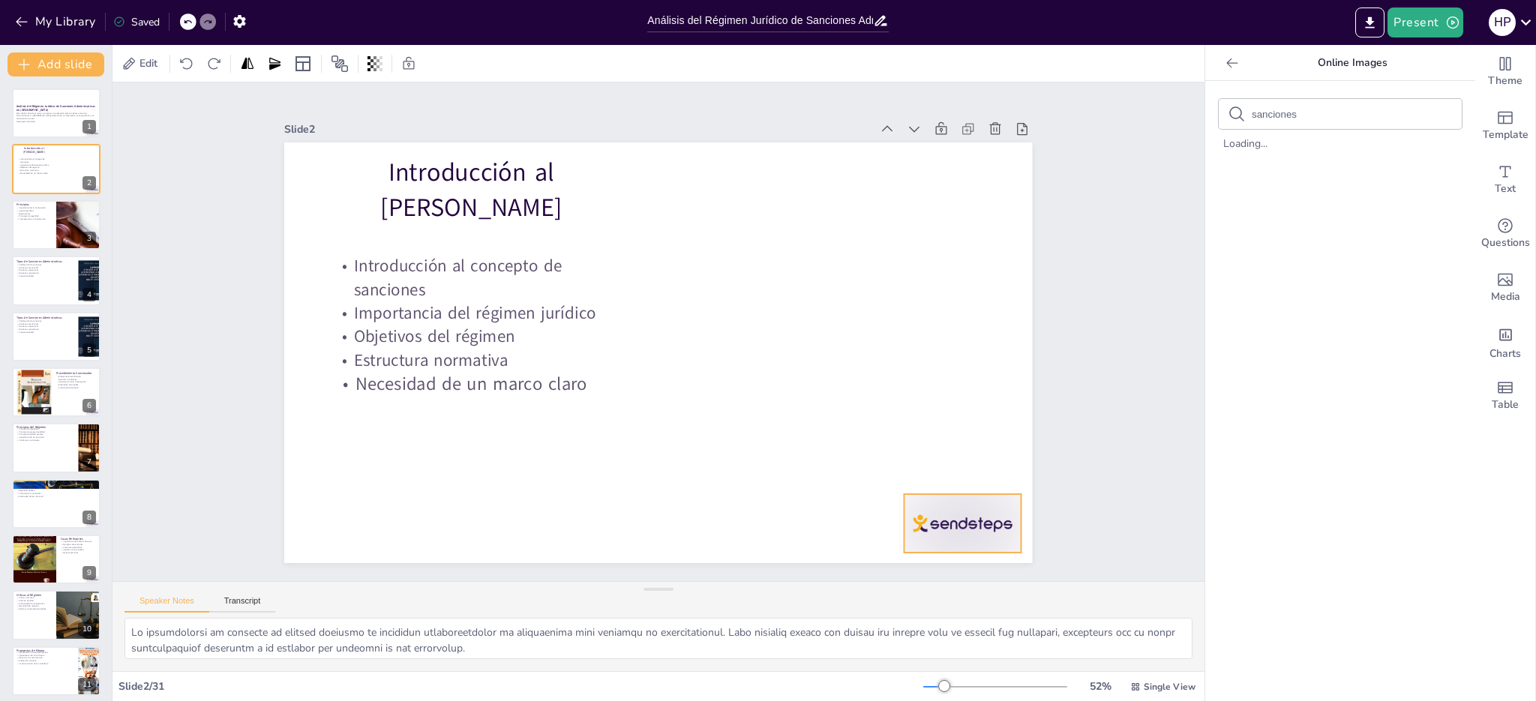
click at [780, 623] on div at bounding box center [720, 686] width 122 height 126
click at [535, 663] on icon at bounding box center [526, 672] width 18 height 18
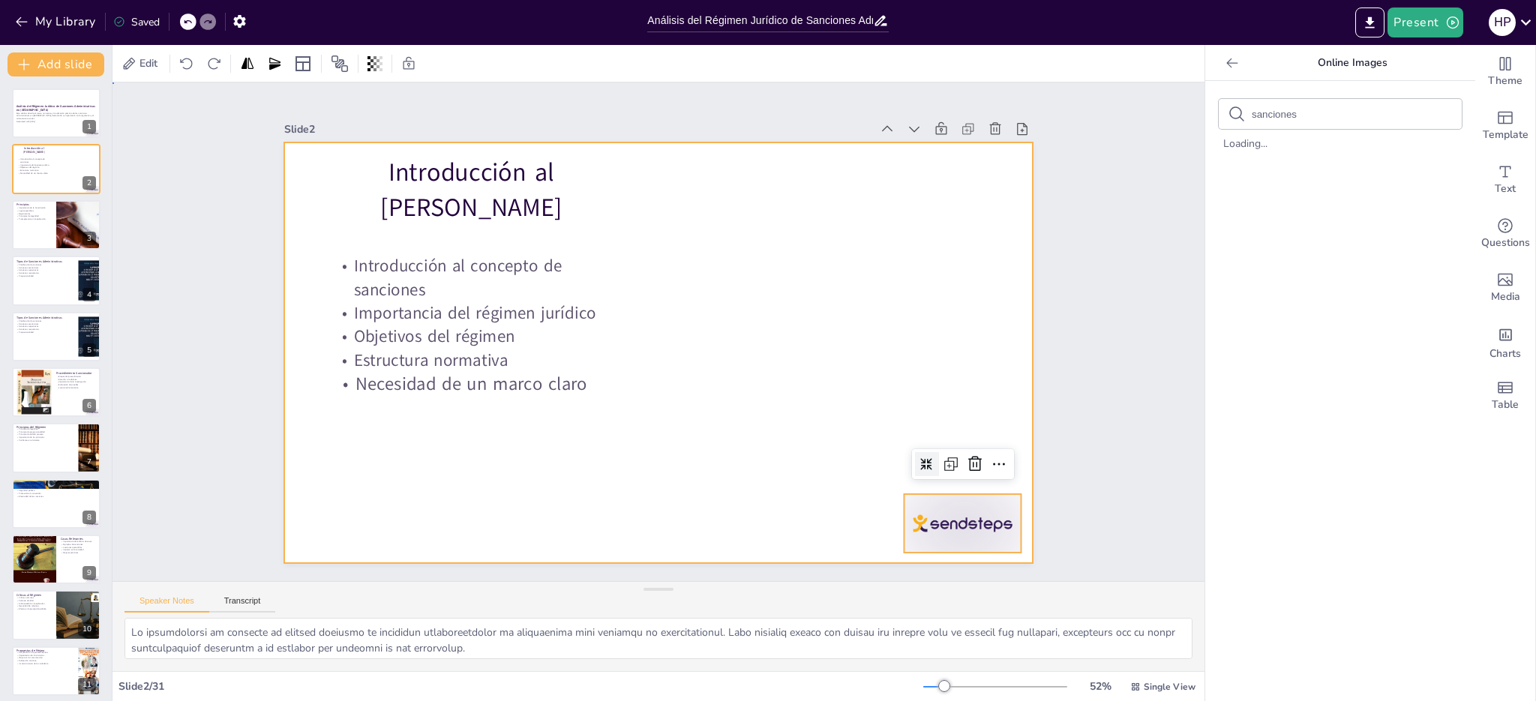
click at [738, 422] on div at bounding box center [637, 334] width 497 height 788
click at [368, 454] on div at bounding box center [305, 393] width 126 height 122
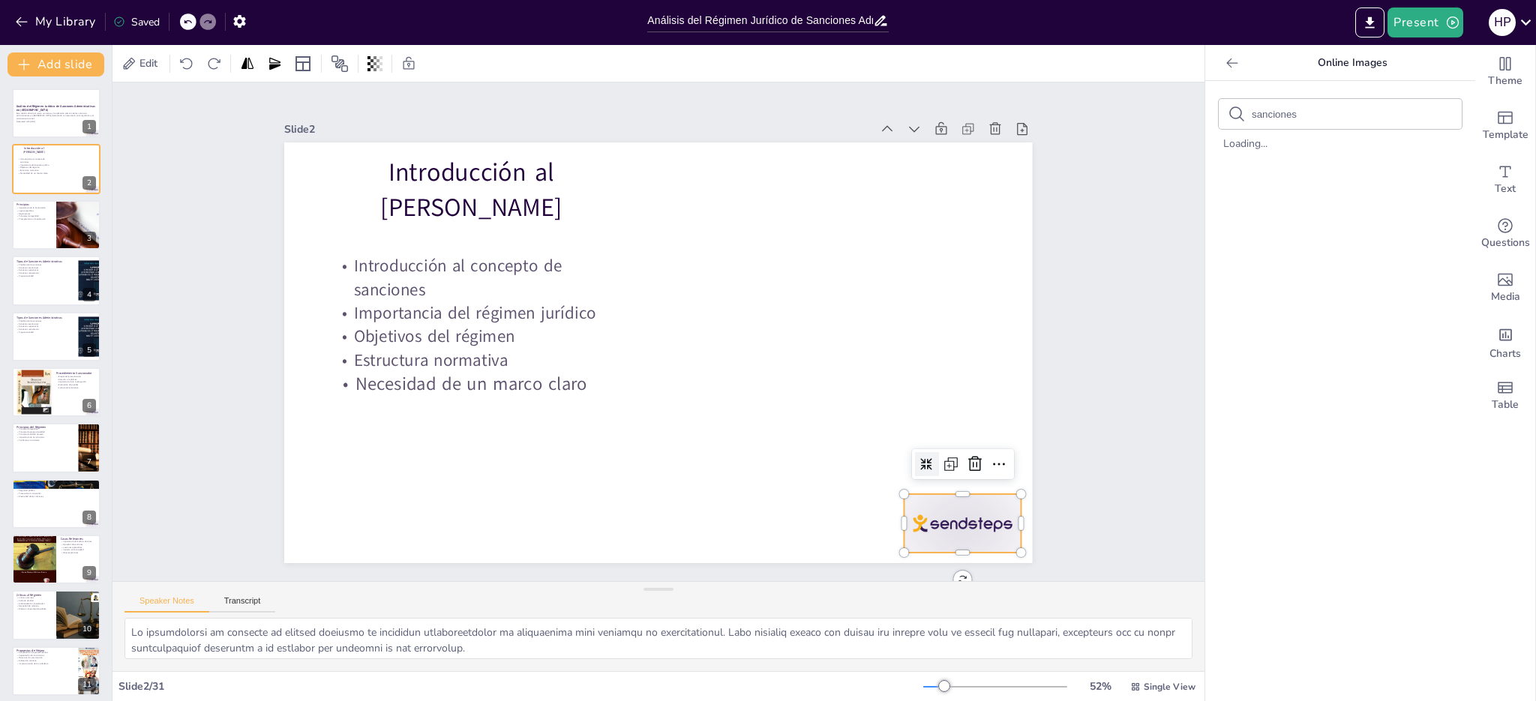
click at [437, 515] on icon at bounding box center [428, 523] width 17 height 17
click at [881, 533] on icon at bounding box center [873, 541] width 16 height 16
click at [687, 622] on icon at bounding box center [678, 630] width 17 height 17
click at [501, 92] on icon at bounding box center [492, 82] width 17 height 17
click at [858, 581] on icon at bounding box center [845, 593] width 25 height 25
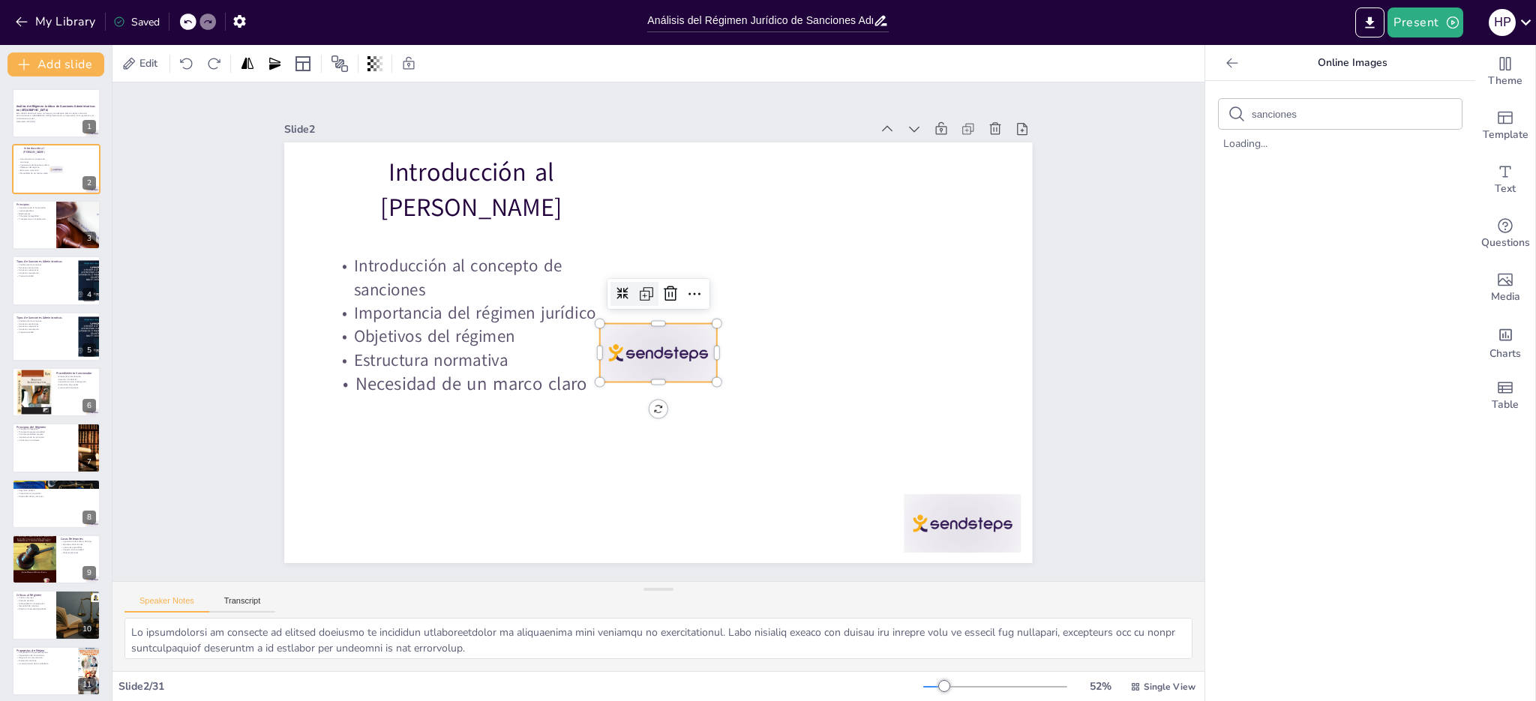
click at [686, 325] on icon at bounding box center [698, 337] width 24 height 24
click at [665, 296] on icon at bounding box center [678, 309] width 26 height 26
click at [672, 347] on div at bounding box center [657, 362] width 129 height 92
click at [672, 347] on div at bounding box center [638, 336] width 82 height 127
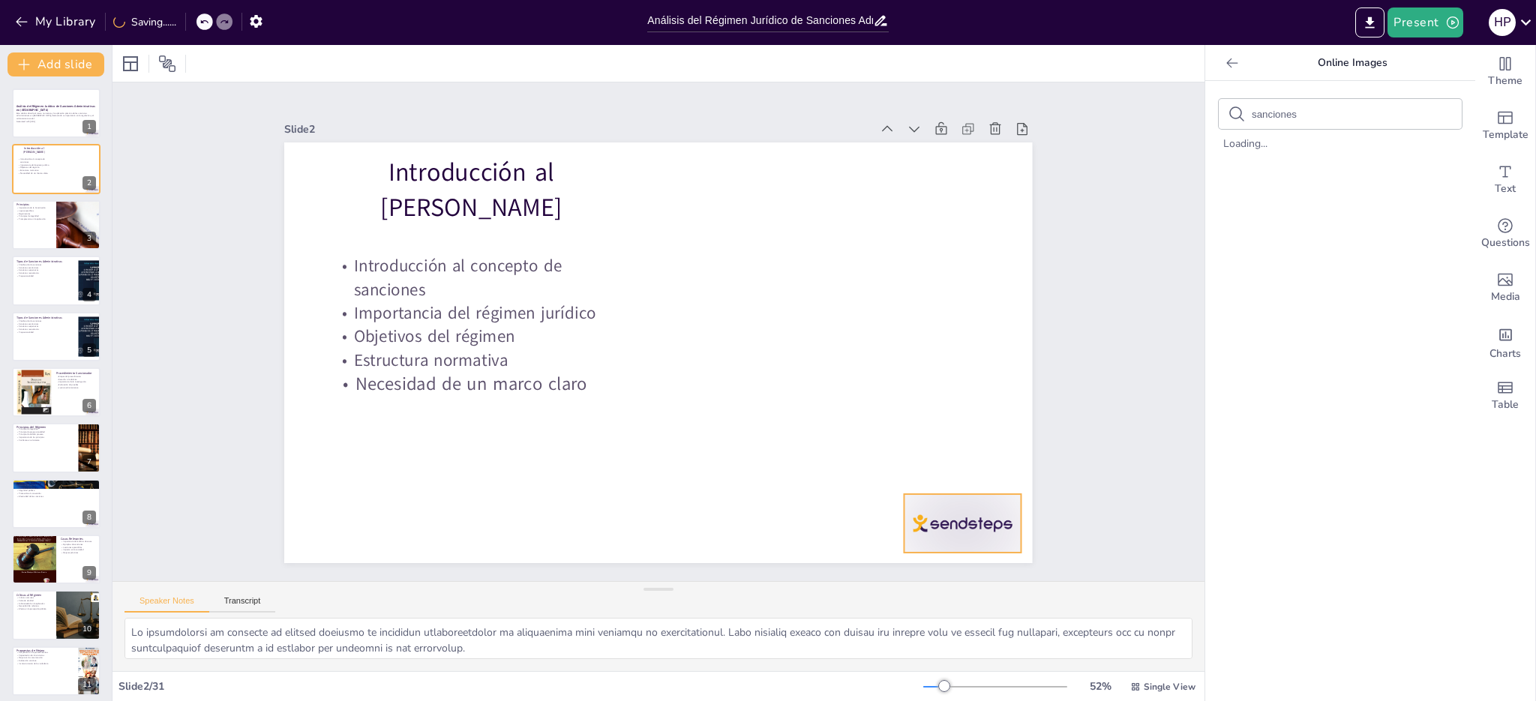
click at [496, 578] on div at bounding box center [466, 636] width 59 height 117
click at [610, 682] on icon at bounding box center [599, 692] width 21 height 21
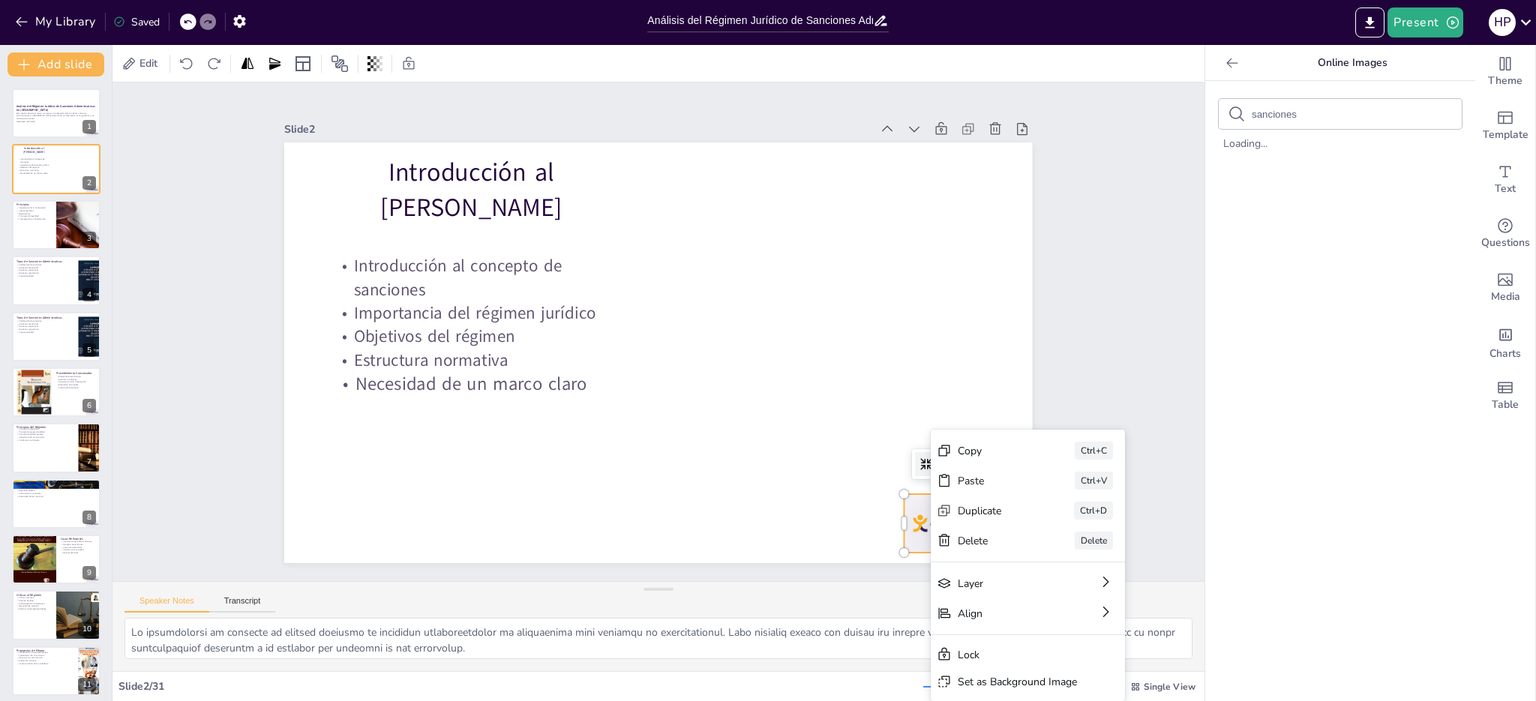
click at [917, 581] on div at bounding box center [859, 631] width 131 height 101
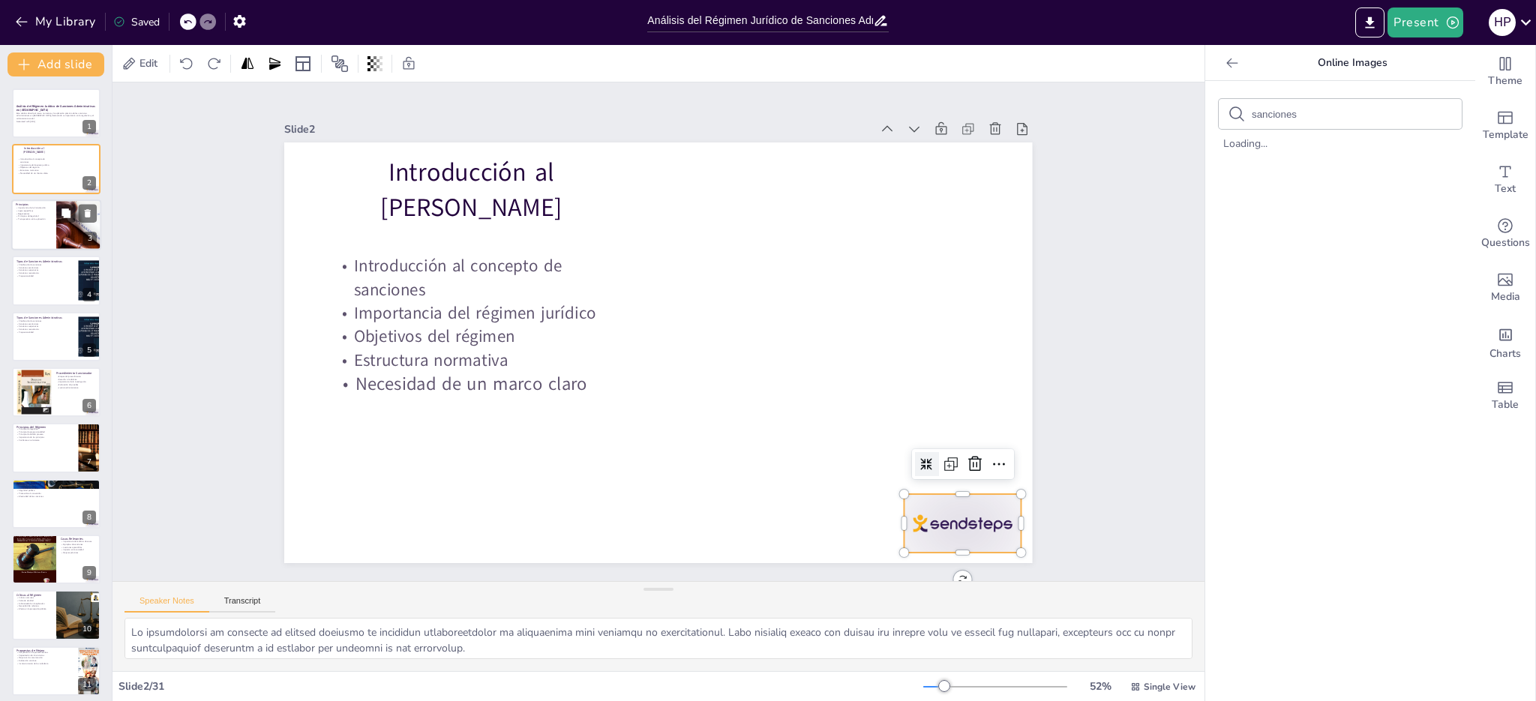
click at [34, 222] on div at bounding box center [56, 225] width 90 height 51
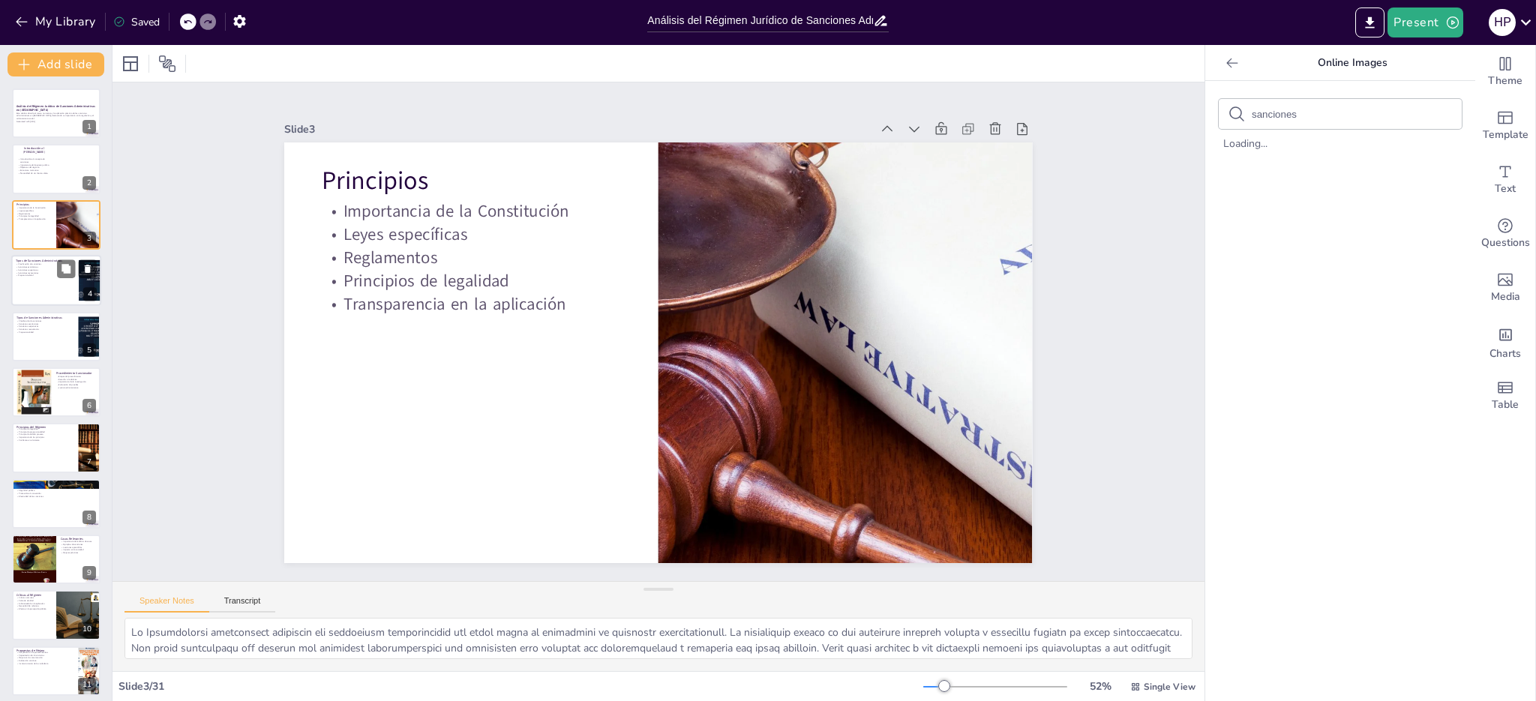
click at [38, 275] on p "Proporcionalidad" at bounding box center [45, 276] width 59 height 3
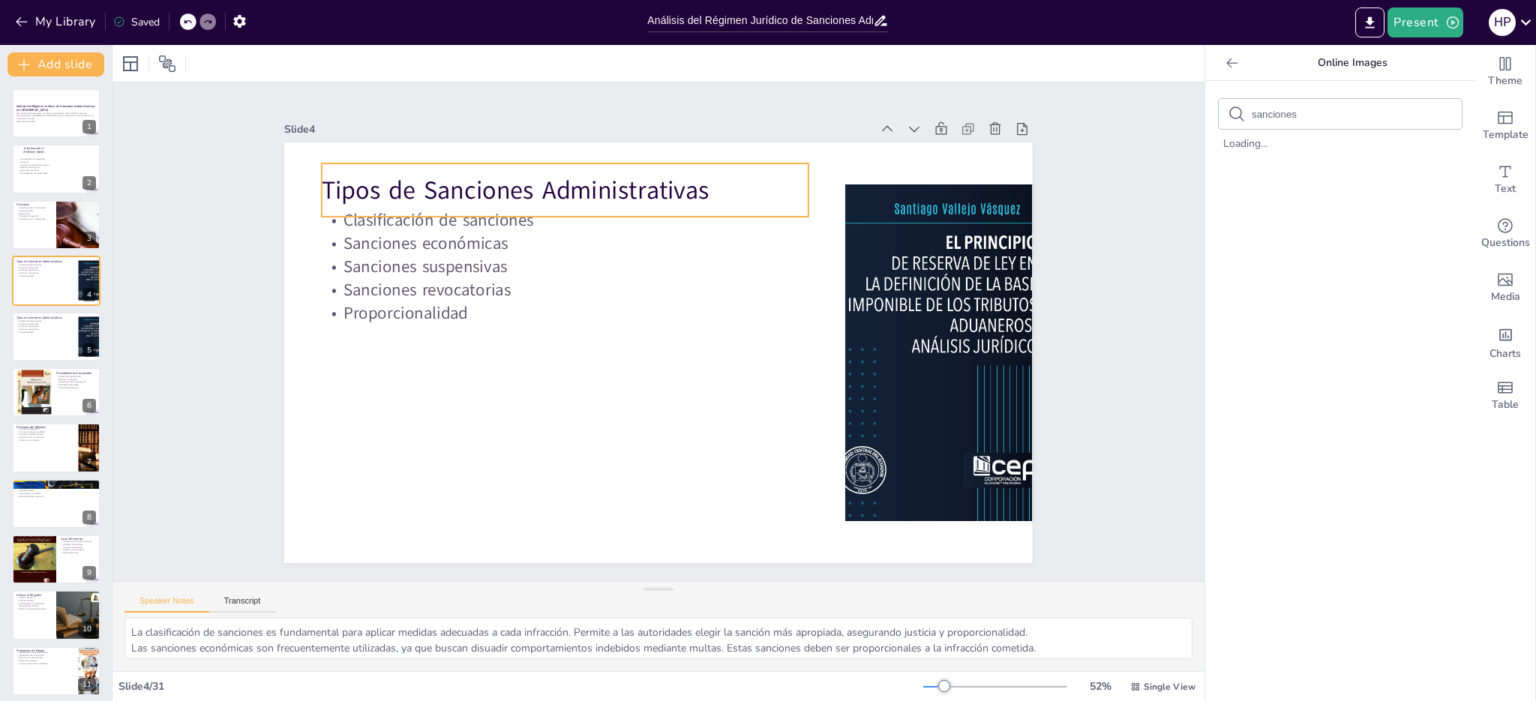
click at [635, 188] on p "Tipos de Sanciones Administrativas" at bounding box center [750, 188] width 230 height 458
click at [35, 227] on div at bounding box center [56, 225] width 90 height 51
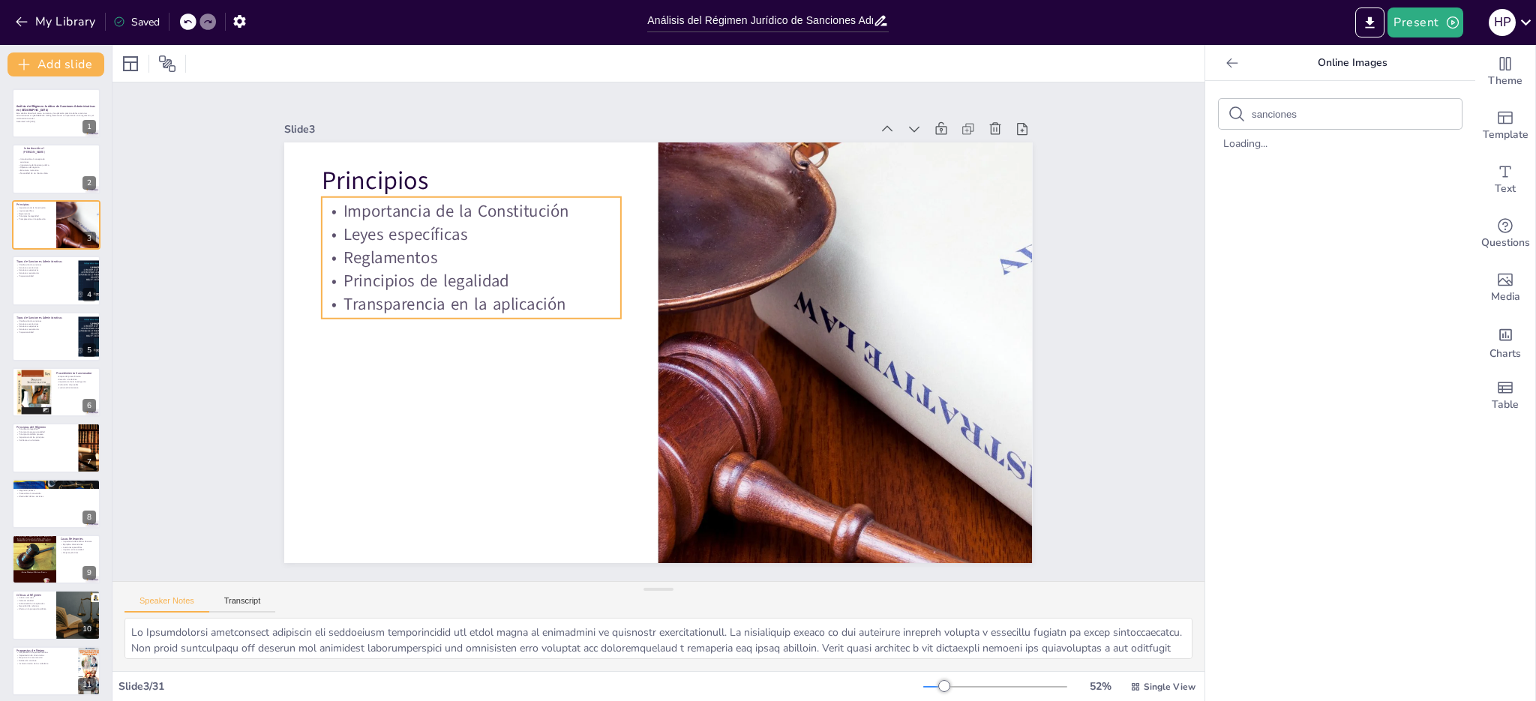
click at [768, 202] on p "Importancia de la Constitución" at bounding box center [779, 144] width 23 height 299
click at [696, 440] on p "Importancia de la Constitución" at bounding box center [845, 451] width 299 height 23
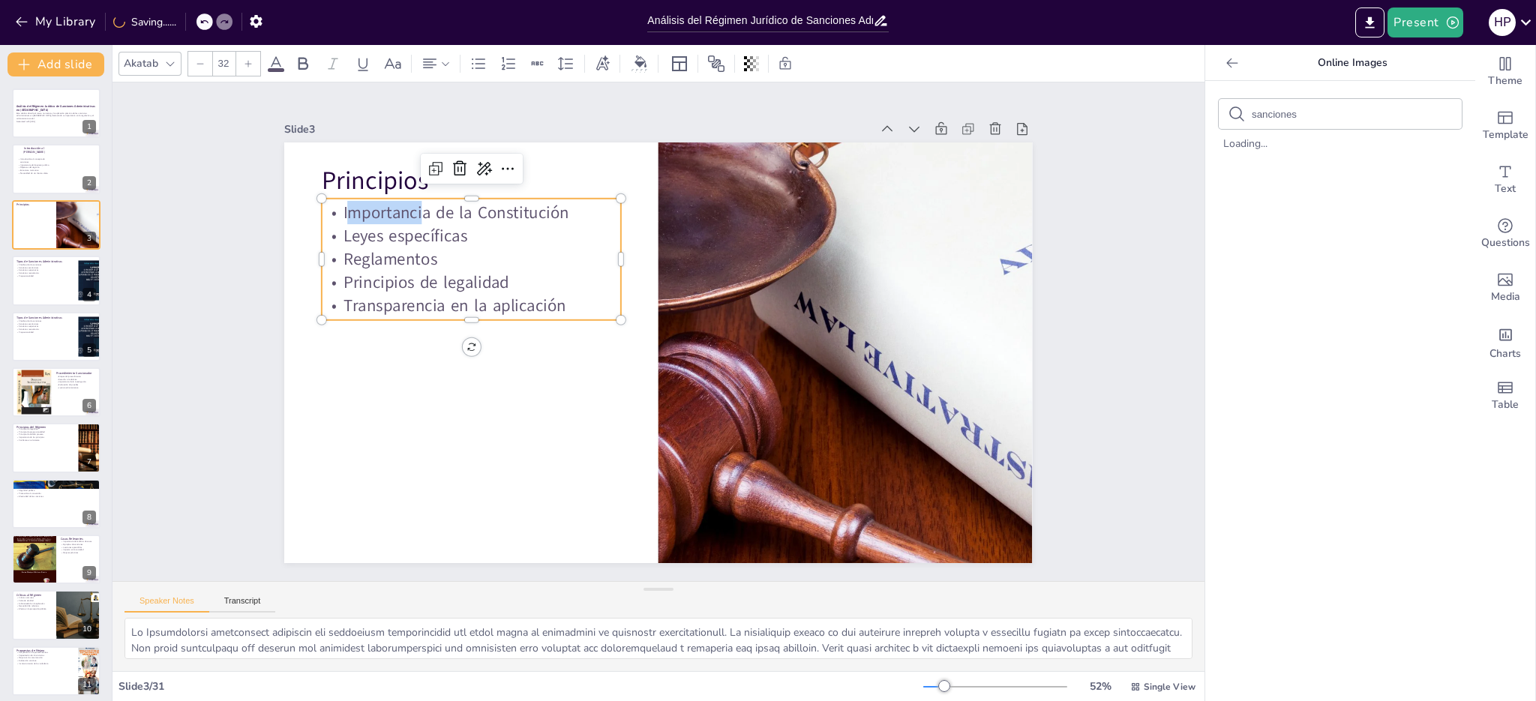
drag, startPoint x: 335, startPoint y: 209, endPoint x: 412, endPoint y: 207, distance: 77.3
click at [694, 207] on p "Importancia de la Constitución" at bounding box center [736, 124] width 85 height 298
click at [449, 216] on p "Importancia de la Constitución" at bounding box center [577, 126] width 256 height 195
drag, startPoint x: 334, startPoint y: 231, endPoint x: 465, endPoint y: 231, distance: 131.3
click at [465, 231] on p "Leyes específicas" at bounding box center [564, 144] width 256 height 195
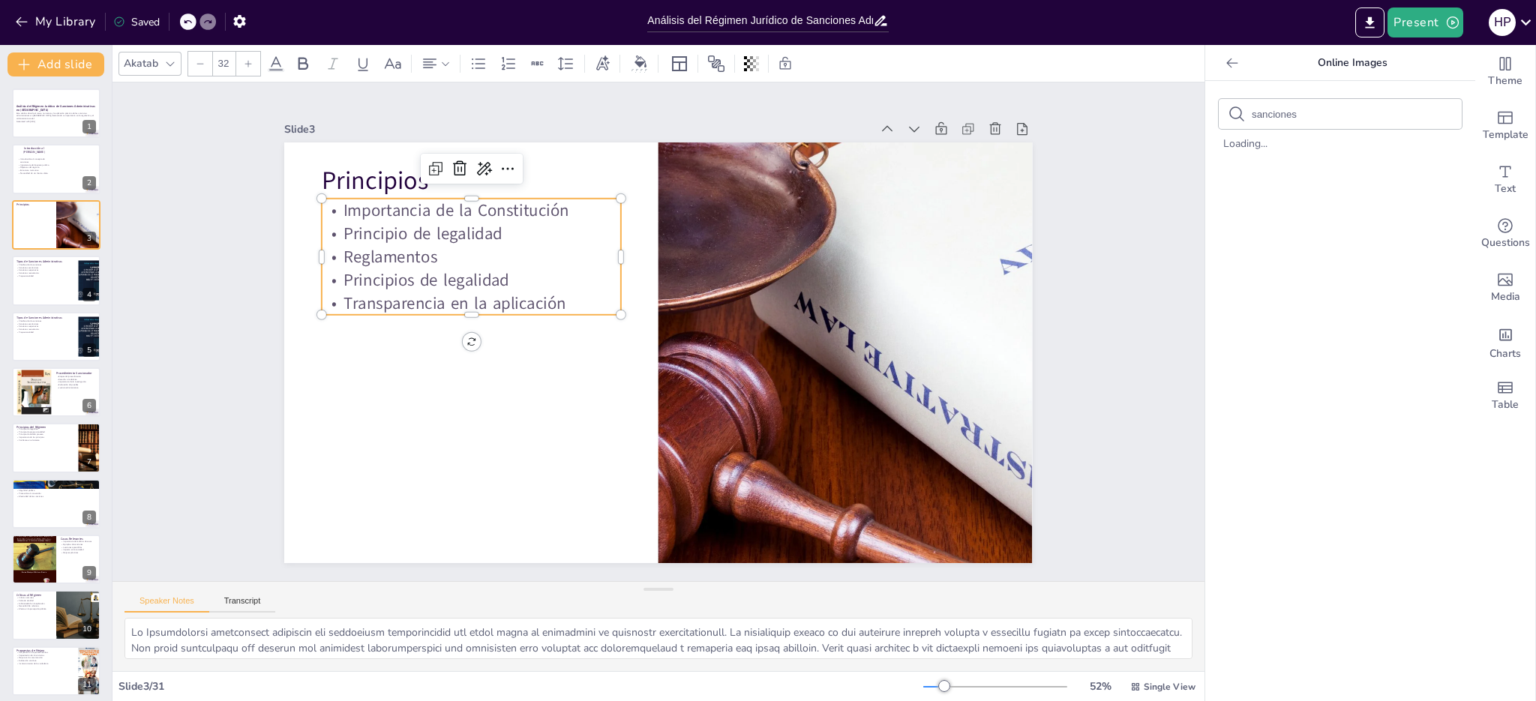
click at [430, 245] on p "Reglamentos" at bounding box center [534, 174] width 271 height 170
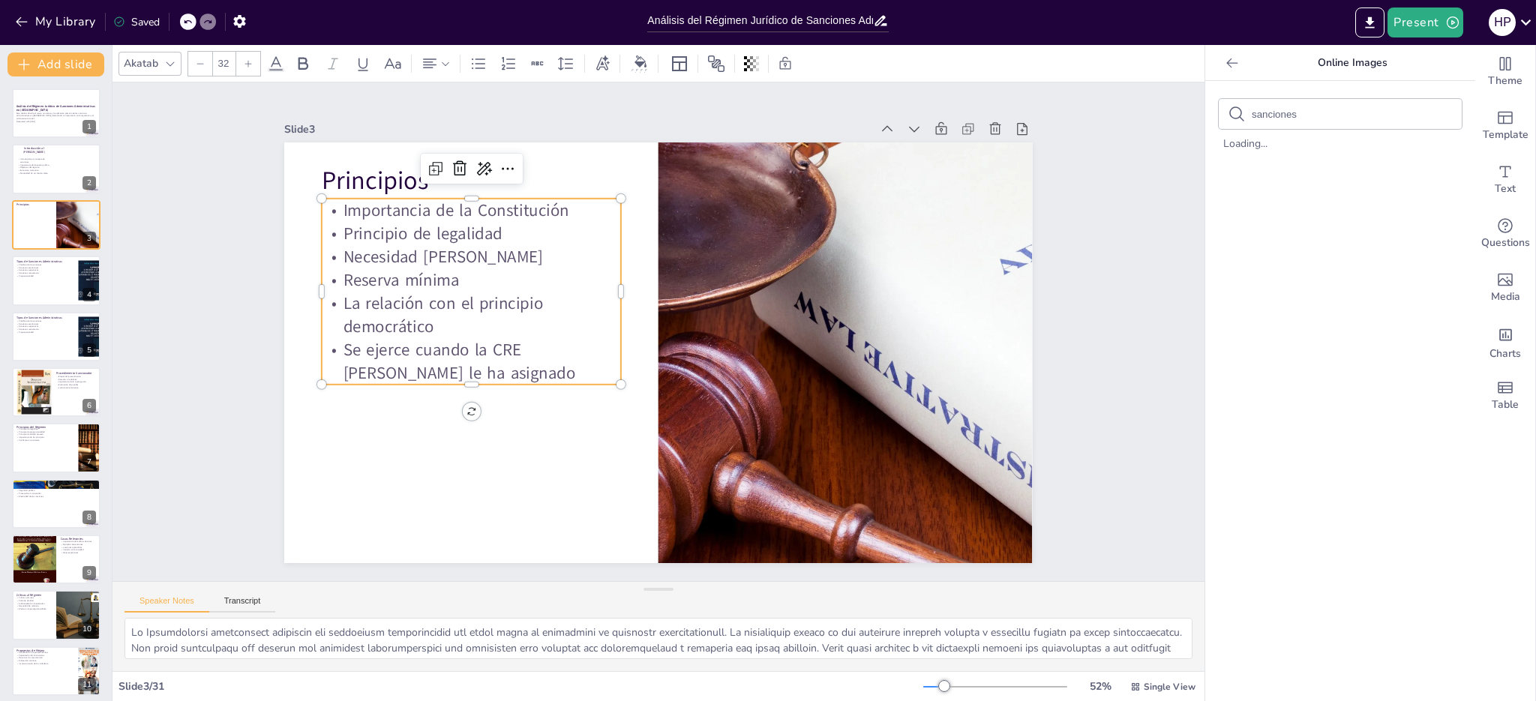
click at [451, 245] on p "Necesidad [PERSON_NAME]" at bounding box center [570, 151] width 238 height 218
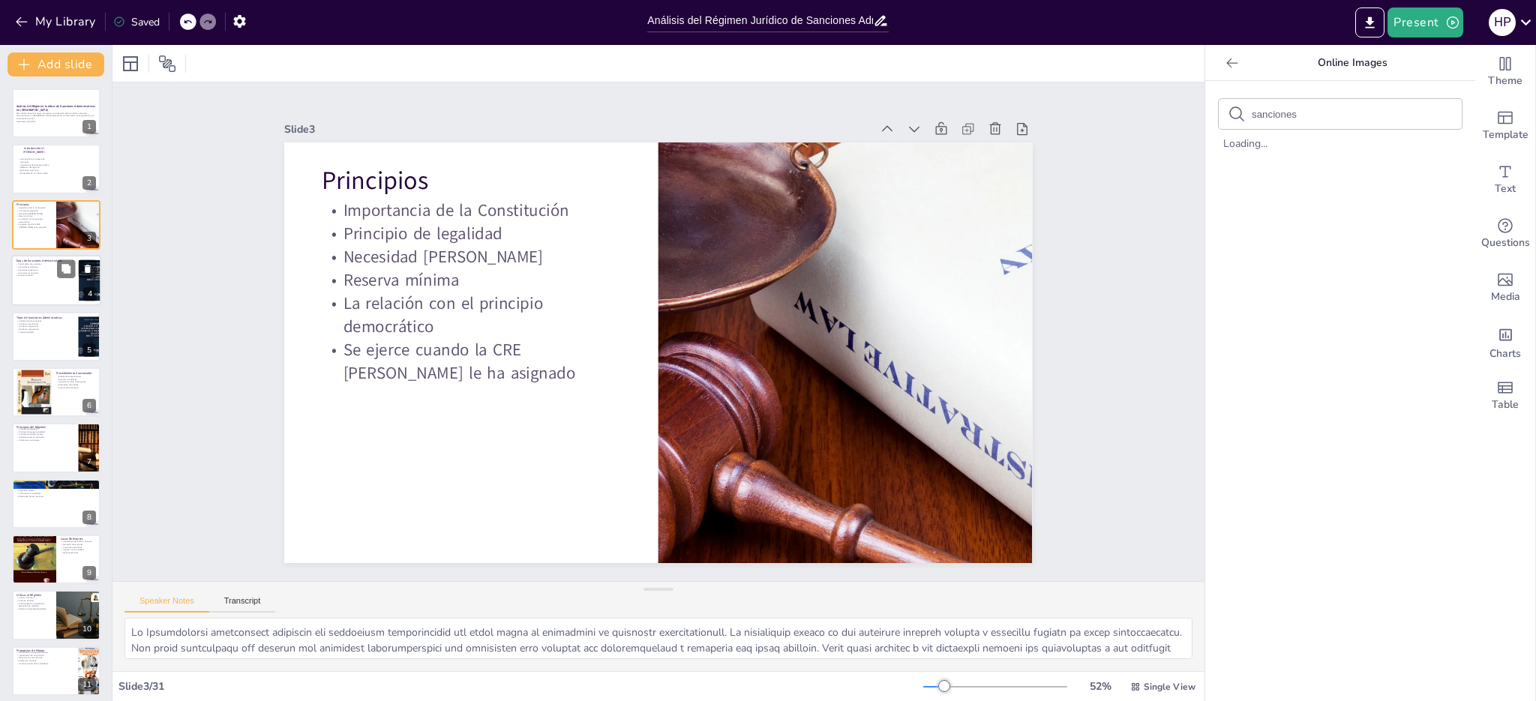
click at [54, 279] on div at bounding box center [56, 280] width 90 height 51
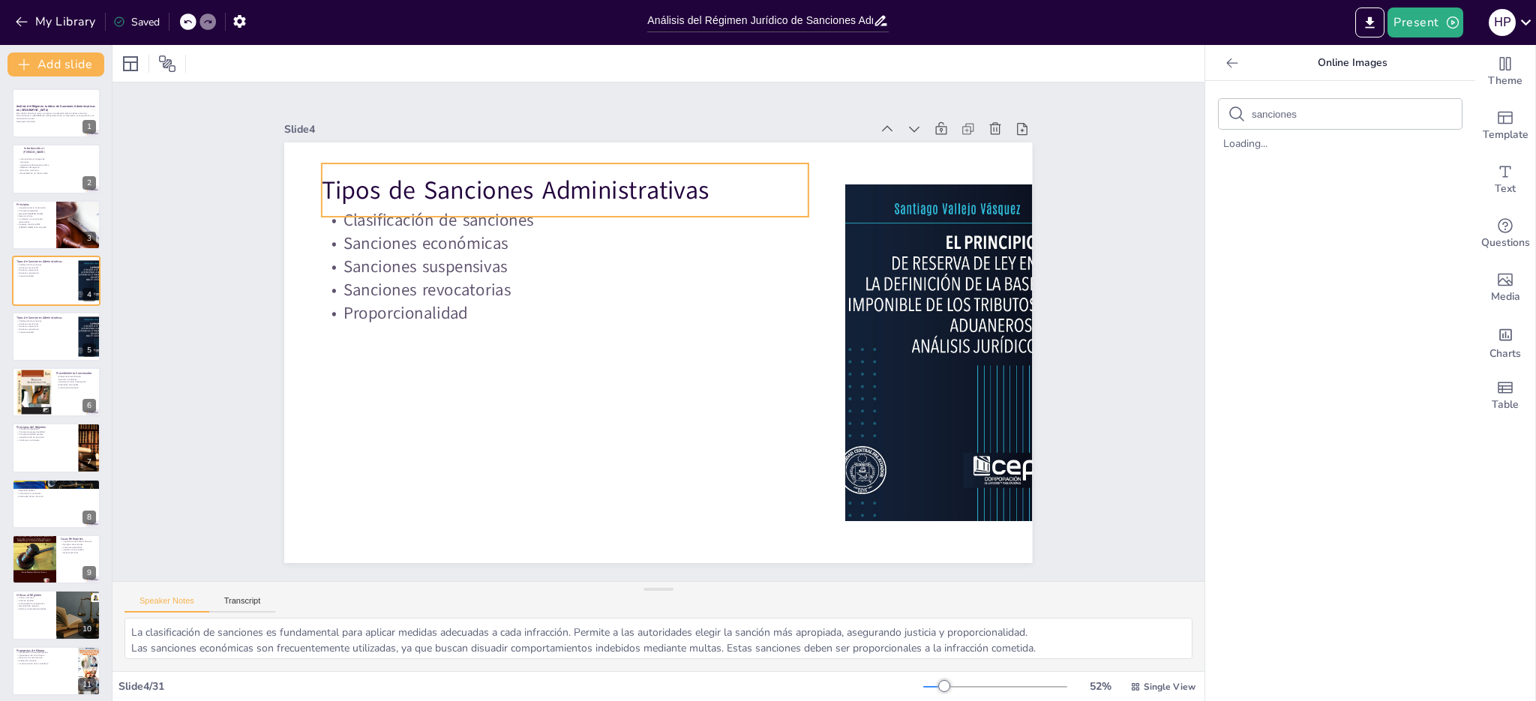
click at [598, 183] on p "Tipos de Sanciones Administrativas" at bounding box center [735, 180] width 274 height 439
click at [410, 177] on p "Tipos de Sanciones Administrativas" at bounding box center [613, 168] width 473 height 183
click at [611, 235] on p "Tipos de Sanciones Administrativas" at bounding box center [818, 392] width 414 height 314
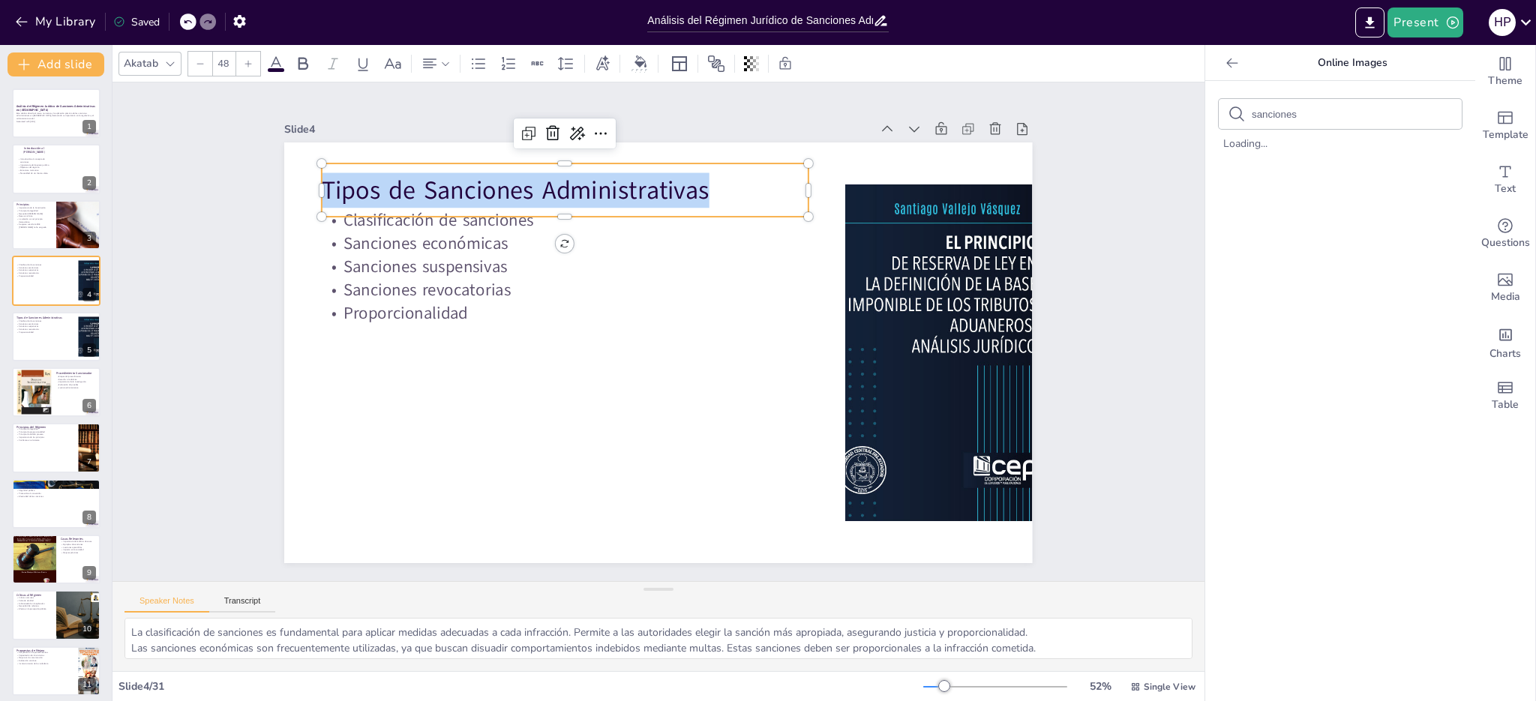
drag, startPoint x: 314, startPoint y: 184, endPoint x: 707, endPoint y: 179, distance: 393.0
click at [606, 179] on p "Tipos de Sanciones Administrativas" at bounding box center [492, 360] width 230 height 458
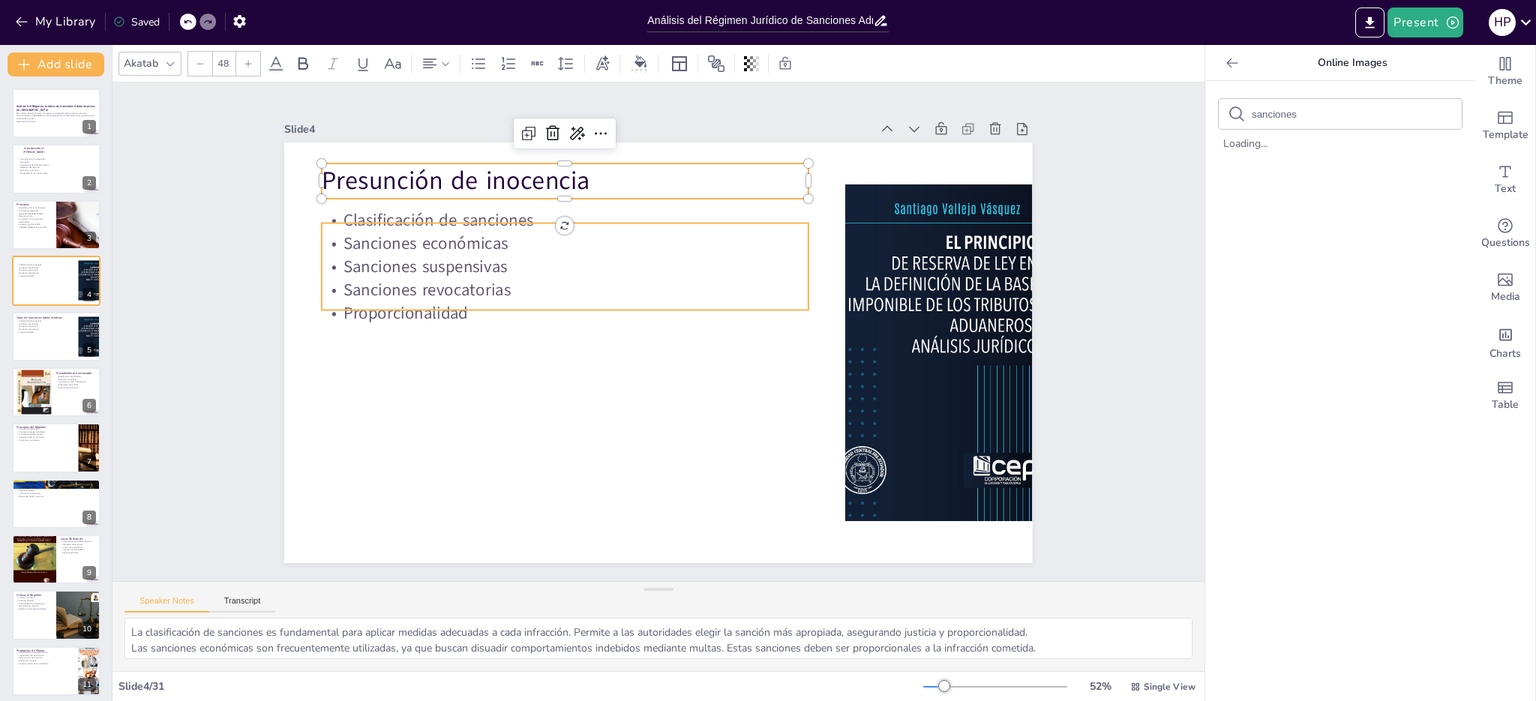
click at [680, 257] on p "Sanciones suspensivas" at bounding box center [742, 254] width 124 height 481
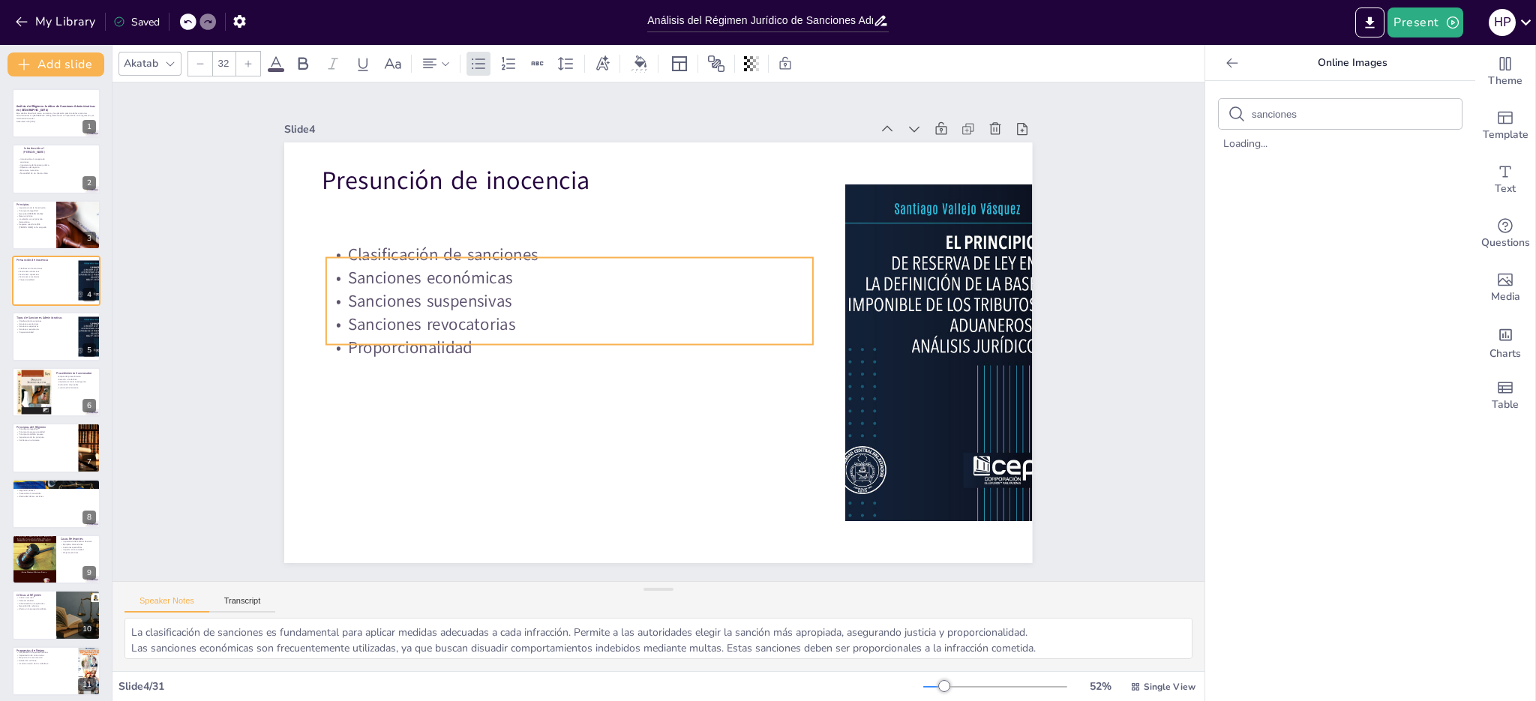
drag, startPoint x: 409, startPoint y: 256, endPoint x: 401, endPoint y: 275, distance: 20.2
click at [450, 290] on p "Sanciones suspensivas" at bounding box center [621, 245] width 343 height 377
click at [701, 245] on div at bounding box center [757, 257] width 113 height 478
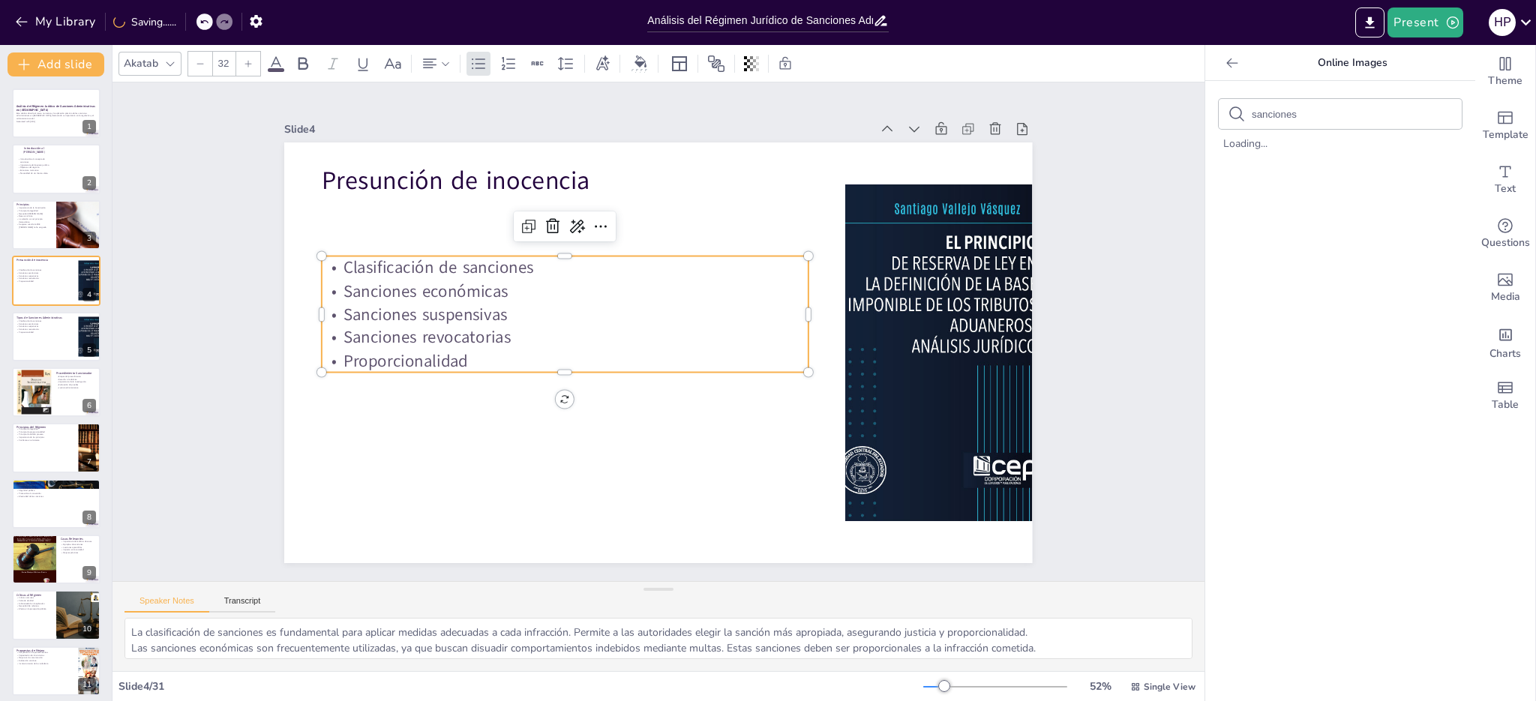
click at [521, 261] on p "Clasificación de sanciones" at bounding box center [655, 218] width 305 height 407
click at [629, 261] on p "Clasificación de sanciones" at bounding box center [760, 283] width 263 height 433
click at [516, 261] on p "Clasificación de sanciones" at bounding box center [620, 225] width 407 height 305
click at [506, 263] on p "Clasificación de sanciones" at bounding box center [644, 219] width 343 height 377
drag, startPoint x: 521, startPoint y: 264, endPoint x: 545, endPoint y: 274, distance: 25.9
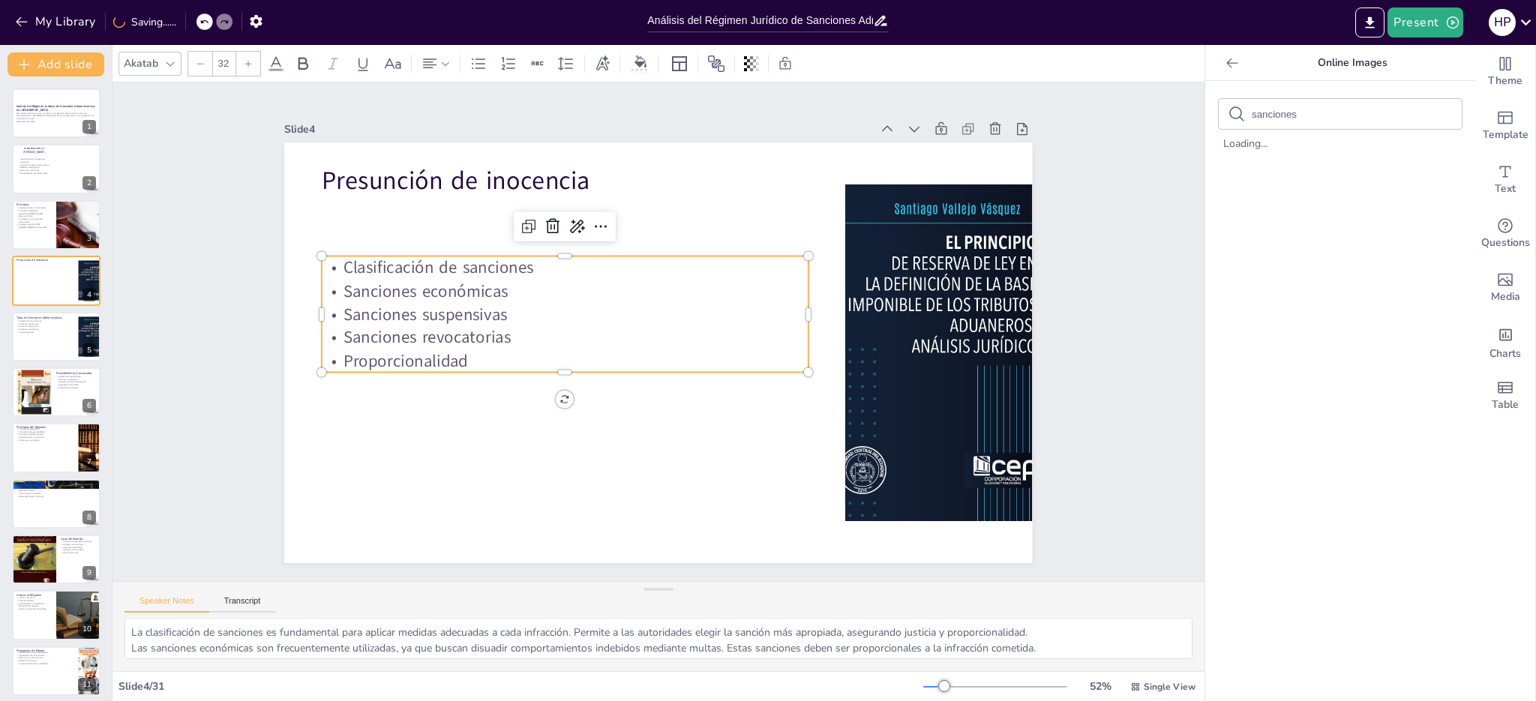
click at [676, 264] on p "Clasificación de sanciones" at bounding box center [713, 232] width 74 height 486
click at [507, 332] on p "Sanciones revocatorias" at bounding box center [565, 328] width 486 height 74
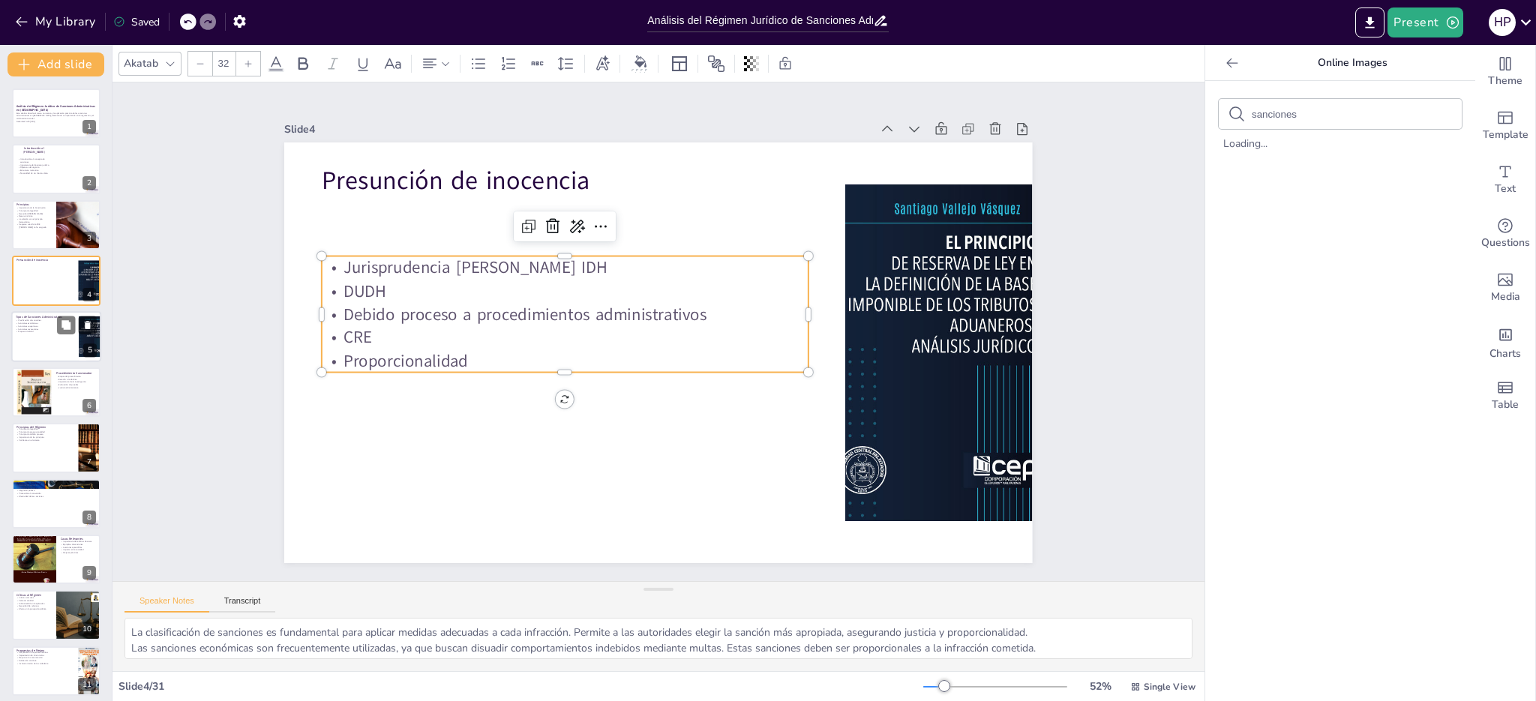
click at [43, 339] on div at bounding box center [56, 336] width 90 height 51
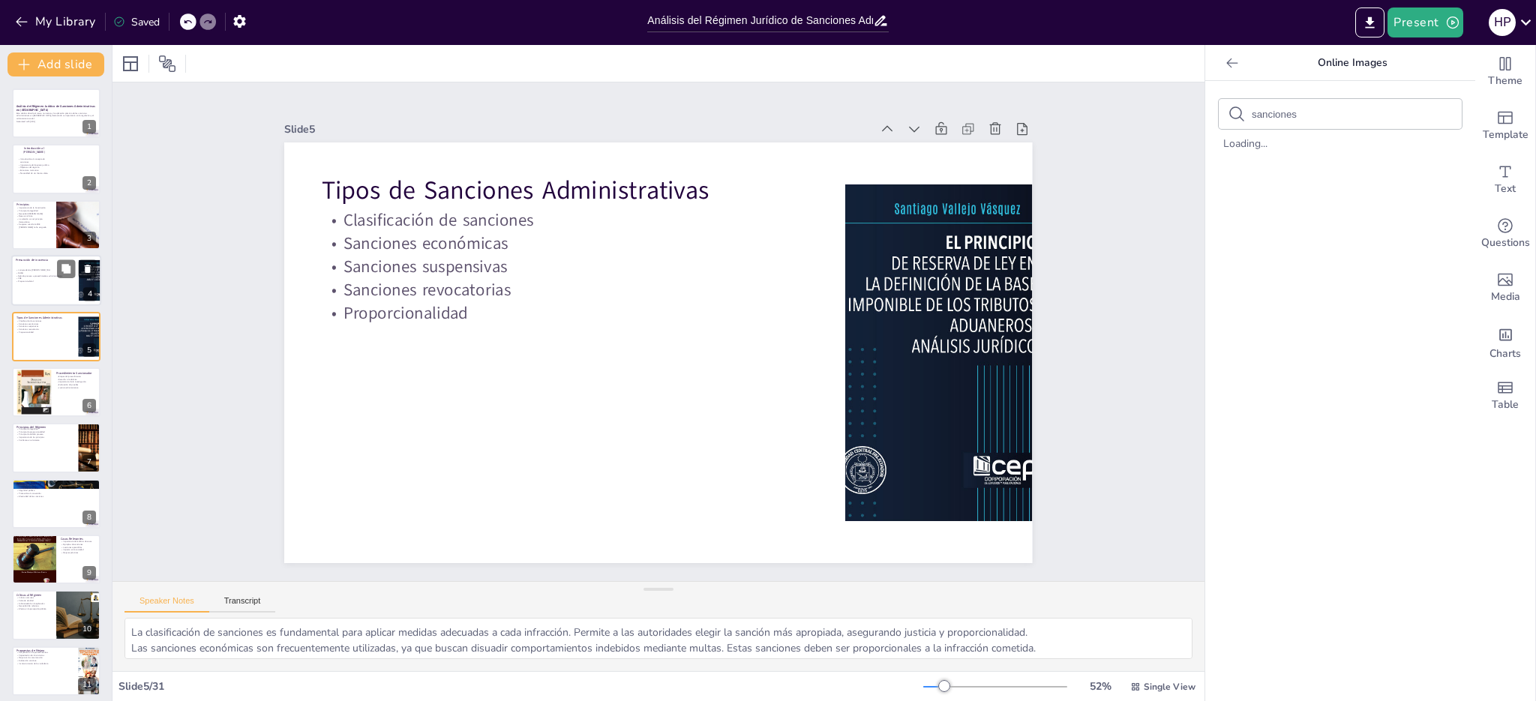
click at [45, 274] on div "Jurisprudencia de Corte IDH DUDH Debido proceso a procedimientos administrativo…" at bounding box center [45, 276] width 59 height 14
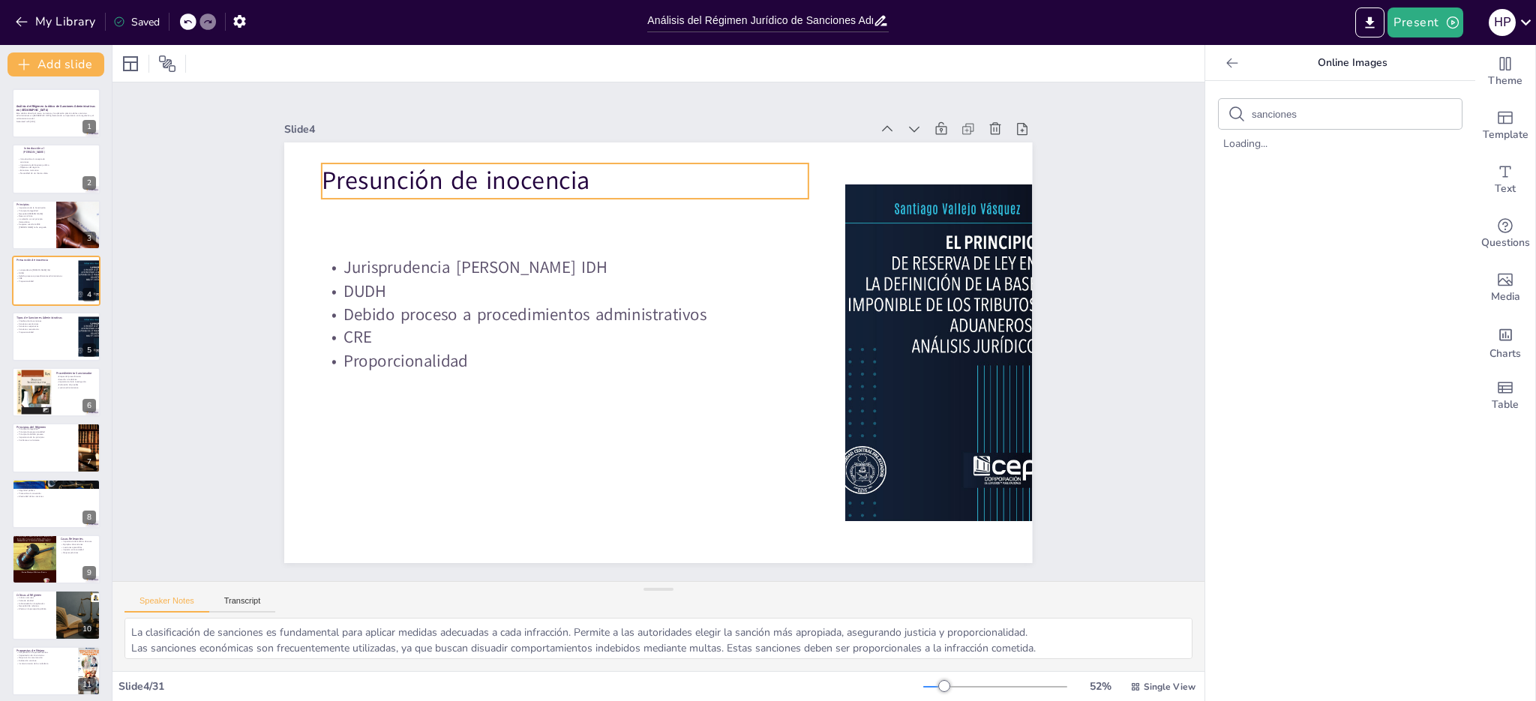
click at [404, 178] on p "Presunción de inocencia" at bounding box center [523, 217] width 473 height 184
click at [449, 64] on icon at bounding box center [445, 64] width 11 height 11
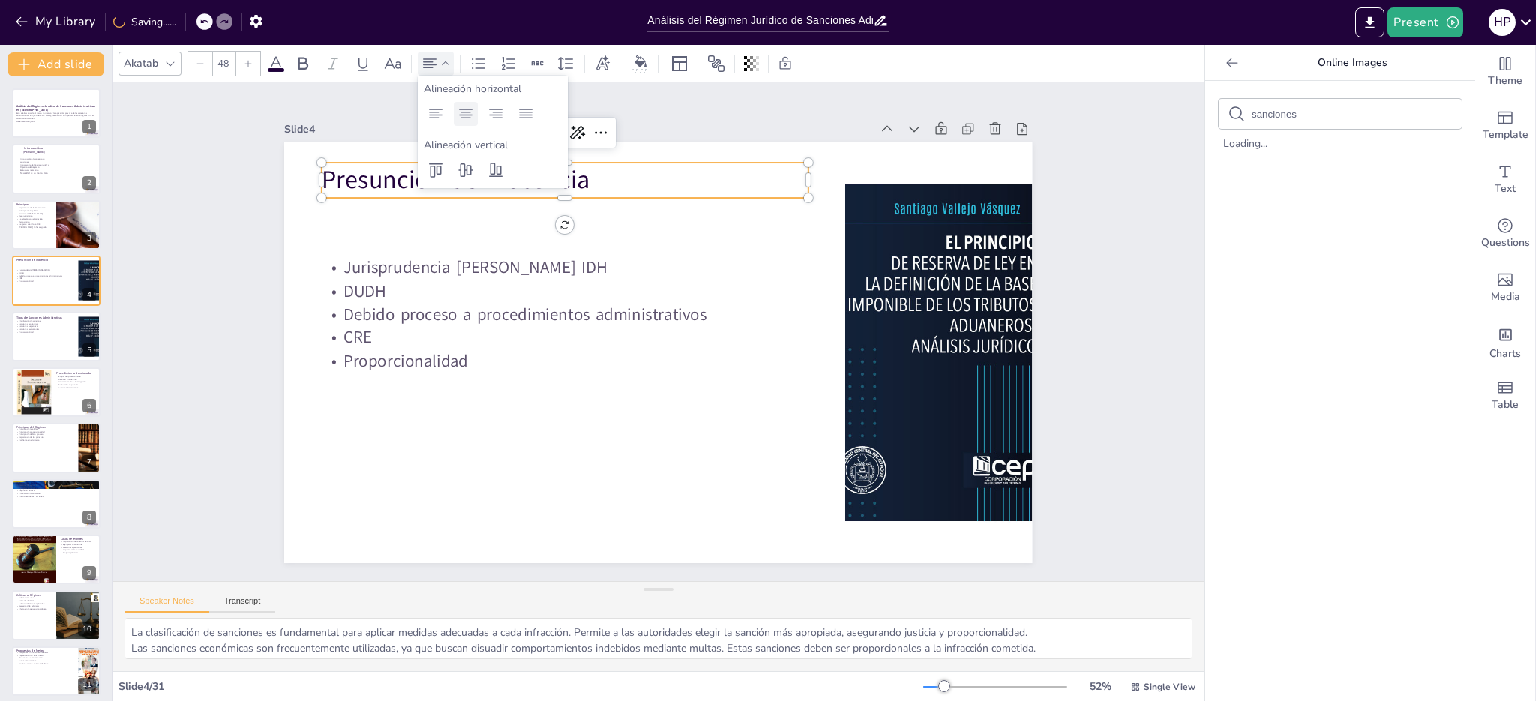
click at [470, 117] on icon at bounding box center [466, 114] width 18 height 18
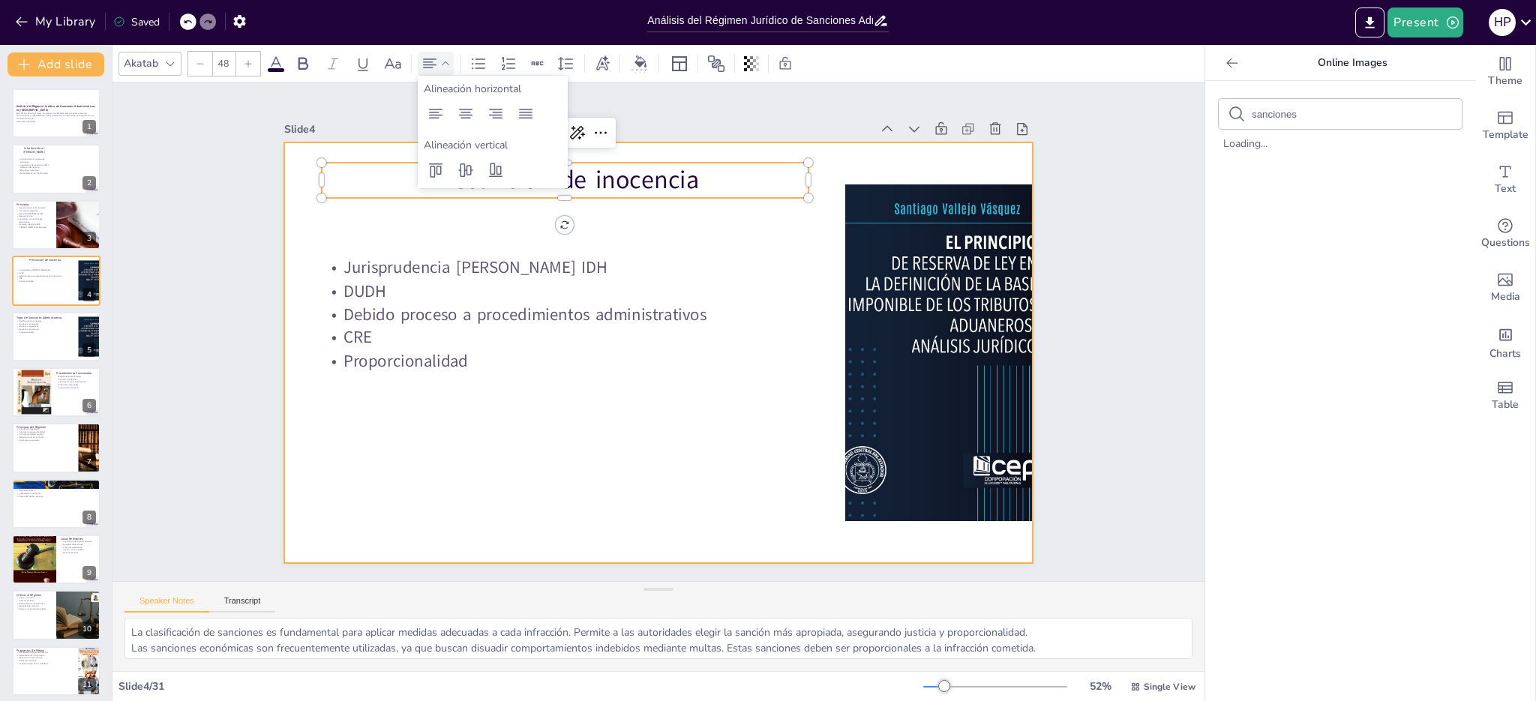
click at [569, 434] on div at bounding box center [650, 351] width 854 height 689
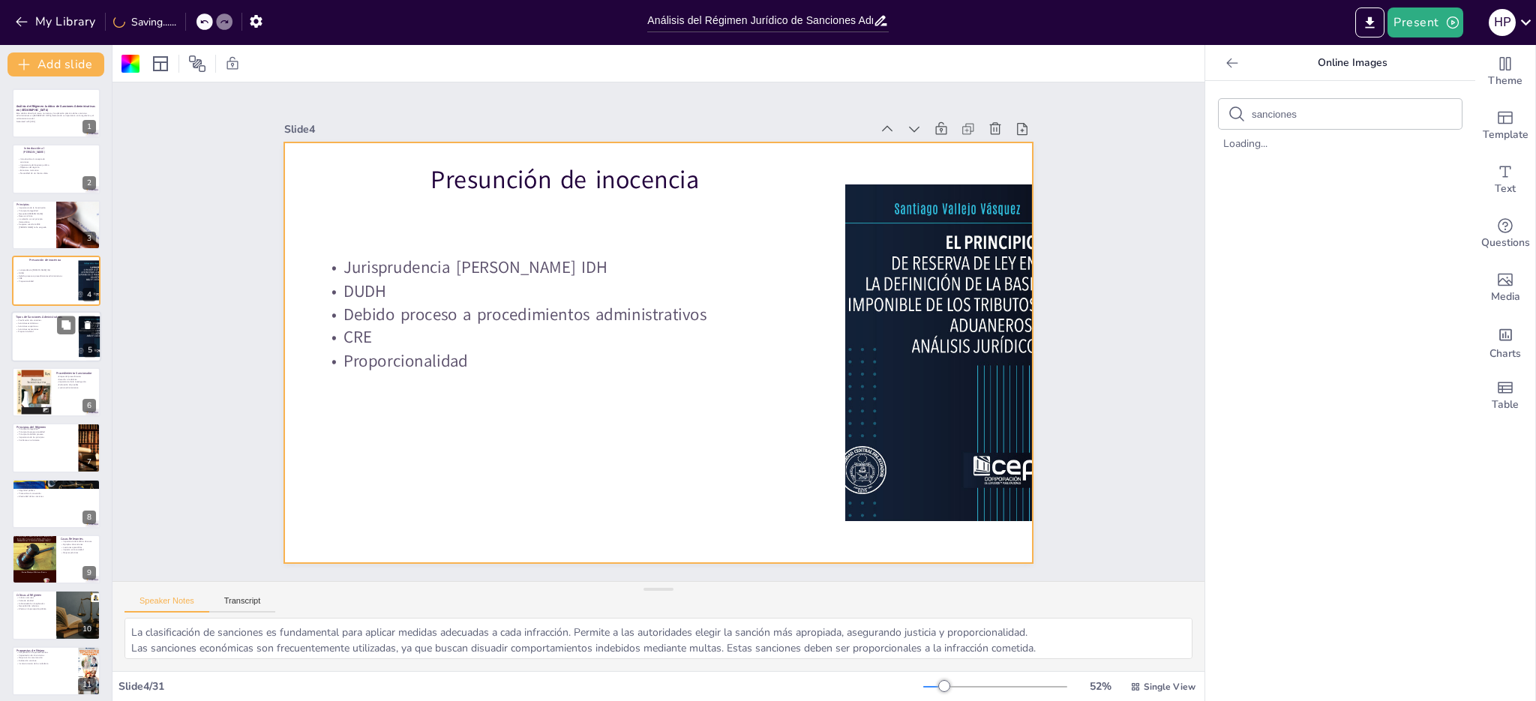
click at [50, 335] on div at bounding box center [56, 336] width 90 height 51
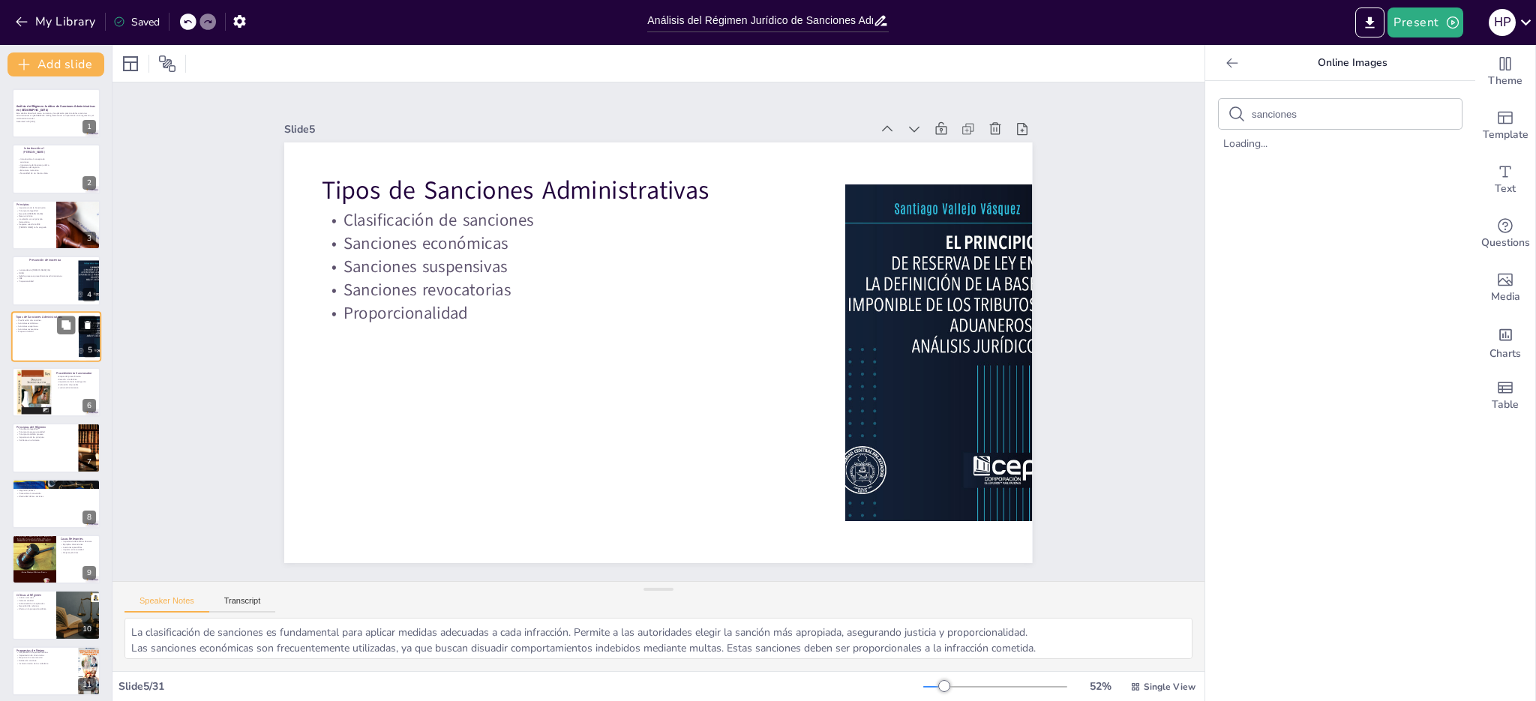
click at [90, 323] on icon at bounding box center [88, 325] width 11 height 11
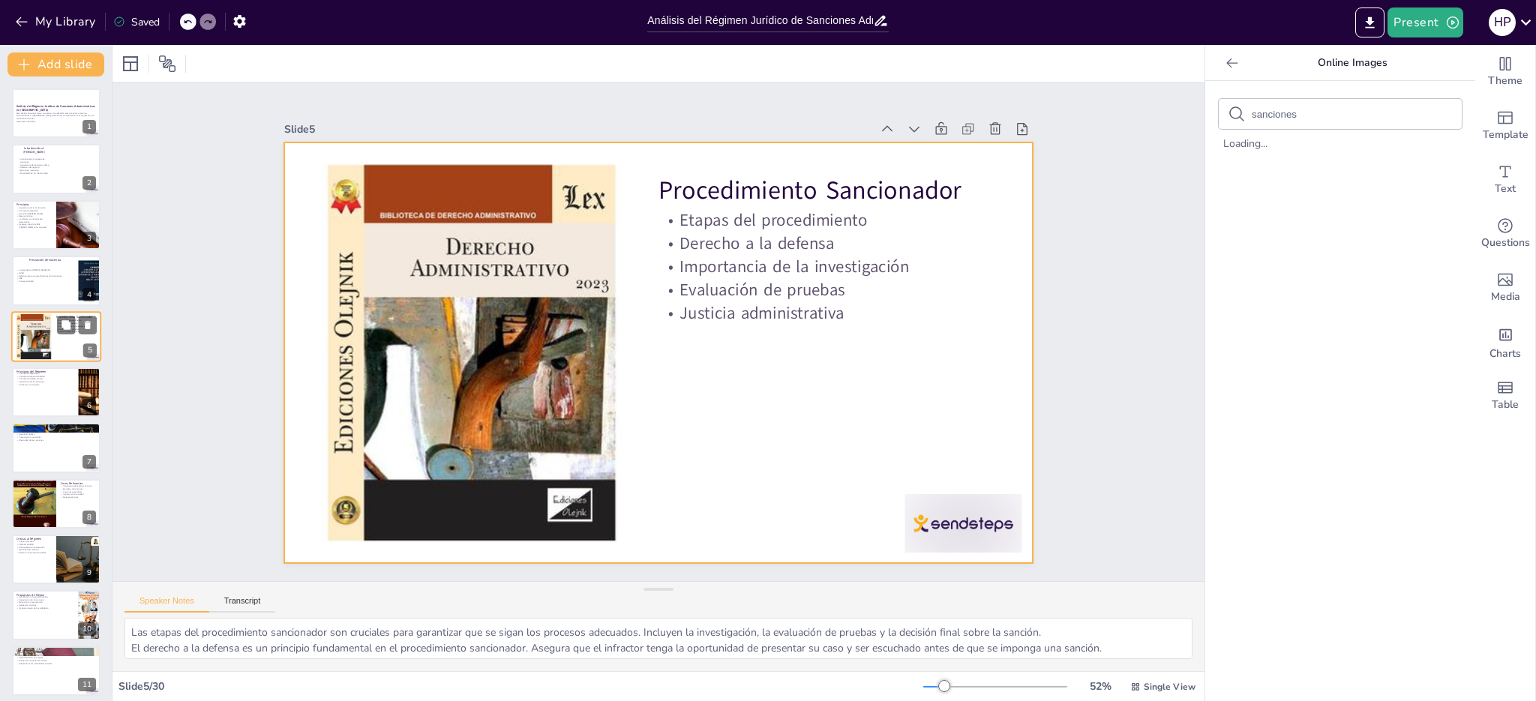
click at [59, 337] on div at bounding box center [56, 336] width 90 height 51
click at [753, 367] on div at bounding box center [640, 342] width 739 height 858
click at [746, 320] on div at bounding box center [640, 342] width 739 height 858
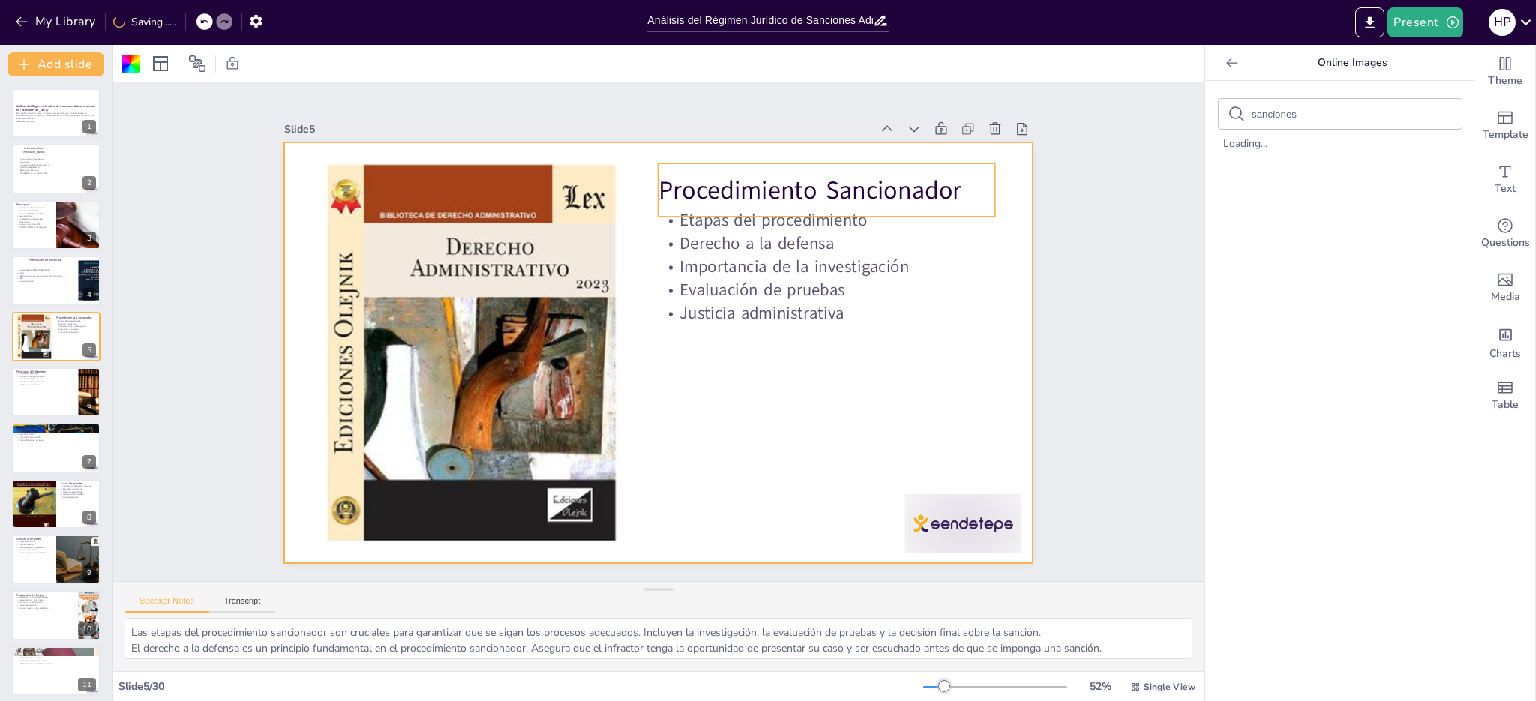
click at [759, 239] on p "Procedimiento Sancionador" at bounding box center [872, 385] width 226 height 293
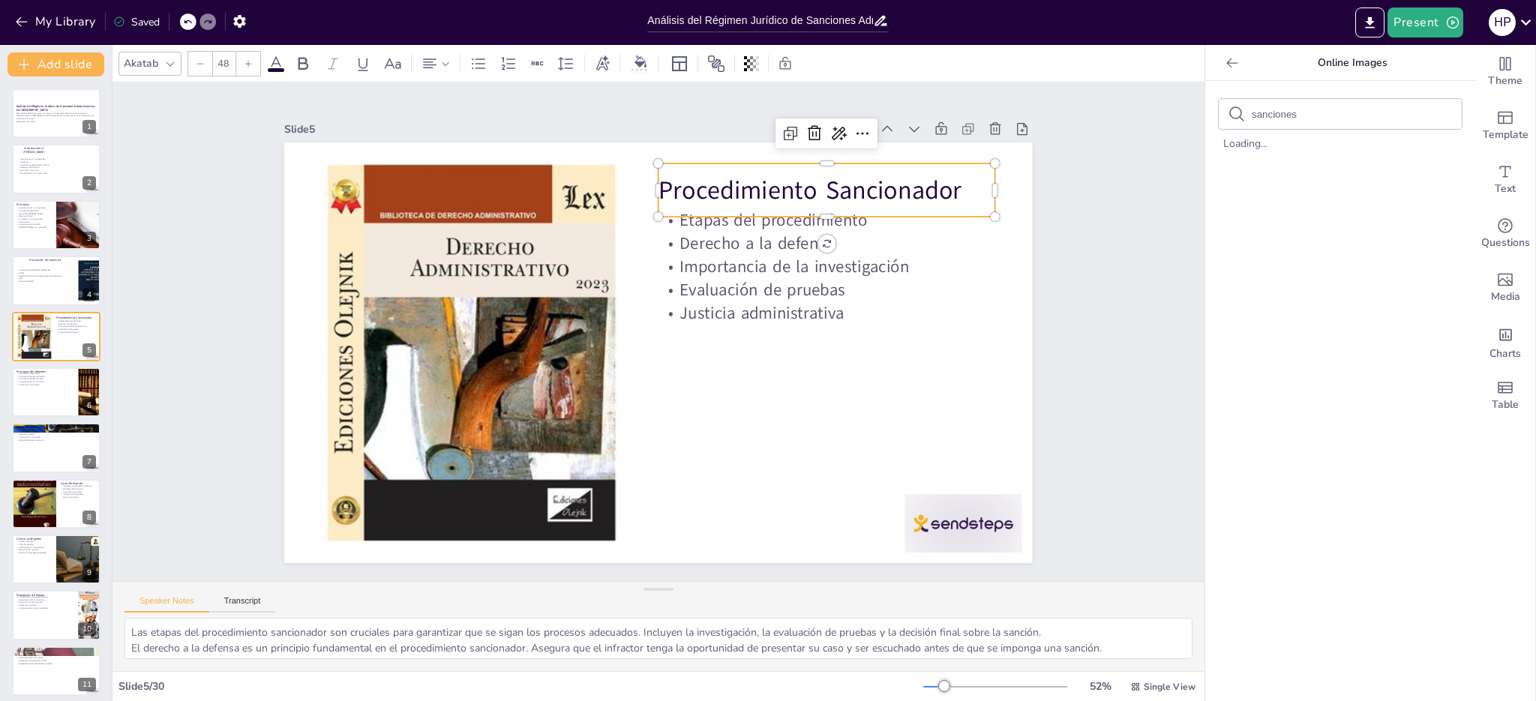
click at [725, 187] on p "Procedimiento Sancionador" at bounding box center [870, 271] width 322 height 169
click at [551, 185] on p "Procedimiento Sancionador" at bounding box center [452, 257] width 199 height 309
click at [675, 455] on p "Procedimiento Sancionador" at bounding box center [506, 490] width 338 height 70
click at [818, 332] on p "Procedimiento Sancionador" at bounding box center [799, 500] width 35 height 337
click at [558, 182] on p "Procedimiento Sancionador" at bounding box center [445, 279] width 226 height 293
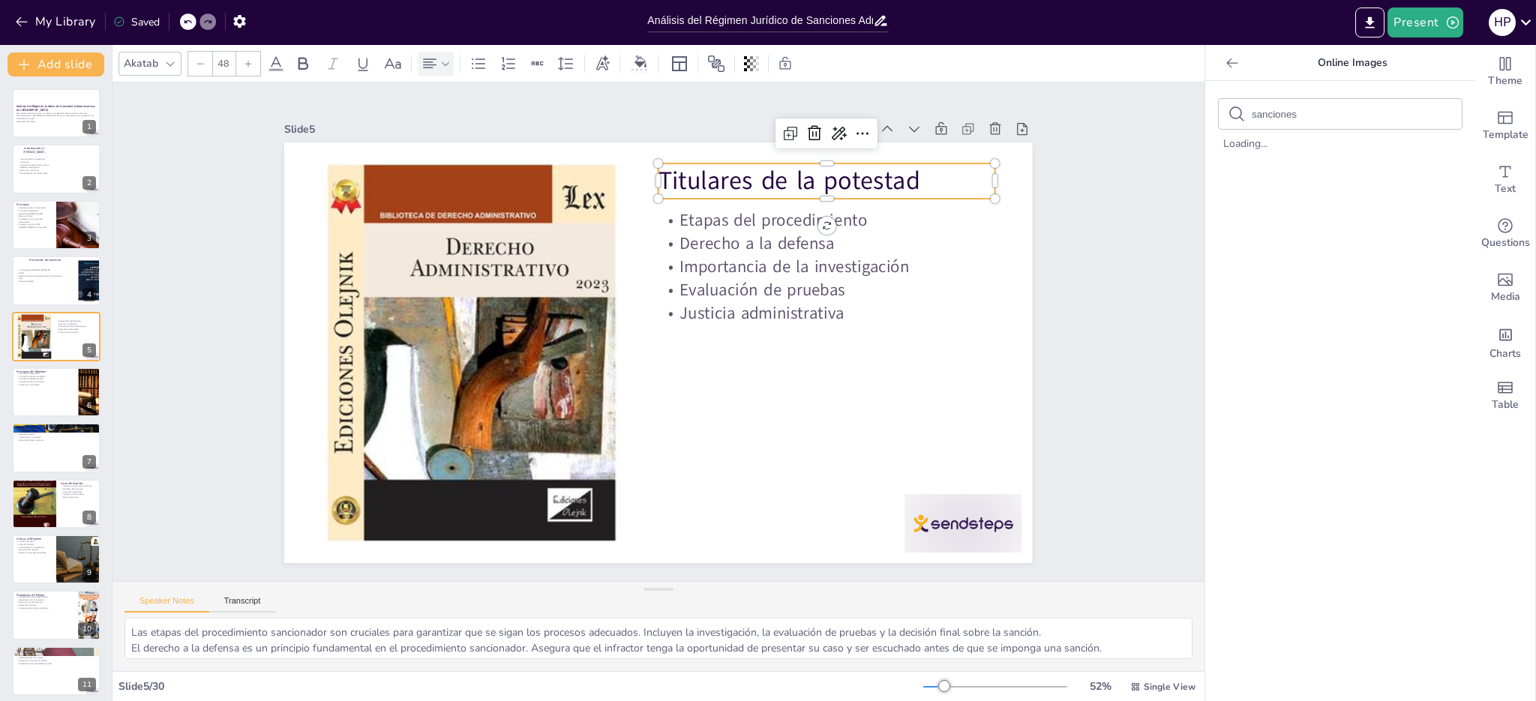
click at [446, 66] on icon at bounding box center [445, 64] width 11 height 11
click at [467, 107] on icon at bounding box center [466, 114] width 18 height 18
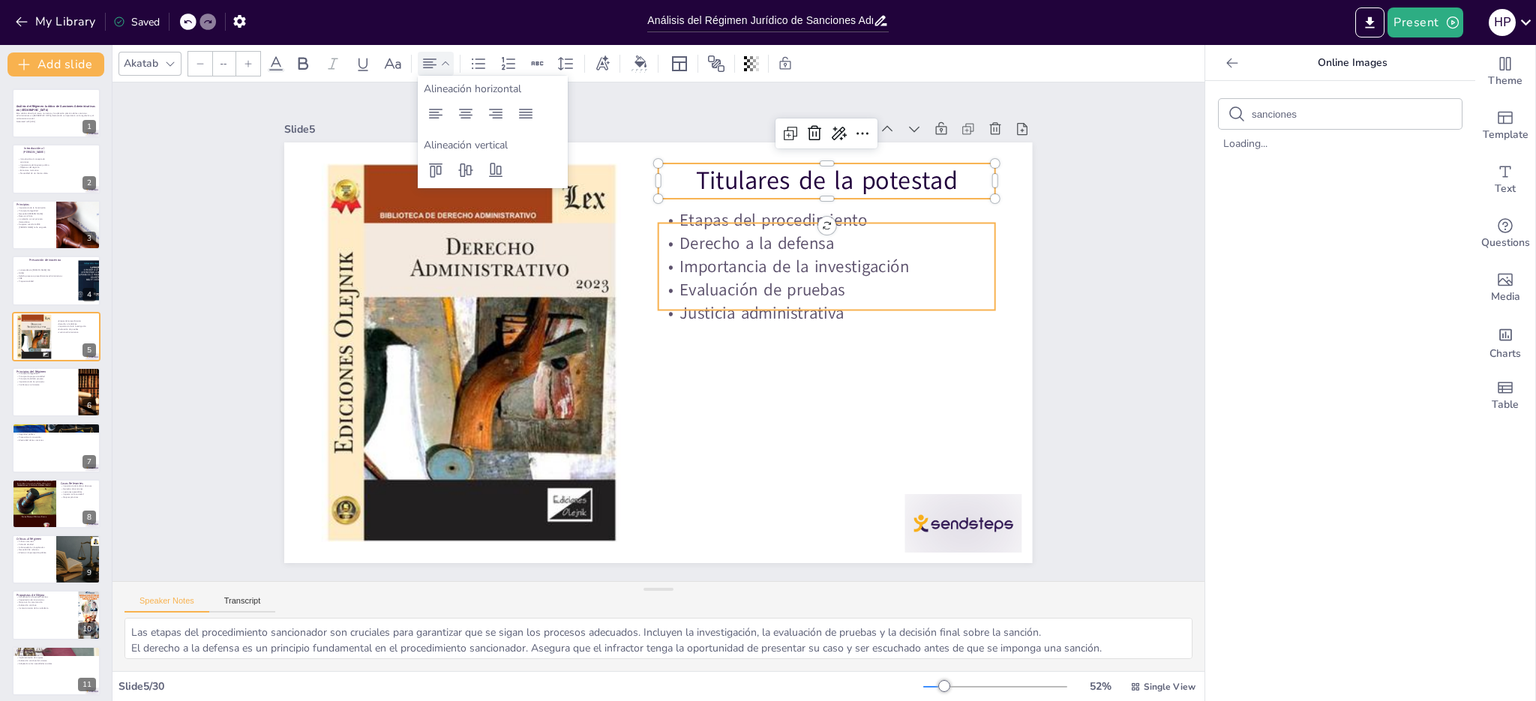
click at [757, 217] on div "Etapas del procedimiento Derecho a la defensa Importancia de la investigación E…" at bounding box center [637, 334] width 497 height 788
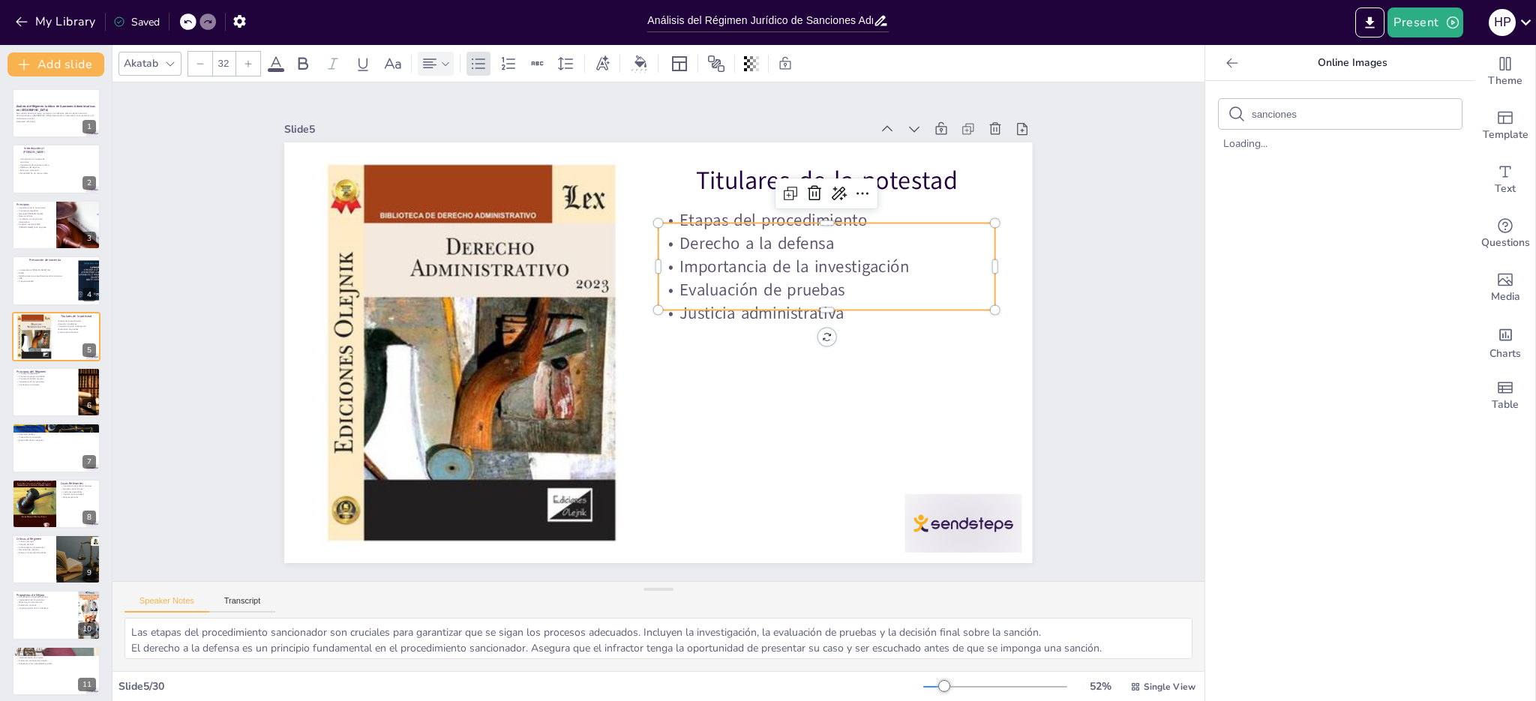
click at [757, 234] on div at bounding box center [861, 338] width 279 height 208
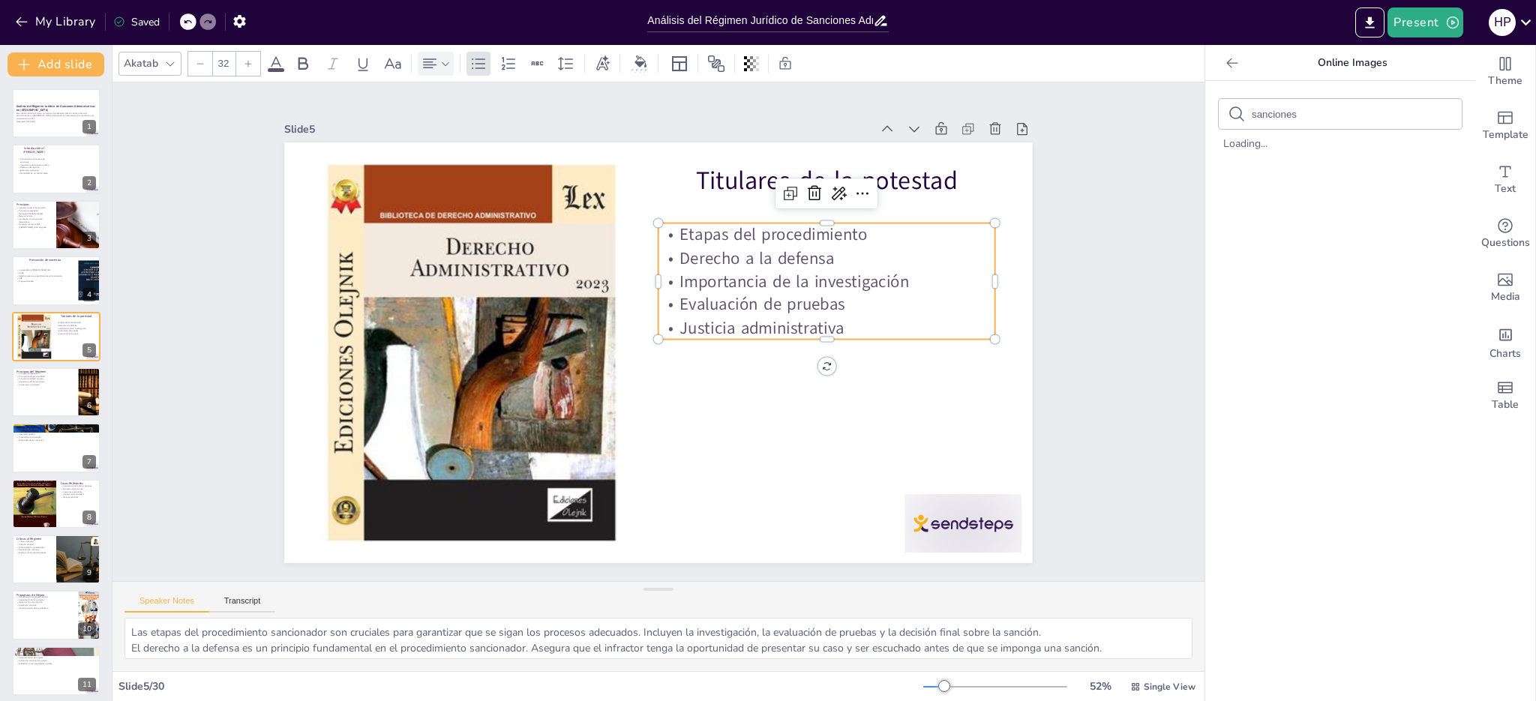
click at [757, 396] on div at bounding box center [653, 536] width 208 height 280
click at [854, 244] on p "Etapas del procedimiento" at bounding box center [852, 352] width 286 height 217
click at [848, 278] on p "Etapas del procedimiento" at bounding box center [827, 429] width 188 height 303
click at [624, 273] on p "Etapas del procedimiento" at bounding box center [465, 352] width 317 height 158
click at [851, 260] on p "Etapas del procedimiento" at bounding box center [843, 393] width 242 height 266
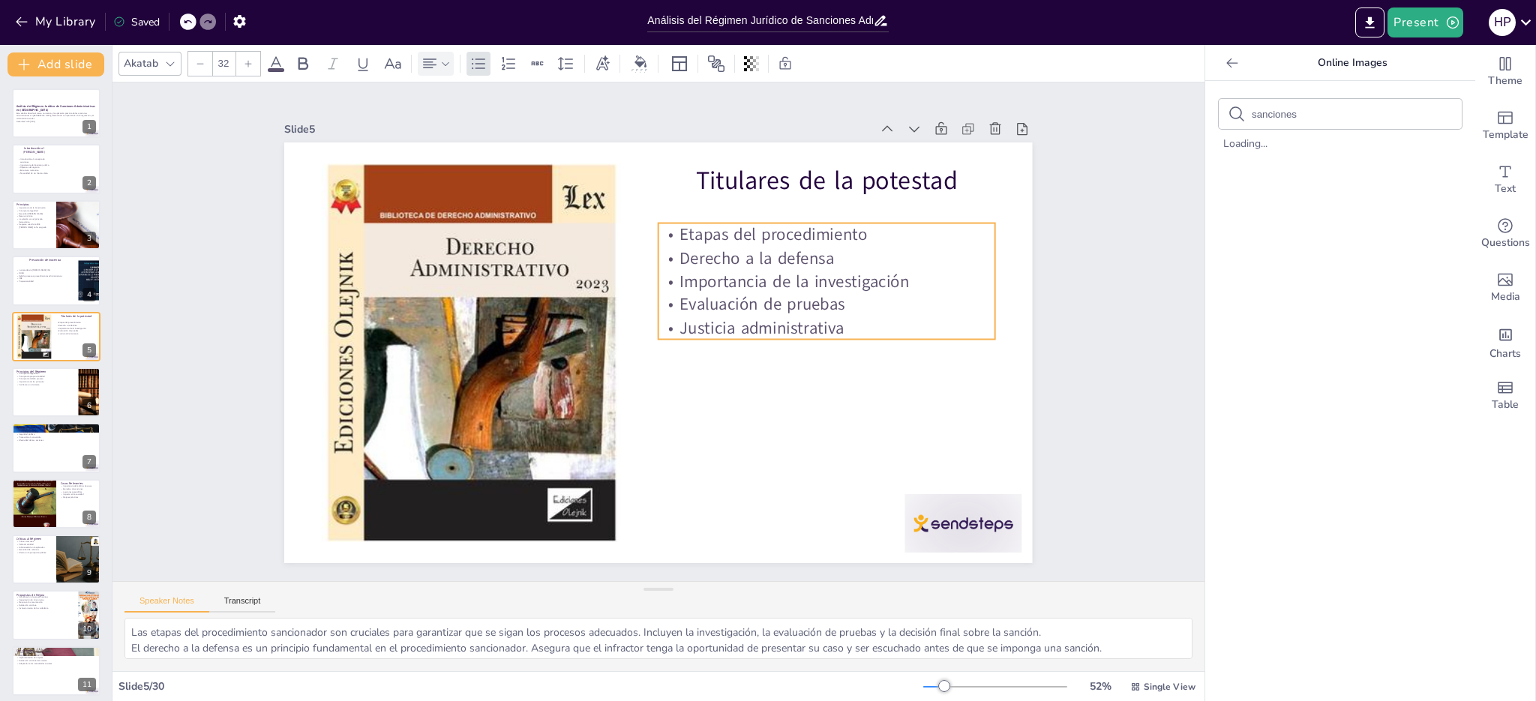
click at [851, 238] on p "Etapas del procedimiento" at bounding box center [852, 332] width 303 height 188
click at [641, 346] on p "Etapas del procedimiento" at bounding box center [474, 392] width 334 height 93
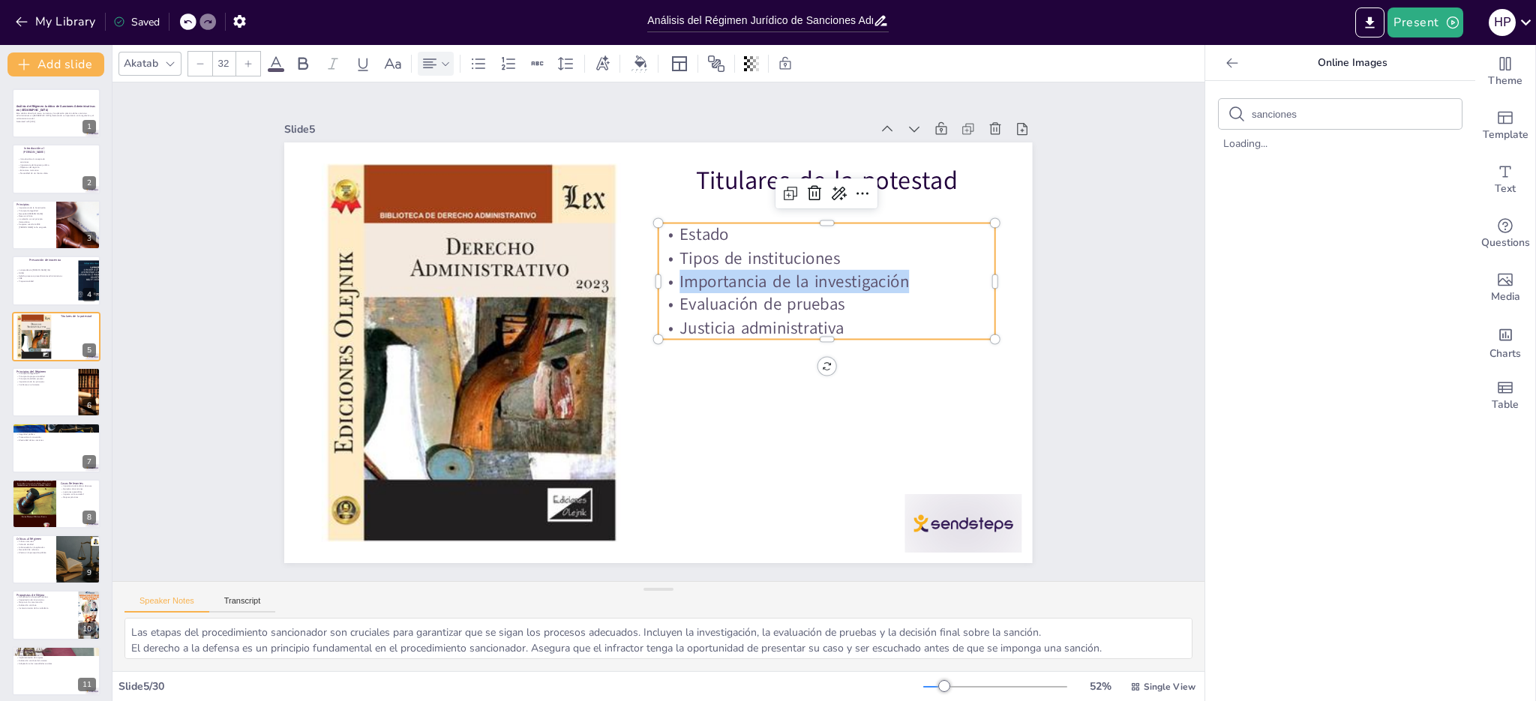
drag, startPoint x: 670, startPoint y: 276, endPoint x: 898, endPoint y: 279, distance: 228.0
click at [852, 307] on p "Importancia de la investigación" at bounding box center [773, 465] width 158 height 317
drag, startPoint x: 670, startPoint y: 298, endPoint x: 841, endPoint y: 304, distance: 171.1
click at [800, 320] on p "Evaluación de pruebas" at bounding box center [737, 483] width 126 height 327
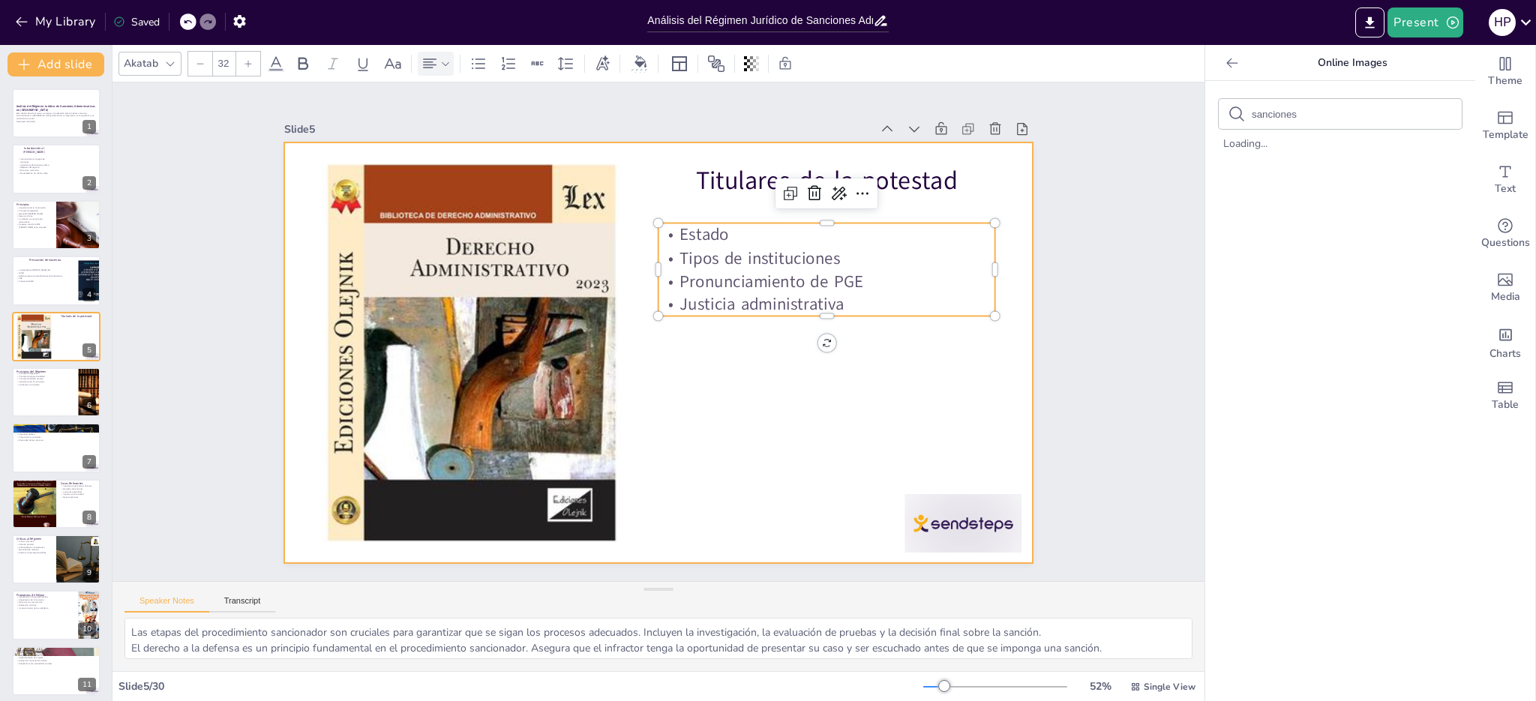
click at [755, 424] on div at bounding box center [654, 352] width 819 height 567
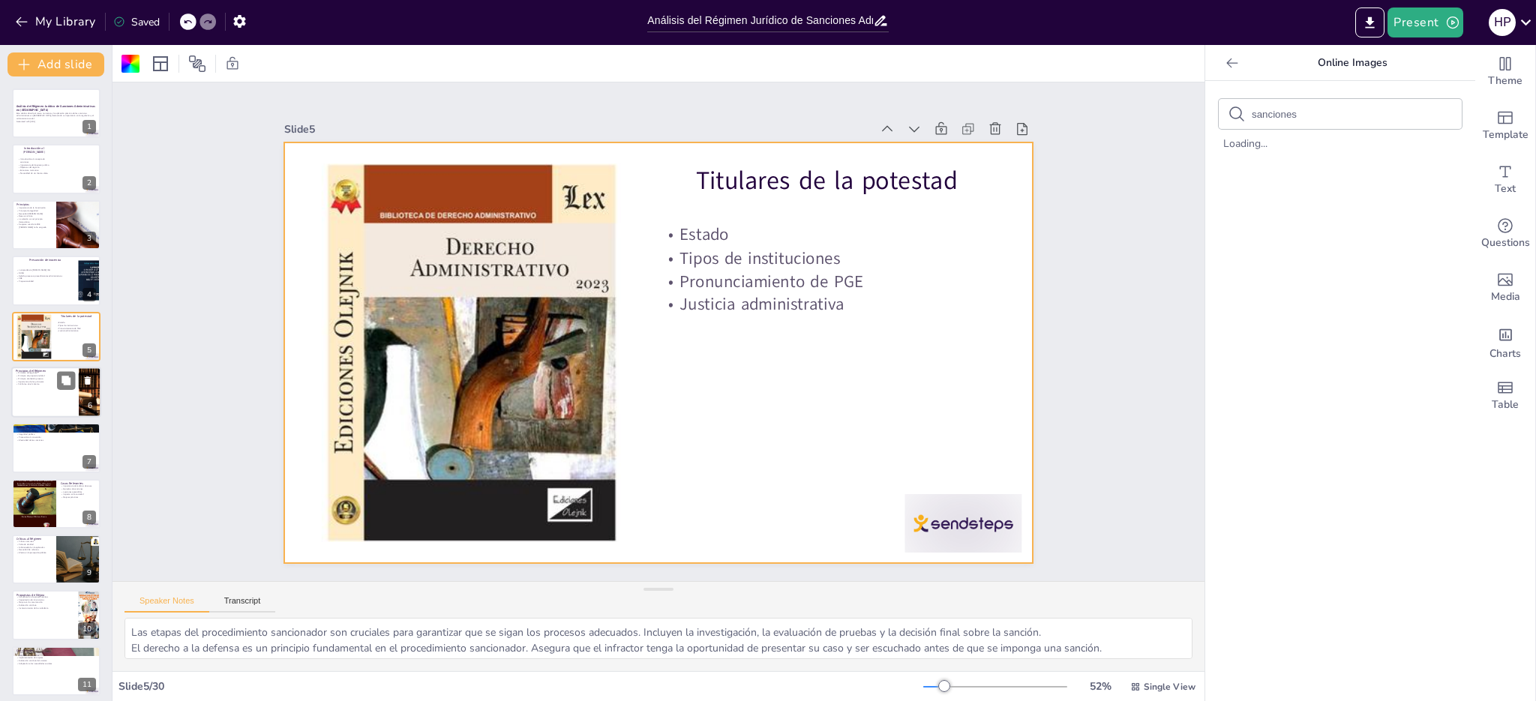
click at [39, 396] on div at bounding box center [56, 392] width 90 height 51
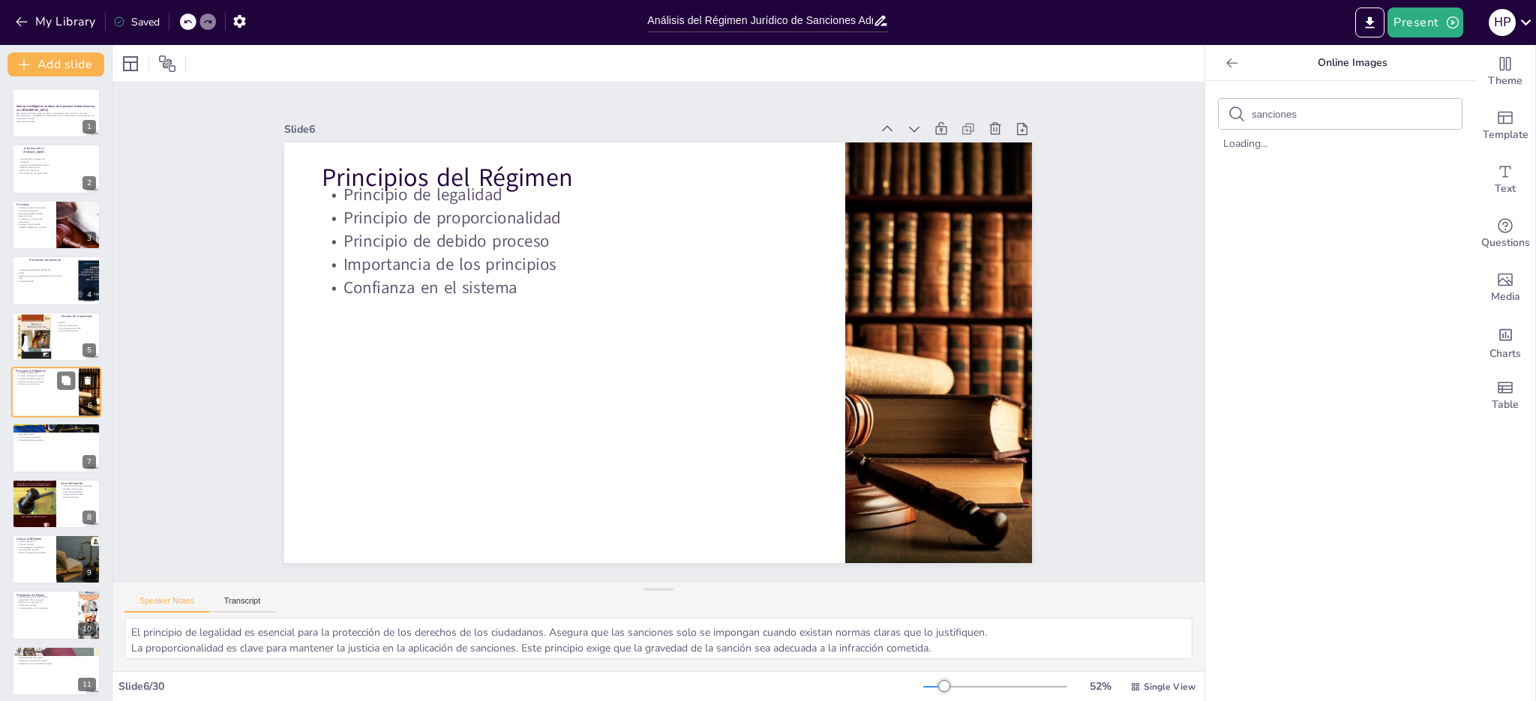
scroll to position [3, 0]
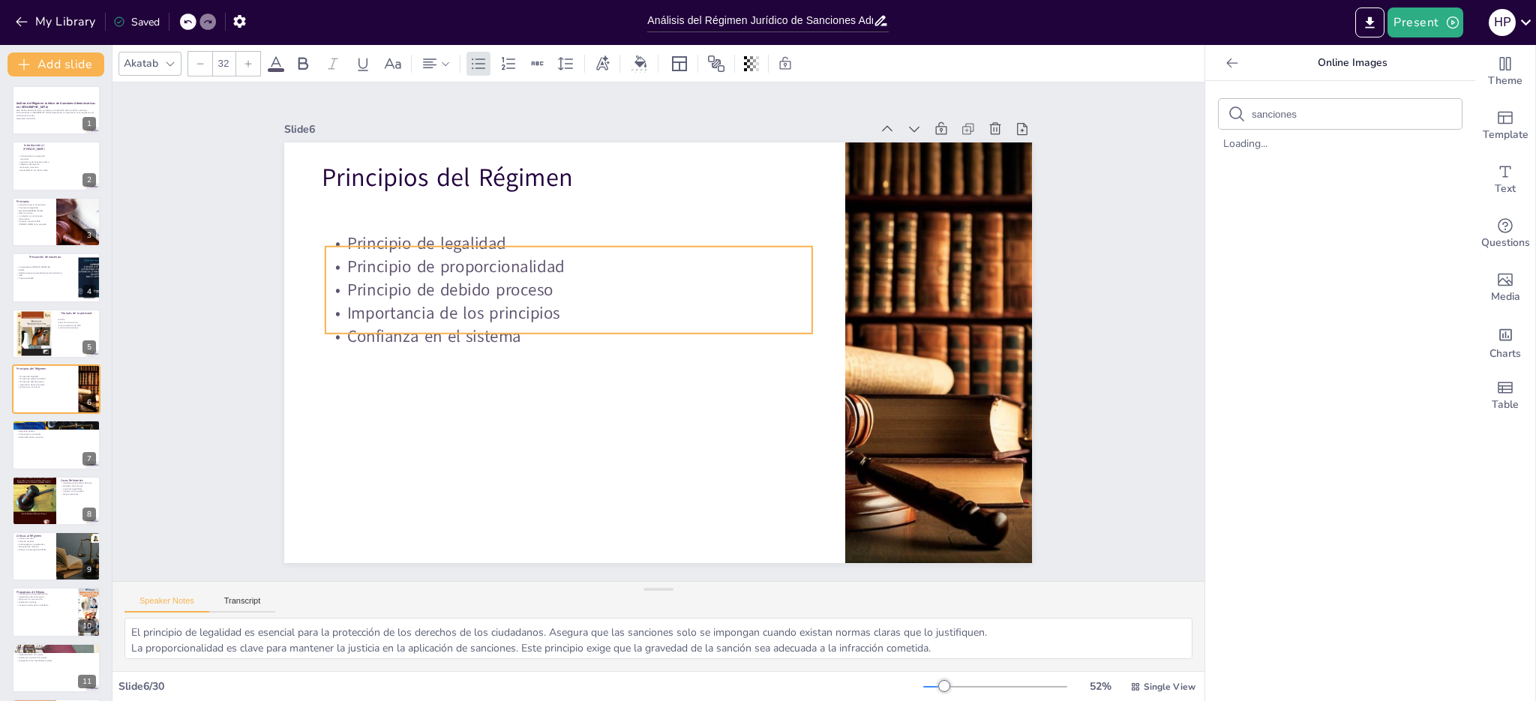
drag, startPoint x: 457, startPoint y: 221, endPoint x: 461, endPoint y: 270, distance: 48.9
click at [645, 270] on p "Principio de proporcionalidad" at bounding box center [754, 277] width 219 height 454
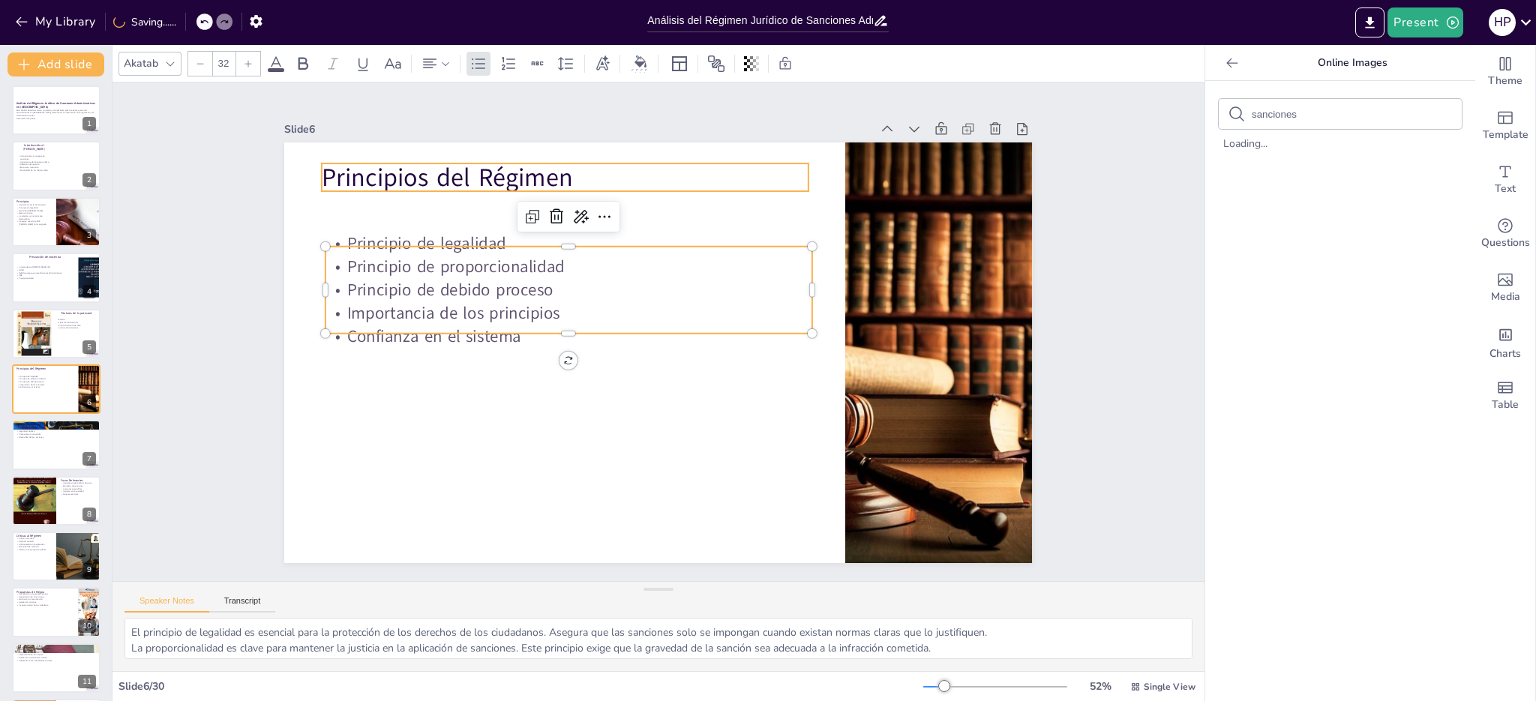
click at [500, 168] on p "Principios del Régimen" at bounding box center [692, 154] width 385 height 351
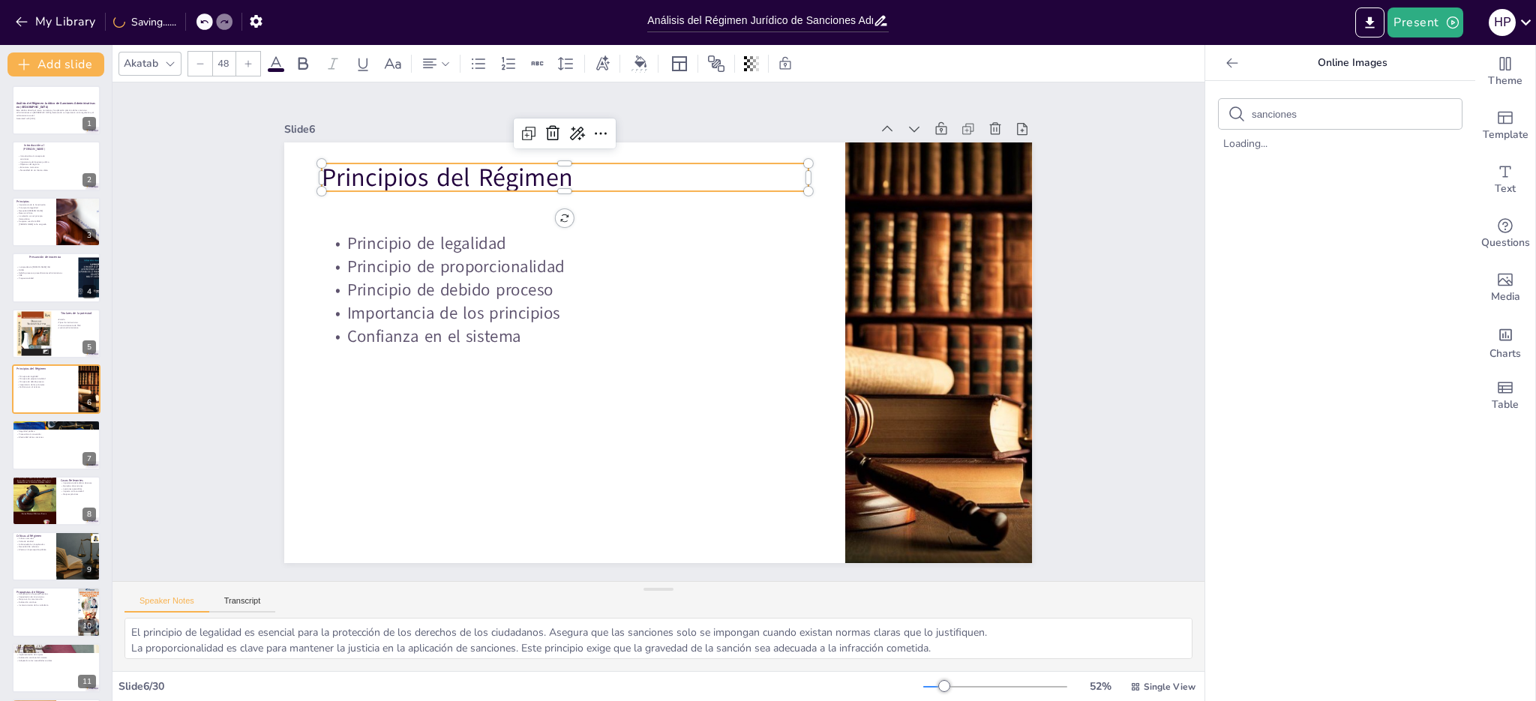
click at [470, 168] on p "Principios del Régimen" at bounding box center [636, 153] width 458 height 230
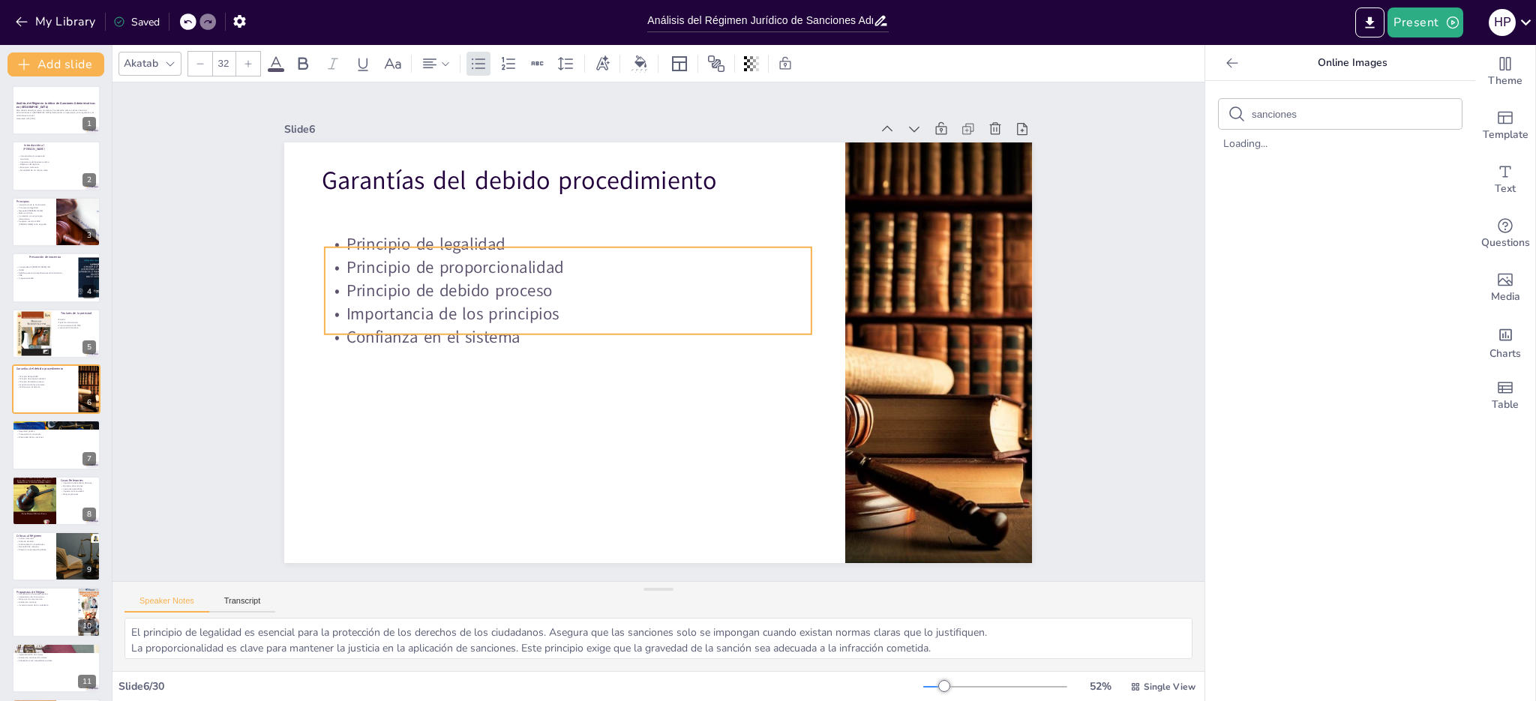
click at [679, 250] on p "Principio de proporcionalidad" at bounding box center [741, 257] width 124 height 481
click at [473, 250] on p "Principio de proporcionalidad" at bounding box center [634, 223] width 377 height 343
click at [611, 250] on p "Principio de proporcionalidad" at bounding box center [763, 296] width 305 height 407
click at [461, 240] on div at bounding box center [613, 212] width 449 height 209
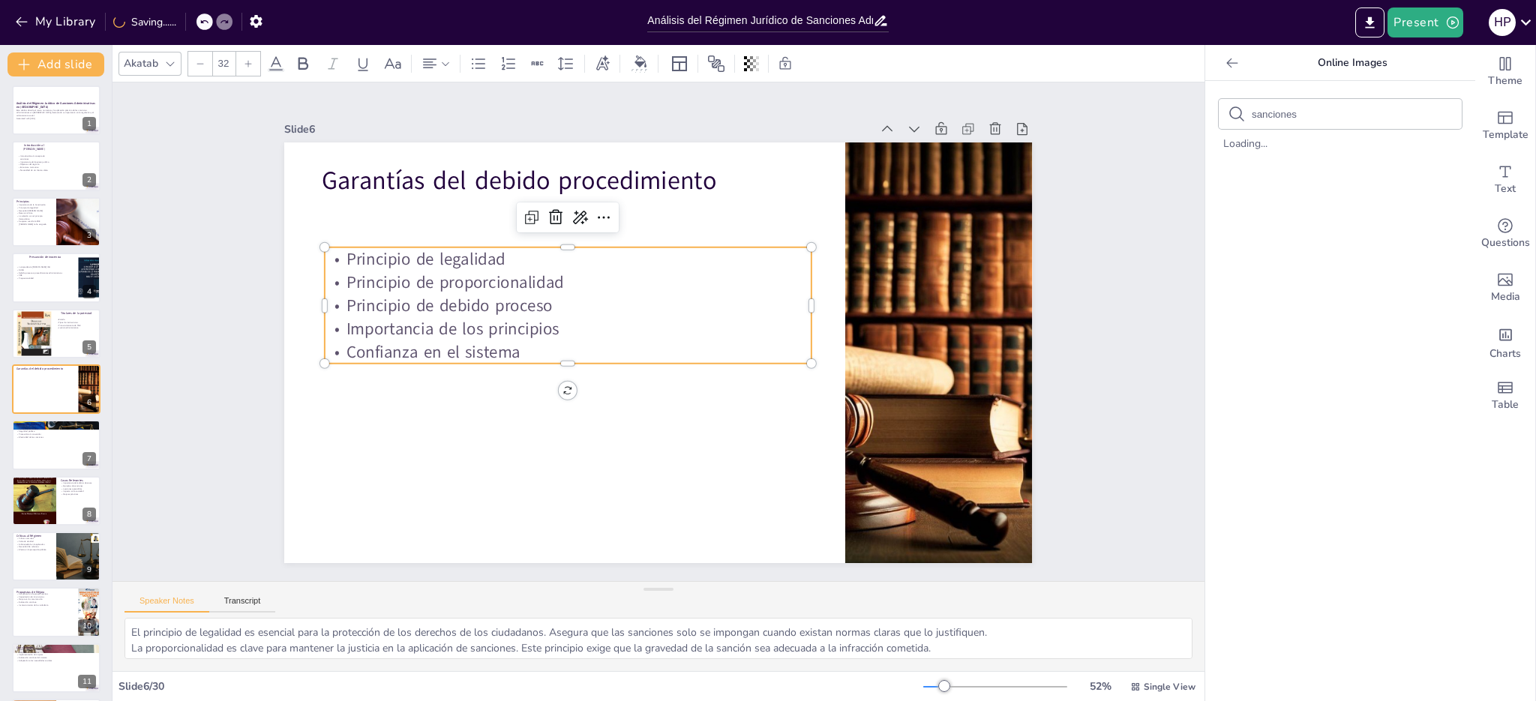
click at [720, 256] on p "Principio de legalidad" at bounding box center [731, 241] width 23 height 486
click at [340, 276] on p "Principio de proporcionalidad" at bounding box center [580, 265] width 481 height 124
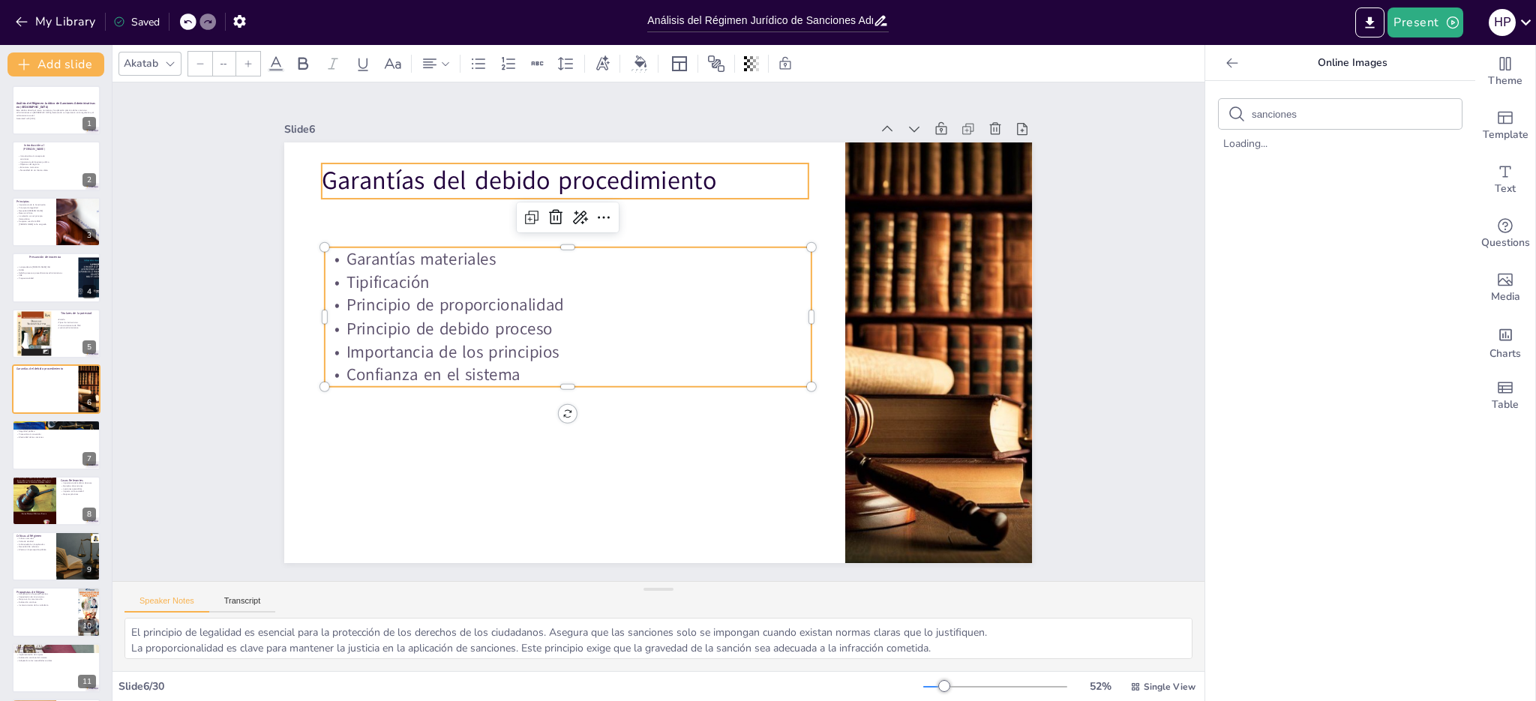
click at [616, 174] on p "Garantías del debido procedimiento" at bounding box center [598, 165] width 483 height 135
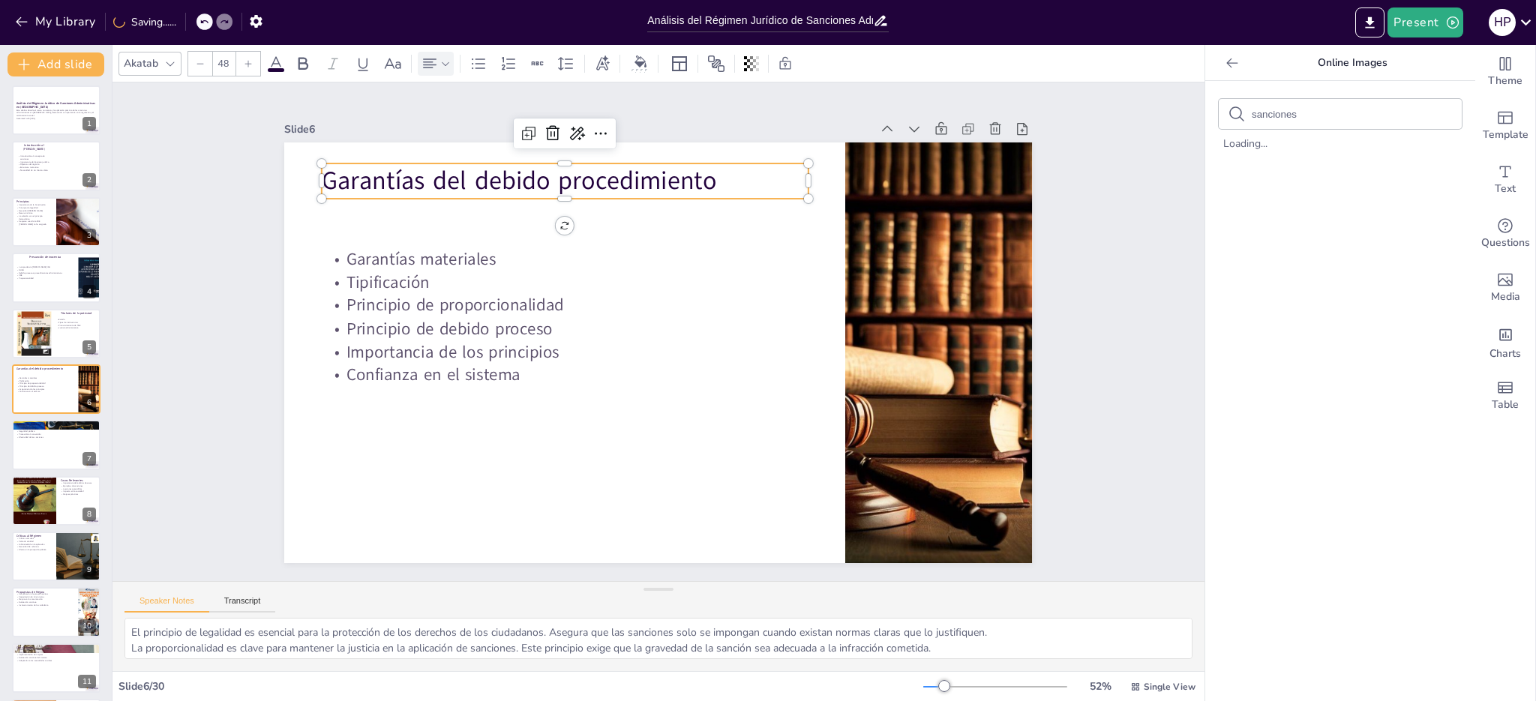
click at [449, 67] on icon at bounding box center [445, 64] width 11 height 11
click at [470, 113] on icon at bounding box center [466, 114] width 18 height 18
click at [54, 436] on p "Efectividad de las sanciones" at bounding box center [56, 437] width 81 height 3
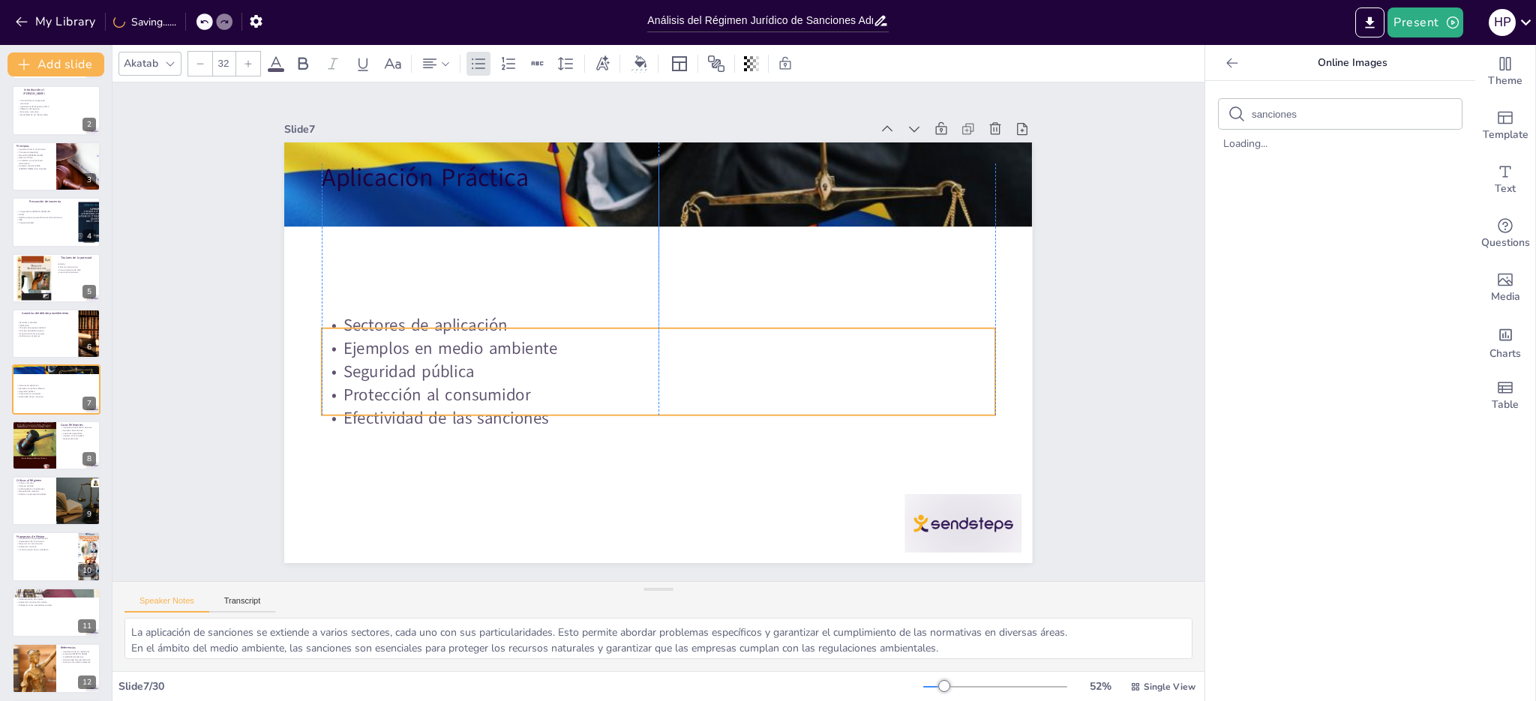
drag, startPoint x: 350, startPoint y: 257, endPoint x: 351, endPoint y: 387, distance: 130.5
click at [515, 387] on p "Protección al consumidor" at bounding box center [596, 345] width 163 height 663
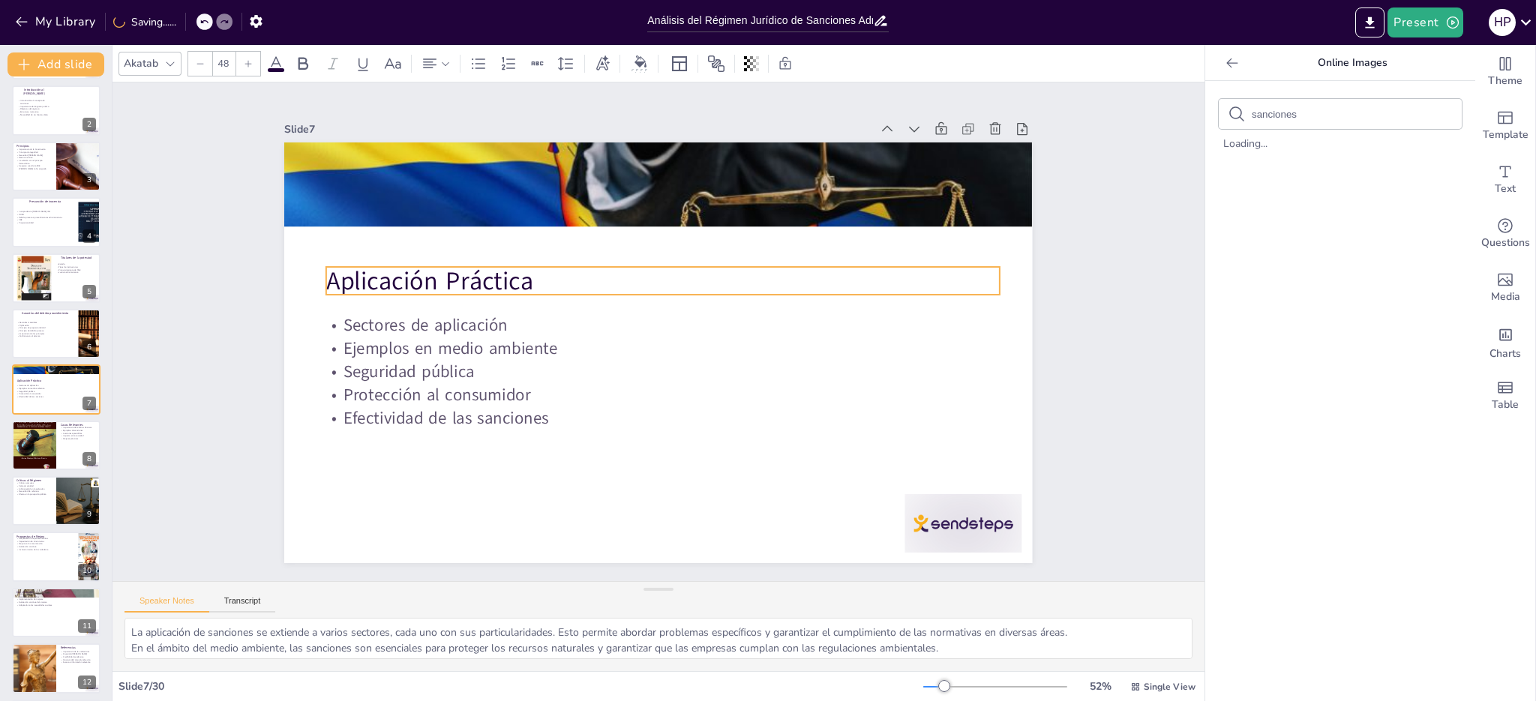
drag, startPoint x: 355, startPoint y: 180, endPoint x: 359, endPoint y: 284, distance: 103.6
click at [359, 284] on p "Aplicación Práctica" at bounding box center [669, 282] width 674 height 105
click at [388, 277] on p "Aplicación Práctica" at bounding box center [688, 290] width 600 height 367
click at [347, 277] on p "Aplicación Práctica" at bounding box center [663, 280] width 674 height 35
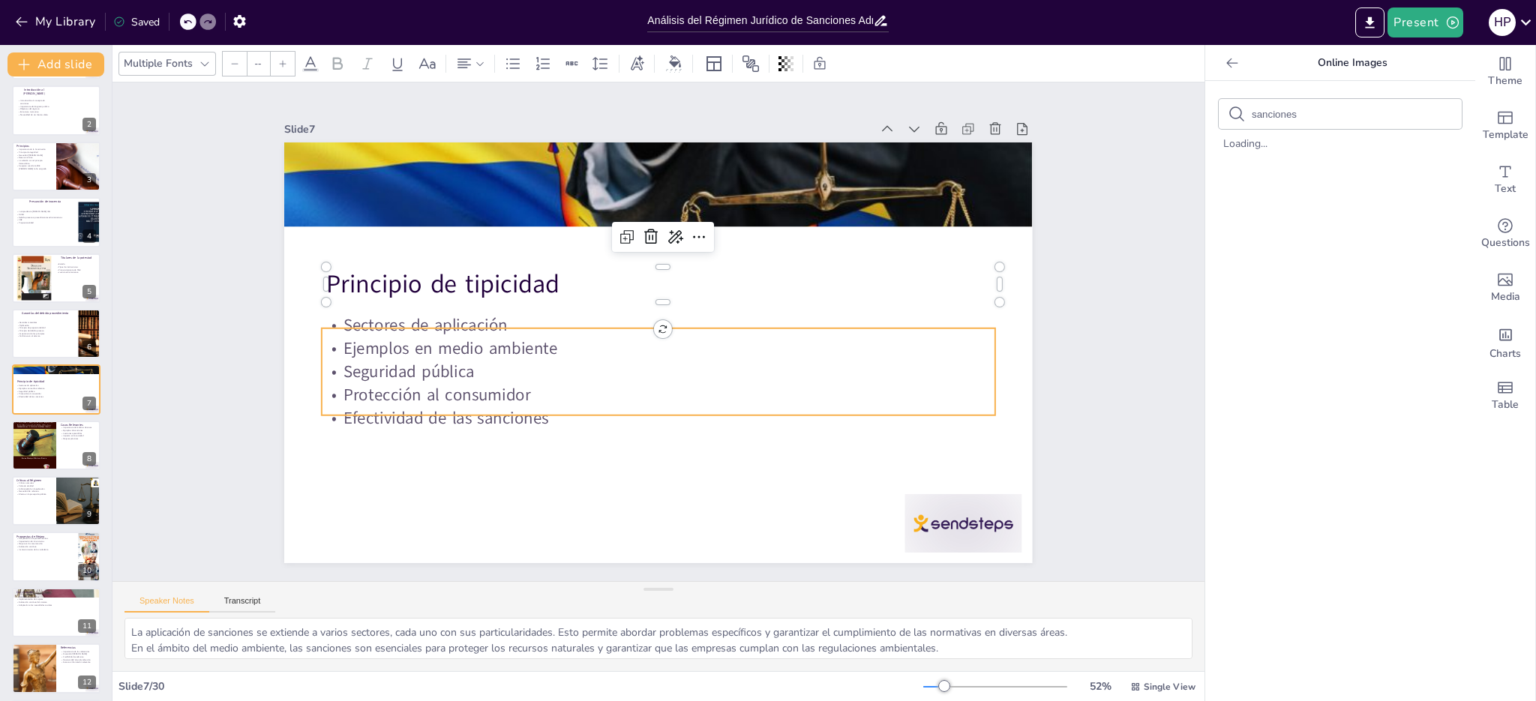
click at [505, 323] on p "Sectores de aplicación" at bounding box center [653, 329] width 296 height 625
click at [482, 323] on p "Sectores de aplicación" at bounding box center [664, 328] width 415 height 558
click at [482, 323] on p "Sectores de aplicación" at bounding box center [659, 325] width 674 height 23
click at [482, 319] on div at bounding box center [657, 322] width 671 height 83
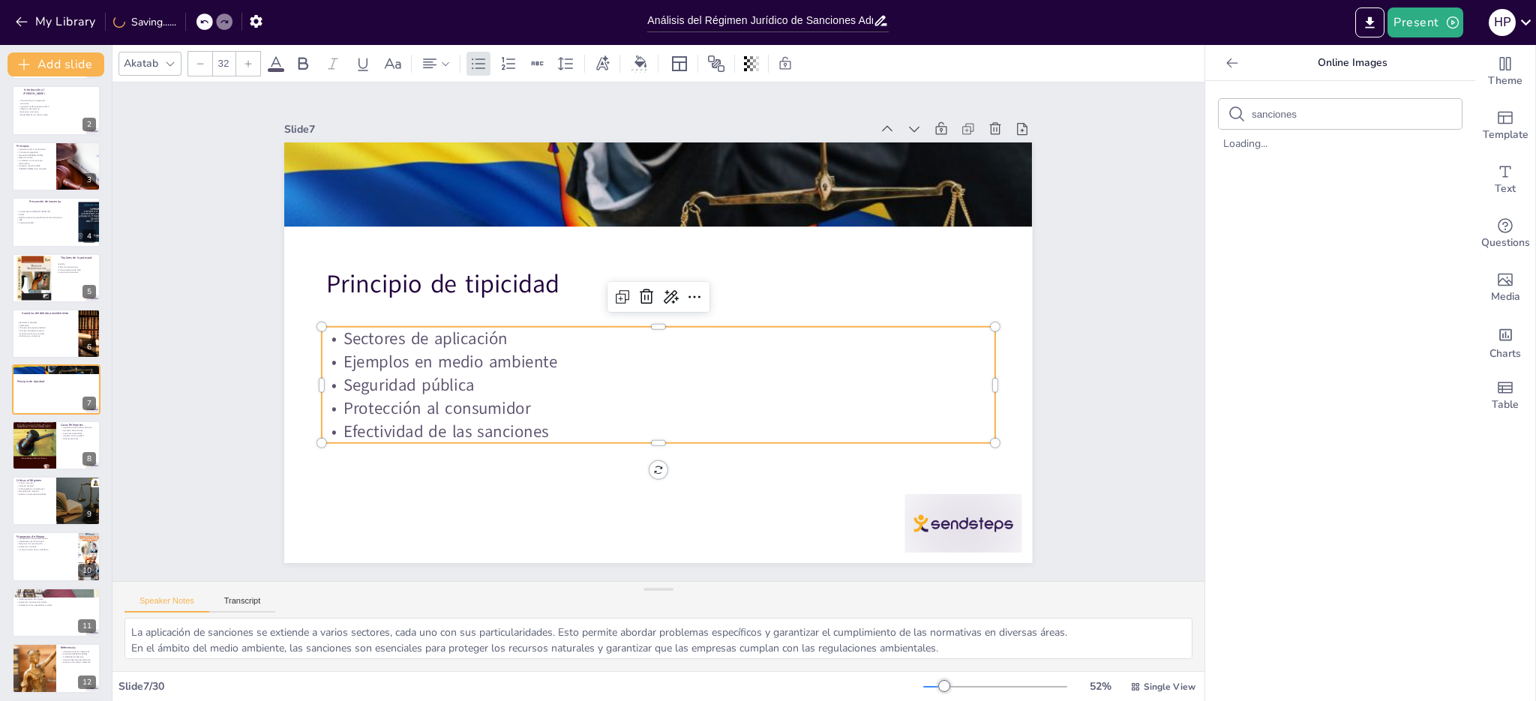
click at [494, 332] on p "Sectores de aplicación" at bounding box center [652, 329] width 357 height 595
click at [492, 377] on p "Seguridad pública" at bounding box center [607, 315] width 230 height 647
click at [530, 401] on p "Protección al consumidor" at bounding box center [627, 403] width 625 height 296
click at [58, 443] on div at bounding box center [56, 445] width 90 height 51
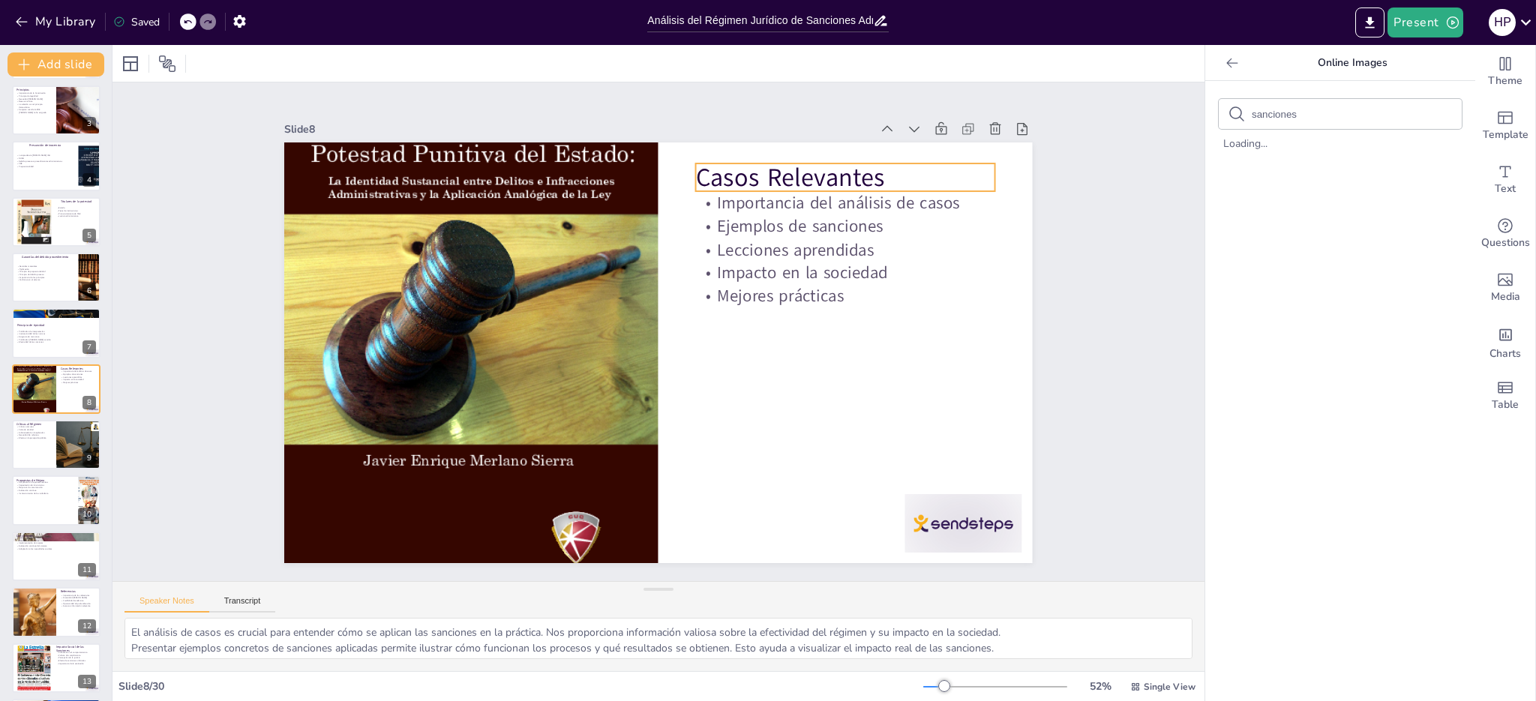
click at [558, 282] on p "Casos Relevantes" at bounding box center [419, 372] width 277 height 180
click at [827, 296] on p "Casos Relevantes" at bounding box center [876, 439] width 154 height 287
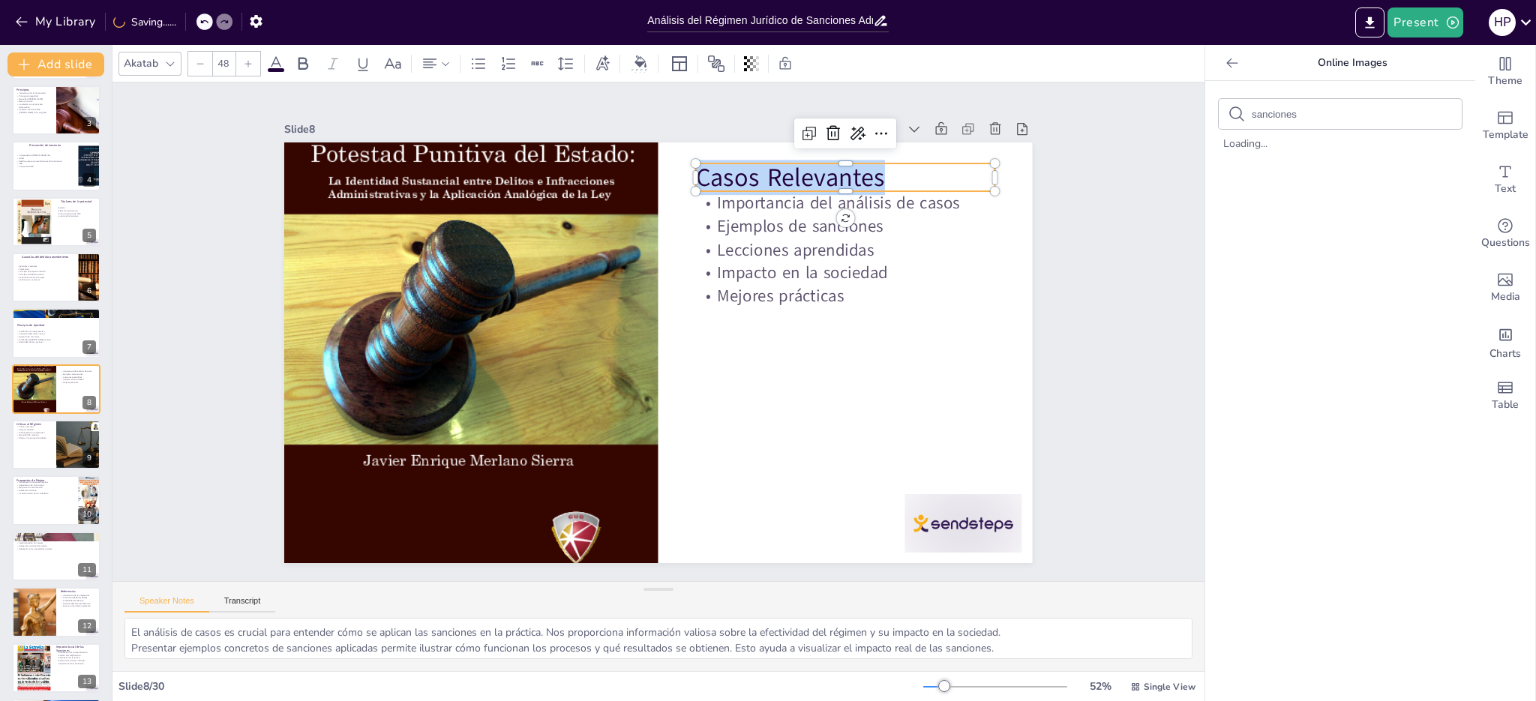
drag, startPoint x: 689, startPoint y: 172, endPoint x: 881, endPoint y: 174, distance: 192.0
click at [881, 278] on p "Casos Relevantes" at bounding box center [886, 416] width 180 height 277
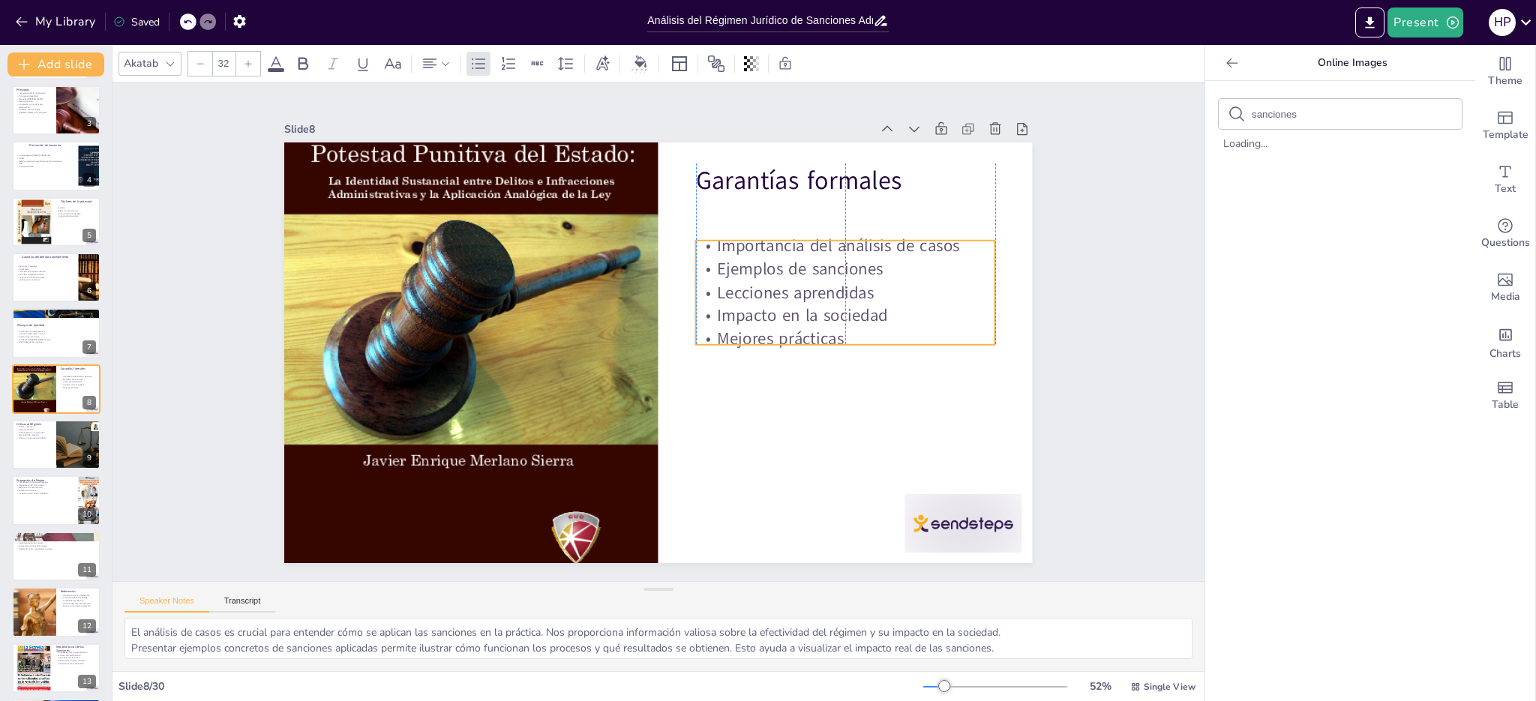
drag, startPoint x: 809, startPoint y: 251, endPoint x: 809, endPoint y: 294, distance: 42.8
click at [616, 294] on p "Lecciones aprendidas" at bounding box center [531, 189] width 170 height 271
click at [716, 406] on p "Importancia del análisis de casos" at bounding box center [618, 534] width 195 height 256
click at [777, 247] on p "Importancia del análisis de casos" at bounding box center [720, 136] width 218 height 238
click at [575, 242] on p "Importancia del análisis de casos" at bounding box center [491, 212] width 170 height 271
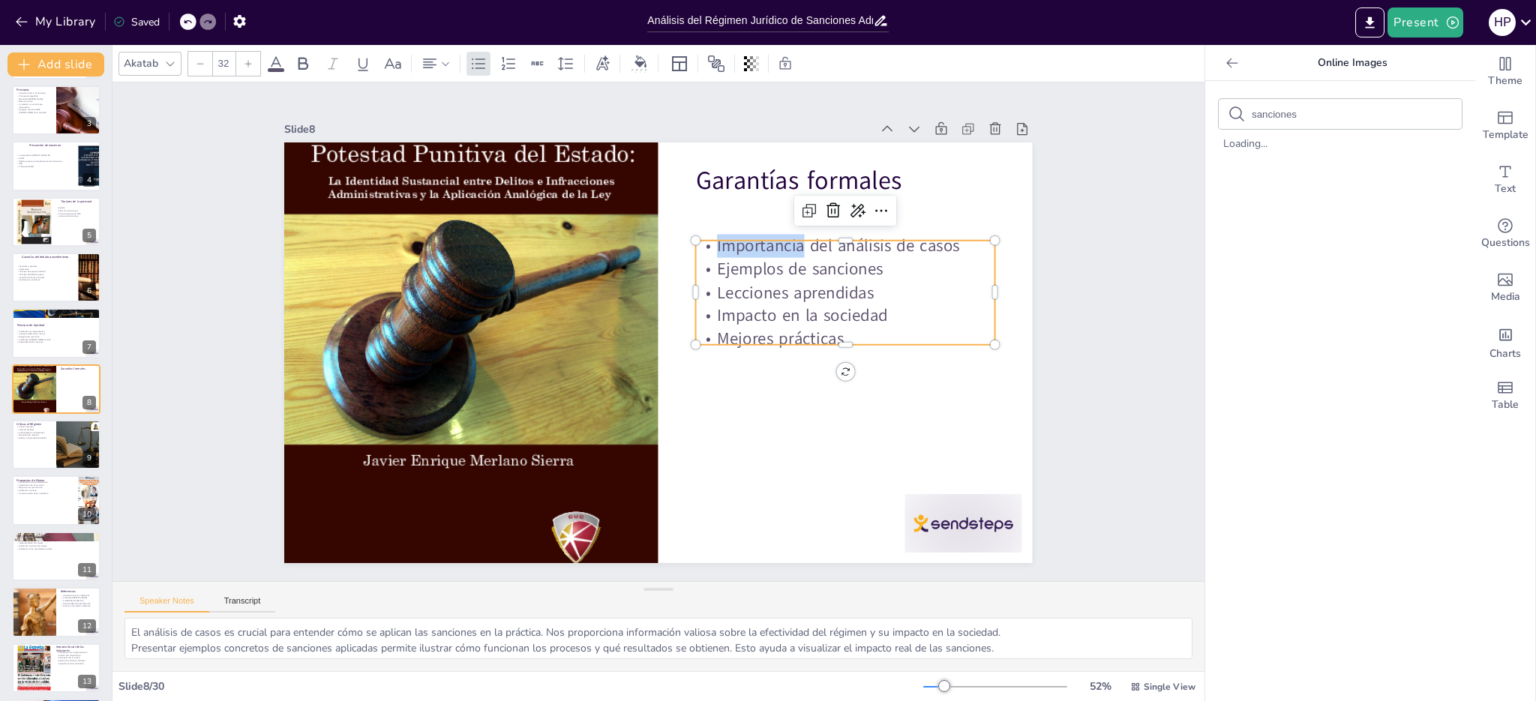
click at [675, 415] on p "Importancia del análisis de casos" at bounding box center [539, 500] width 271 height 170
click at [736, 284] on p "Importancia del análisis de casos" at bounding box center [855, 393] width 238 height 218
drag, startPoint x: 709, startPoint y: 240, endPoint x: 950, endPoint y: 250, distance: 241.0
click at [675, 415] on p "Importancia del análisis de casos" at bounding box center [539, 500] width 271 height 170
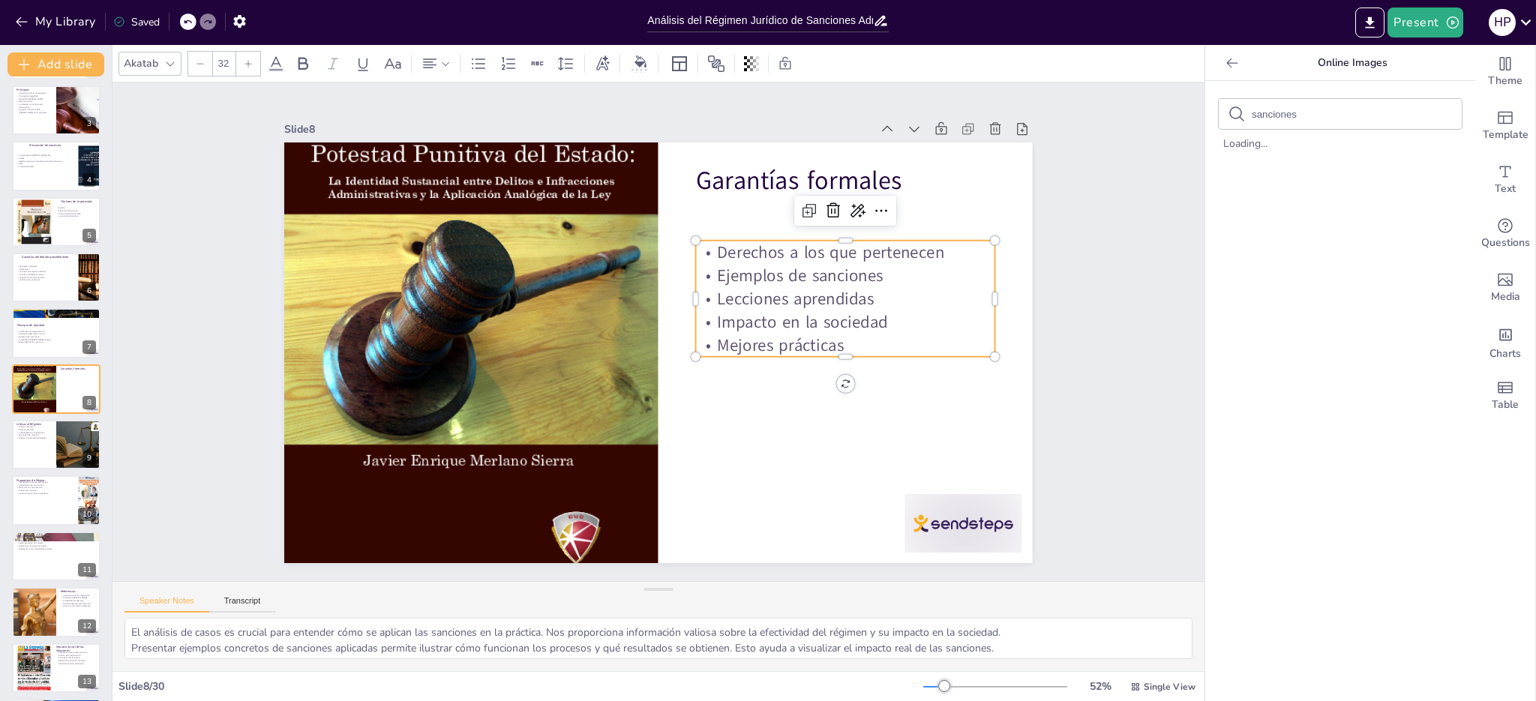
click at [652, 388] on p "Ejemplos de sanciones" at bounding box center [510, 459] width 283 height 143
drag, startPoint x: 770, startPoint y: 271, endPoint x: 791, endPoint y: 282, distance: 24.5
click at [770, 347] on p "Ejemplos de sanciones" at bounding box center [770, 493] width 115 height 292
drag, startPoint x: 707, startPoint y: 295, endPoint x: 860, endPoint y: 295, distance: 153.0
click at [620, 295] on p "Lecciones aprendidas" at bounding box center [522, 200] width 195 height 256
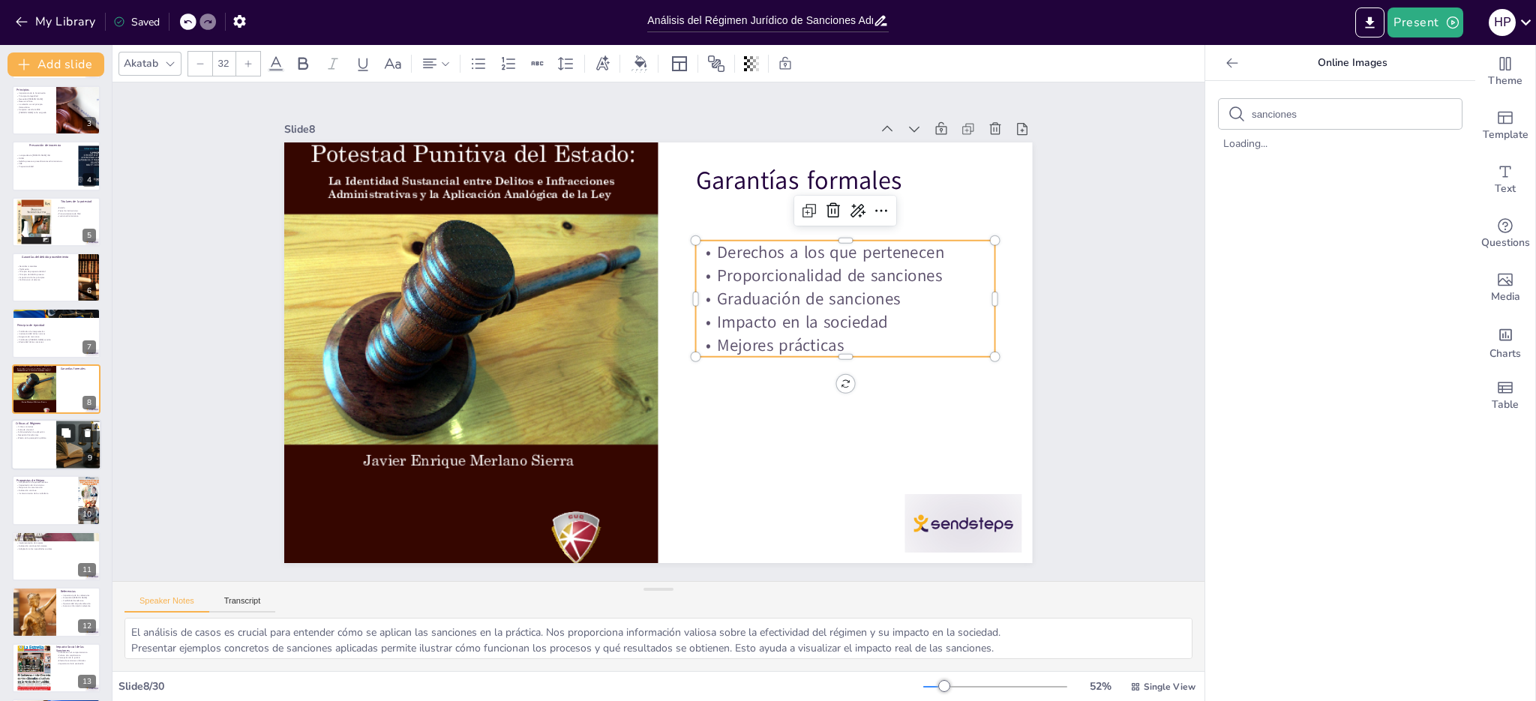
click at [44, 450] on div at bounding box center [56, 444] width 90 height 51
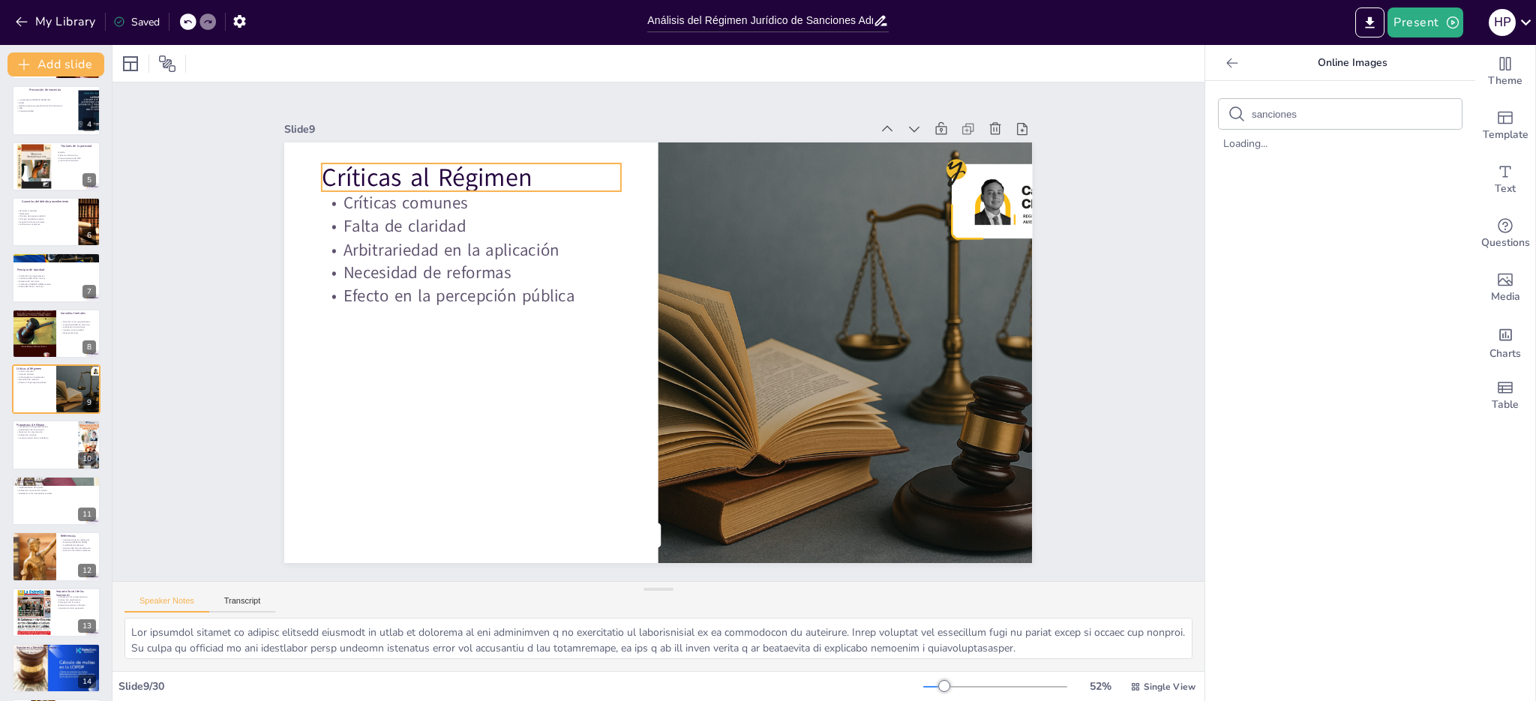
click at [722, 179] on p "Críticas al Régimen" at bounding box center [770, 117] width 96 height 300
click at [799, 179] on p "Críticas al Régimen" at bounding box center [832, 162] width 66 height 302
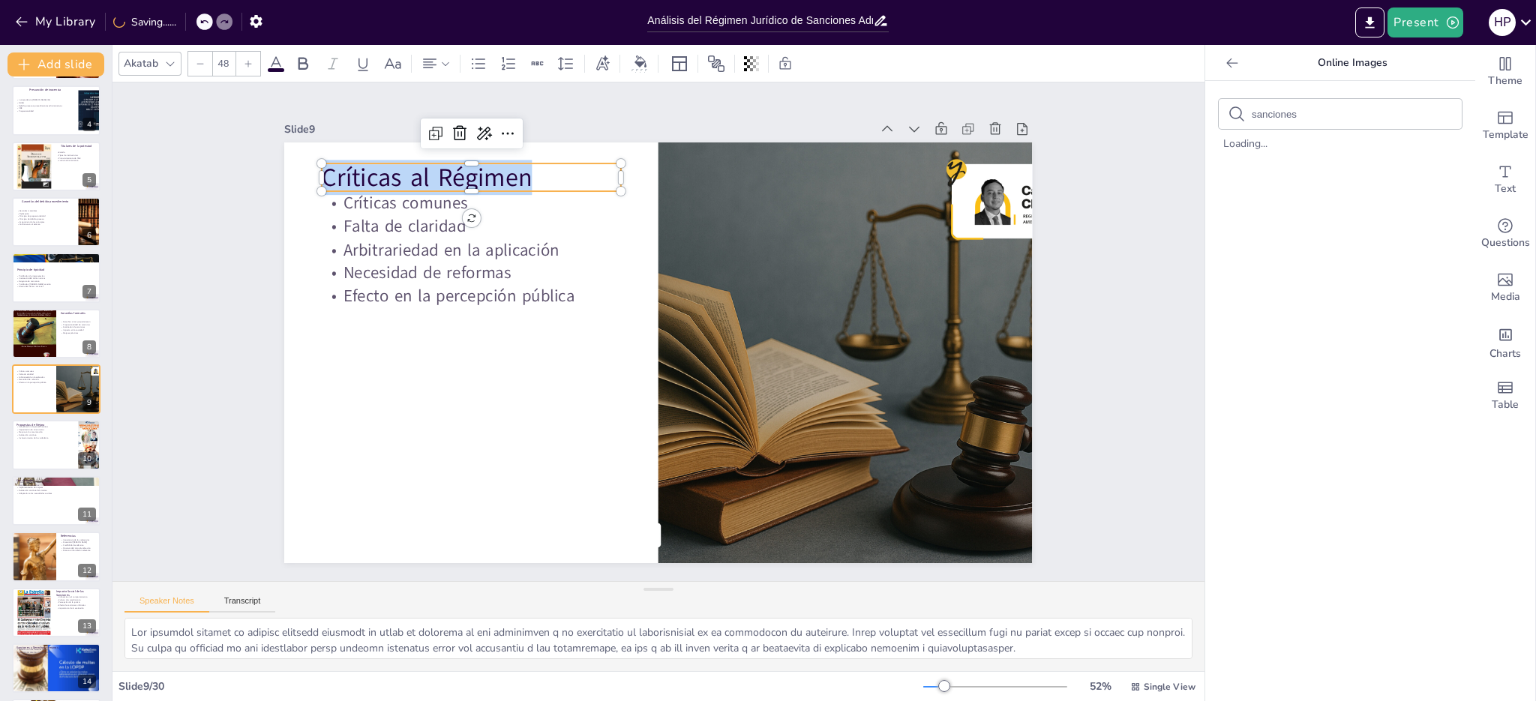
drag, startPoint x: 315, startPoint y: 174, endPoint x: 517, endPoint y: 179, distance: 201.8
click at [685, 179] on p "Críticas al Régimen" at bounding box center [748, 107] width 126 height 296
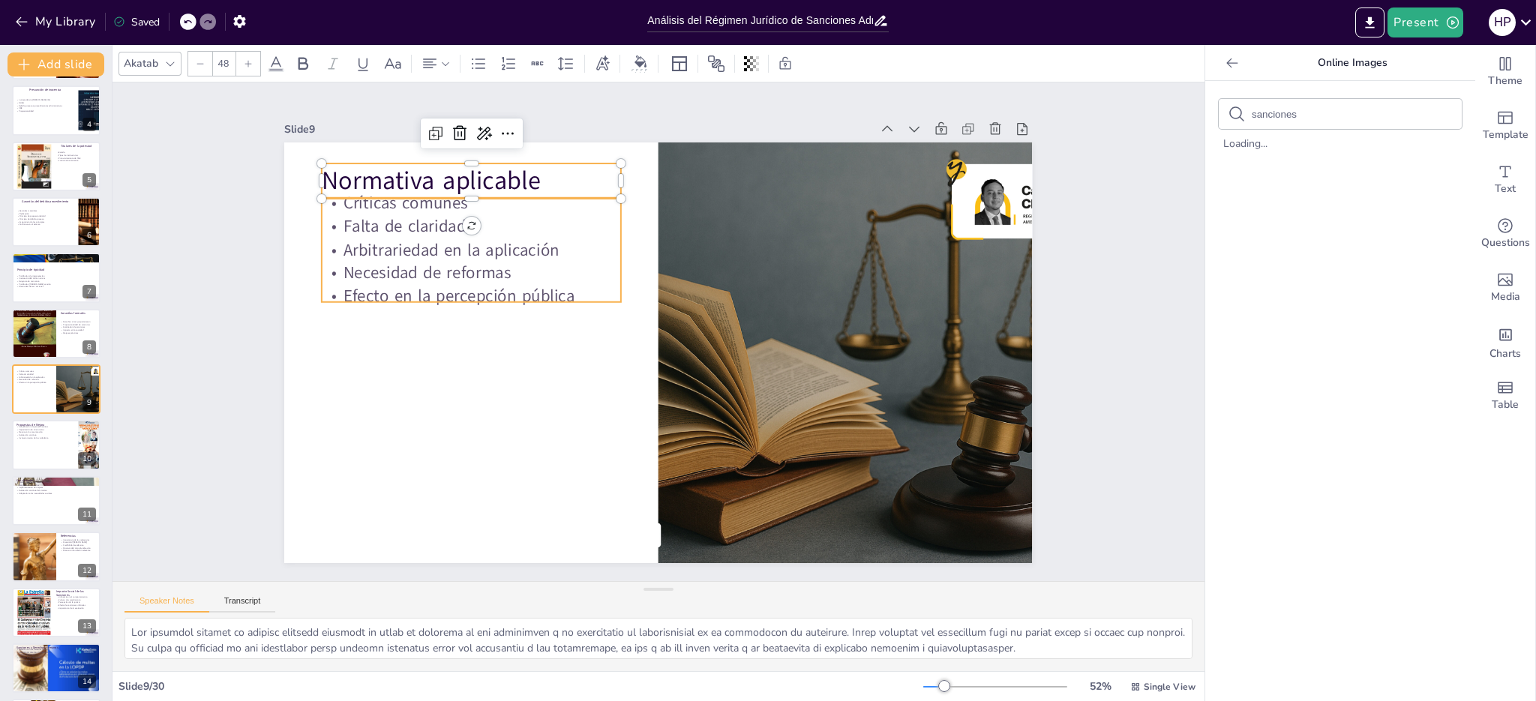
click at [413, 241] on p "Arbitrariedad en la aplicación" at bounding box center [493, 212] width 298 height 85
click at [729, 241] on p "Arbitrariedad en la aplicación" at bounding box center [740, 144] width 23 height 299
drag, startPoint x: 335, startPoint y: 200, endPoint x: 474, endPoint y: 203, distance: 139.6
click at [474, 203] on p "Críticas comunes" at bounding box center [539, 138] width 283 height 143
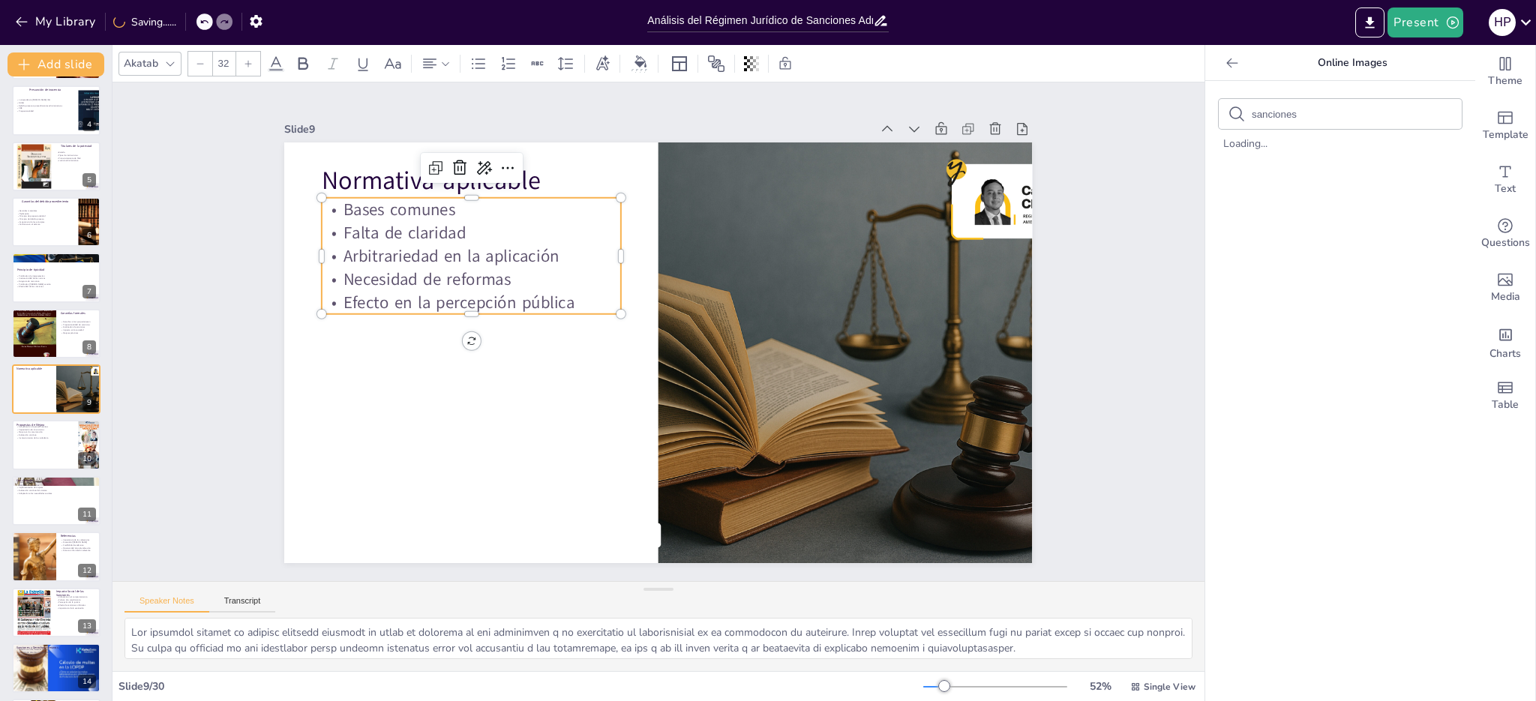
click at [602, 419] on p "Falta de claridad" at bounding box center [711, 538] width 218 height 238
drag, startPoint x: 335, startPoint y: 250, endPoint x: 556, endPoint y: 256, distance: 221.3
click at [556, 256] on p "Arbitrariedad en la aplicación" at bounding box center [534, 173] width 271 height 170
drag, startPoint x: 335, startPoint y: 277, endPoint x: 516, endPoint y: 277, distance: 181.5
click at [516, 277] on p "Necesidad de reformas" at bounding box center [573, 158] width 218 height 238
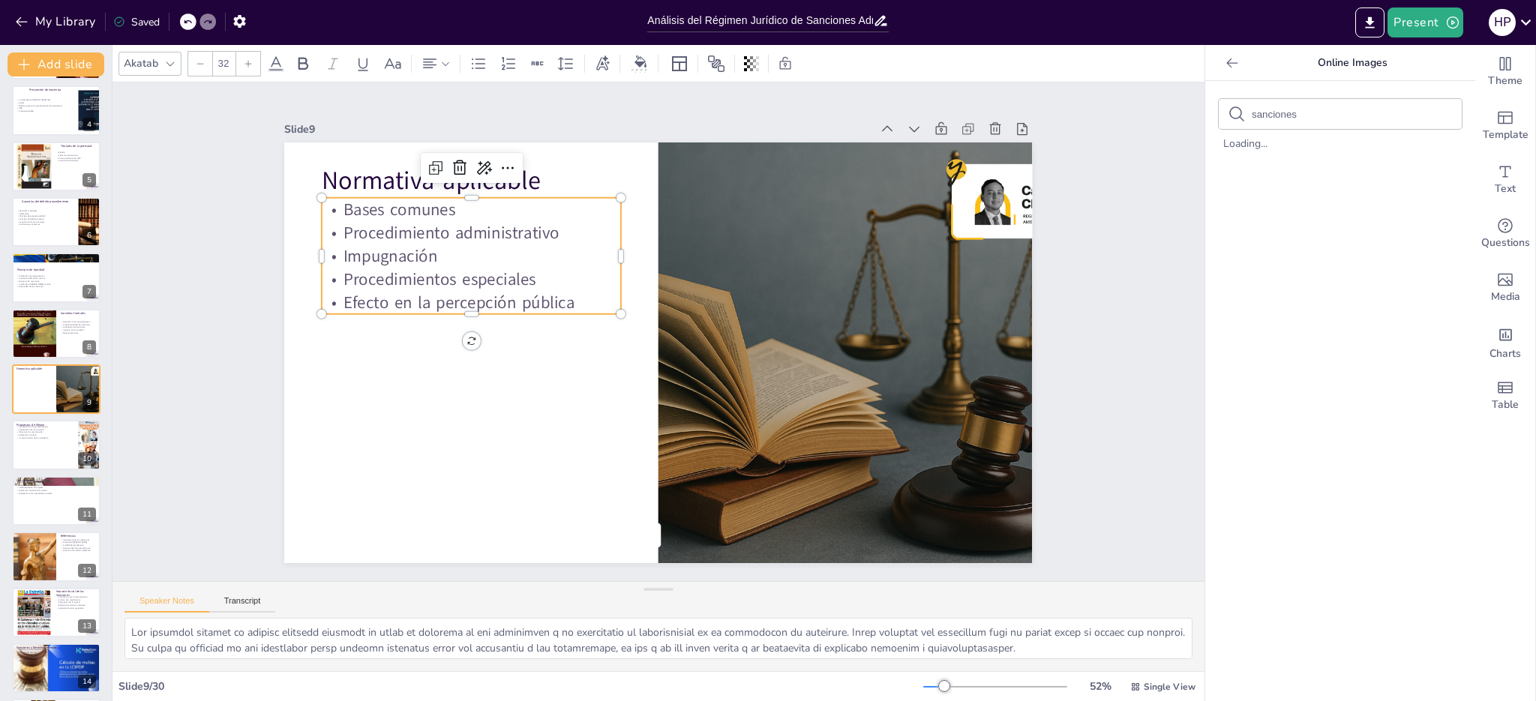
click at [564, 291] on p "Efecto en la percepción pública" at bounding box center [572, 163] width 195 height 256
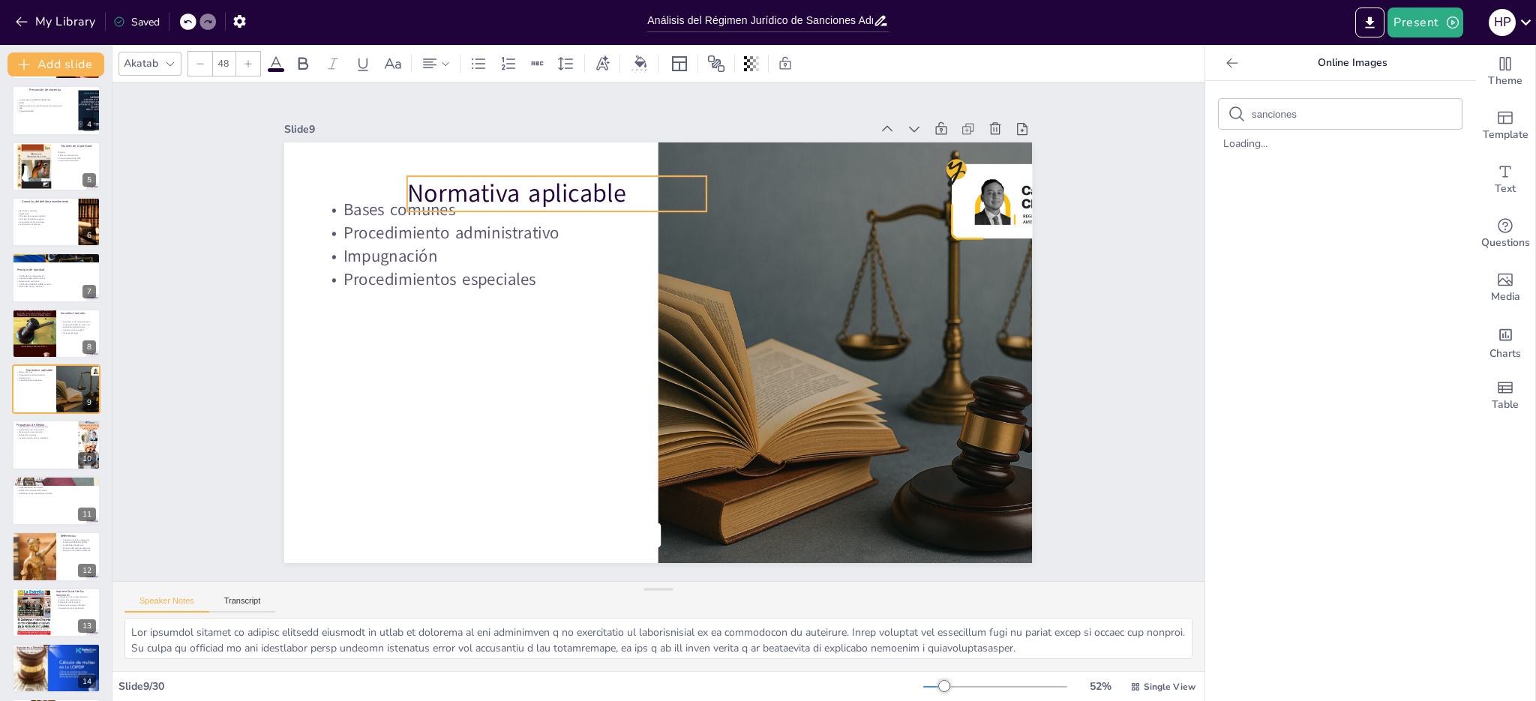
drag, startPoint x: 354, startPoint y: 174, endPoint x: 395, endPoint y: 164, distance: 42.4
click at [695, 166] on p "Normativa aplicable" at bounding box center [758, 193] width 126 height 296
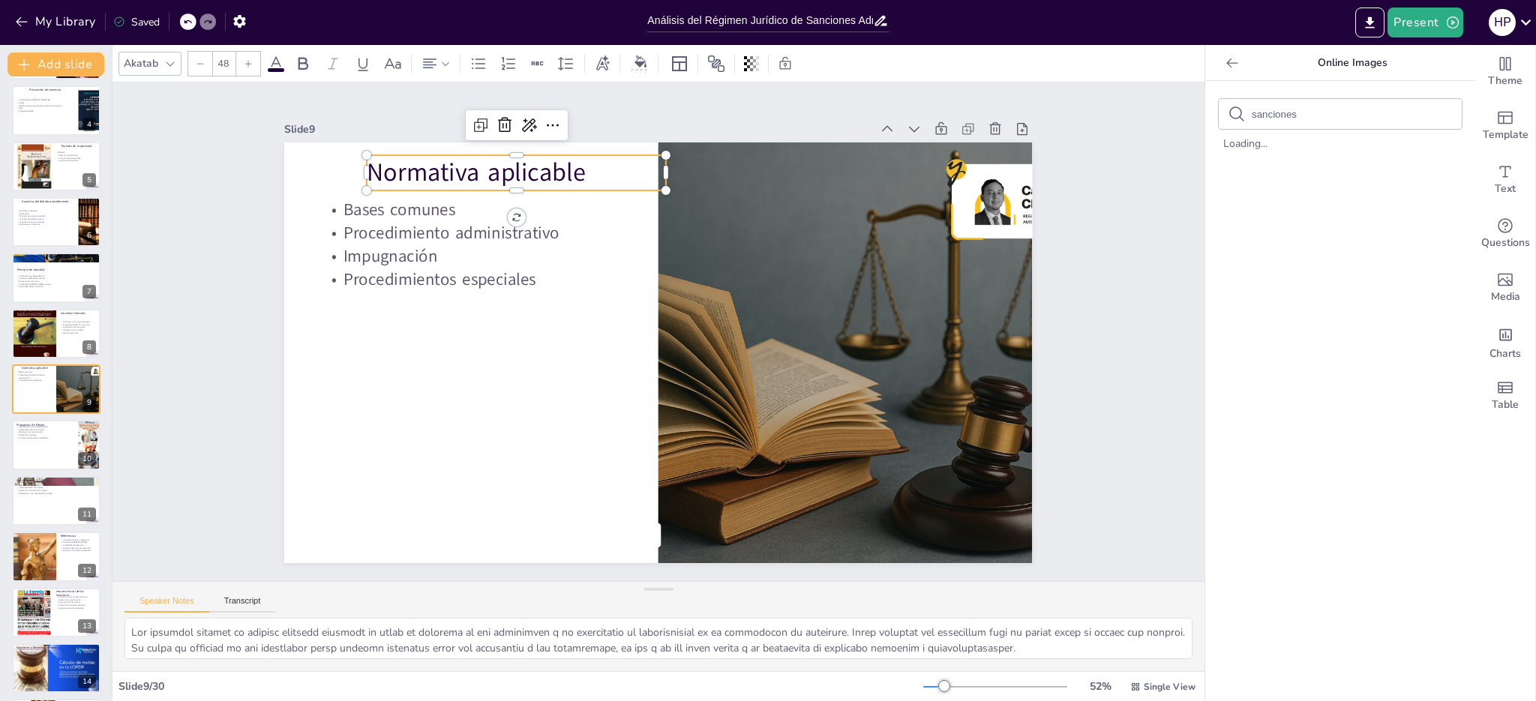
click at [785, 164] on p "Normativa aplicable" at bounding box center [862, 266] width 154 height 287
click at [802, 164] on p "Normativa aplicable" at bounding box center [819, 182] width 35 height 299
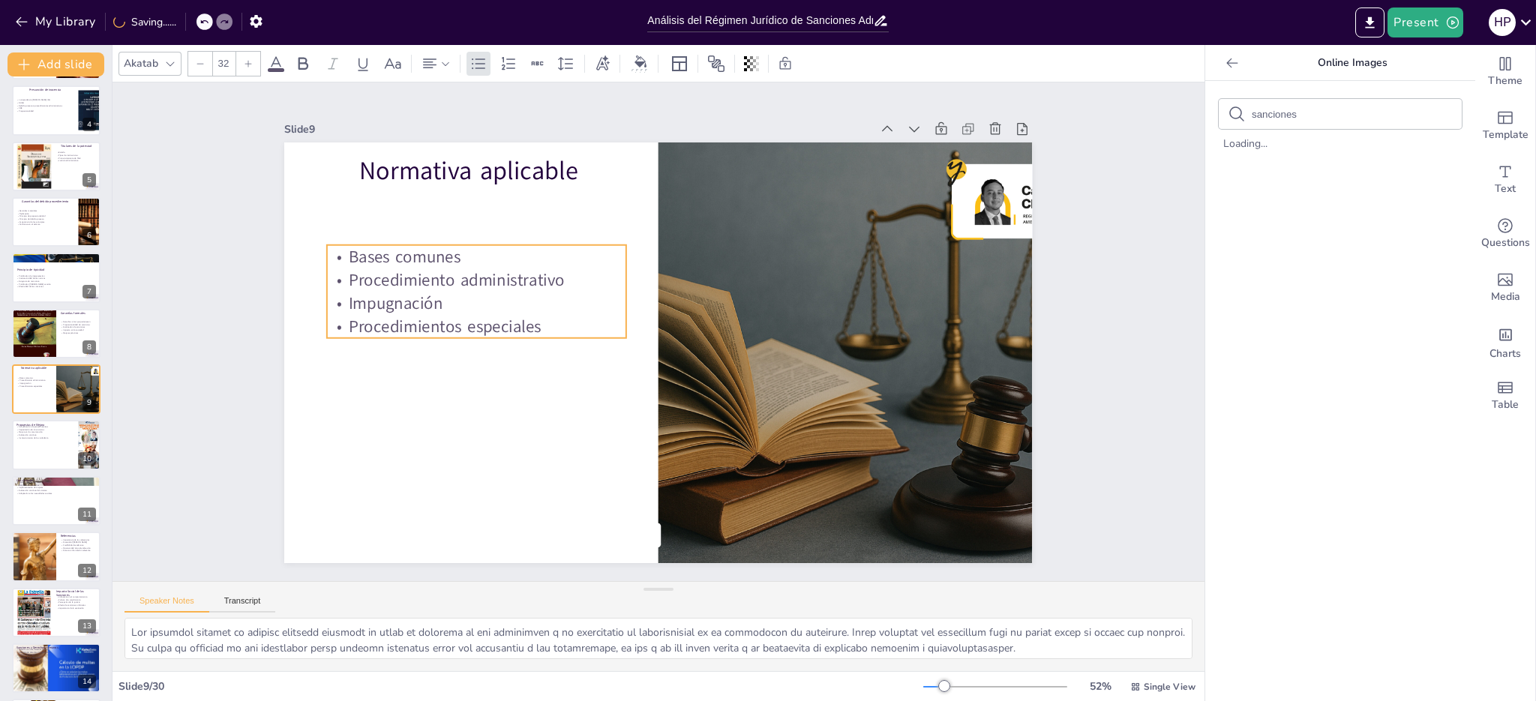
drag, startPoint x: 404, startPoint y: 224, endPoint x: 410, endPoint y: 272, distance: 47.5
click at [677, 378] on p "Procedimiento administrativo" at bounding box center [826, 420] width 298 height 85
click at [198, 311] on div "Slide 1 Análisis del Régimen Jurídico de Sanciones Administrativas en [GEOGRAPH…" at bounding box center [658, 331] width 1101 height 1145
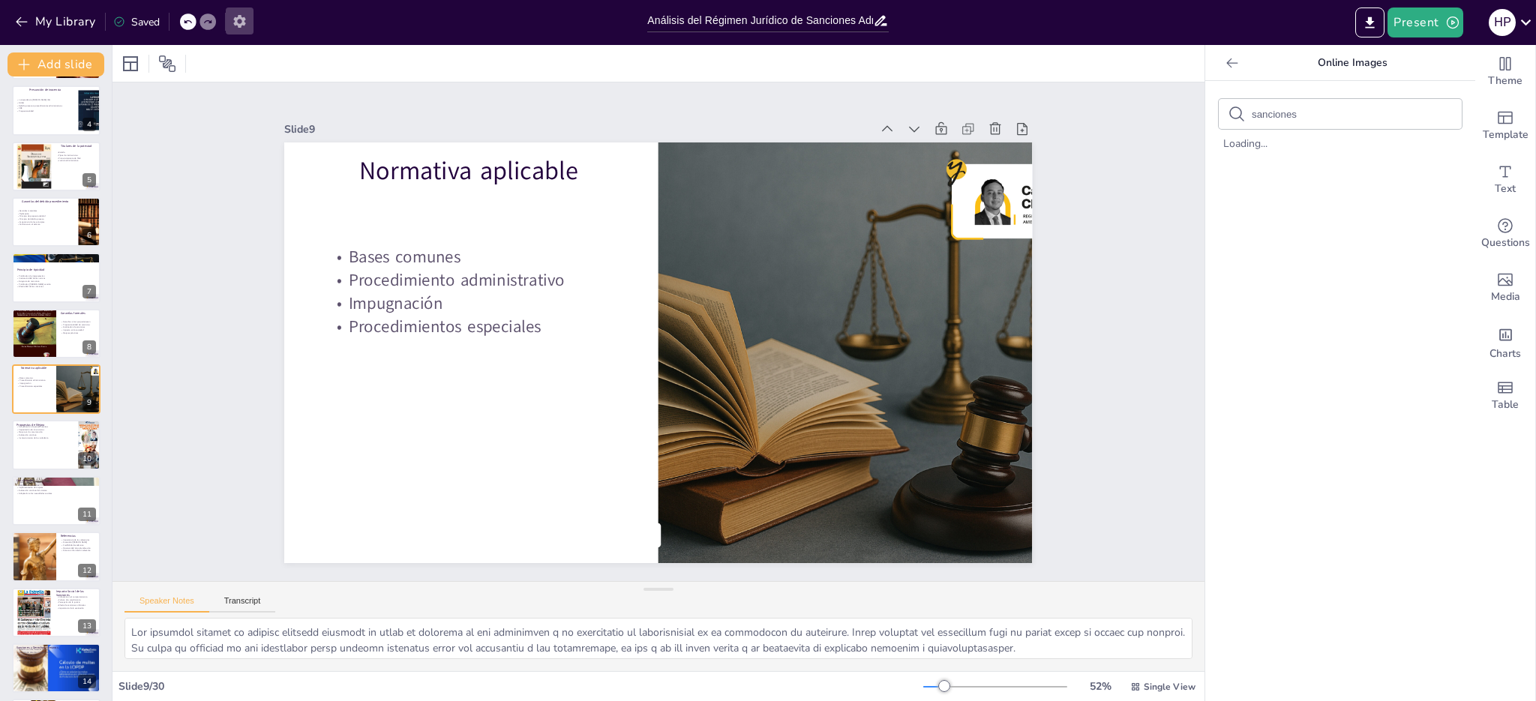
click at [238, 20] on icon "button" at bounding box center [240, 22] width 16 height 16
click at [240, 21] on icon "button" at bounding box center [240, 22] width 16 height 16
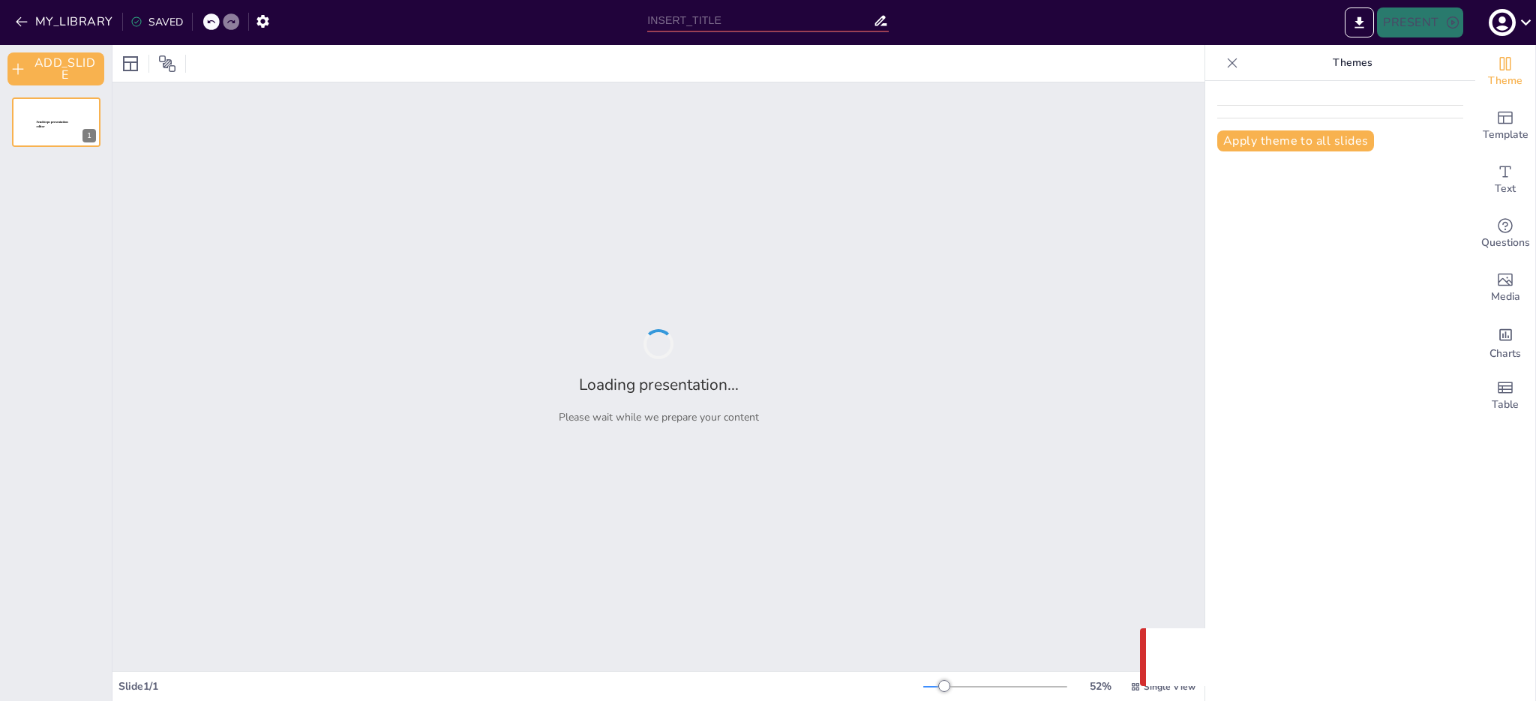
type input "Análisis del Régimen Jurídico de Sanciones Administrativas en [GEOGRAPHIC_DATA]…"
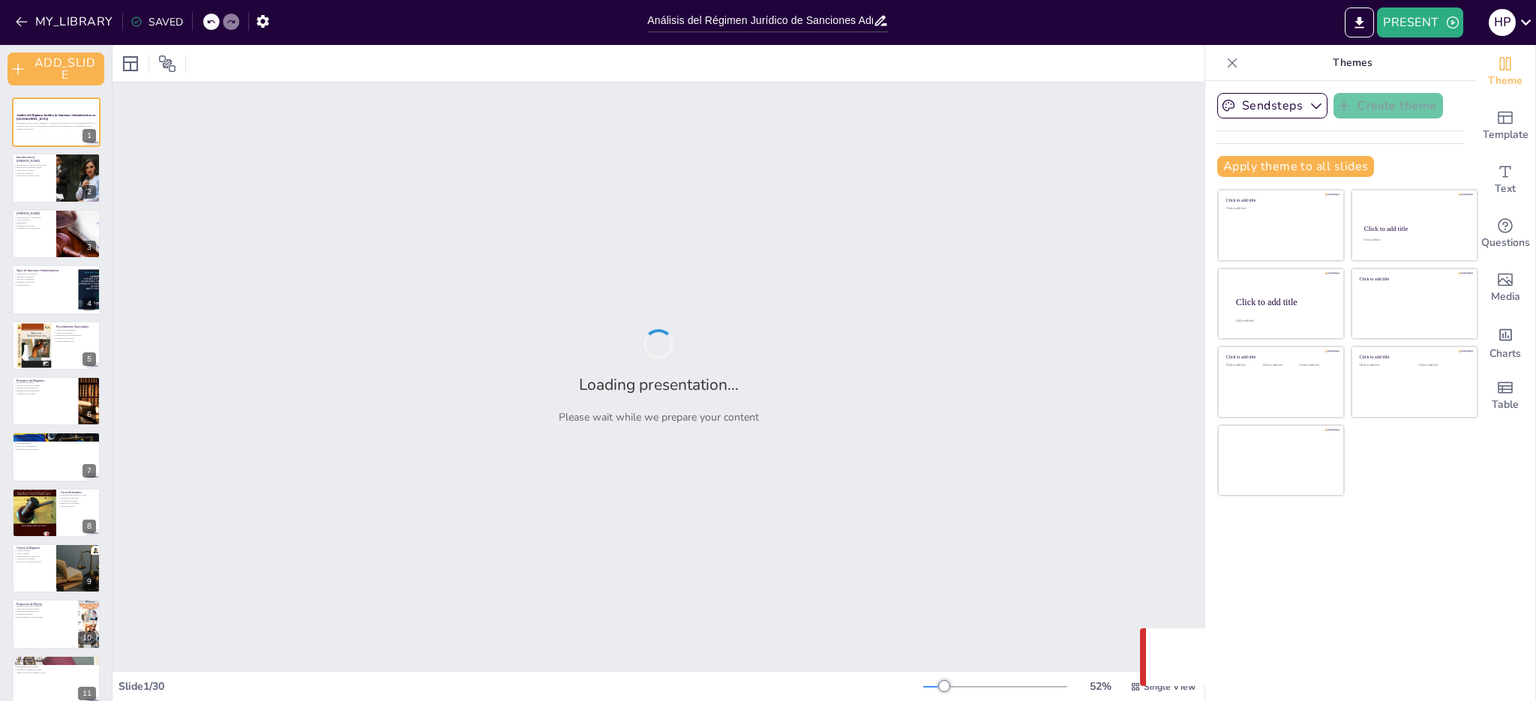
checkbox input "true"
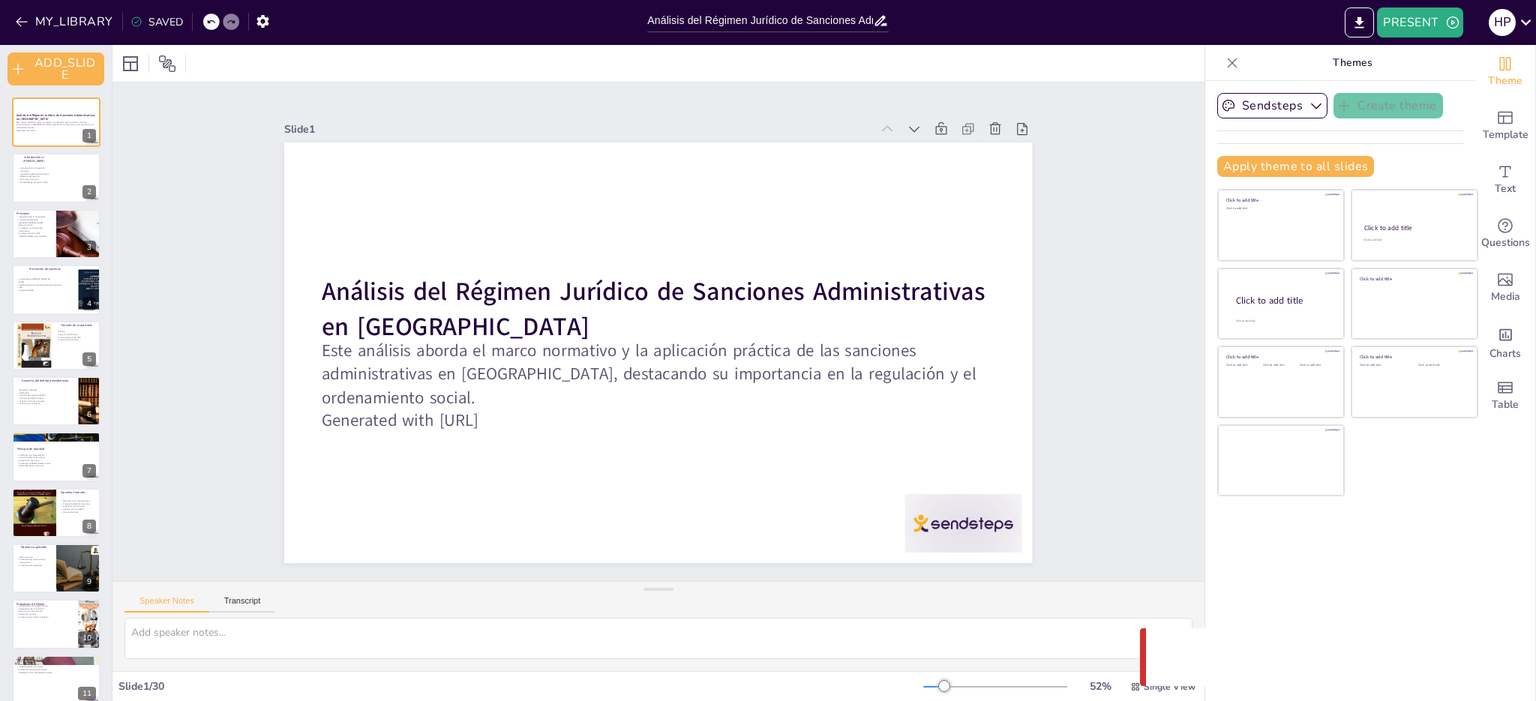
checkbox input "true"
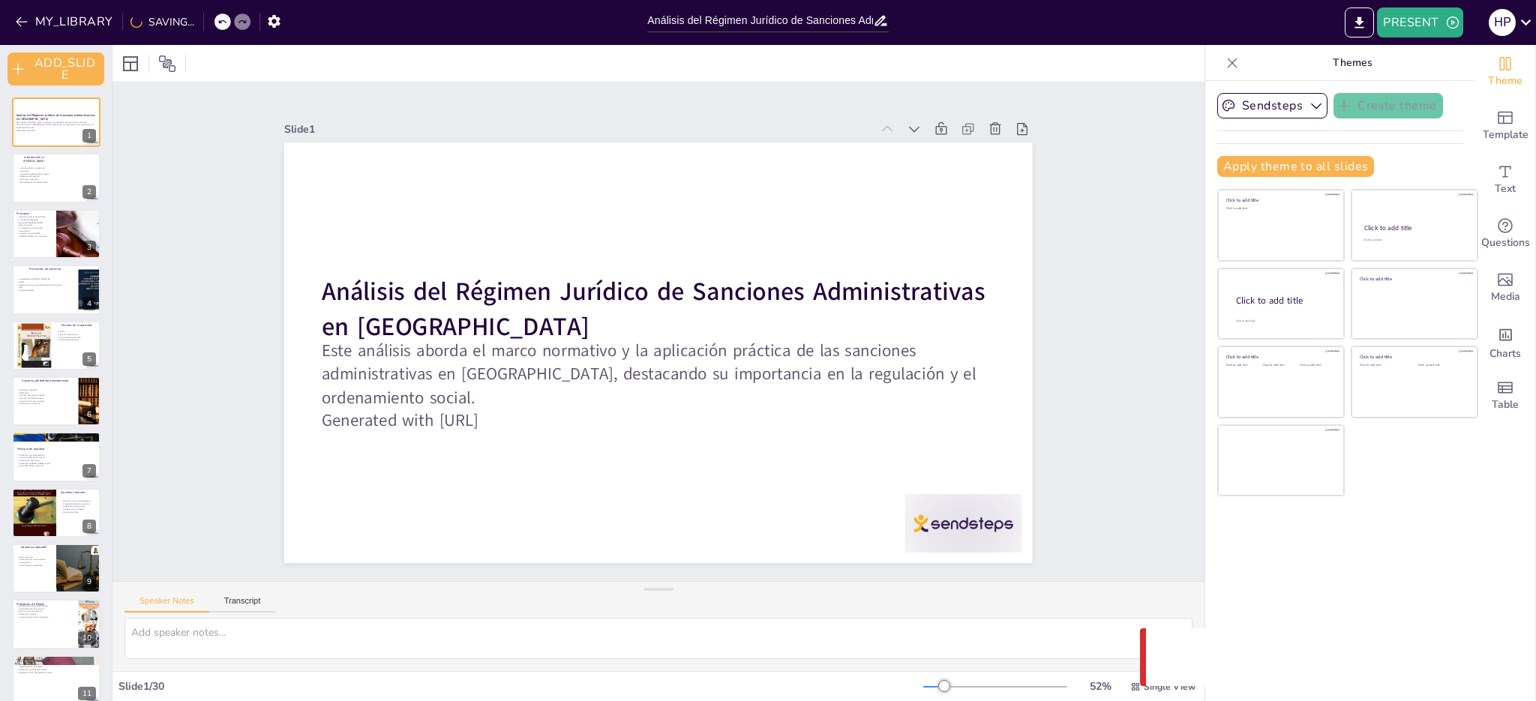
checkbox input "true"
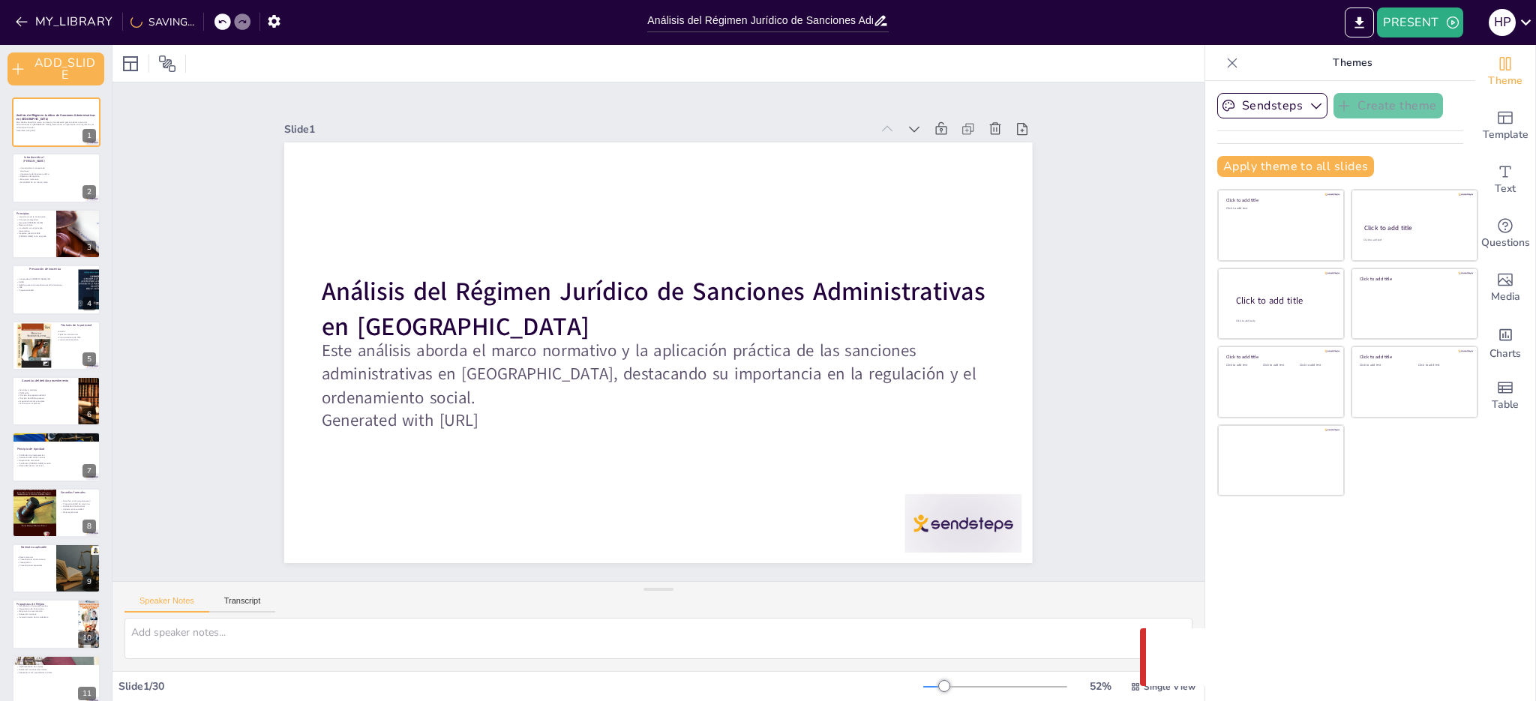
checkbox input "true"
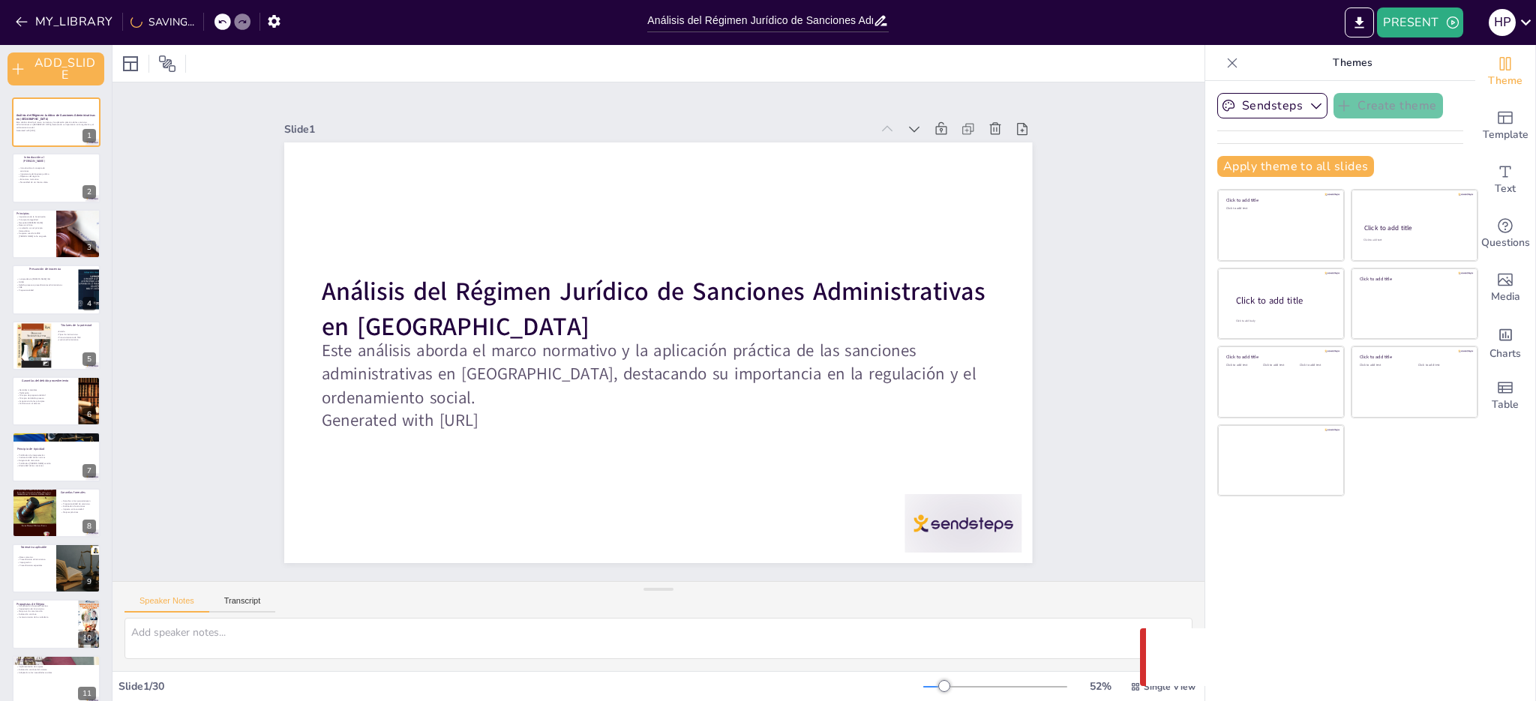
checkbox input "true"
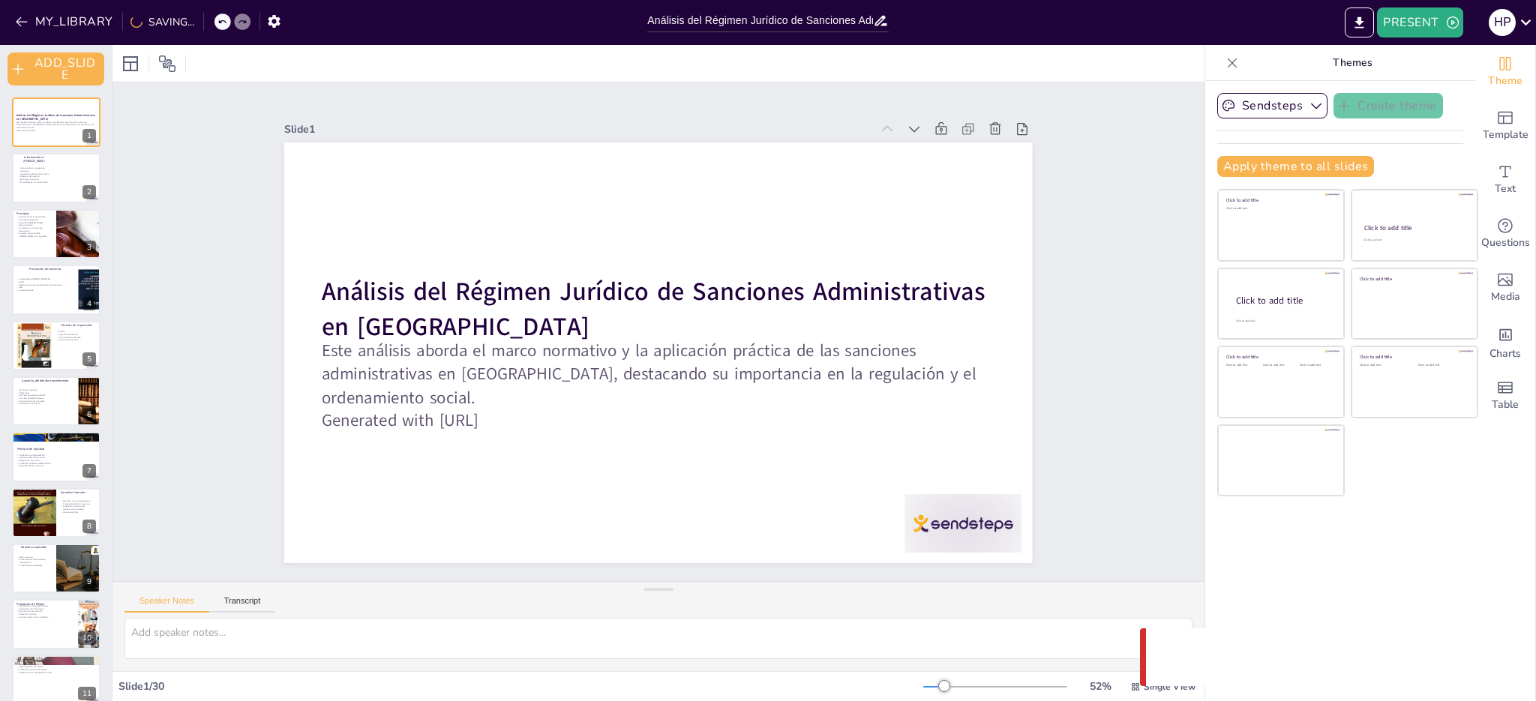
checkbox input "true"
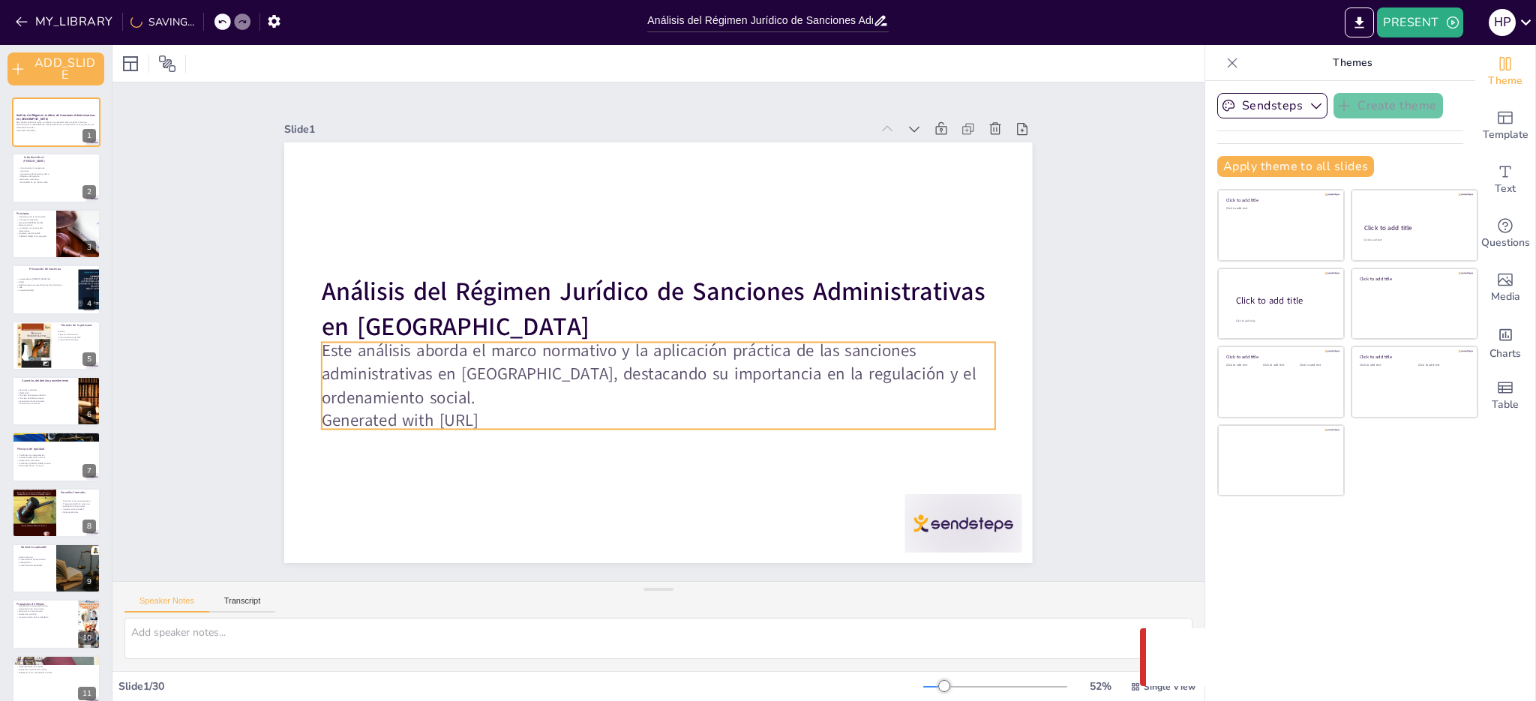
checkbox input "true"
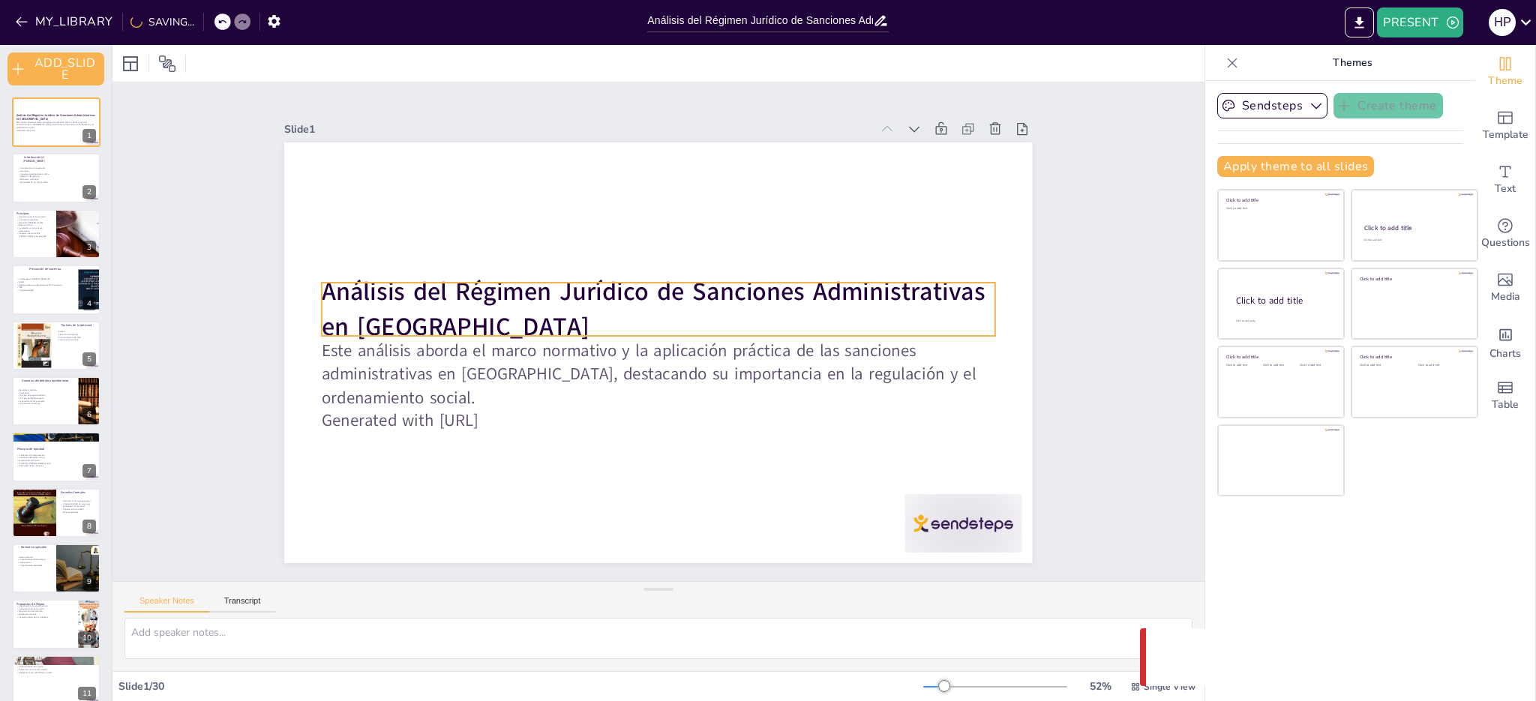
checkbox input "true"
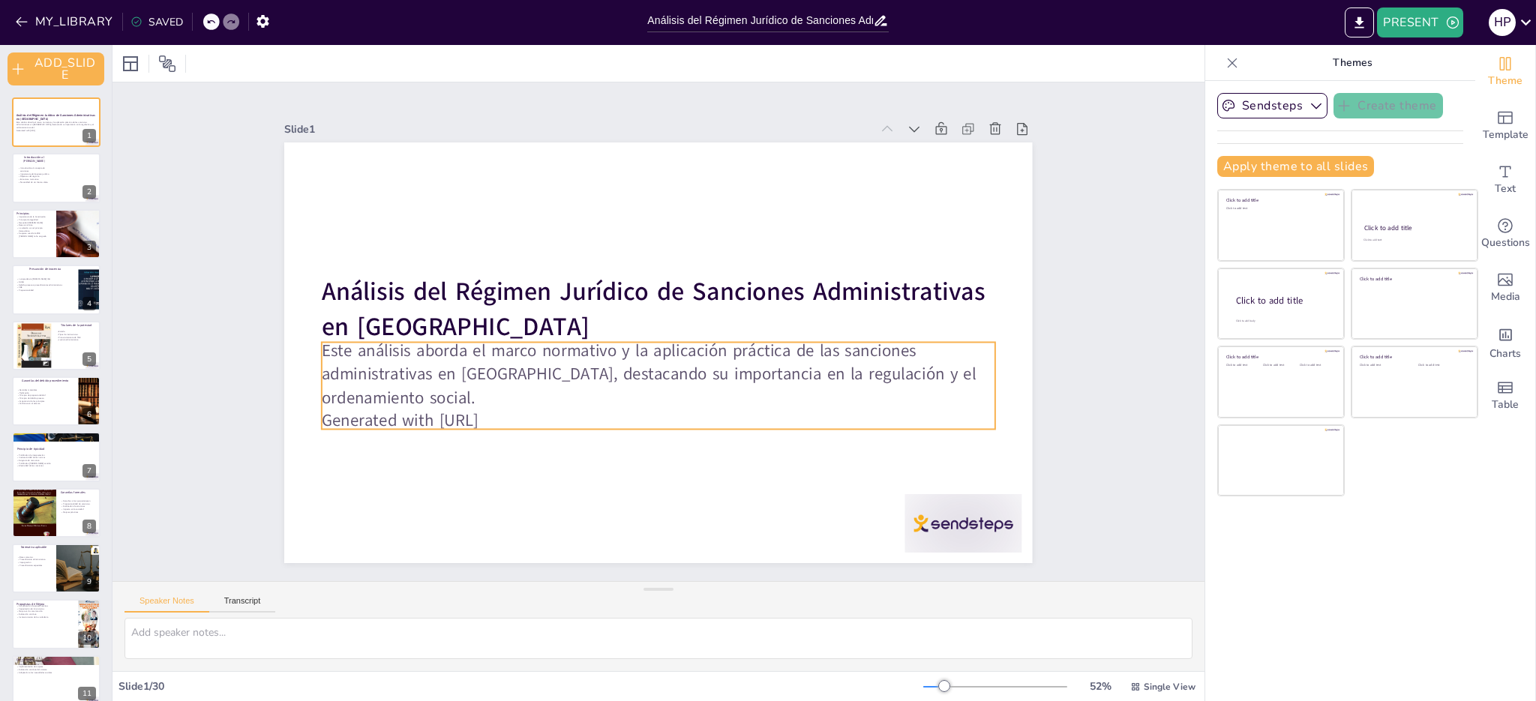
checkbox input "true"
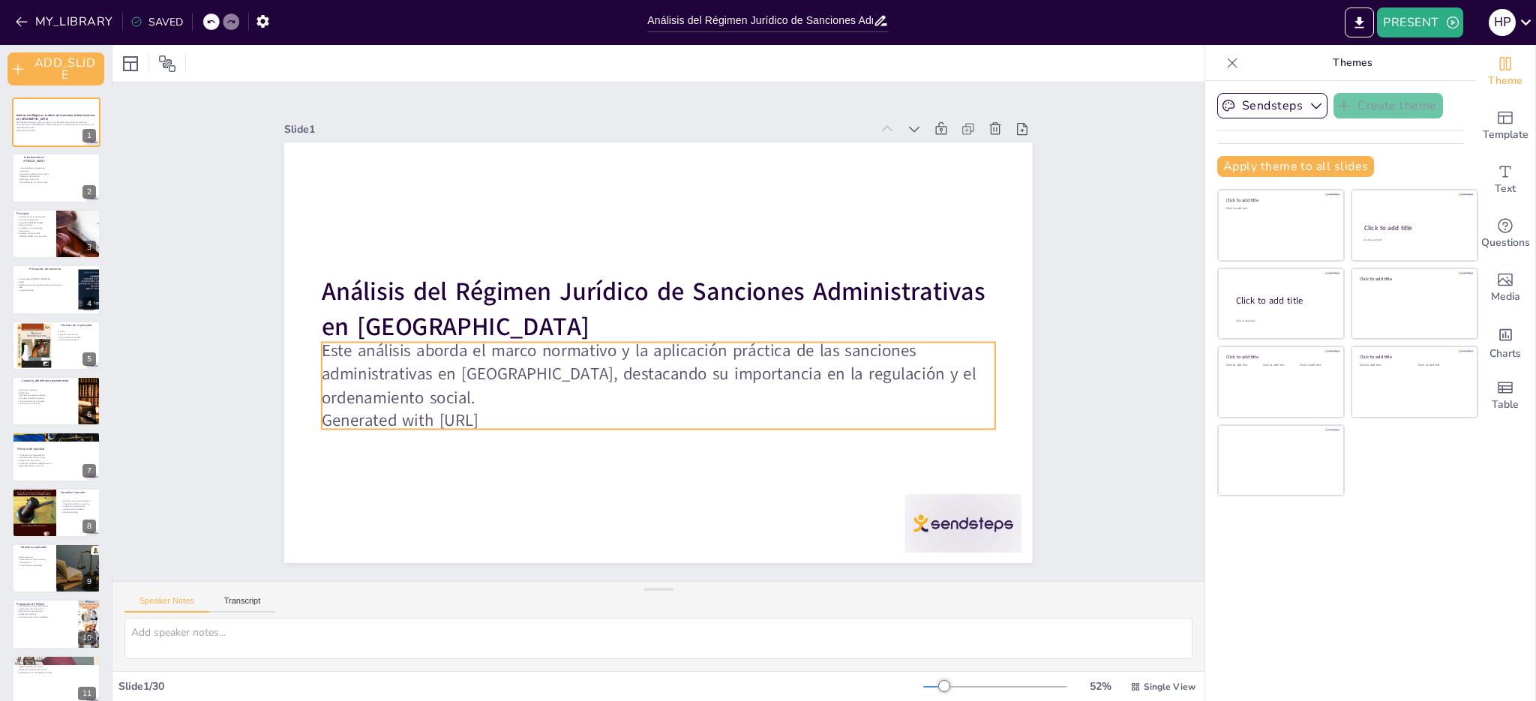
checkbox input "true"
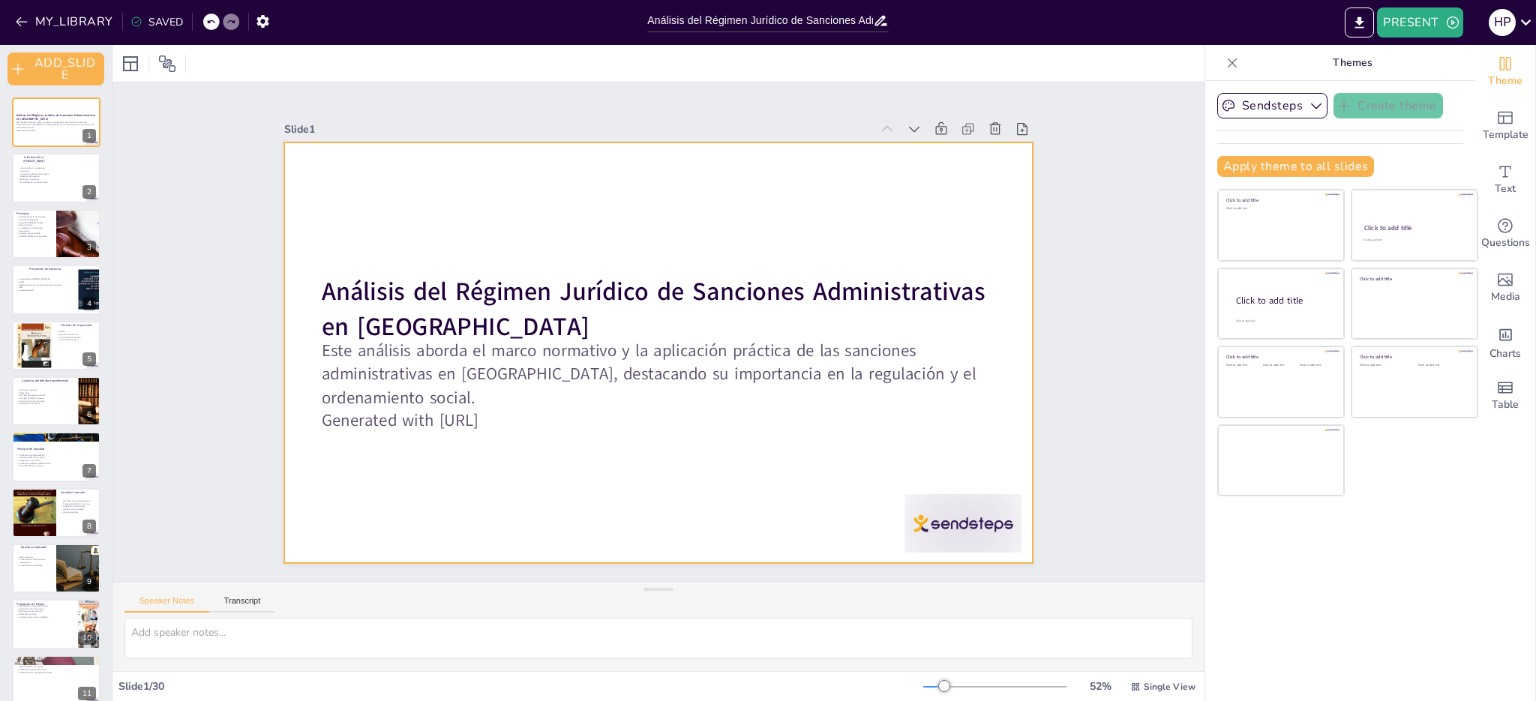
checkbox input "true"
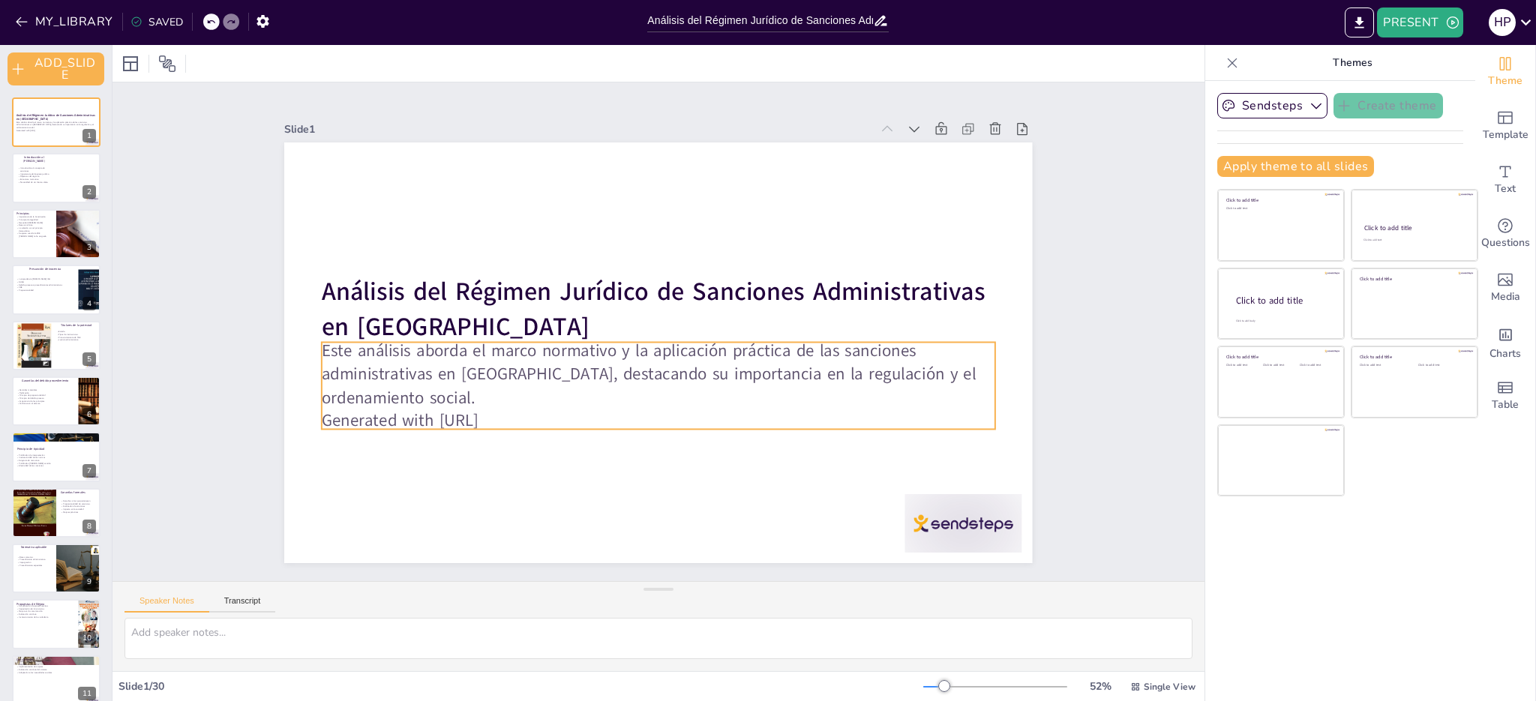
click at [527, 413] on p "Generated with [URL]" at bounding box center [574, 303] width 230 height 647
checkbox input "true"
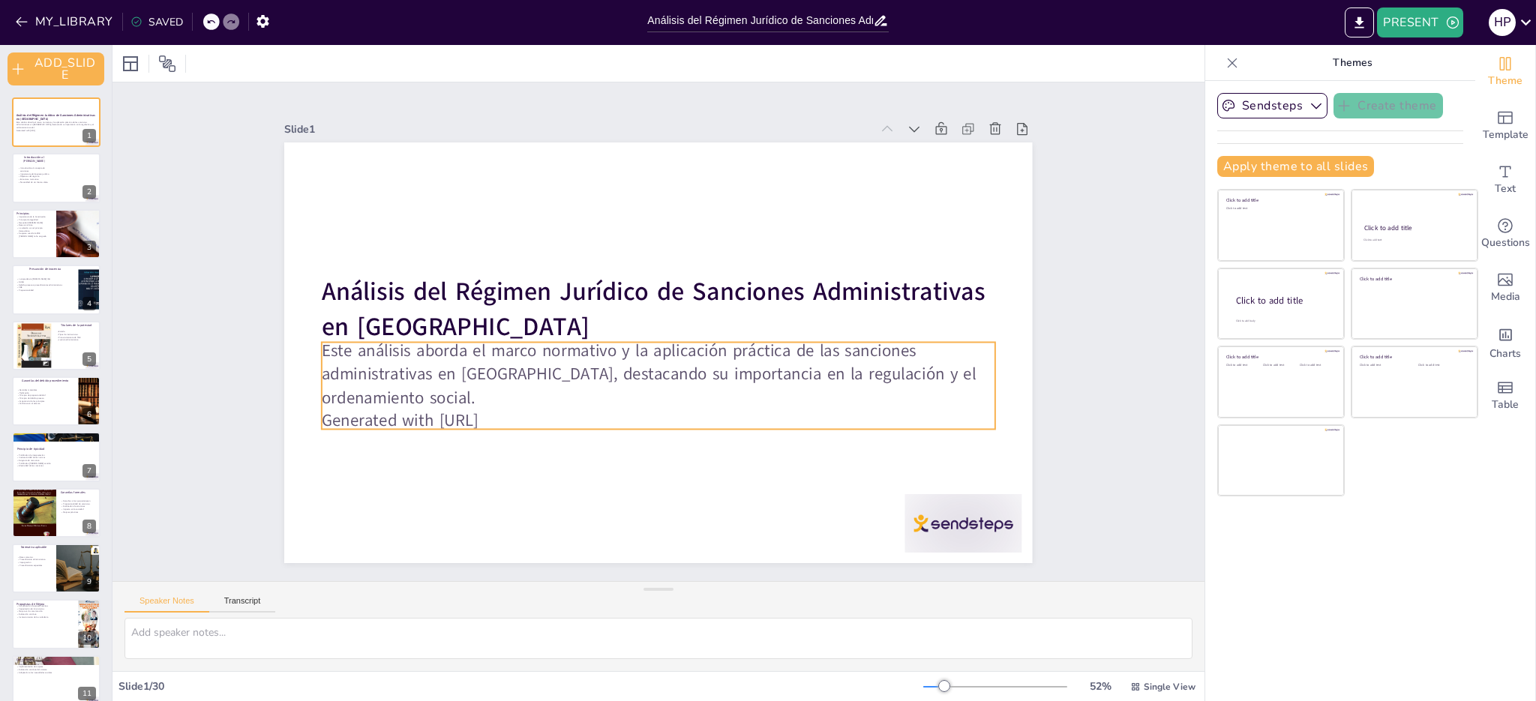
checkbox input "true"
click at [527, 413] on p "Generated with [URL]" at bounding box center [574, 303] width 230 height 647
checkbox input "true"
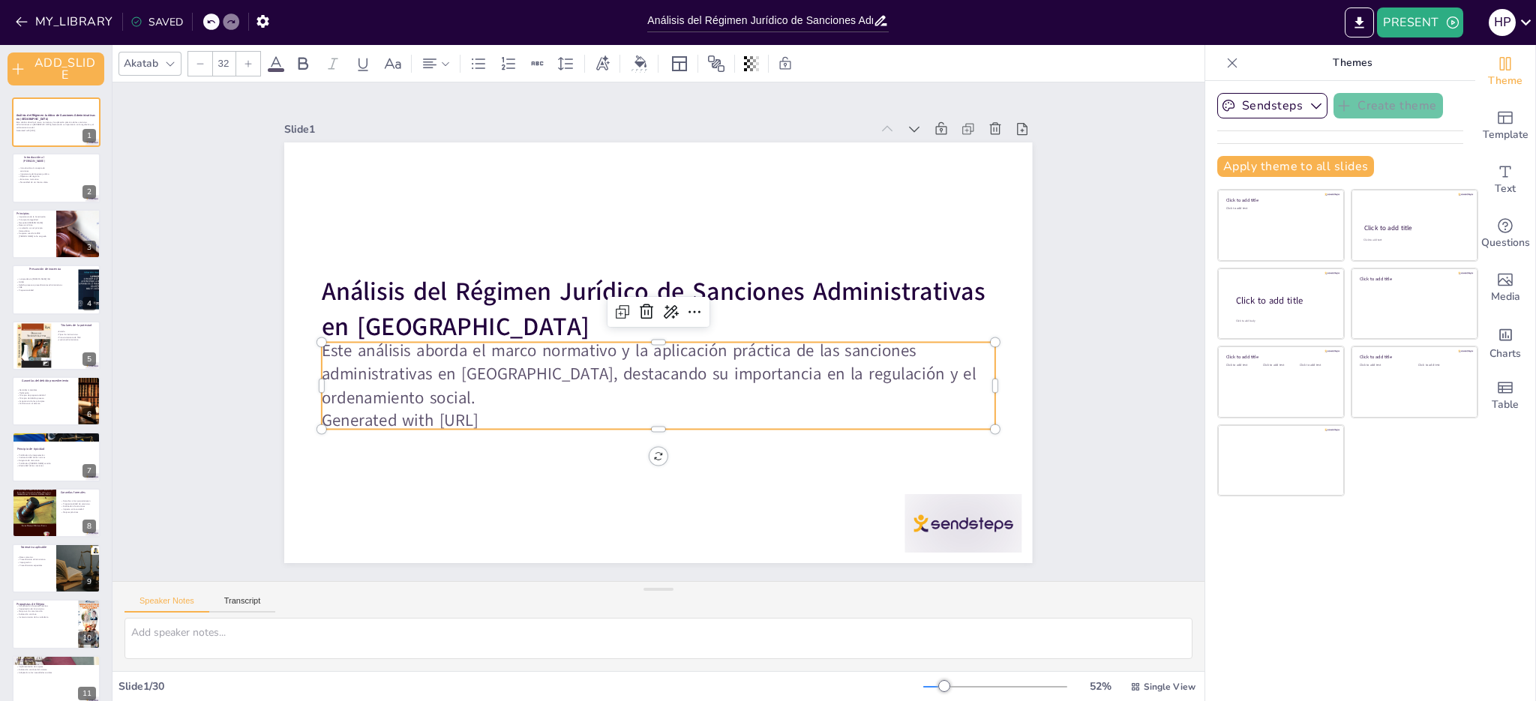
checkbox input "true"
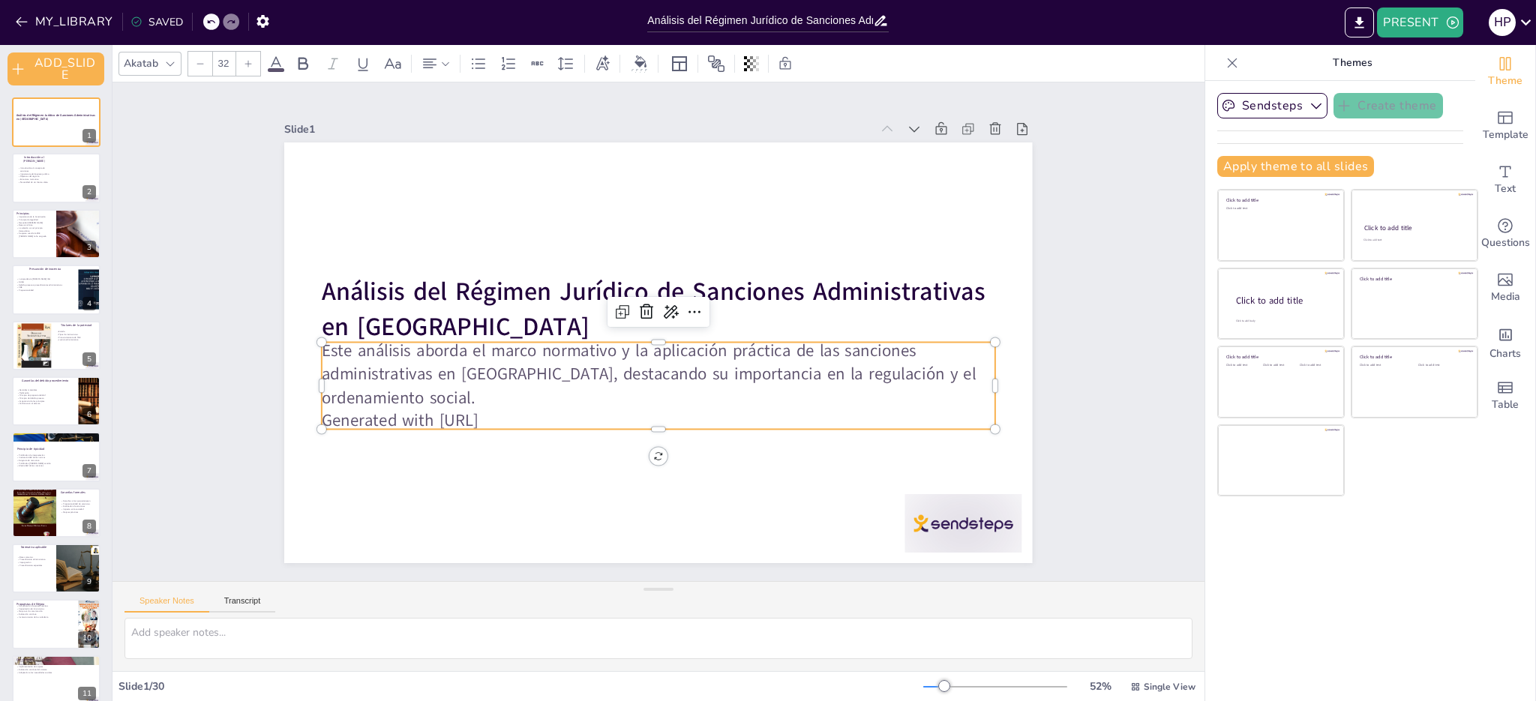
checkbox input "true"
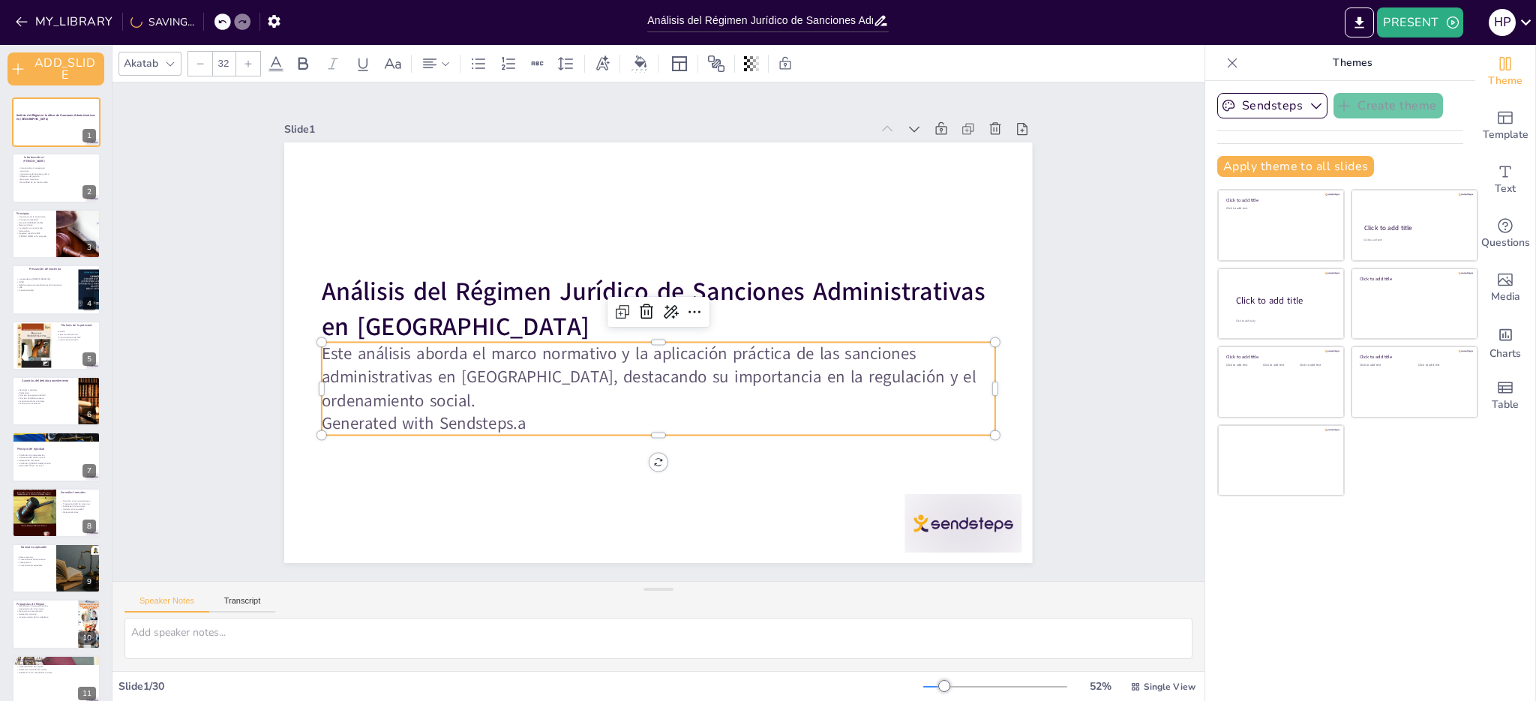
checkbox input "true"
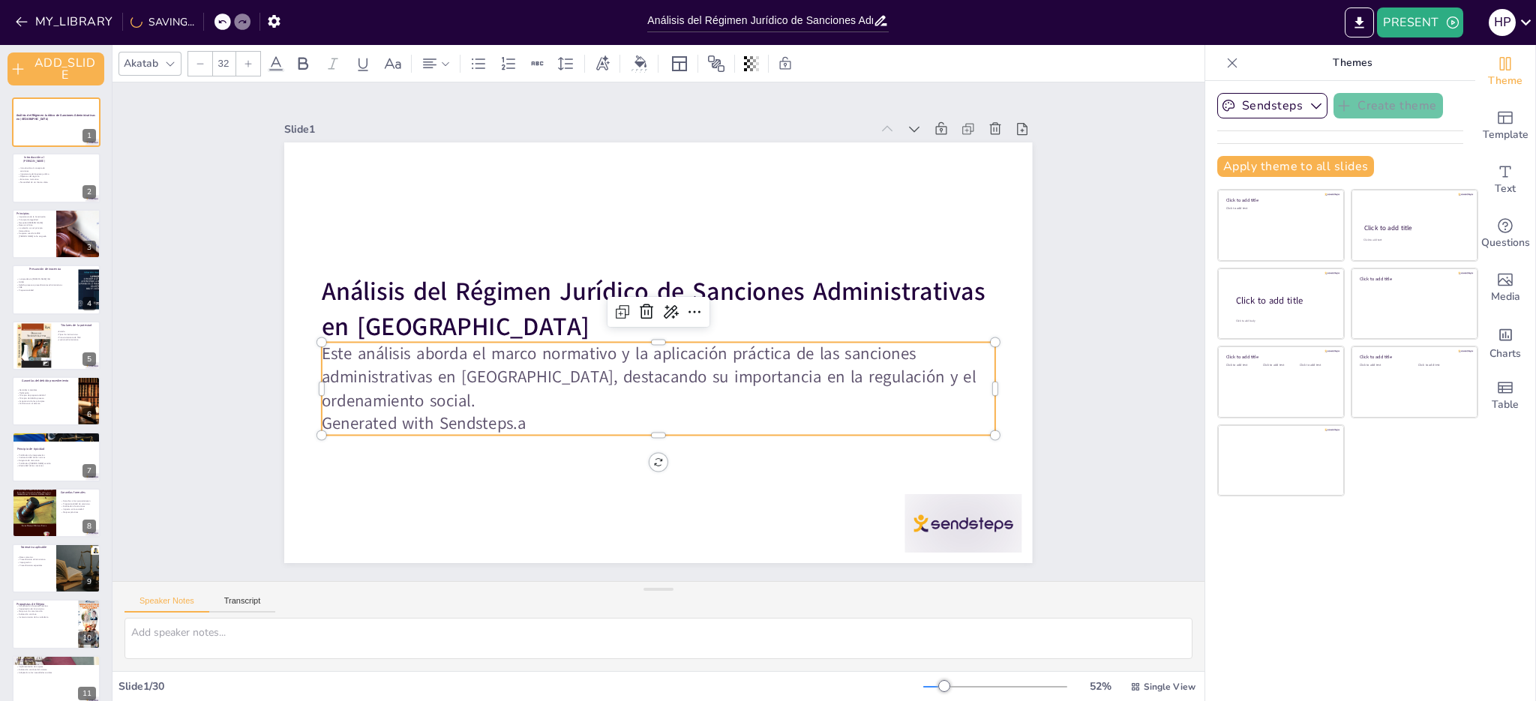
checkbox input "true"
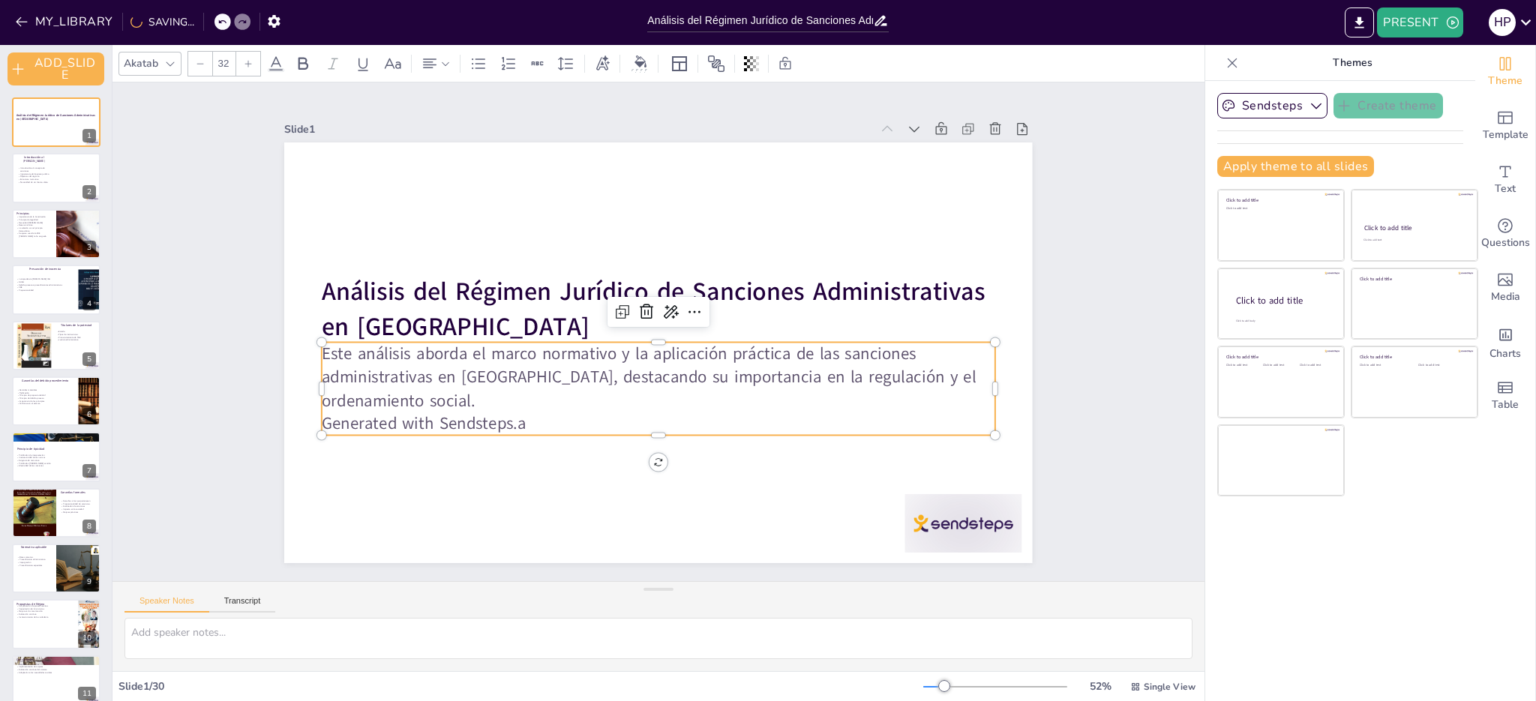
checkbox input "true"
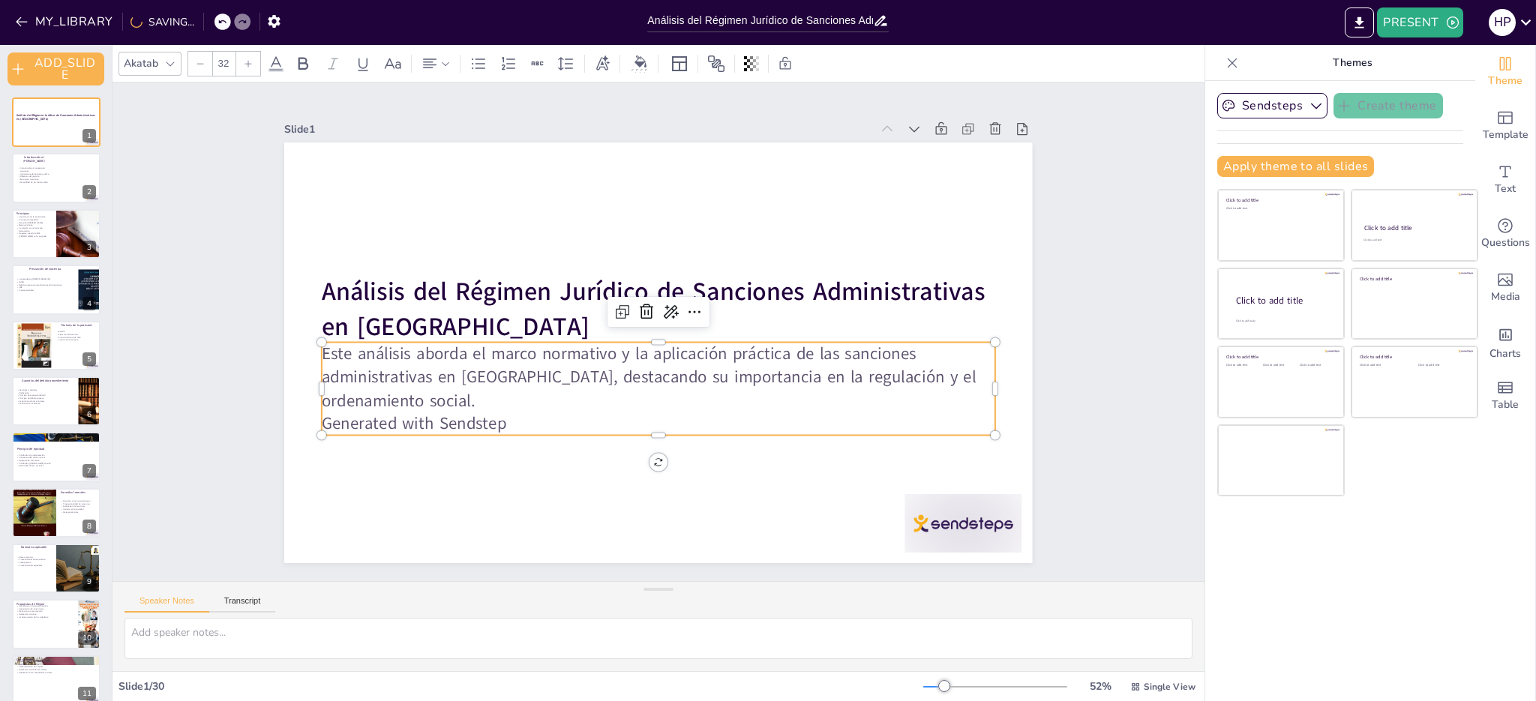
checkbox input "true"
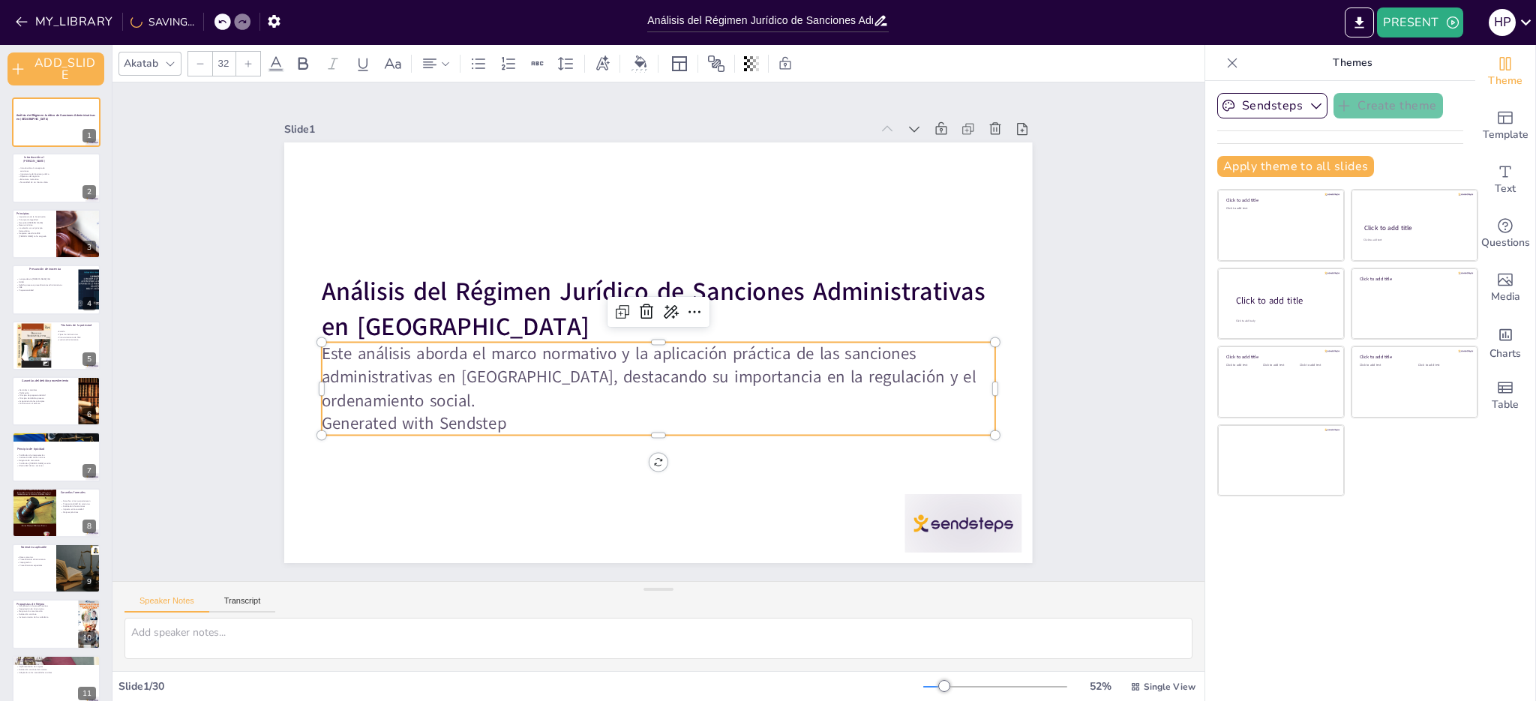
checkbox input "true"
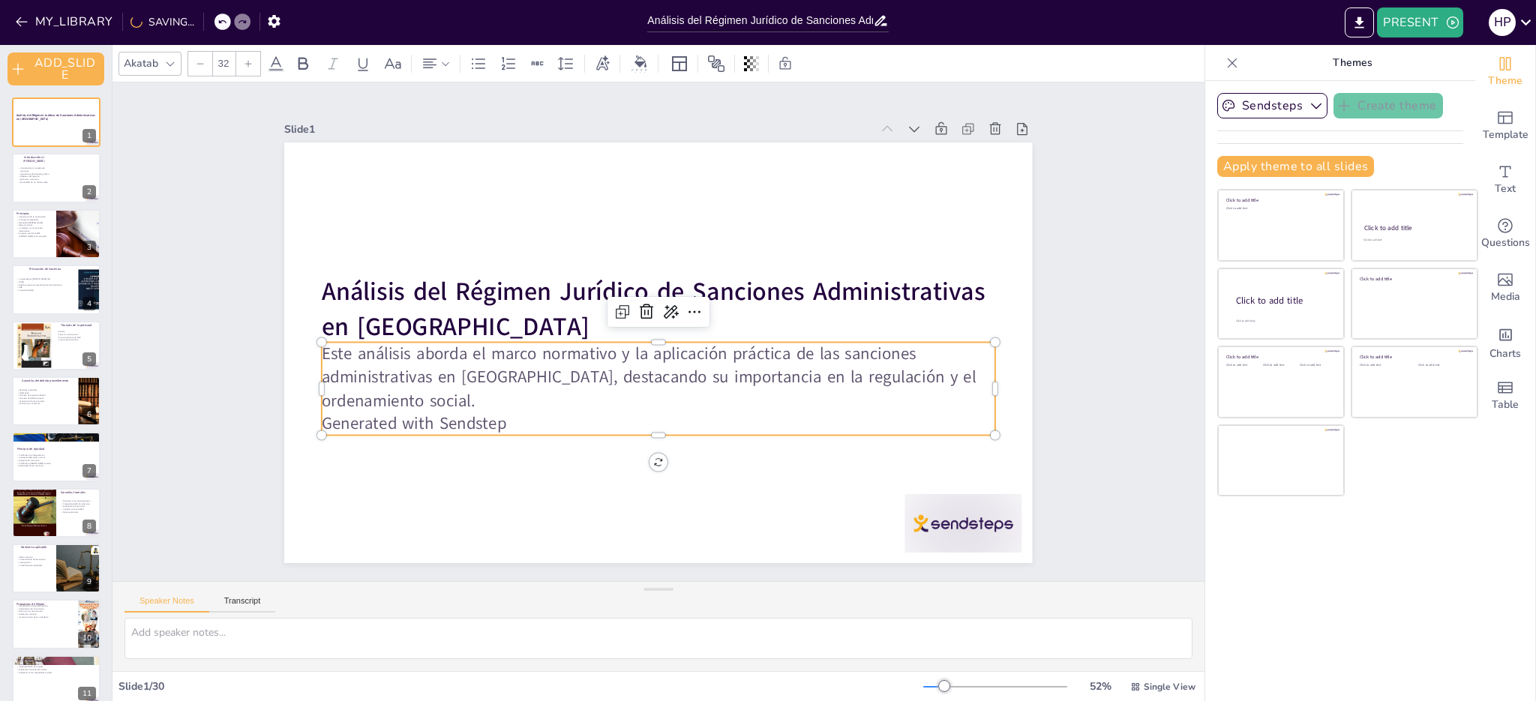
checkbox input "true"
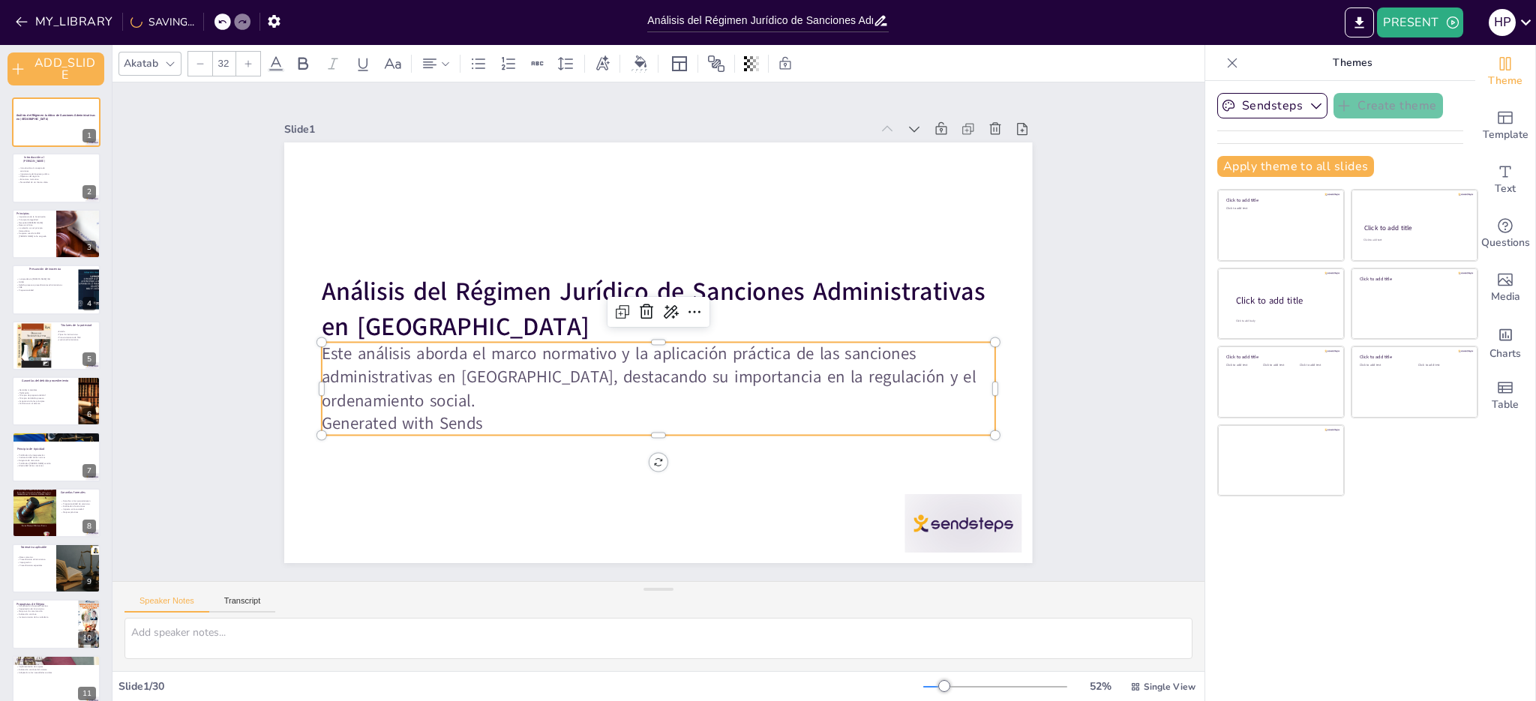
checkbox input "true"
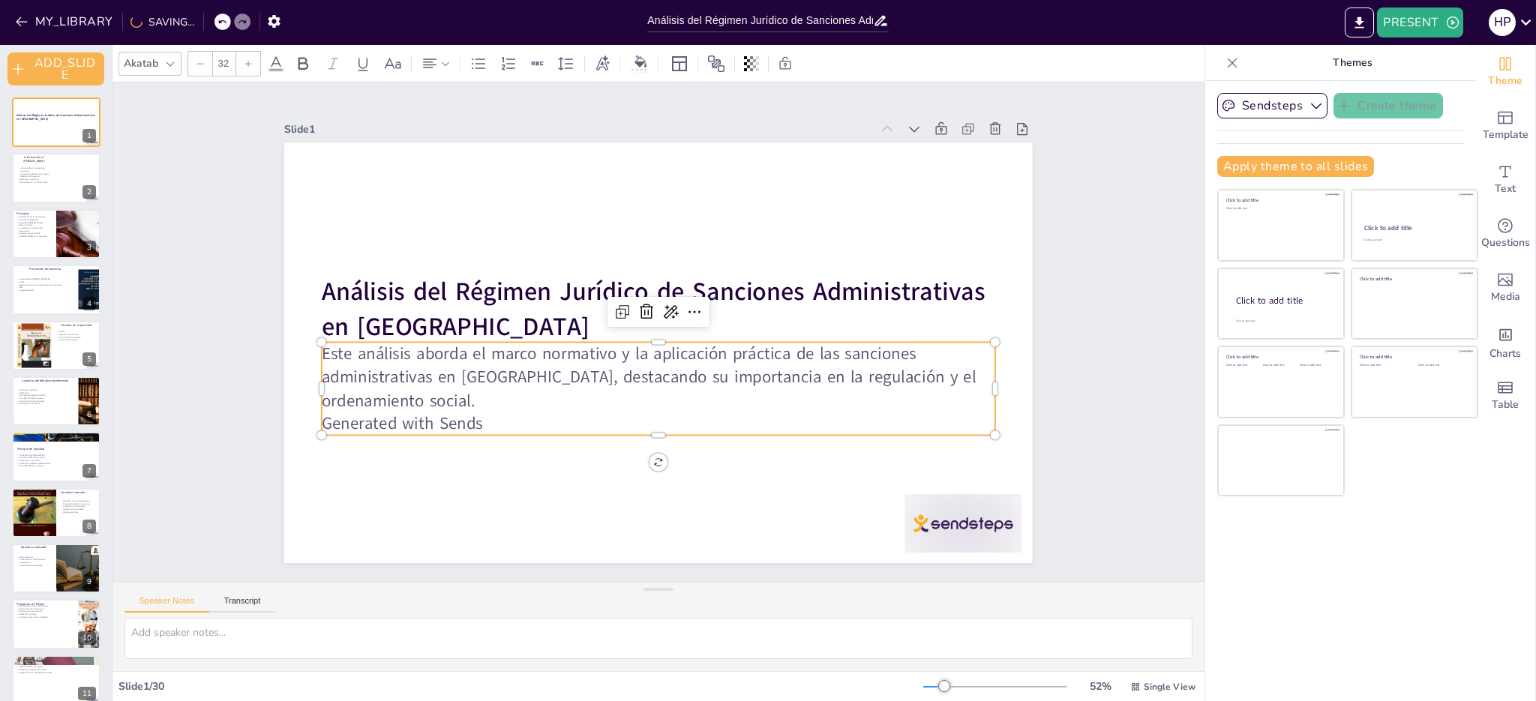
checkbox input "true"
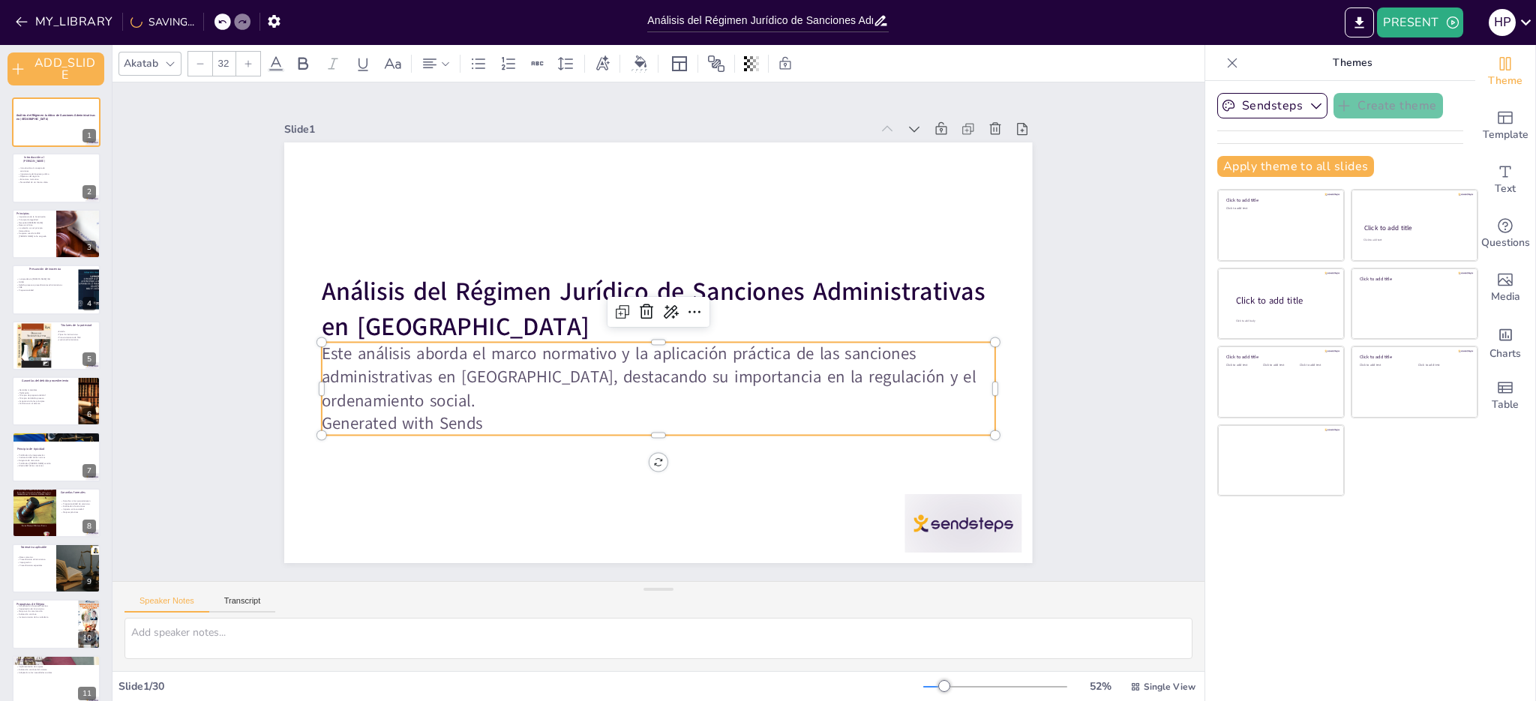
checkbox input "true"
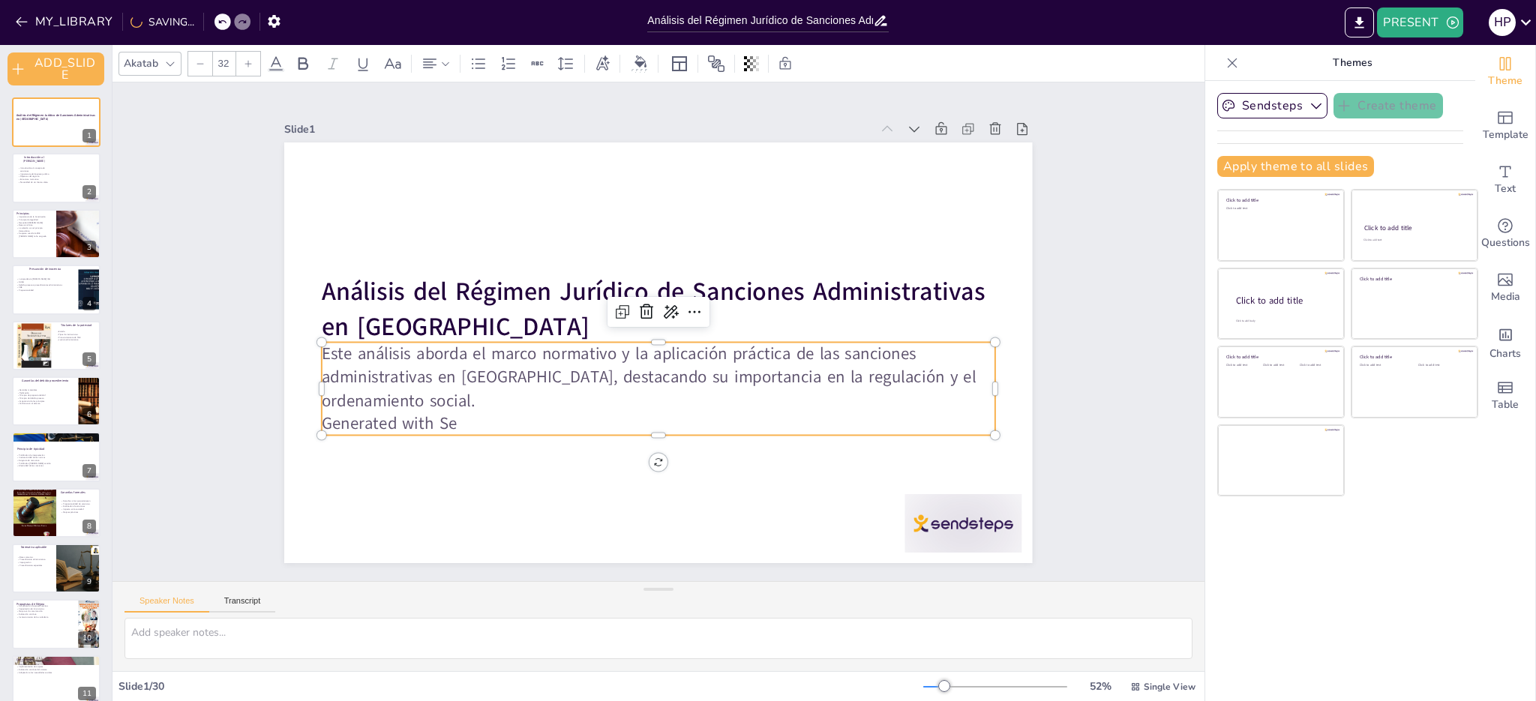
checkbox input "true"
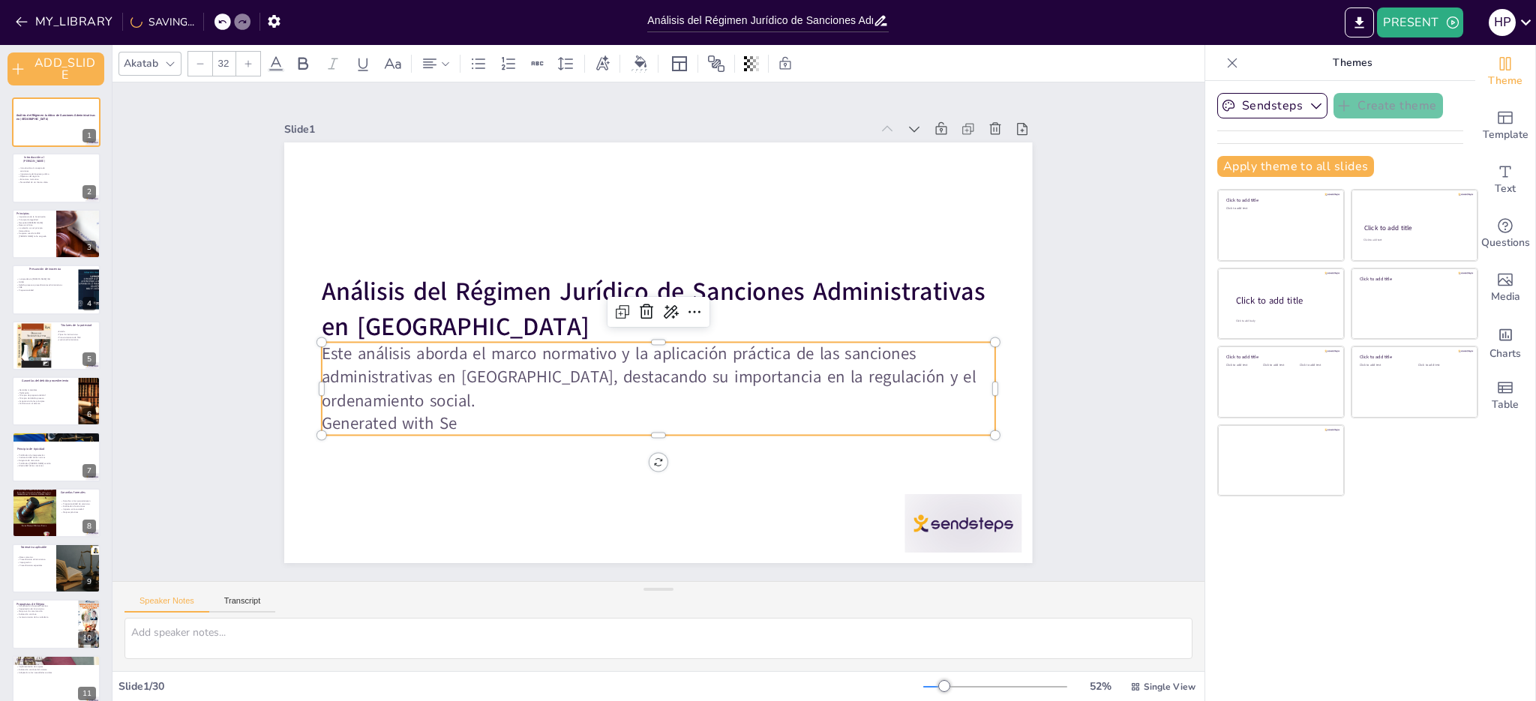
checkbox input "true"
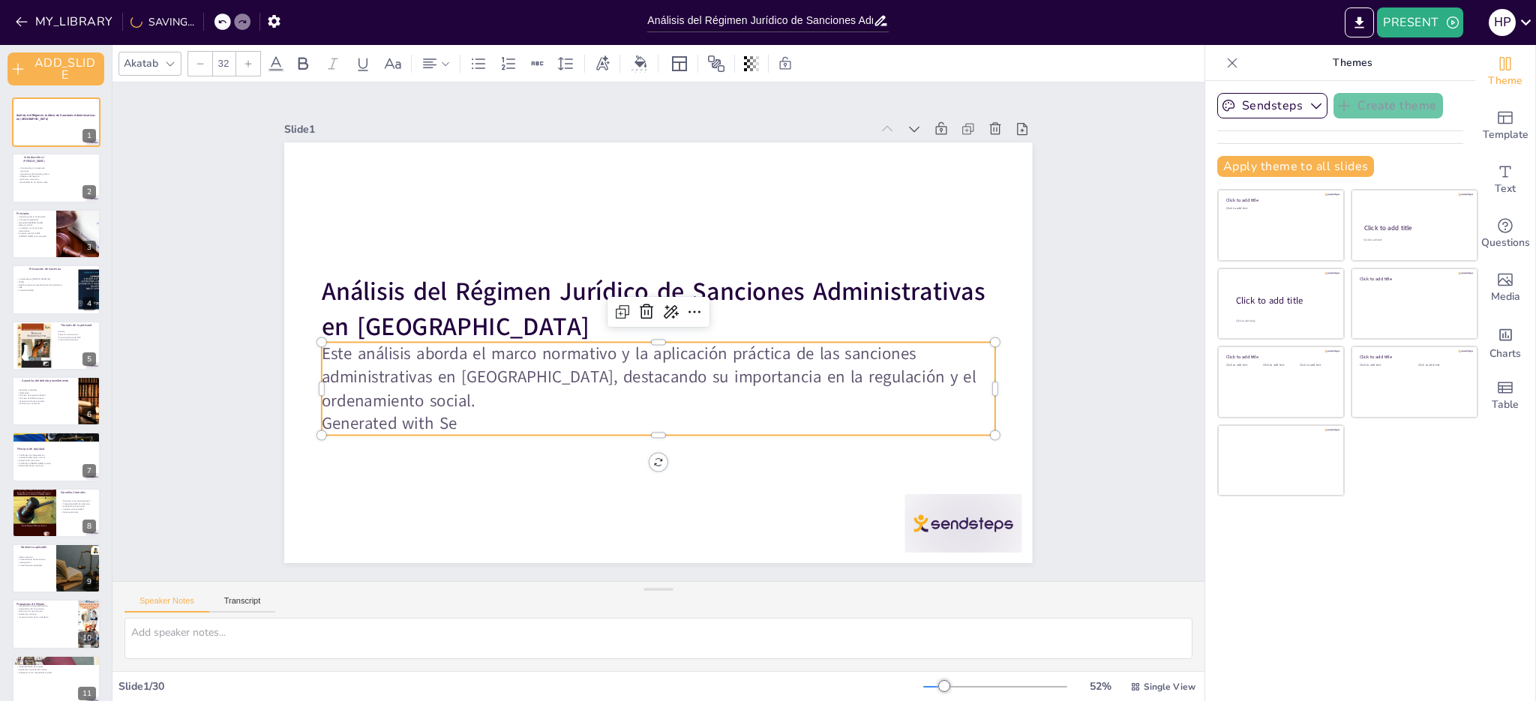
checkbox input "true"
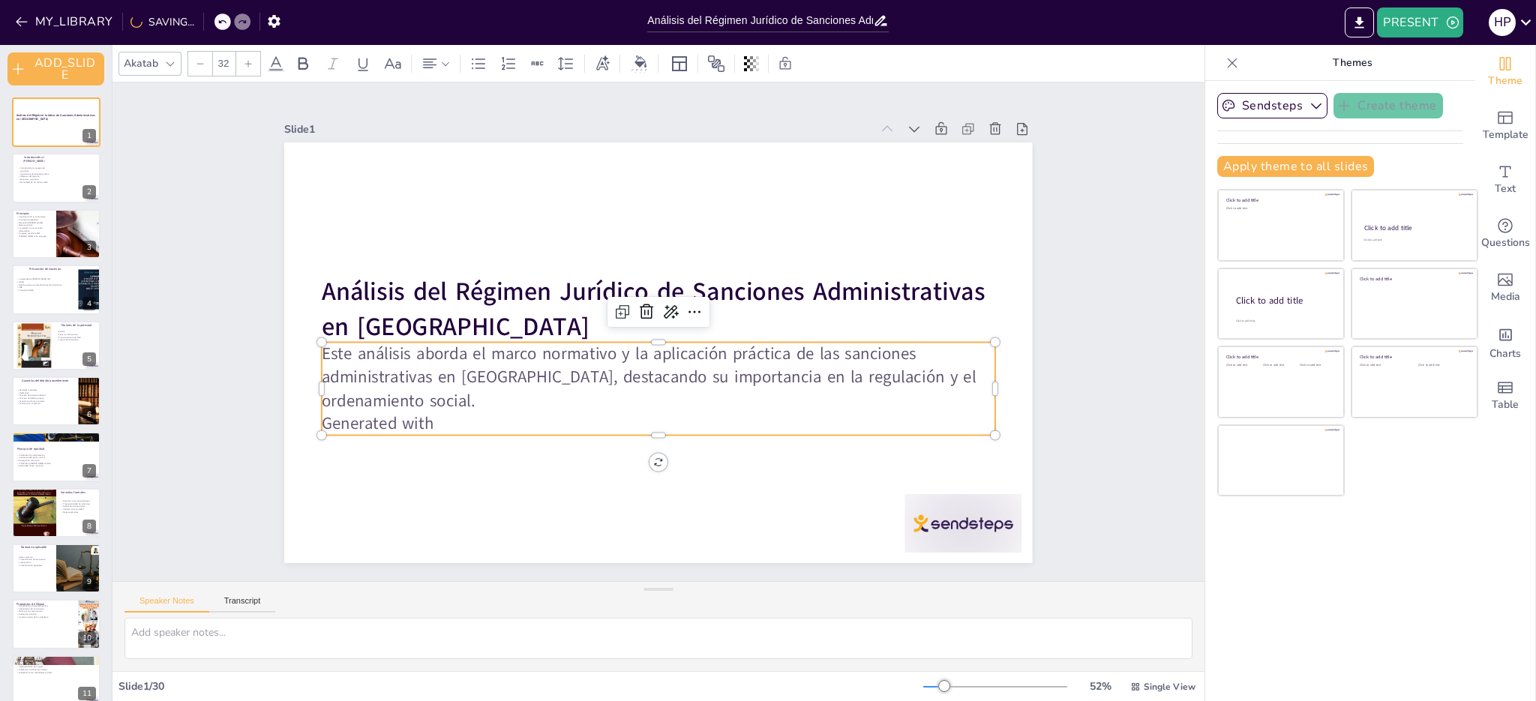
checkbox input "true"
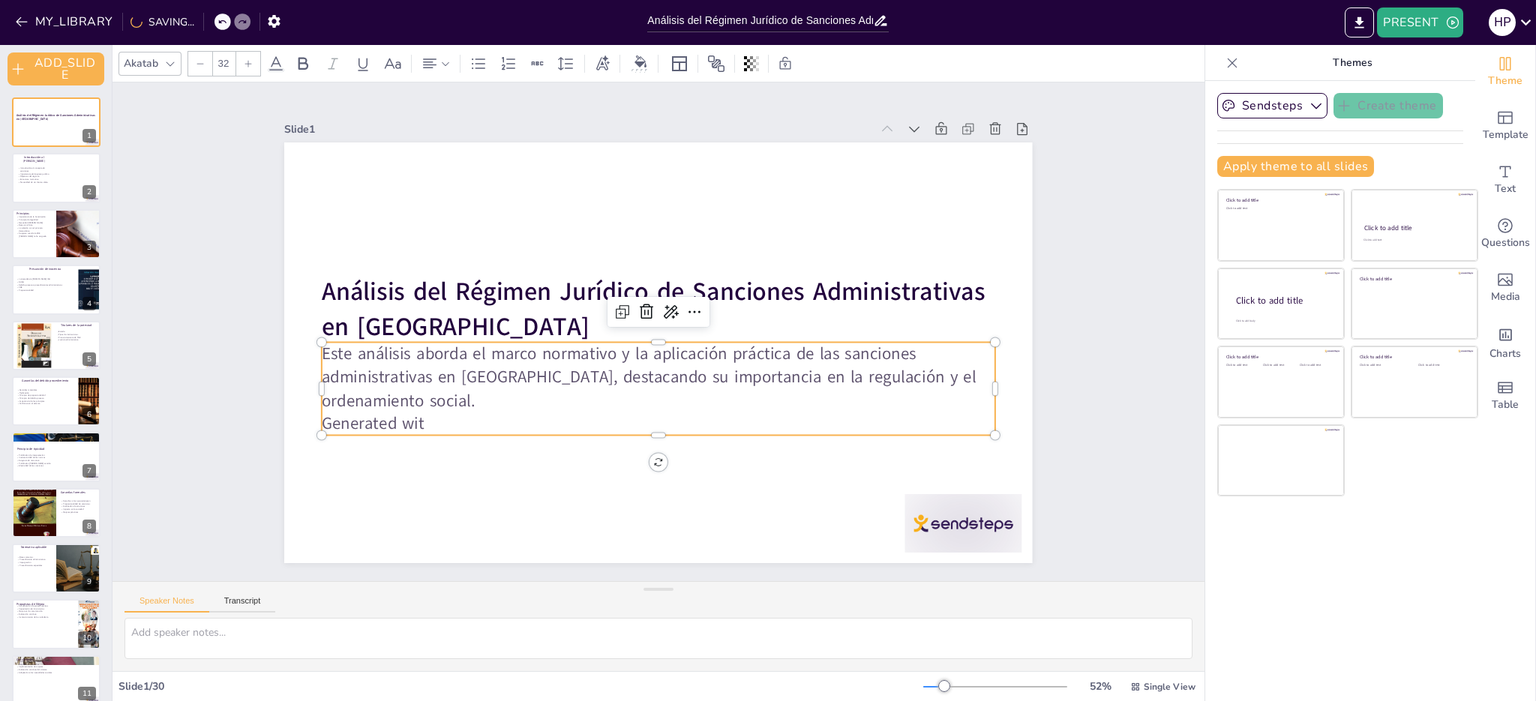
checkbox input "true"
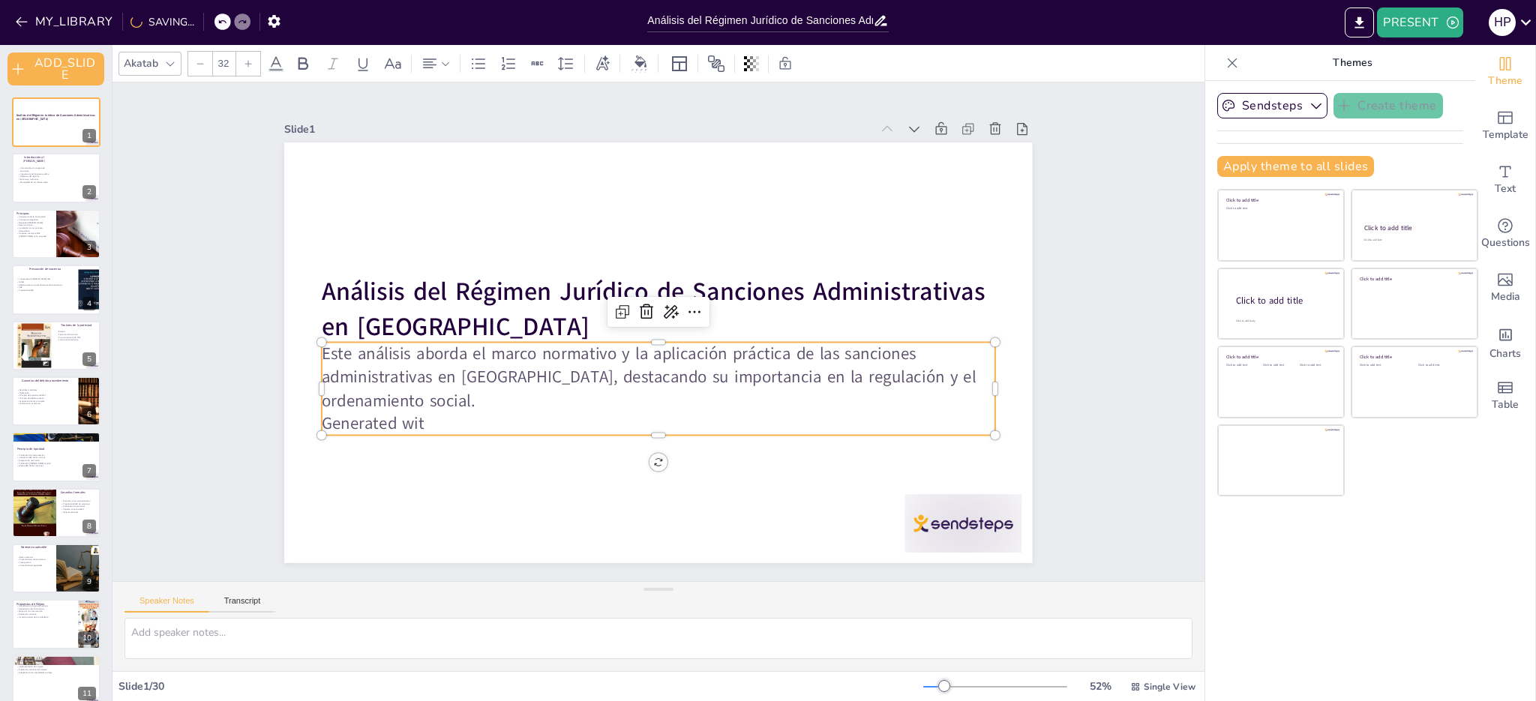
checkbox input "true"
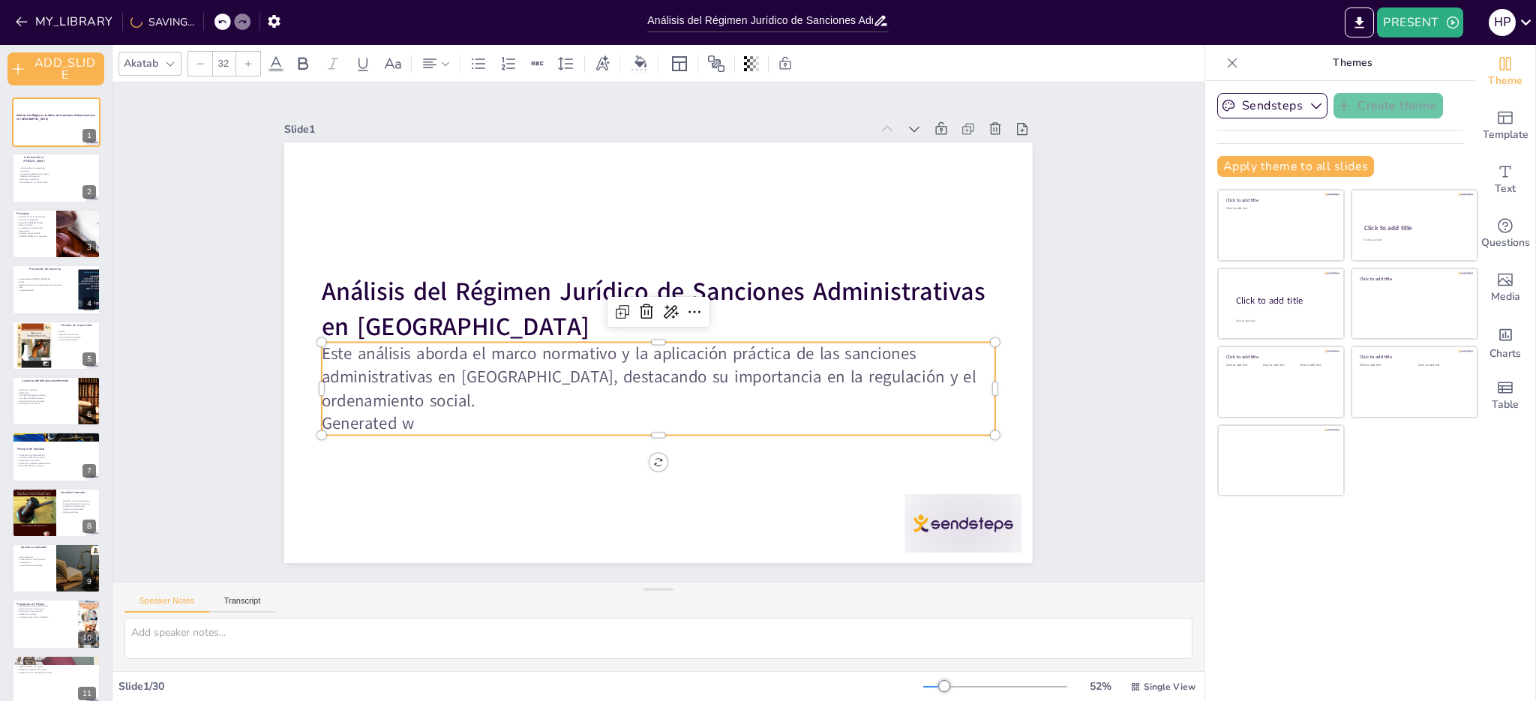
checkbox input "true"
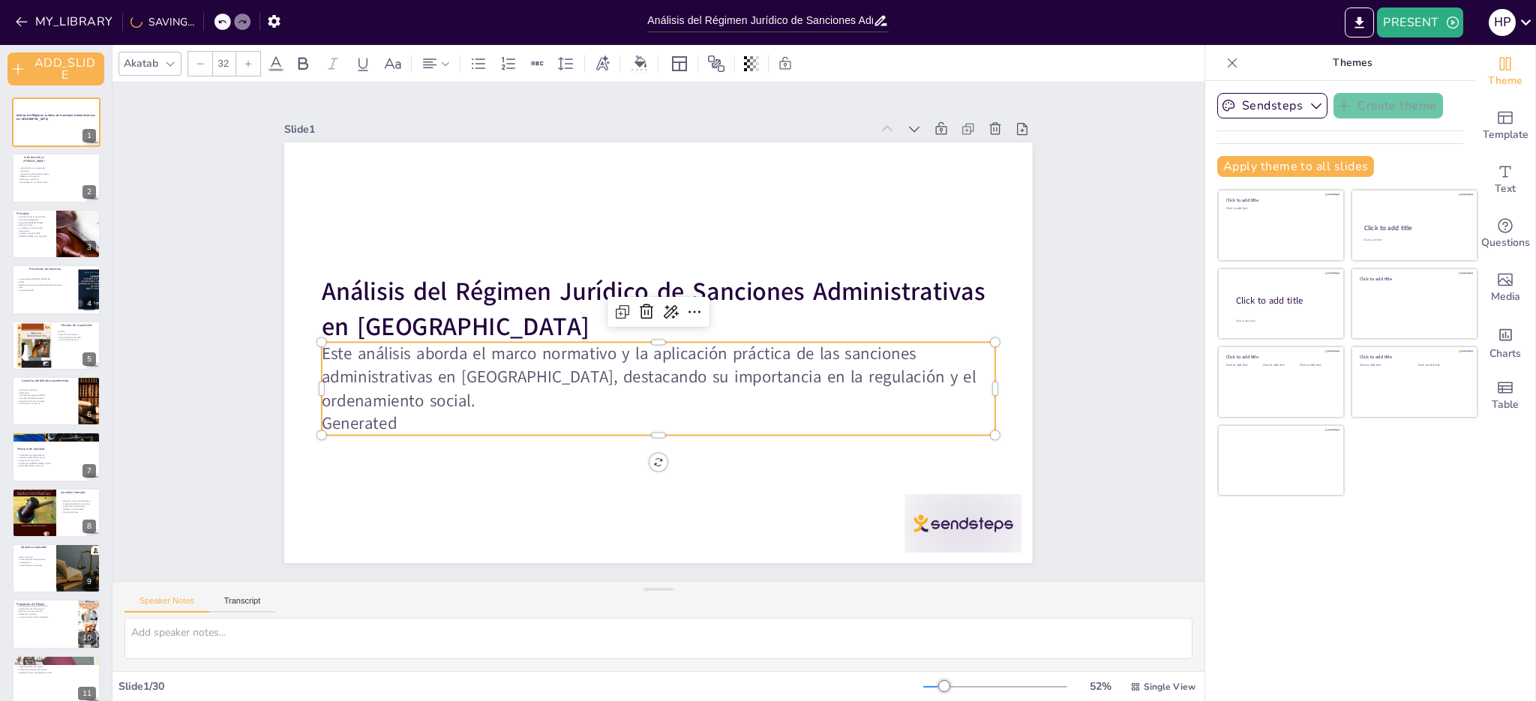
checkbox input "true"
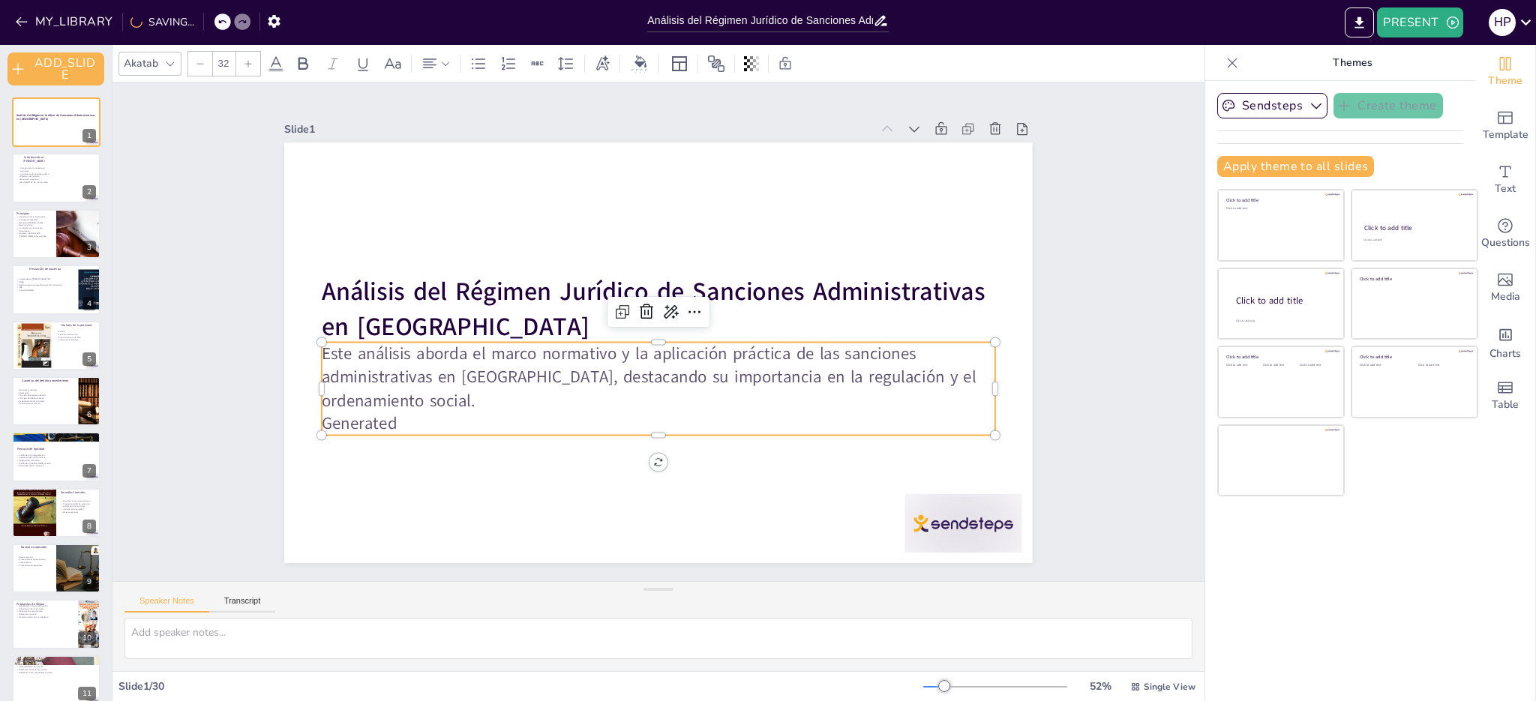
checkbox input "true"
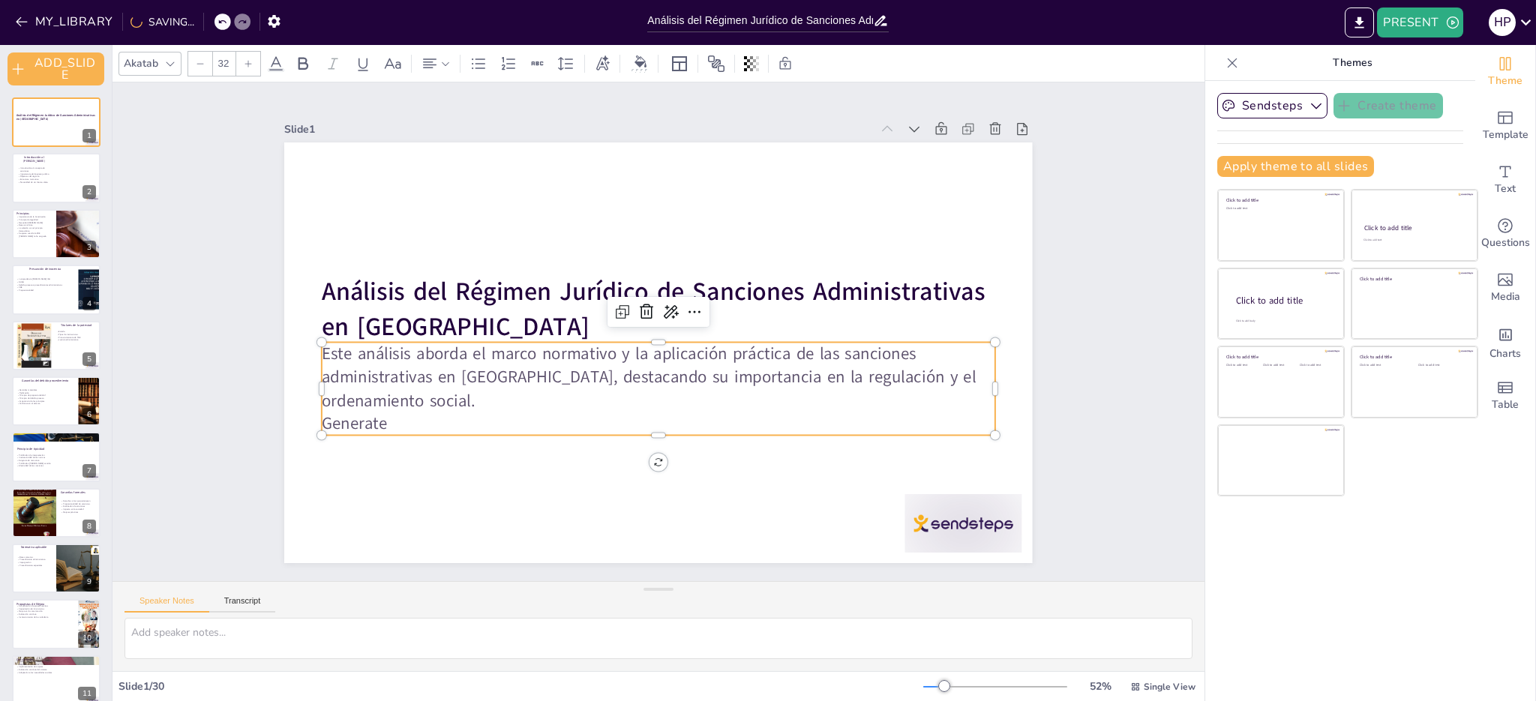
checkbox input "true"
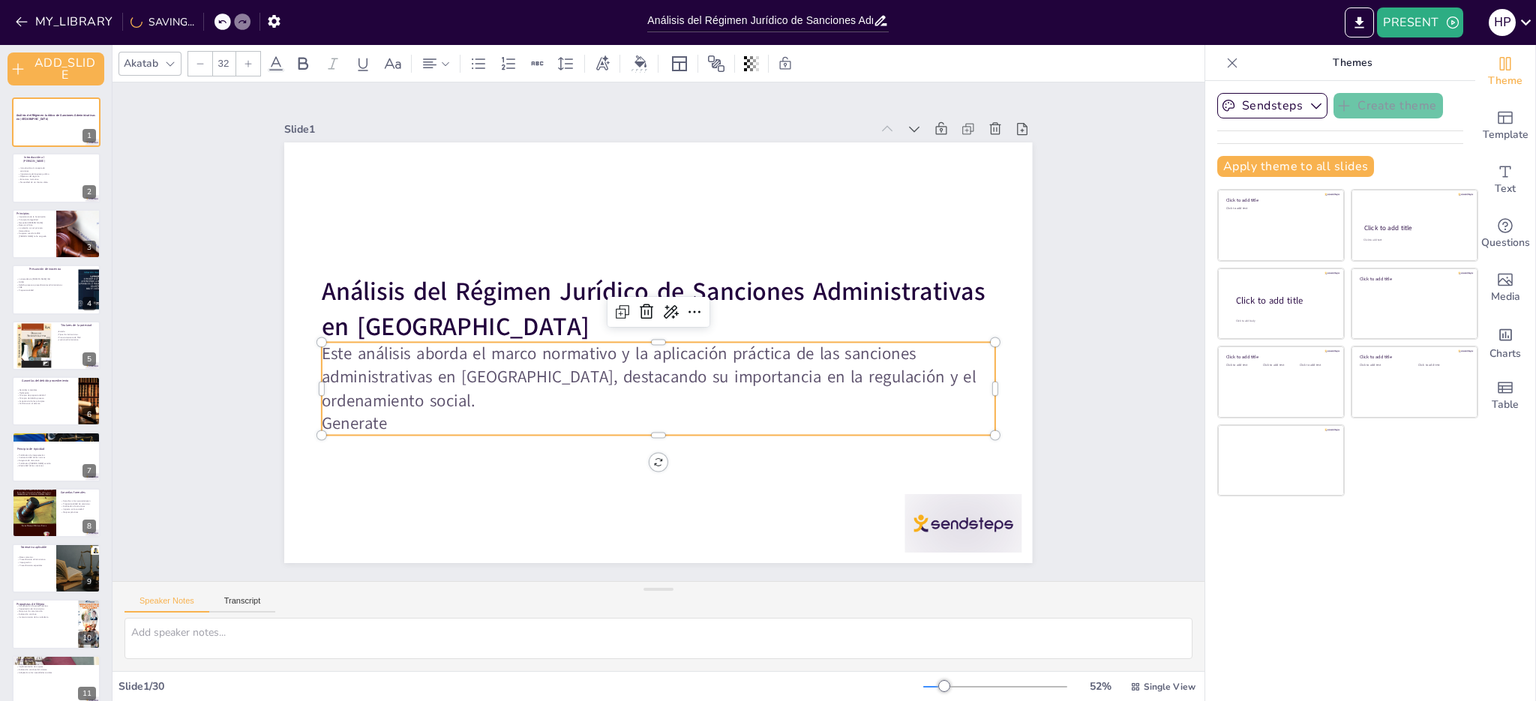
checkbox input "true"
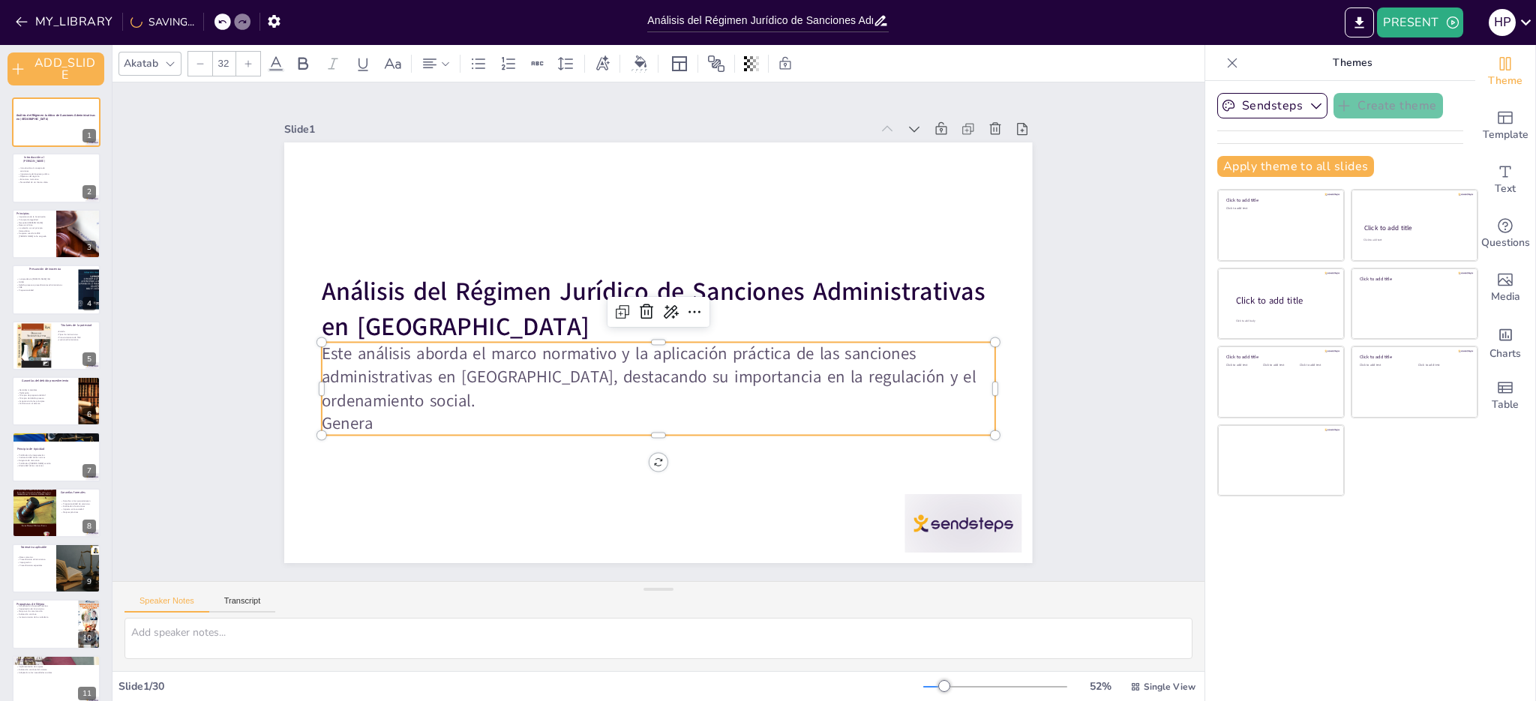
checkbox input "true"
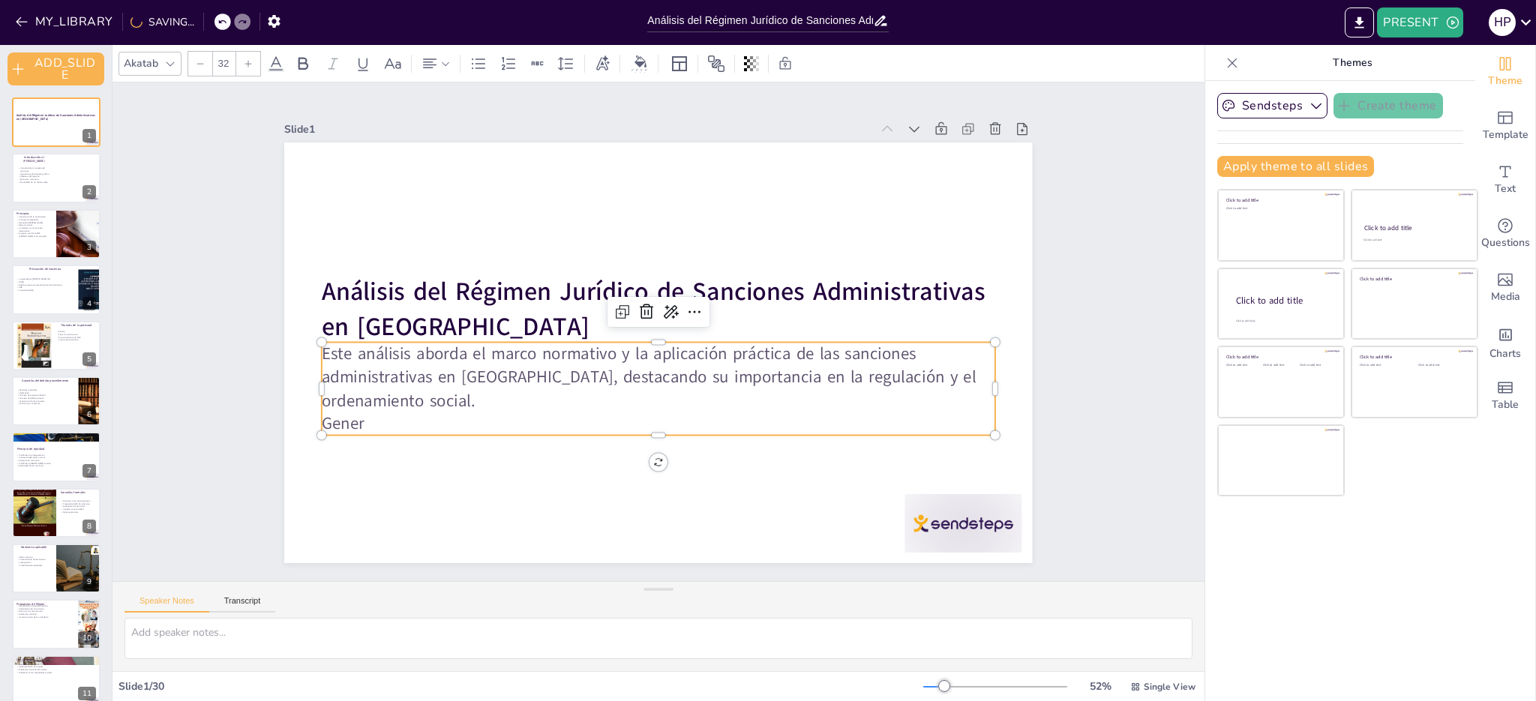
checkbox input "true"
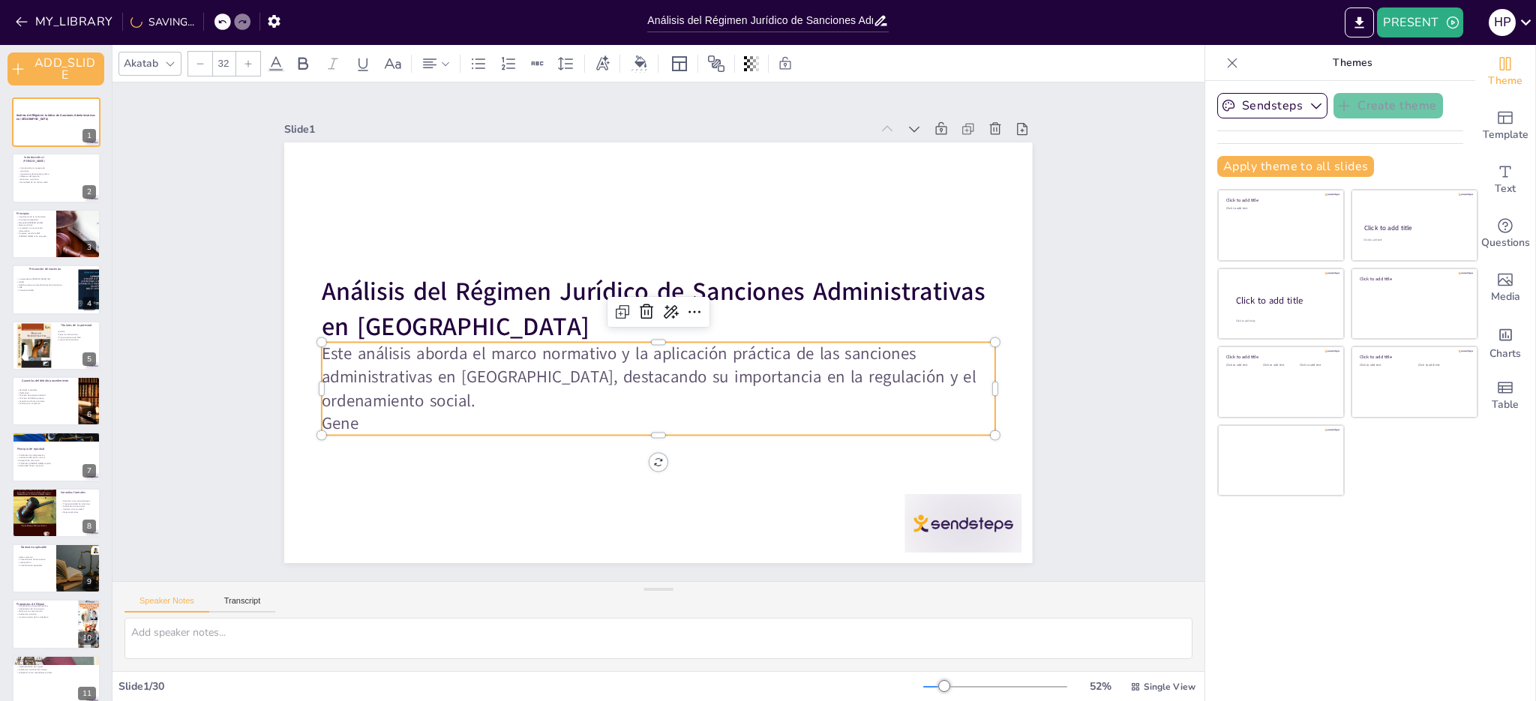
checkbox input "true"
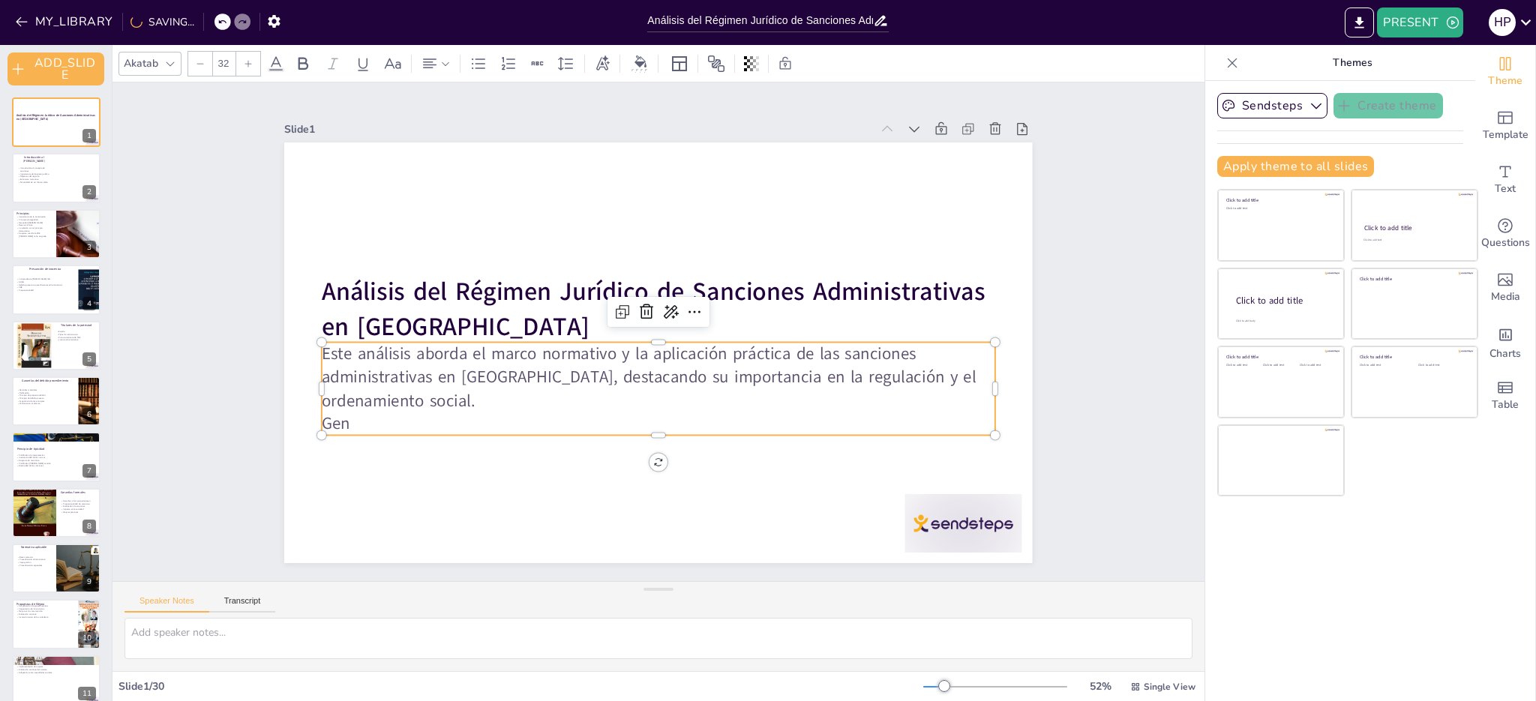
checkbox input "true"
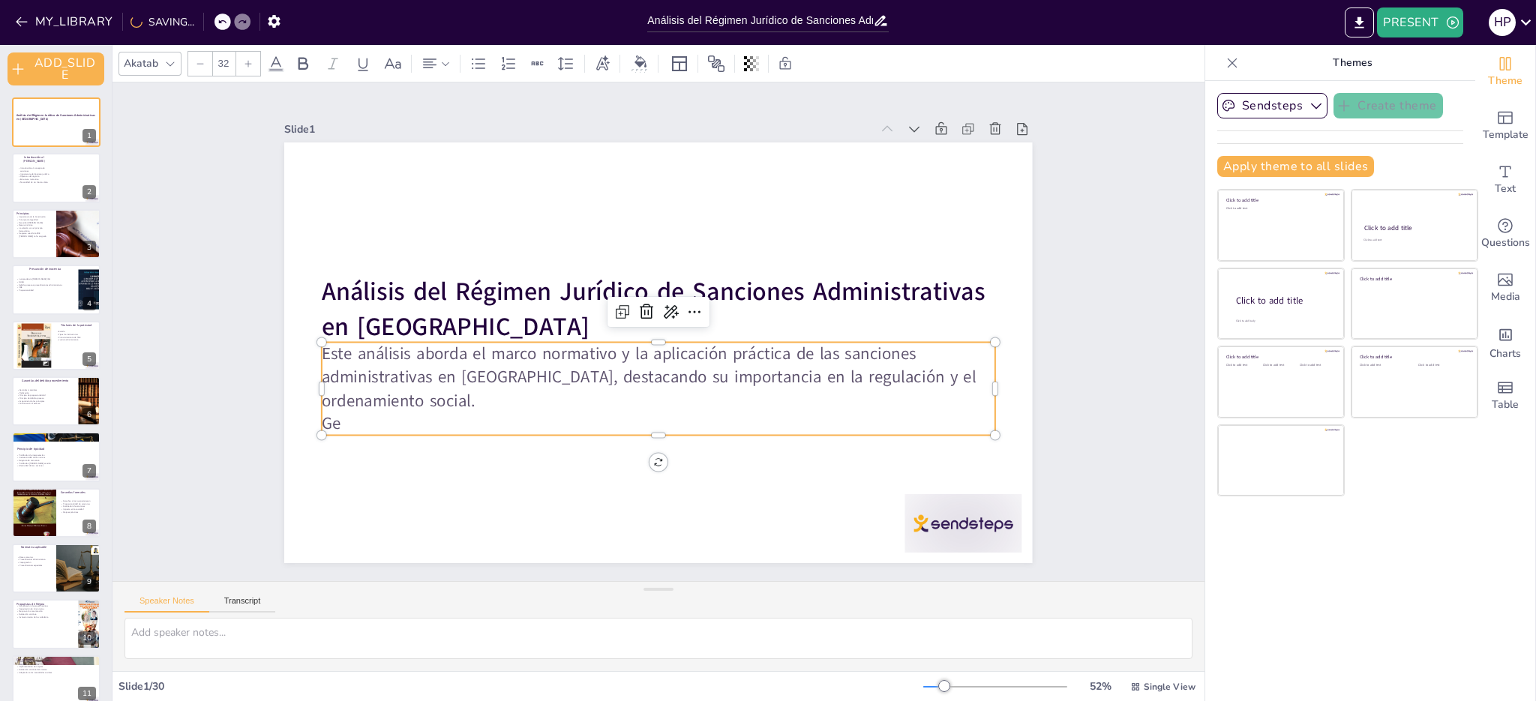
checkbox input "true"
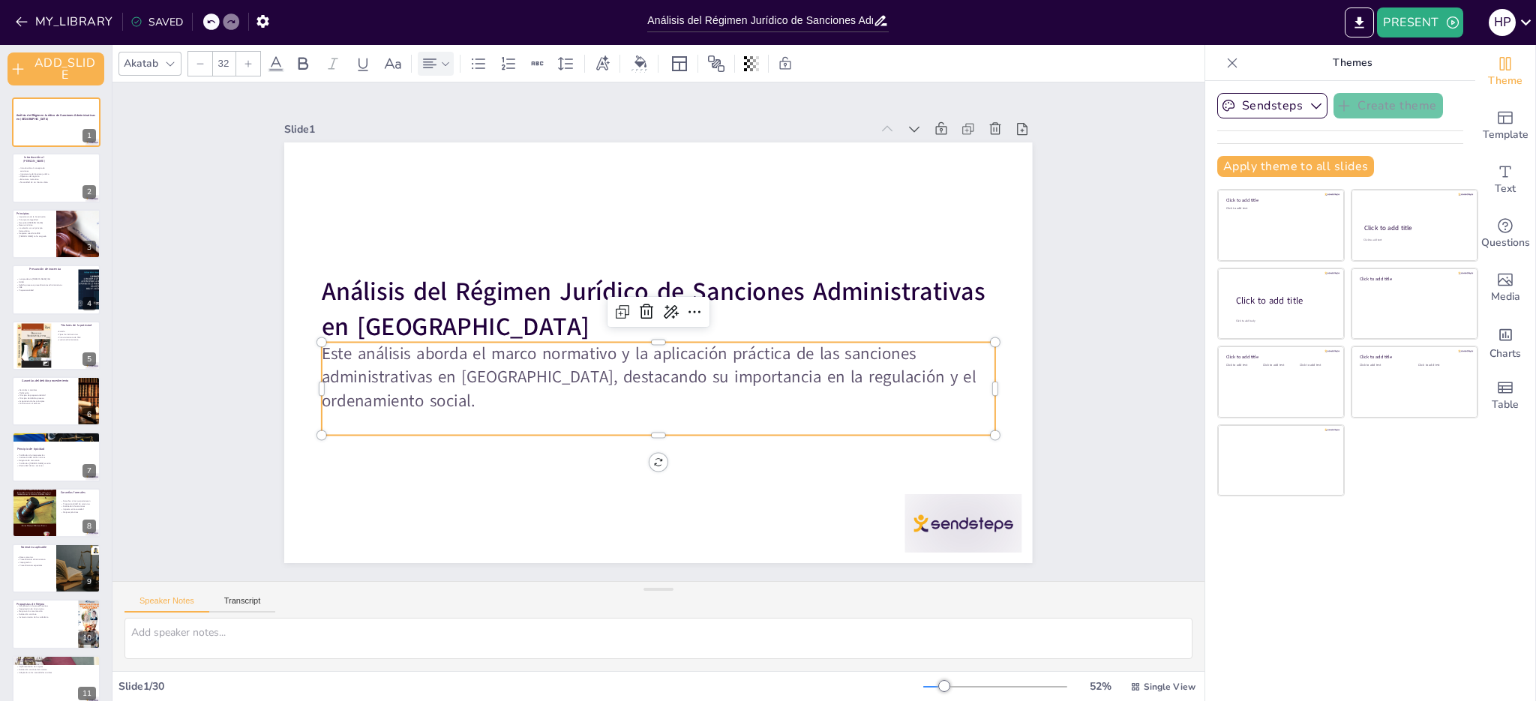
click at [446, 68] on icon at bounding box center [445, 64] width 11 height 11
click at [464, 116] on icon at bounding box center [466, 114] width 18 height 18
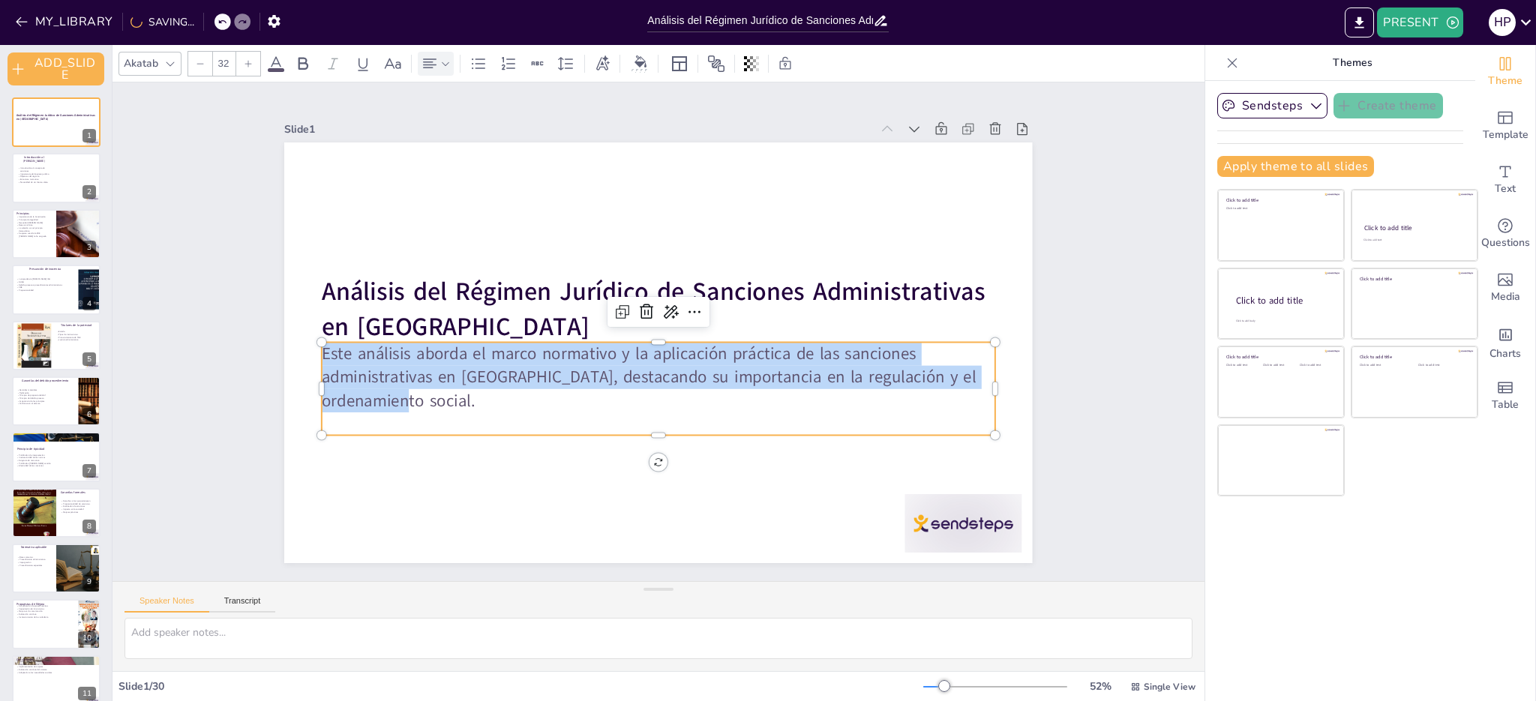
drag, startPoint x: 314, startPoint y: 348, endPoint x: 389, endPoint y: 389, distance: 85.6
click at [389, 389] on p "Este análisis aborda el marco normativo y la aplicación práctica de las sancion…" at bounding box center [632, 295] width 586 height 452
click at [449, 65] on icon at bounding box center [445, 64] width 11 height 11
click at [473, 118] on icon at bounding box center [466, 114] width 18 height 18
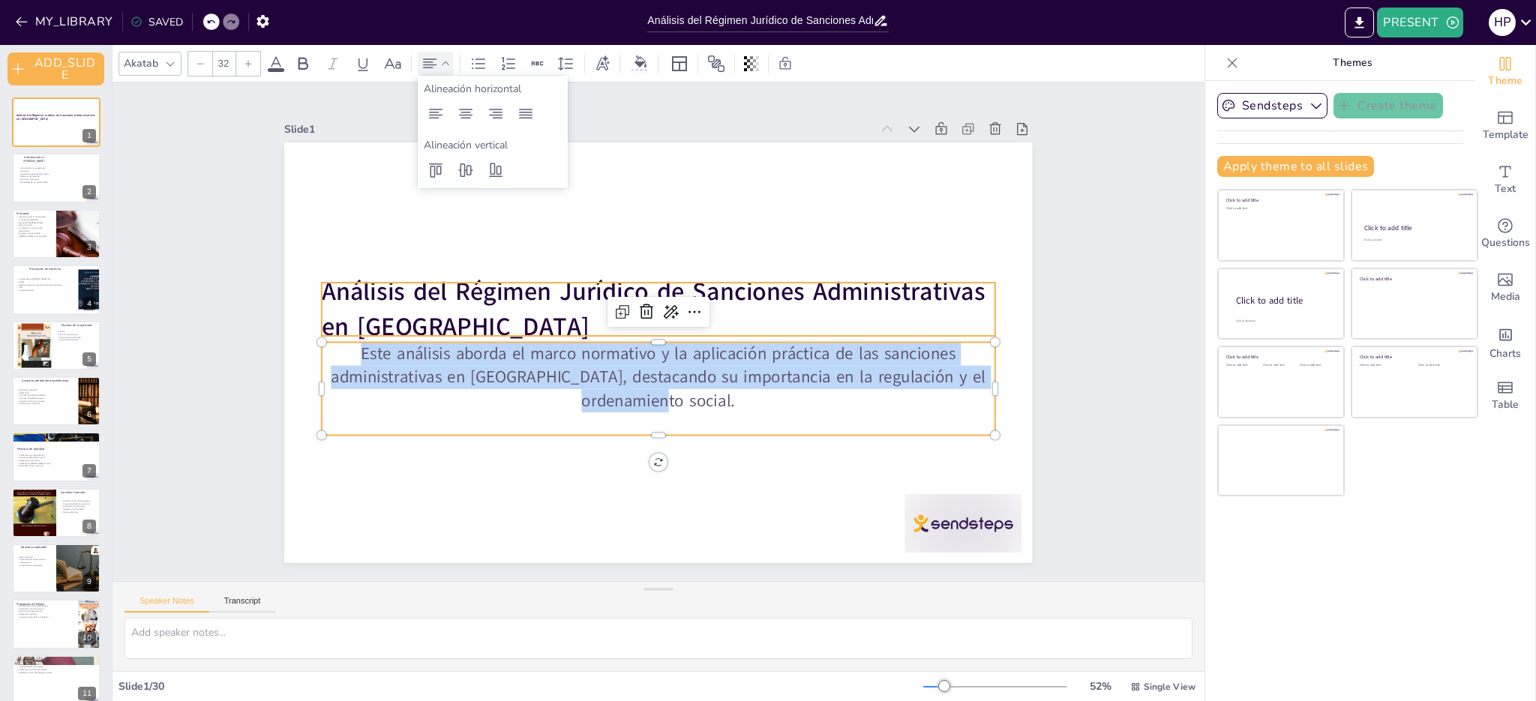
click at [441, 302] on strong "Análisis del Régimen Jurídico de Sanciones Administrativas en [GEOGRAPHIC_DATA]" at bounding box center [621, 324] width 361 height 609
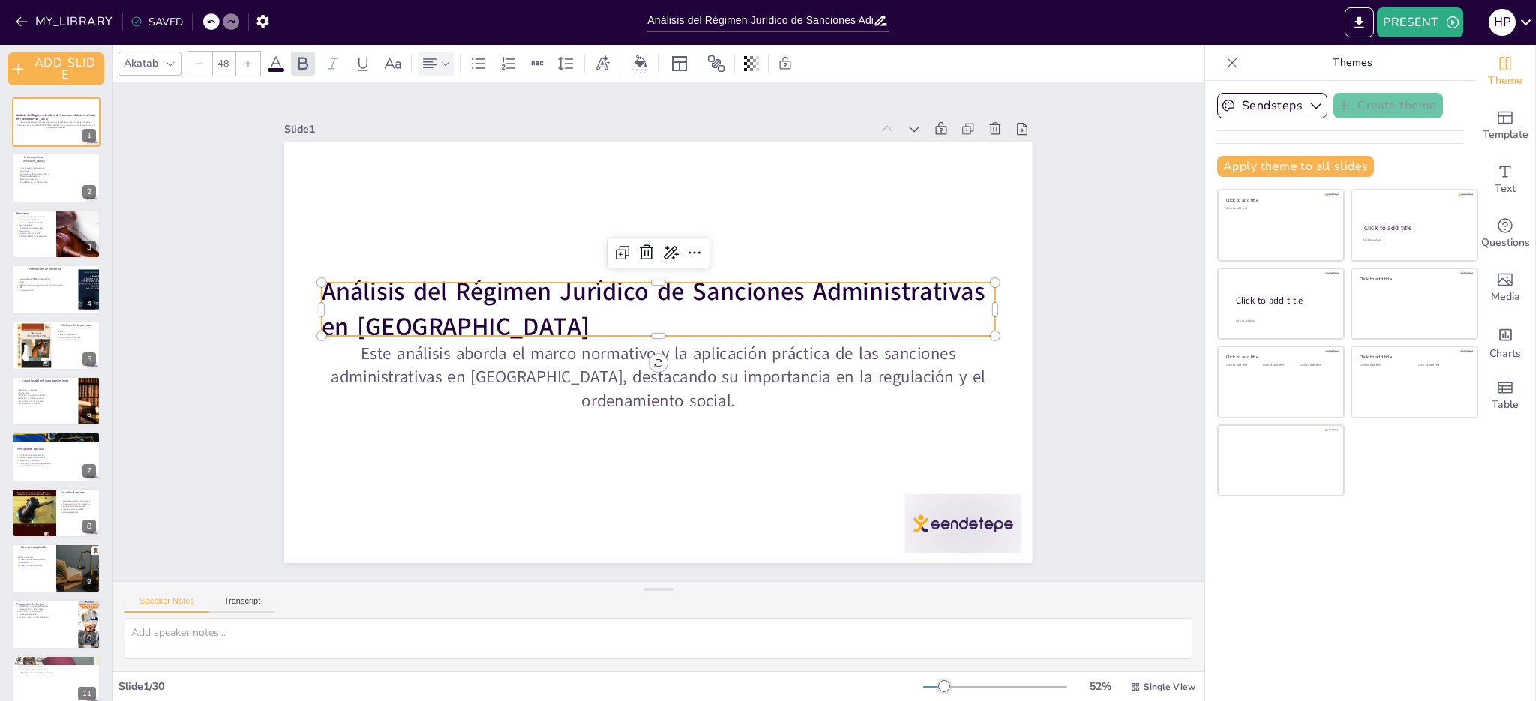
click at [391, 284] on strong "Análisis del Régimen Jurídico de Sanciones Administrativas en [GEOGRAPHIC_DATA]" at bounding box center [625, 320] width 469 height 539
click at [336, 286] on strong "Análisis del Régimen Jurídico de Sanciones Administrativas en [GEOGRAPHIC_DATA]" at bounding box center [667, 354] width 663 height 138
click at [319, 286] on strong "Análisis del Régimen Jurídico de Sanciones Administrativas en [GEOGRAPHIC_DATA]" at bounding box center [650, 311] width 664 height 138
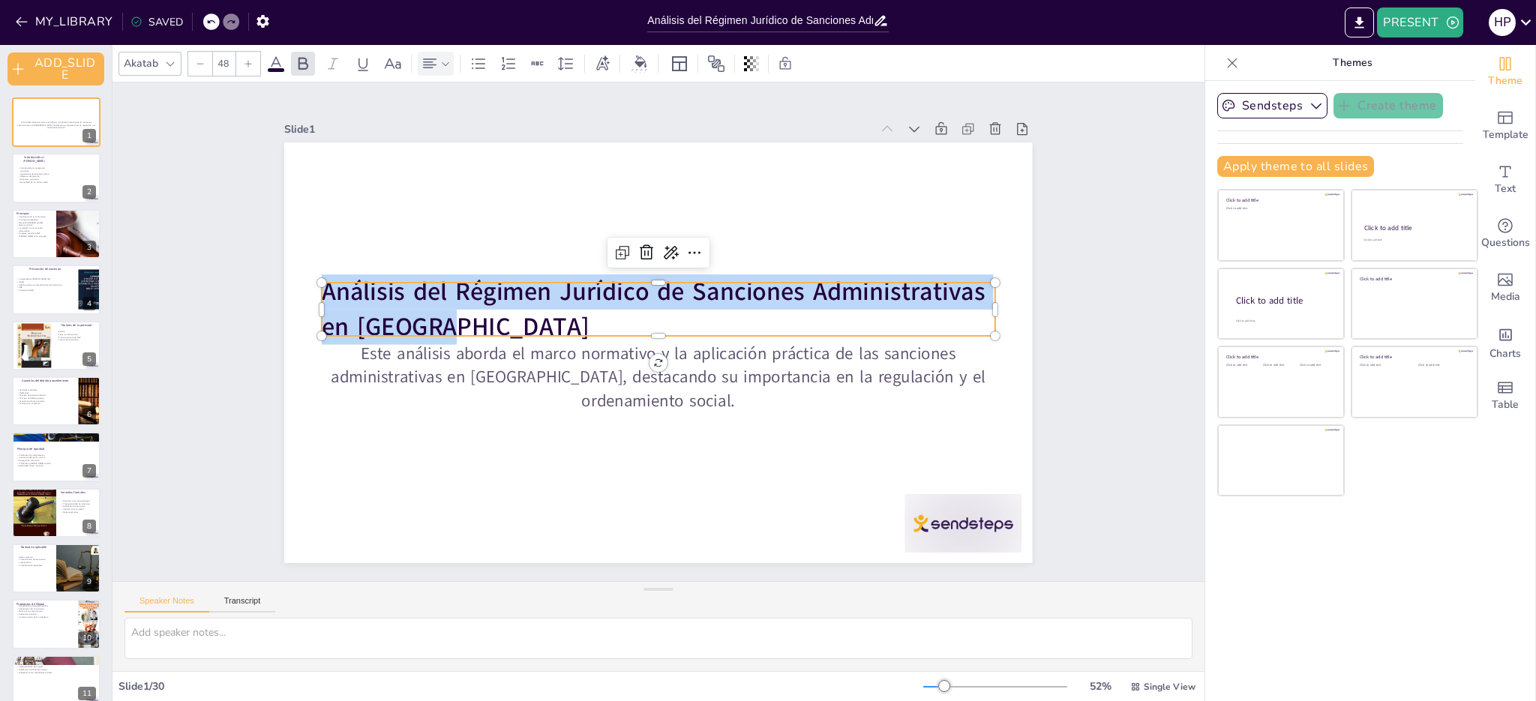
drag, startPoint x: 316, startPoint y: 286, endPoint x: 434, endPoint y: 319, distance: 123.0
click at [434, 319] on strong "Análisis del Régimen Jurídico de Sanciones Administrativas en [GEOGRAPHIC_DATA]" at bounding box center [675, 352] width 641 height 271
click at [443, 62] on icon at bounding box center [445, 64] width 11 height 11
click at [469, 116] on icon at bounding box center [466, 114] width 18 height 18
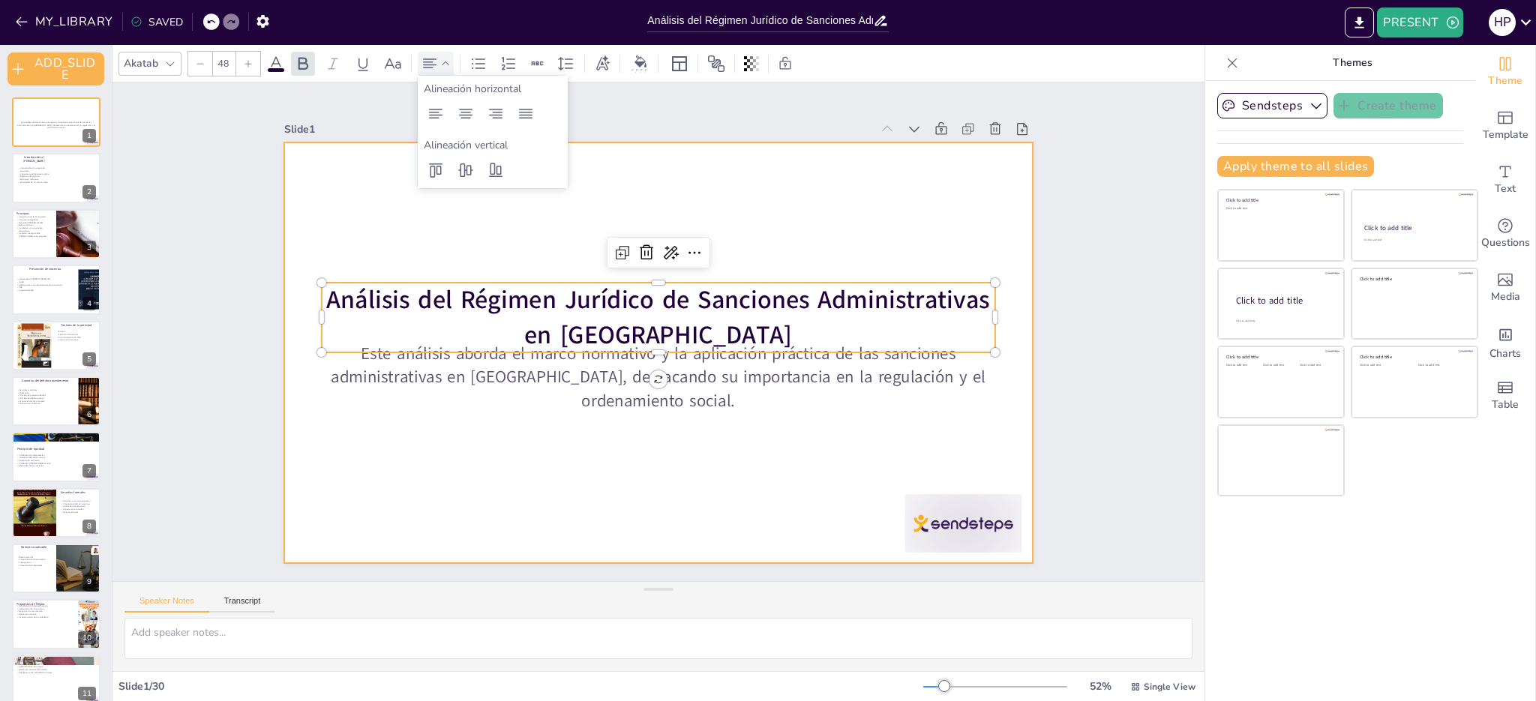
click at [787, 481] on div at bounding box center [641, 321] width 738 height 858
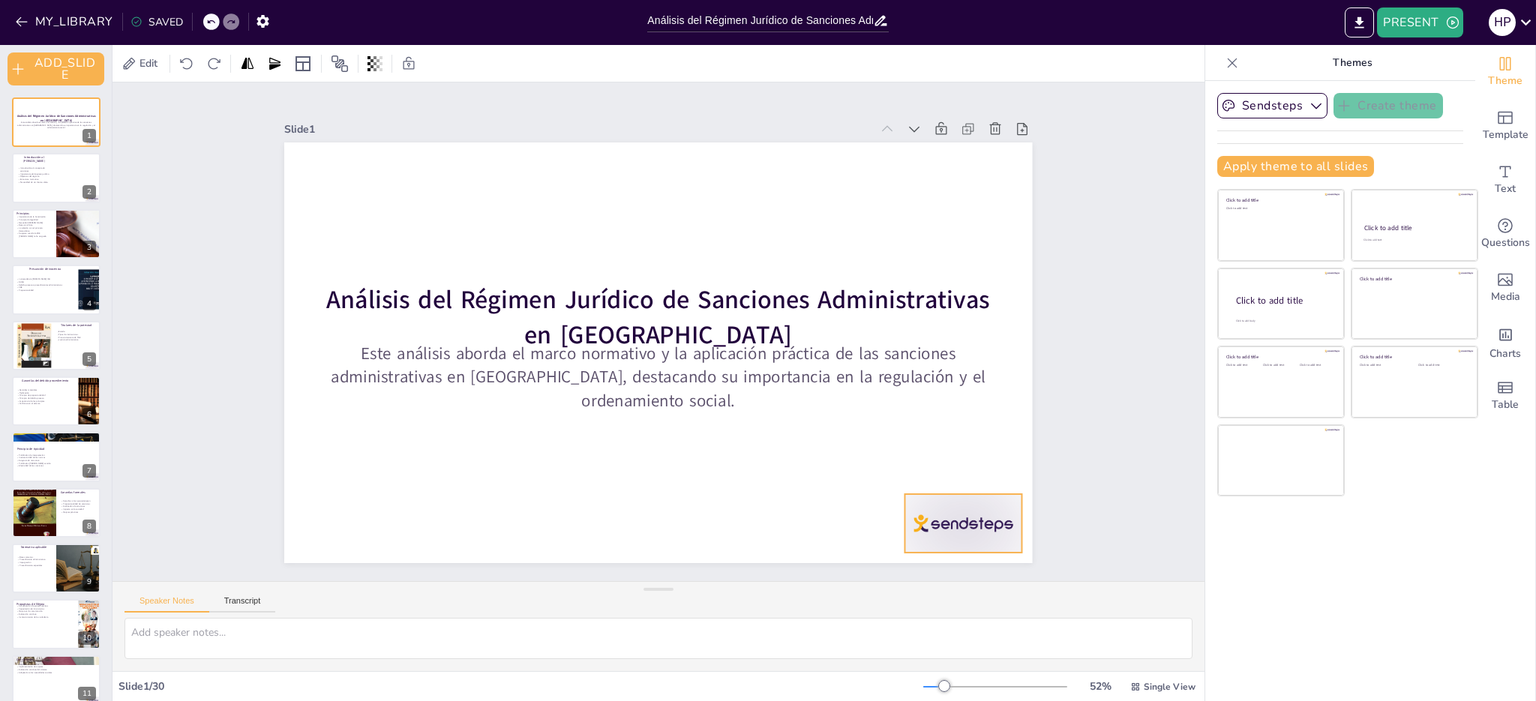
click at [492, 101] on div at bounding box center [427, 56] width 129 height 92
click at [926, 229] on div at bounding box center [977, 163] width 109 height 131
click at [781, 624] on div at bounding box center [720, 687] width 122 height 126
click at [679, 664] on icon at bounding box center [667, 676] width 24 height 24
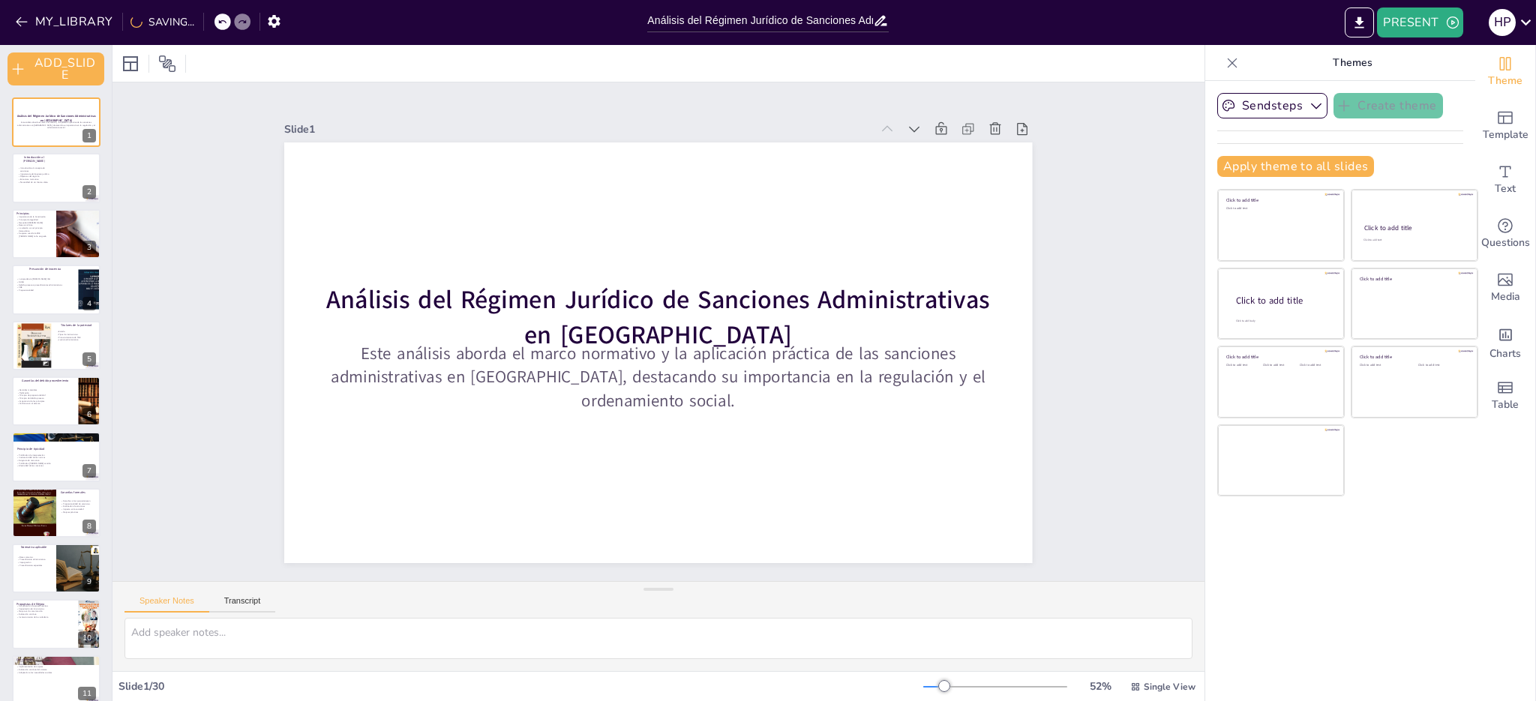
click at [219, 23] on icon at bounding box center [222, 21] width 9 height 9
click at [38, 176] on p "Objetivos del régimen" at bounding box center [35, 176] width 36 height 3
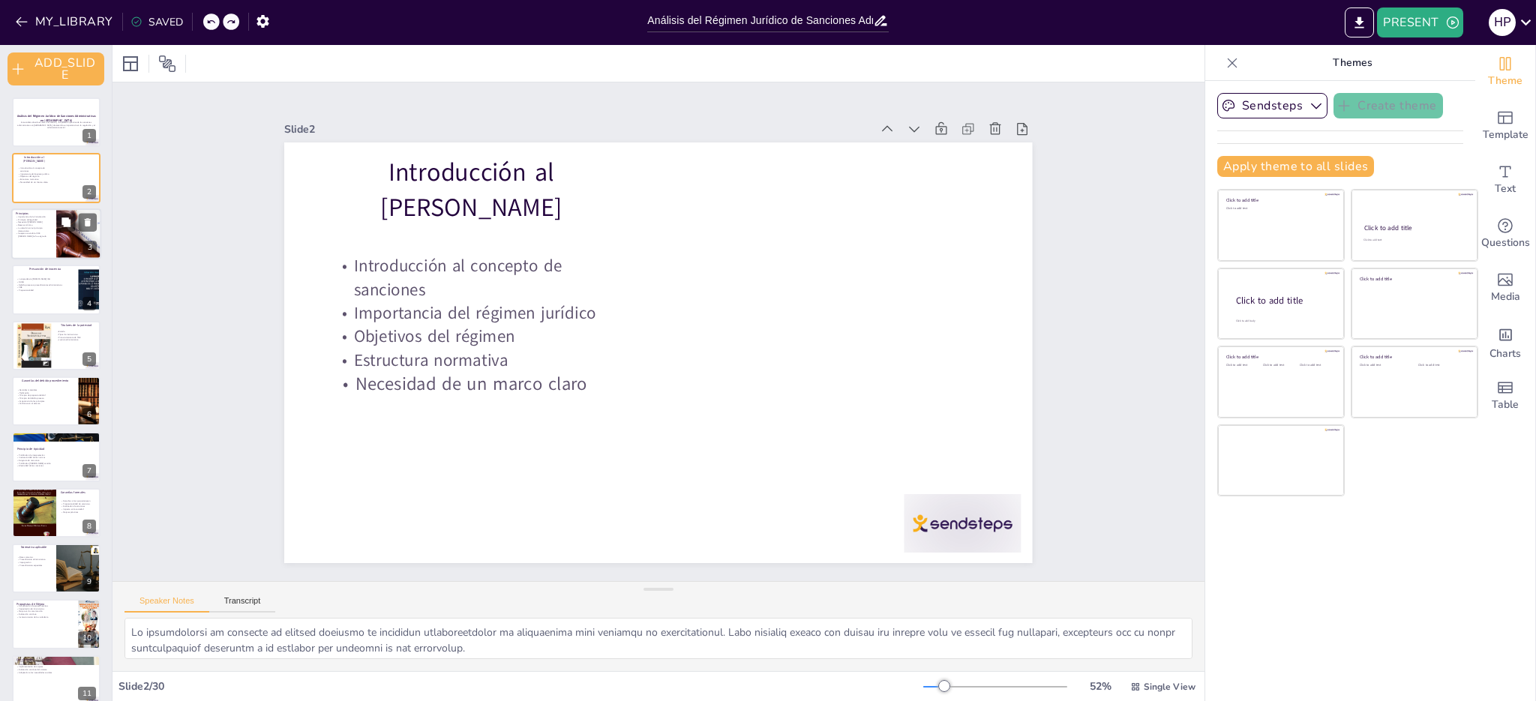
click at [40, 228] on p "La relación con el principio democrático" at bounding box center [34, 229] width 36 height 5
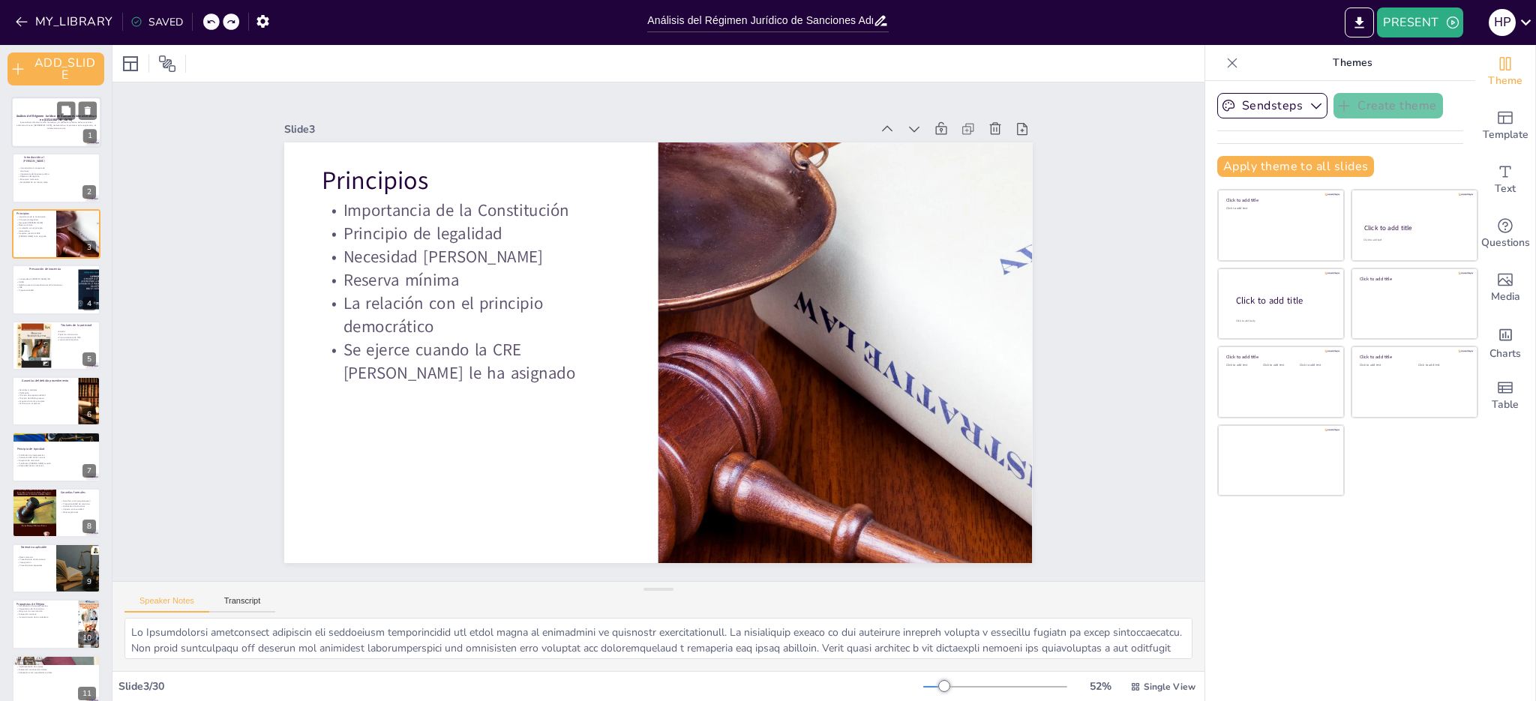
click at [37, 124] on p "Este análisis aborda el marco normativo y la aplicación práctica de las sancion…" at bounding box center [56, 125] width 81 height 8
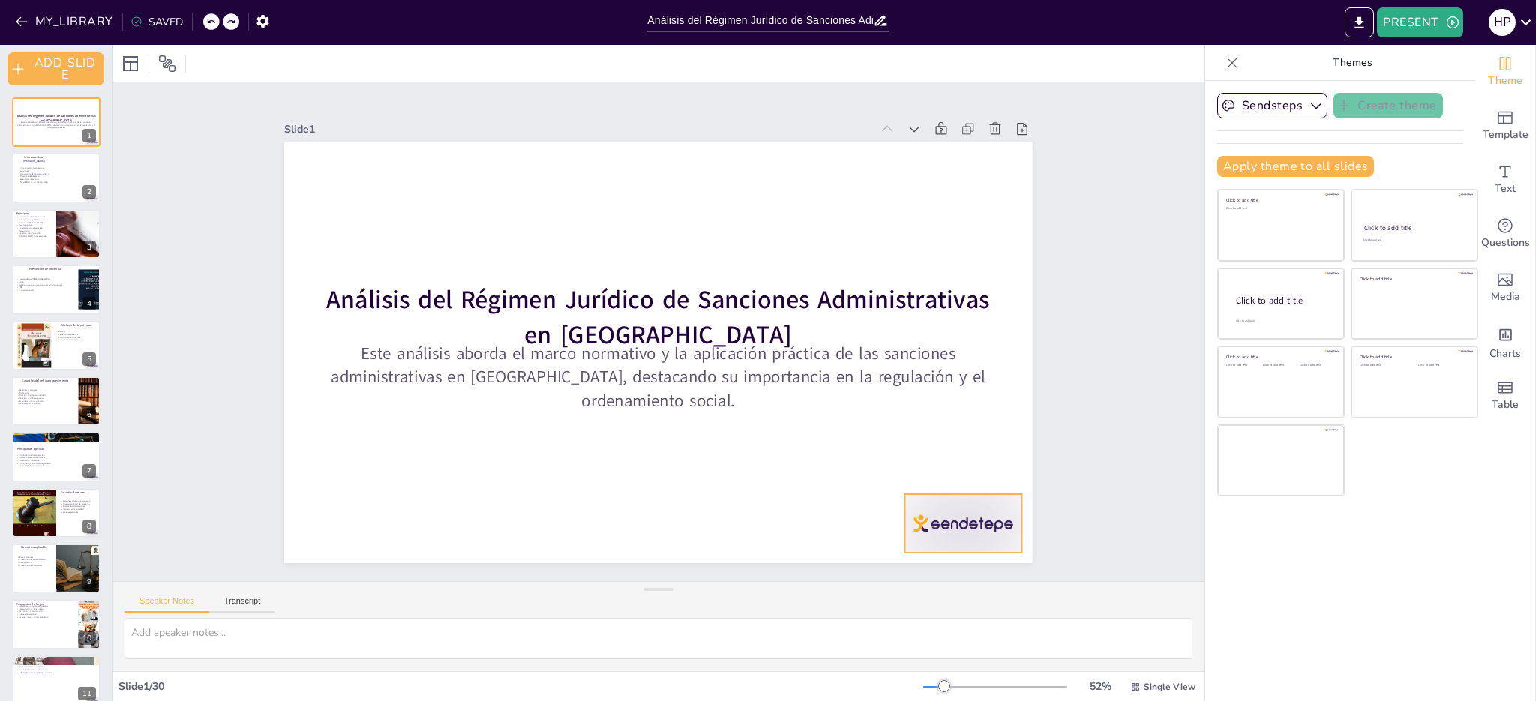
click at [395, 531] on div at bounding box center [340, 500] width 109 height 131
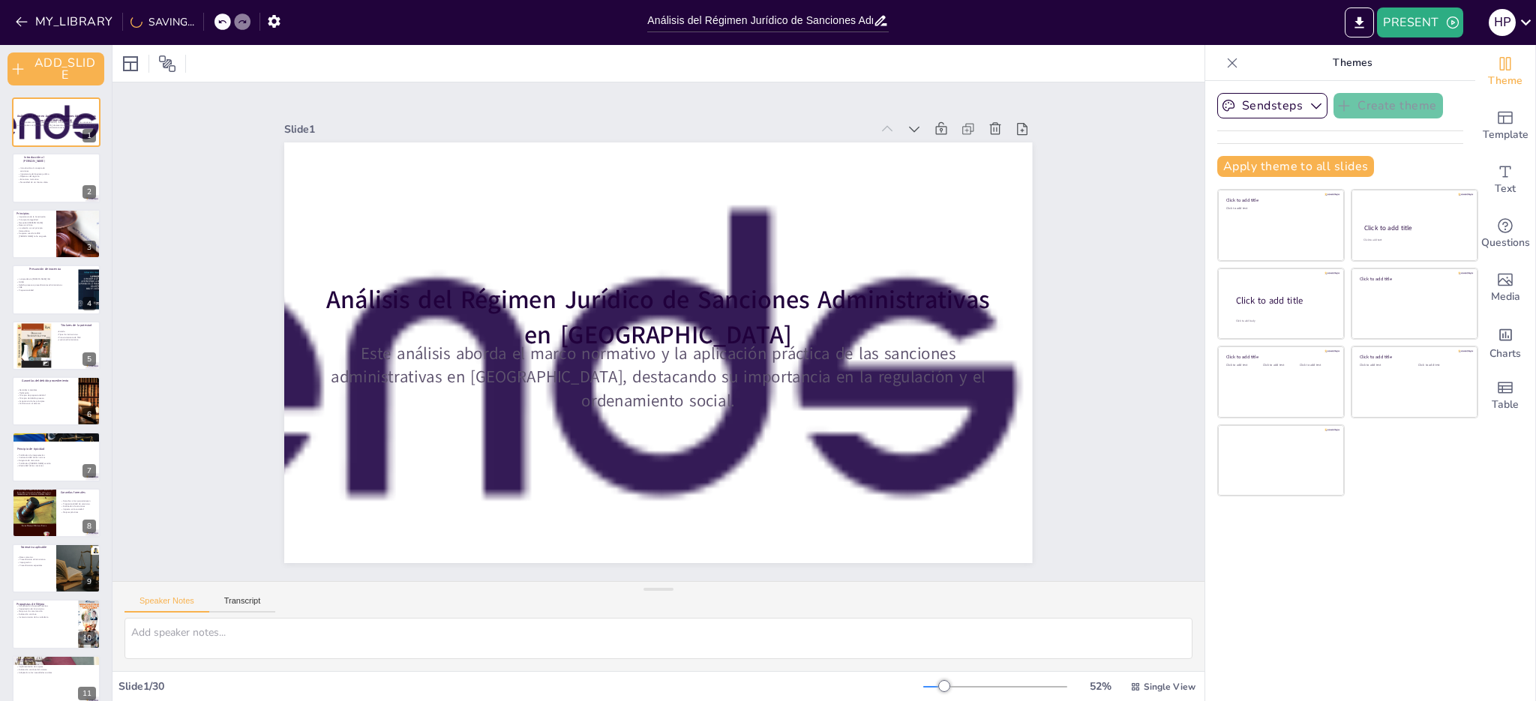
click at [218, 26] on icon at bounding box center [222, 21] width 9 height 9
